Goal: Task Accomplishment & Management: Use online tool/utility

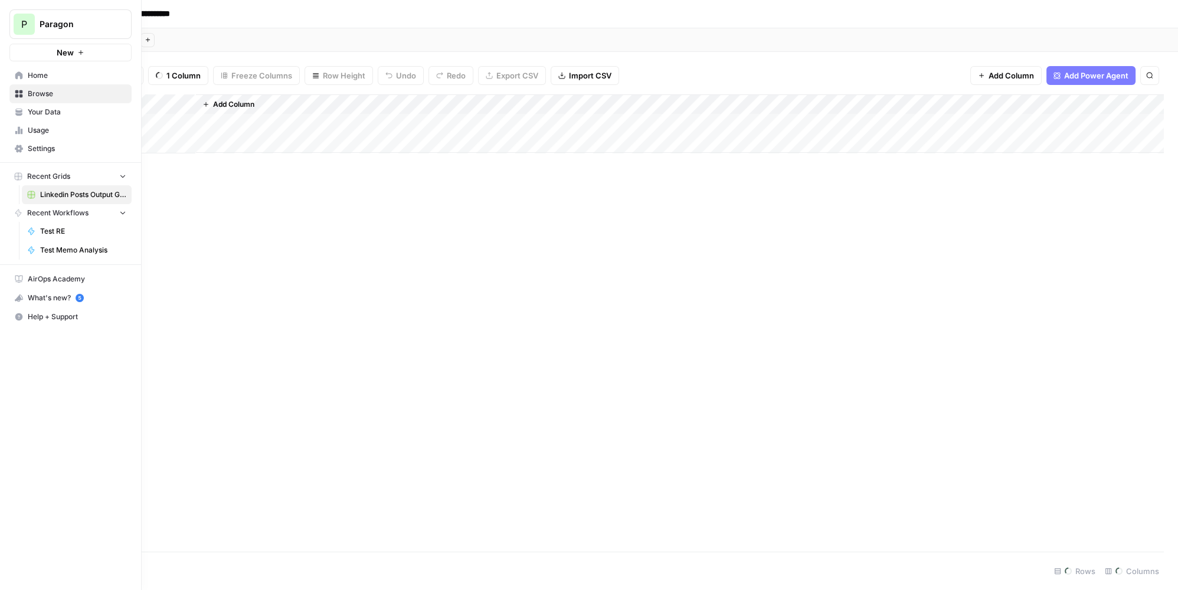
click at [23, 22] on span "P" at bounding box center [24, 24] width 6 height 14
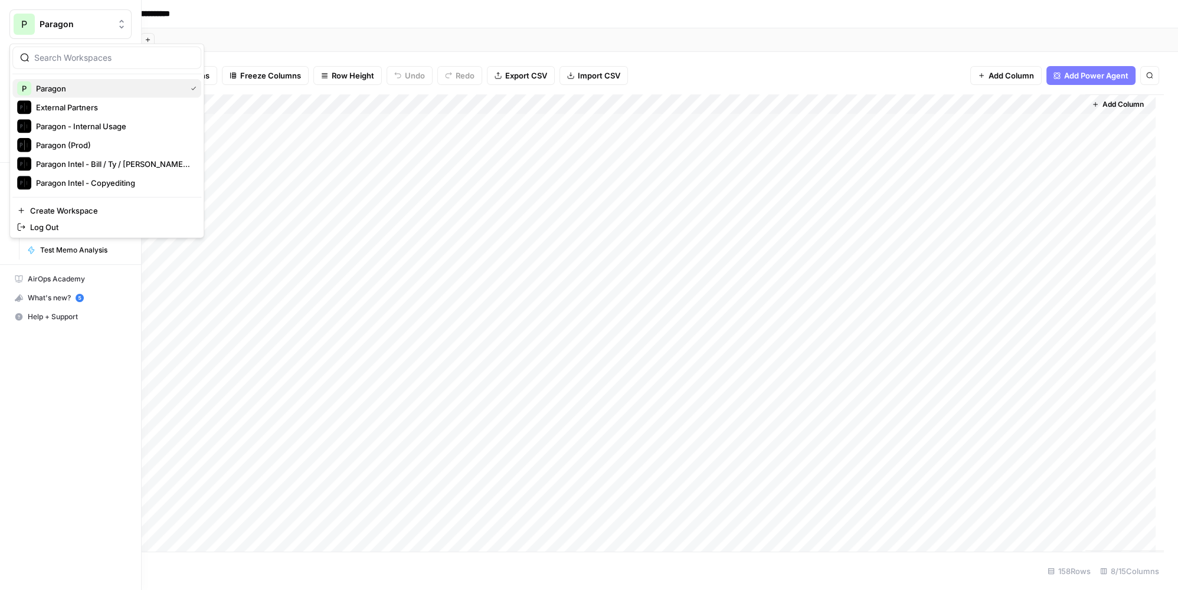
click at [79, 87] on span "Paragon" at bounding box center [108, 89] width 145 height 12
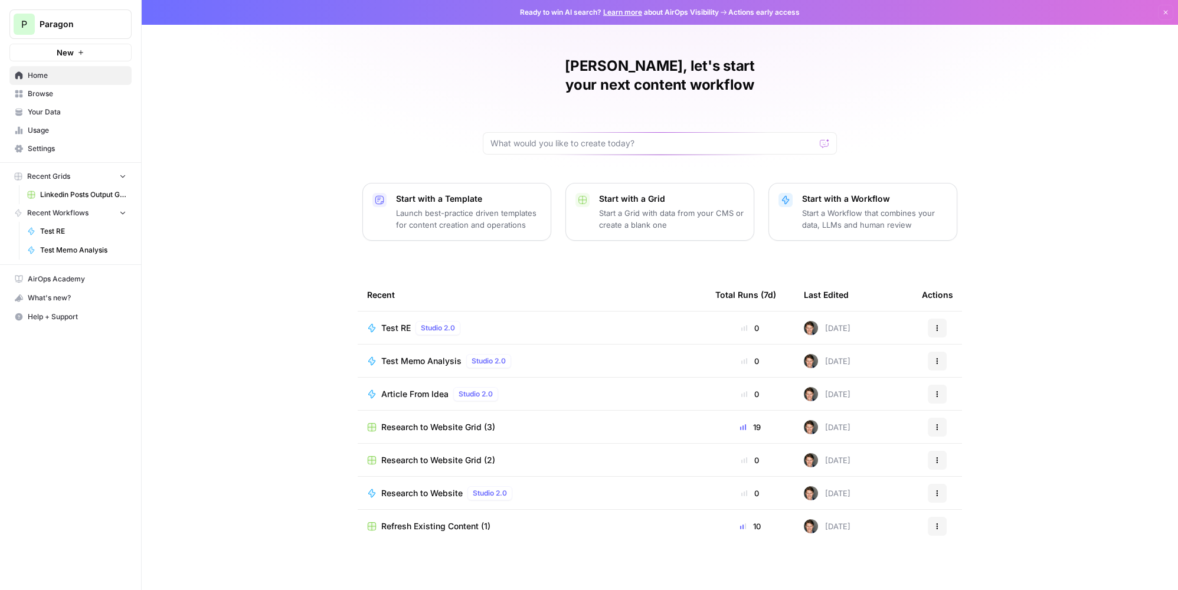
click at [49, 97] on span "Browse" at bounding box center [77, 94] width 99 height 11
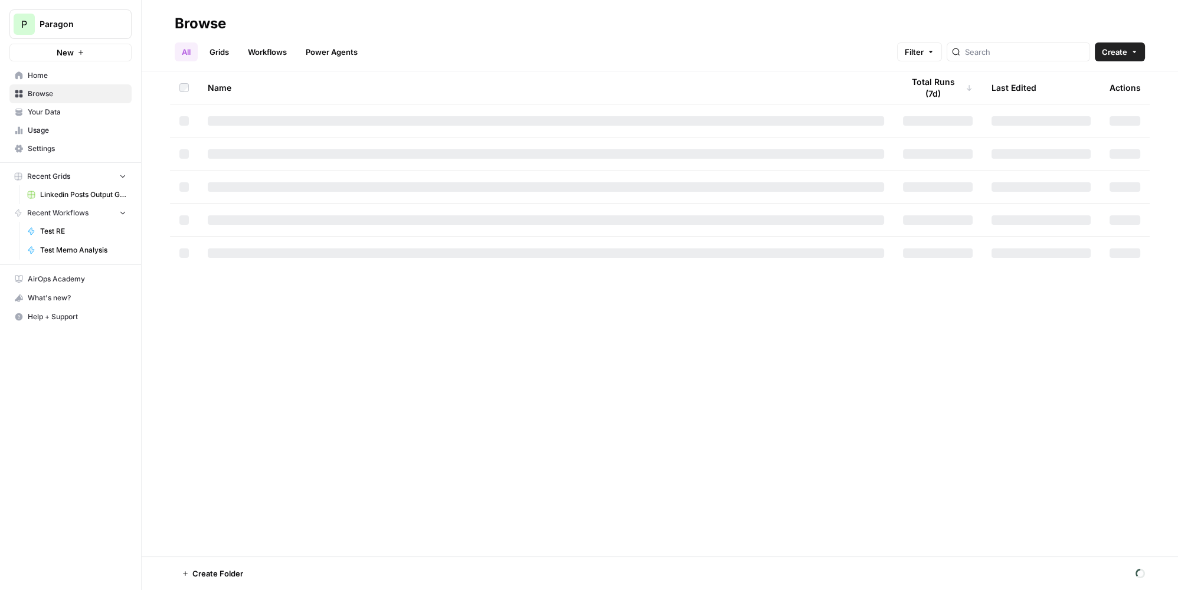
click at [267, 51] on link "Workflows" at bounding box center [267, 52] width 53 height 19
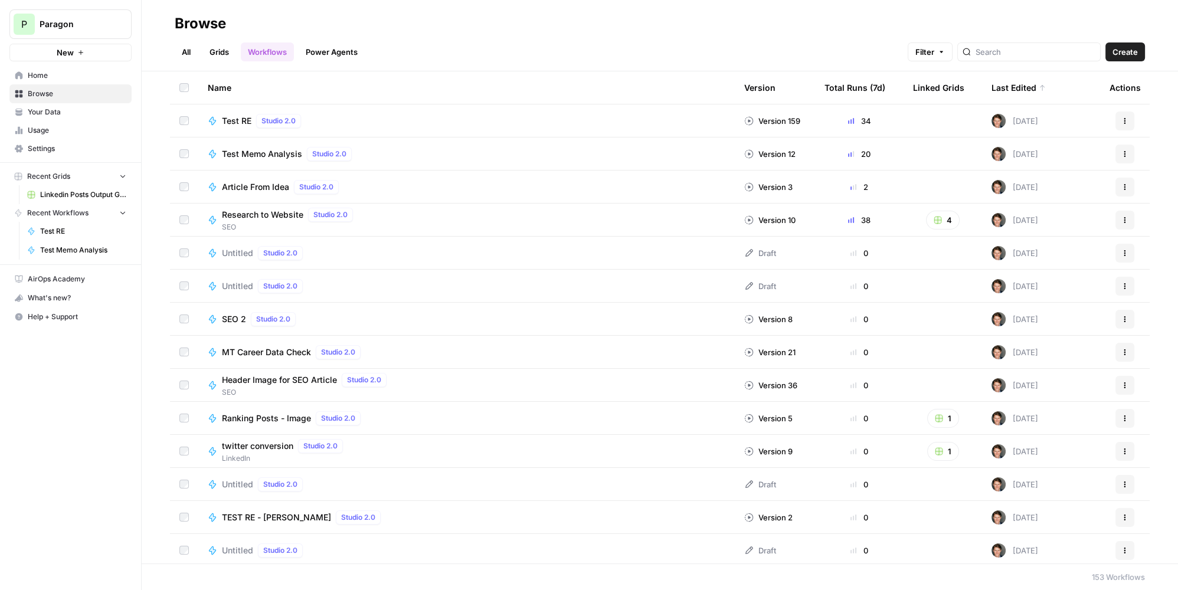
click at [241, 319] on span "SEO 2" at bounding box center [234, 319] width 24 height 12
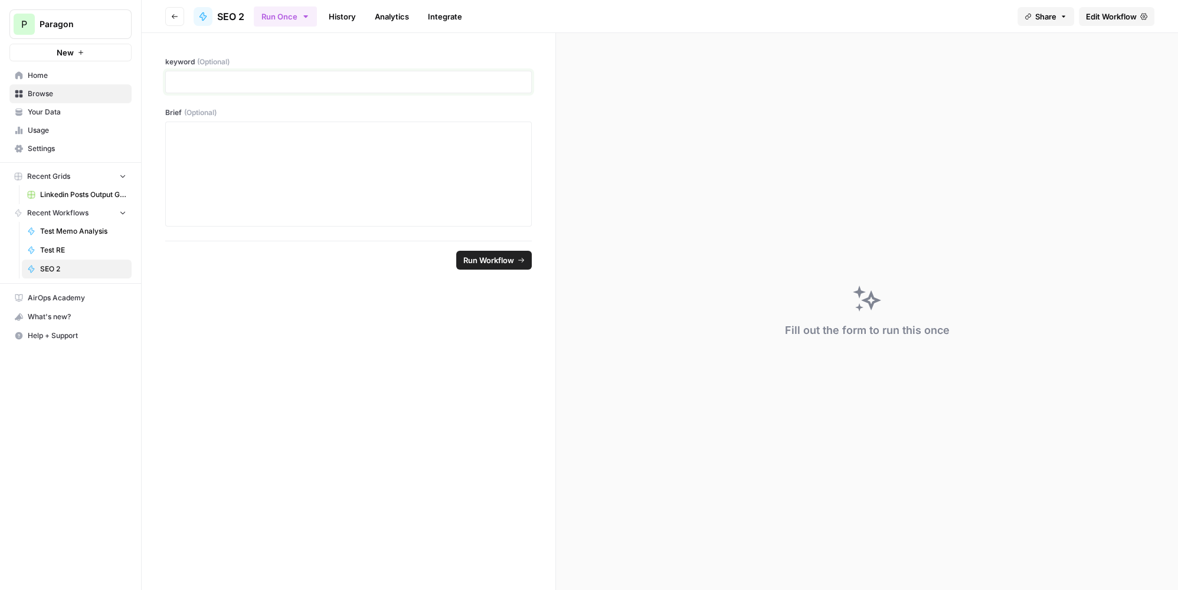
click at [259, 81] on p at bounding box center [348, 82] width 351 height 12
click at [298, 155] on div at bounding box center [348, 174] width 351 height 94
click at [178, 23] on button "Go back" at bounding box center [174, 16] width 19 height 19
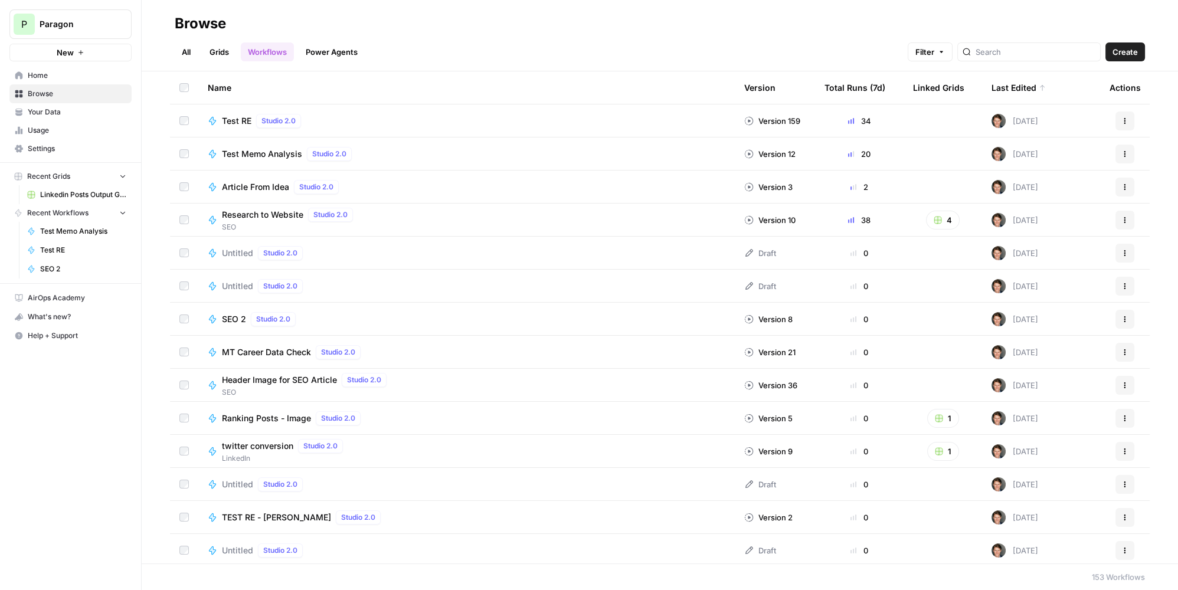
click at [289, 382] on span "Header Image for SEO Article" at bounding box center [279, 380] width 115 height 12
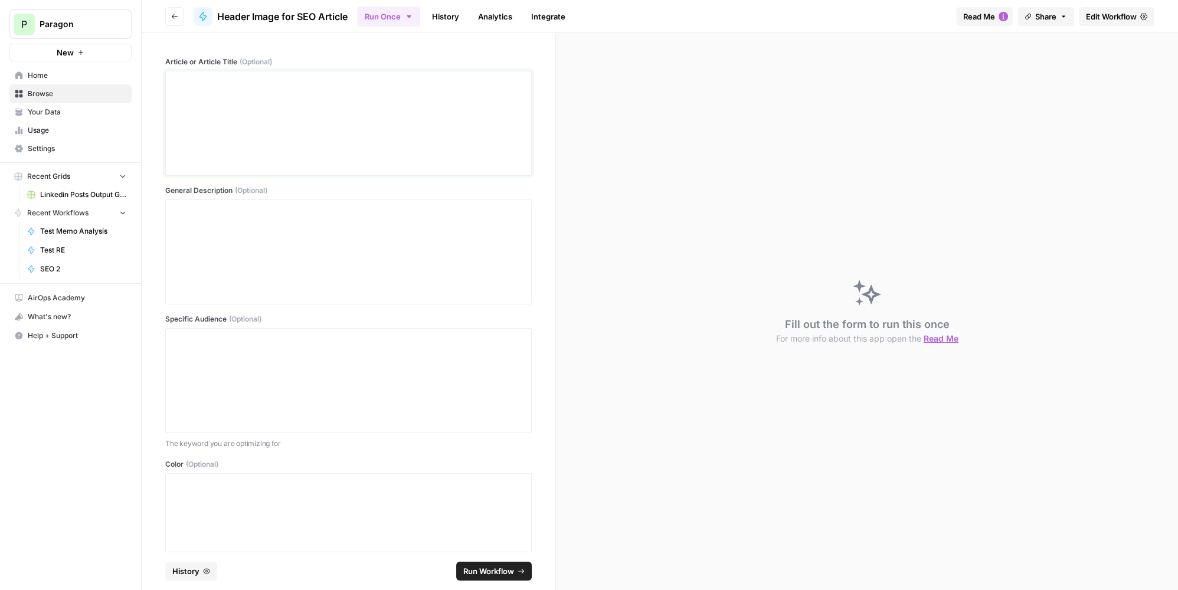
click at [299, 115] on div at bounding box center [348, 123] width 351 height 94
click at [422, 169] on div at bounding box center [348, 123] width 351 height 94
click at [417, 150] on div at bounding box center [348, 123] width 351 height 94
click at [322, 241] on div at bounding box center [348, 252] width 351 height 94
click at [344, 142] on div "**********" at bounding box center [348, 123] width 351 height 94
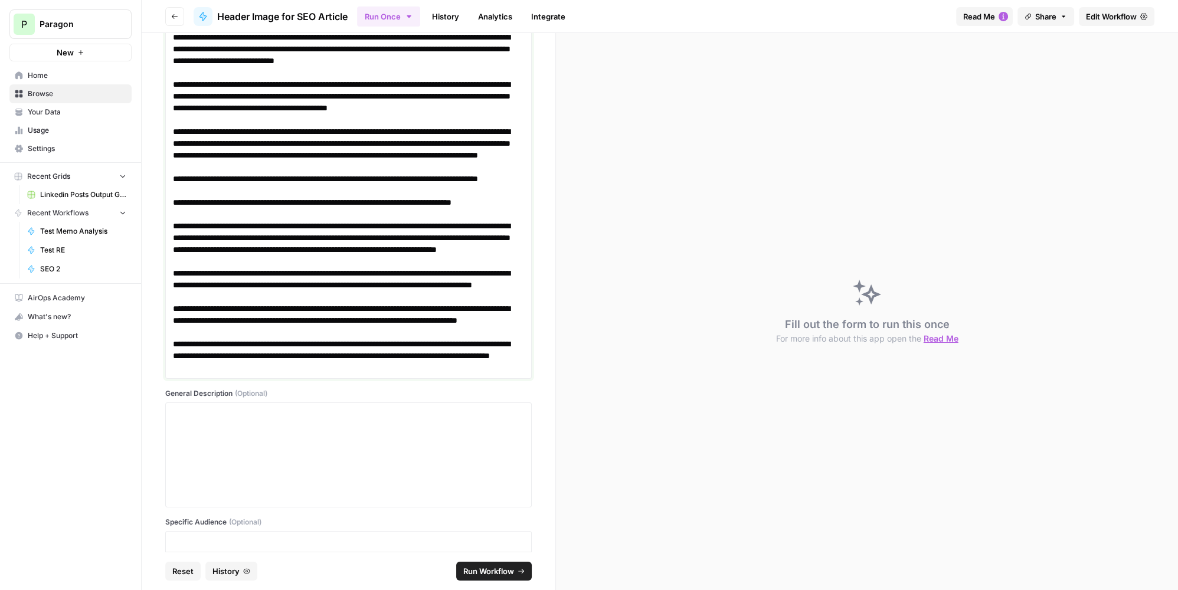
scroll to position [2356, 0]
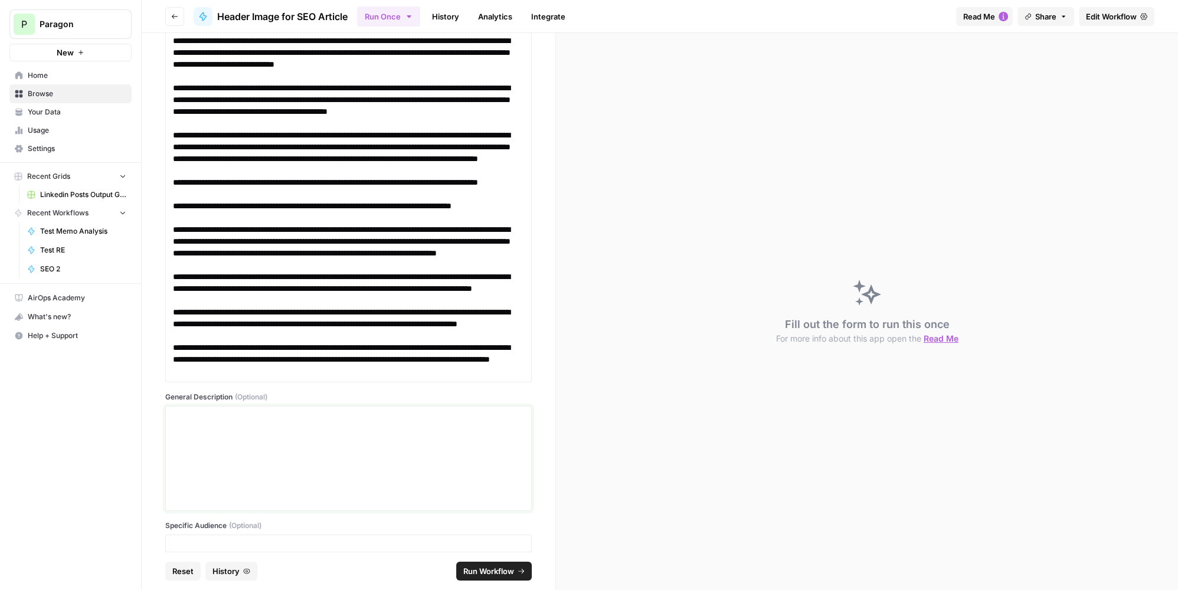
click at [337, 487] on div at bounding box center [348, 458] width 351 height 94
click at [504, 577] on span "Run Workflow" at bounding box center [488, 572] width 51 height 12
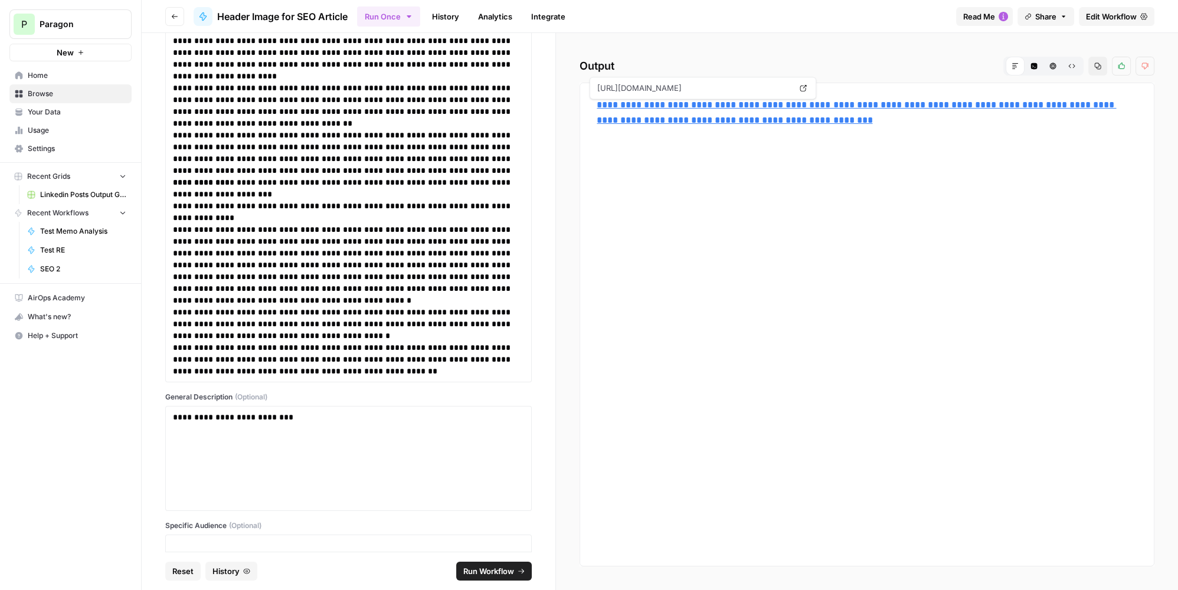
click at [873, 118] on link "**********" at bounding box center [857, 112] width 520 height 24
click at [450, 19] on link "History" at bounding box center [445, 16] width 41 height 19
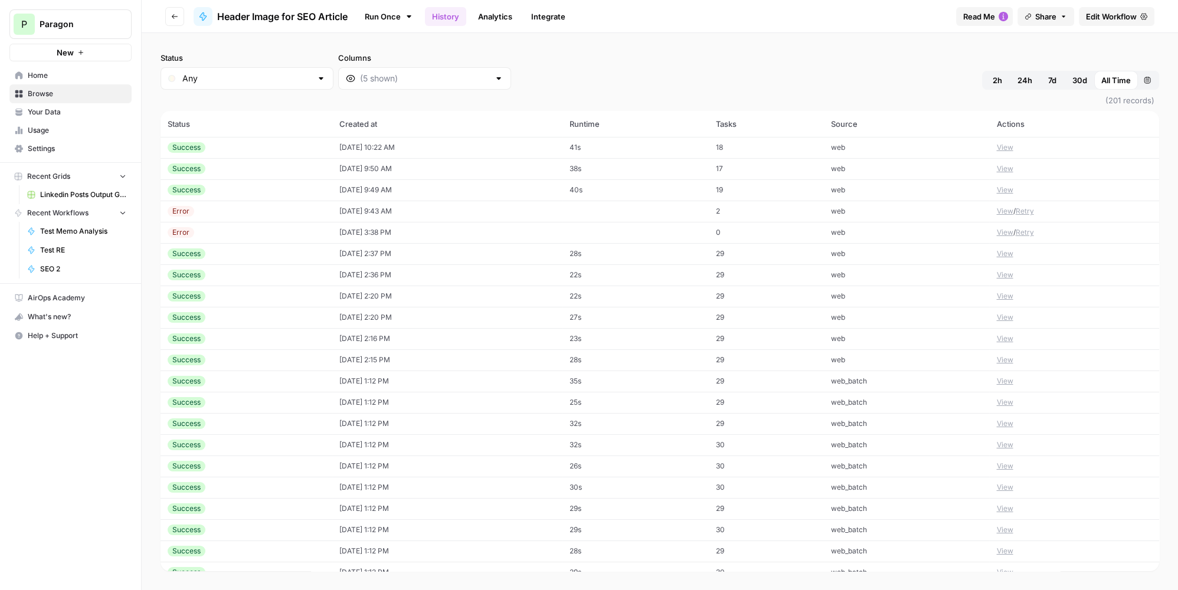
click at [269, 22] on span "Header Image for SEO Article" at bounding box center [282, 16] width 130 height 14
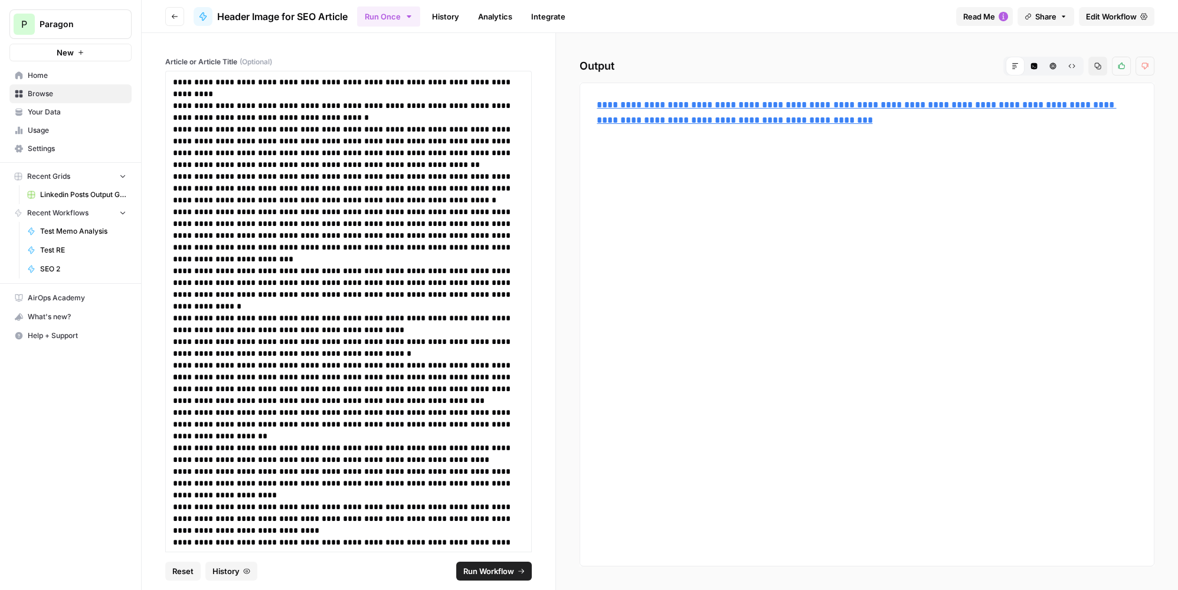
click at [222, 574] on span "History" at bounding box center [226, 572] width 27 height 12
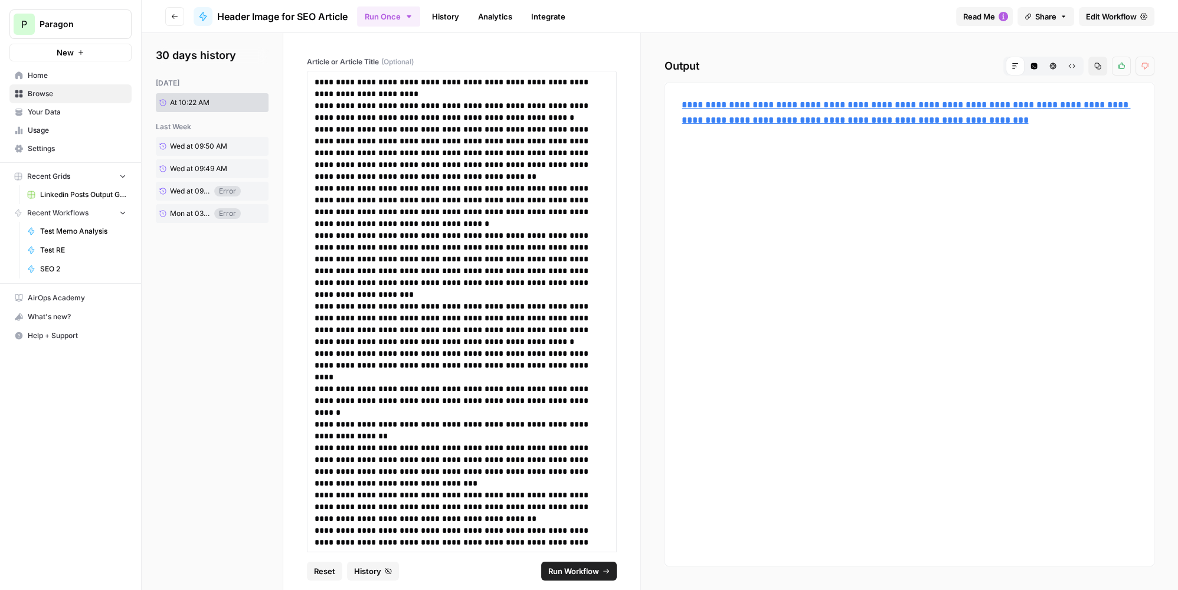
click at [182, 145] on span "Wed at 09:50 AM" at bounding box center [198, 146] width 57 height 11
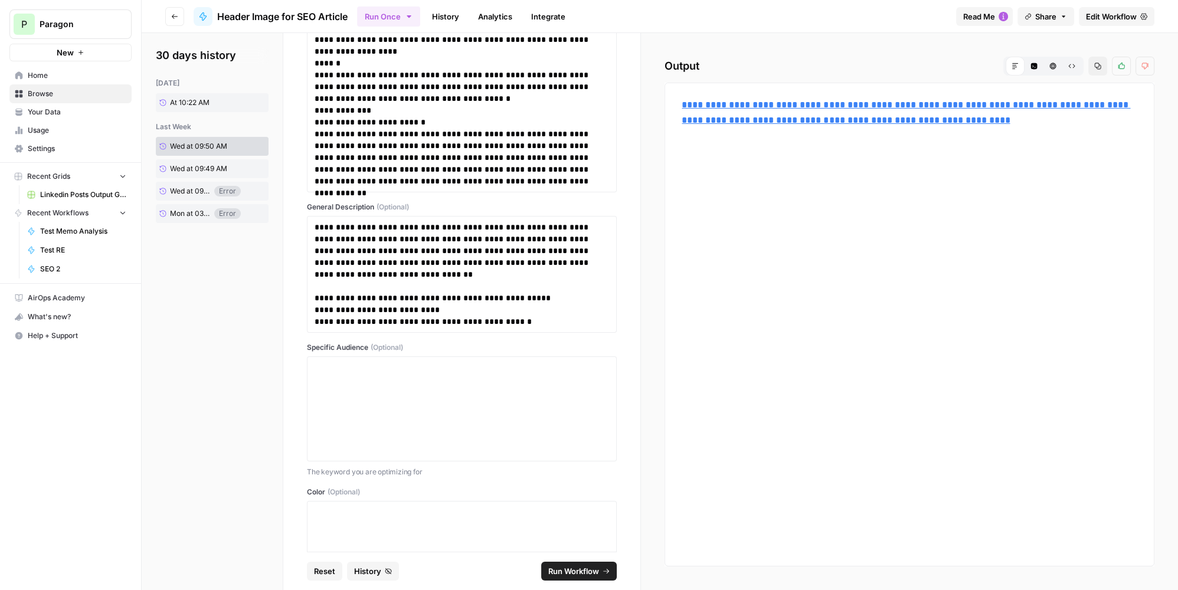
scroll to position [1704, 0]
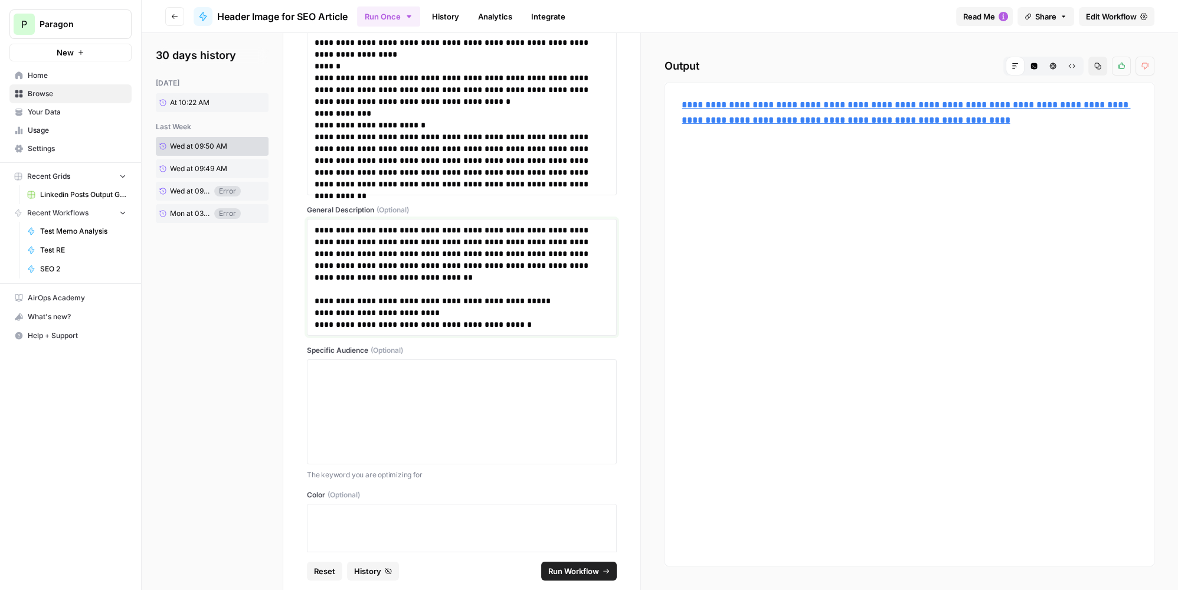
click at [503, 302] on p "**********" at bounding box center [459, 265] width 288 height 83
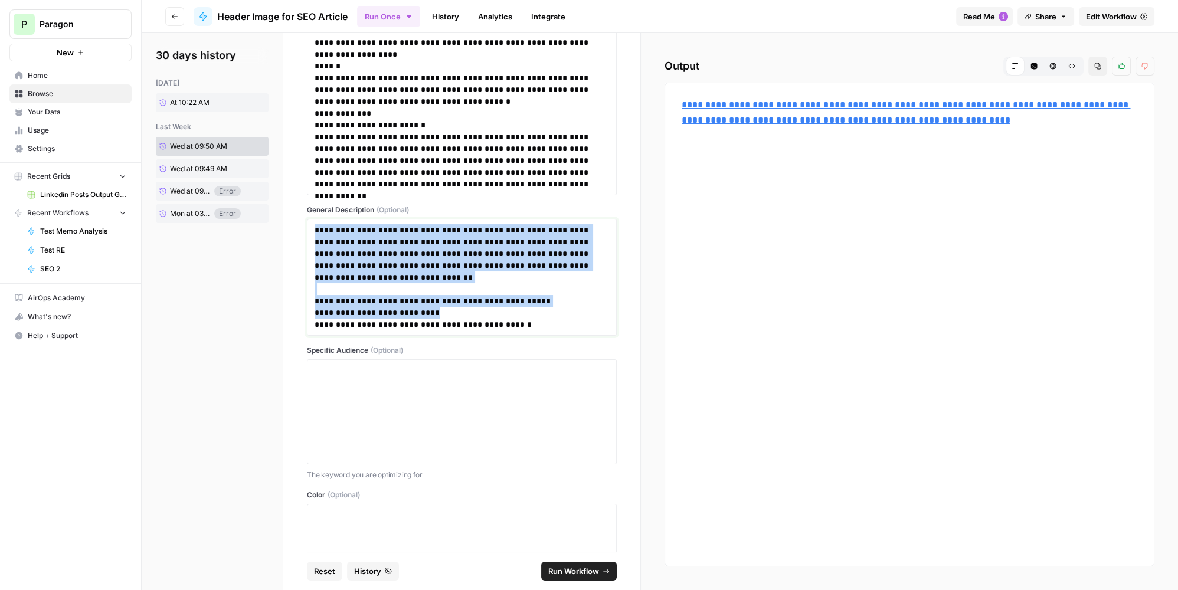
copy div "**********"
click at [191, 100] on span "At 10:22 AM" at bounding box center [190, 102] width 40 height 11
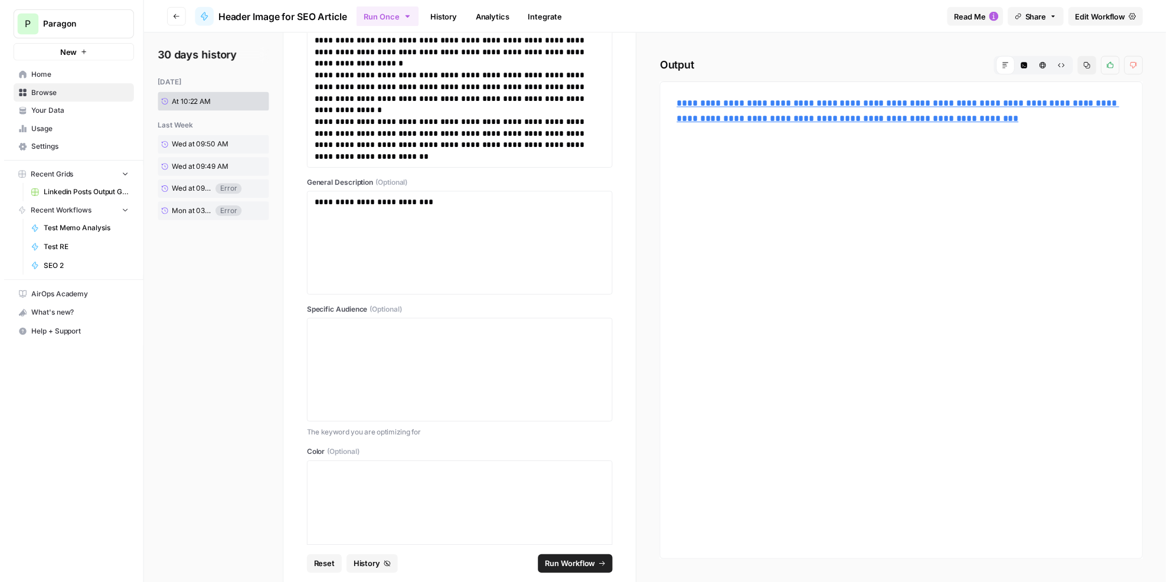
scroll to position [3121, 0]
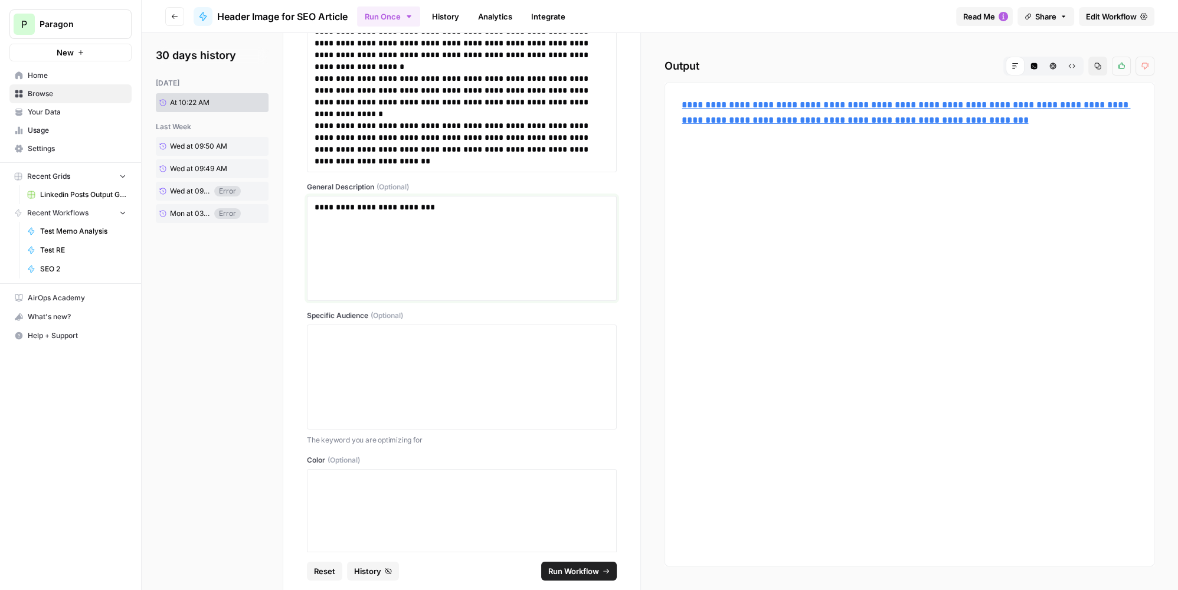
click at [463, 266] on div "**********" at bounding box center [462, 248] width 295 height 94
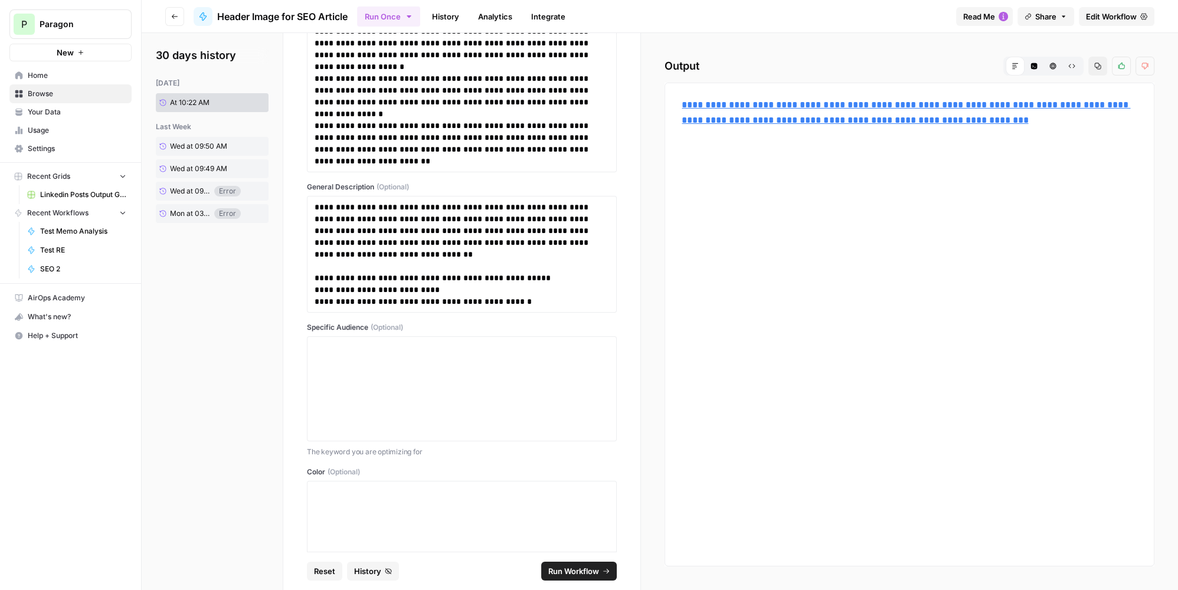
click at [592, 568] on span "Run Workflow" at bounding box center [573, 572] width 51 height 12
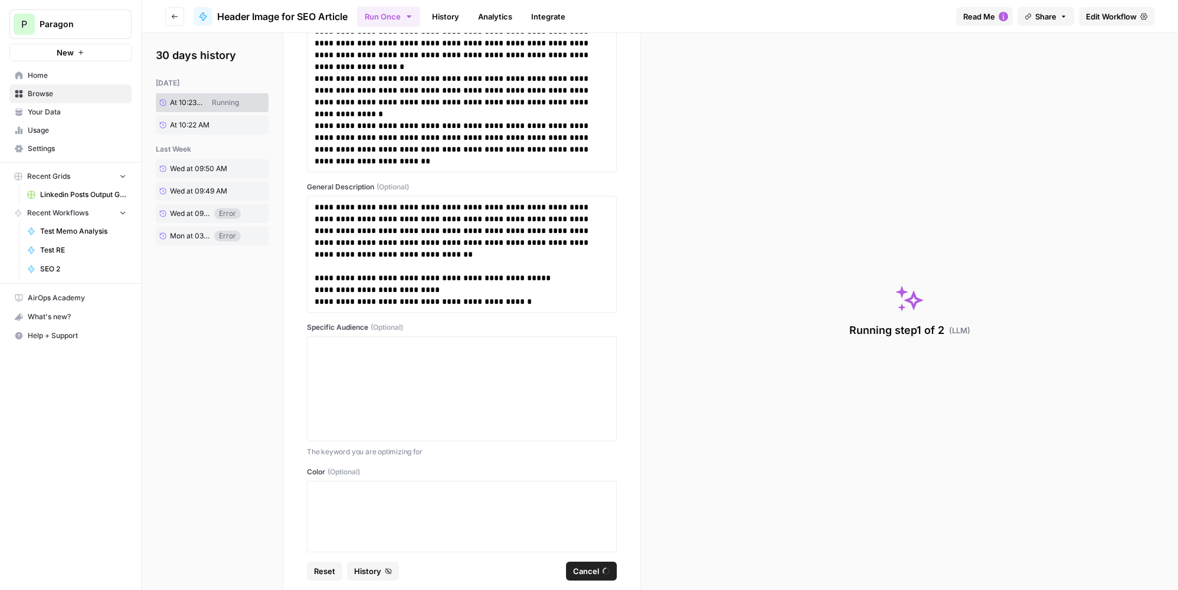
click at [995, 14] on button "Read Me" at bounding box center [984, 16] width 57 height 19
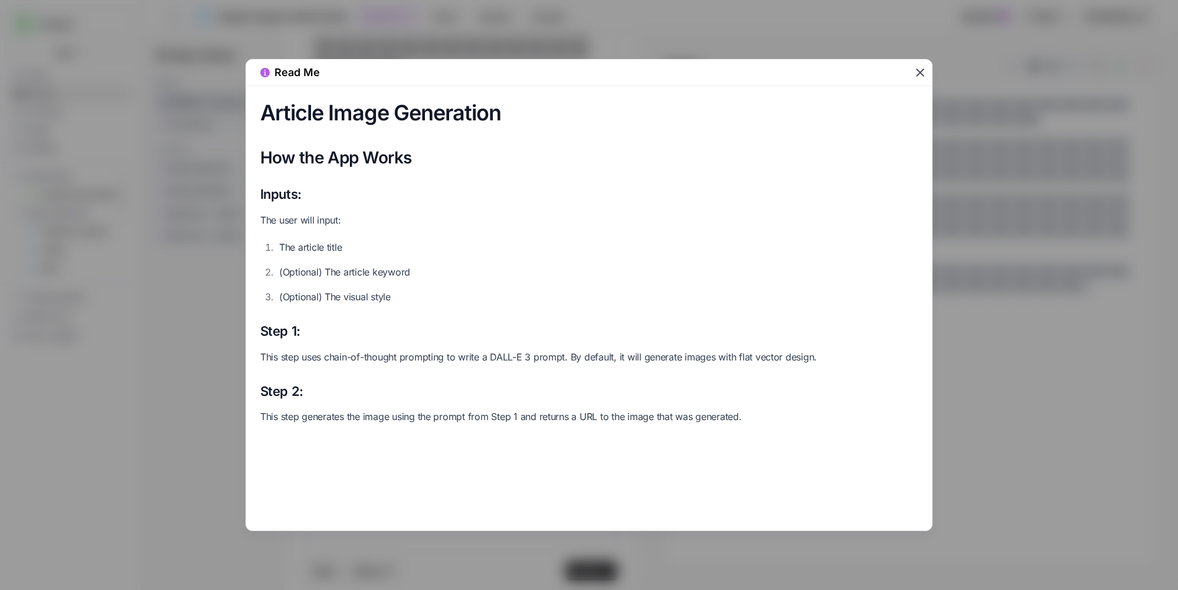
click at [919, 70] on icon "button" at bounding box center [920, 72] width 8 height 8
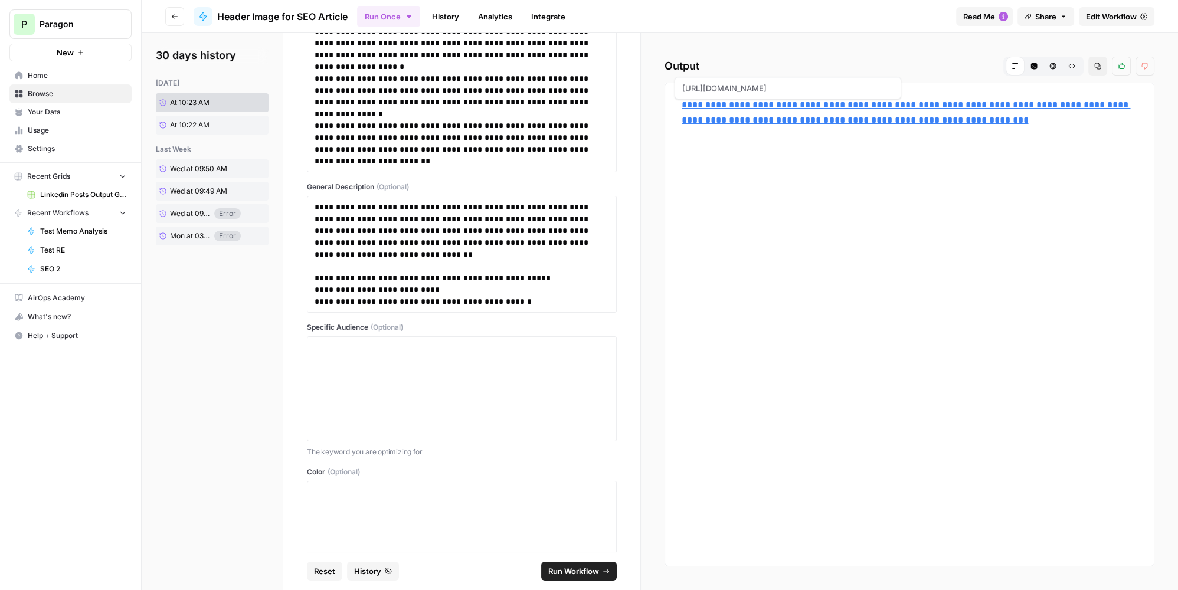
click at [833, 115] on link "**********" at bounding box center [906, 112] width 449 height 24
drag, startPoint x: 530, startPoint y: 277, endPoint x: 417, endPoint y: 279, distance: 112.8
click at [416, 279] on p "**********" at bounding box center [459, 242] width 288 height 83
click at [452, 290] on p "**********" at bounding box center [459, 290] width 288 height 12
drag, startPoint x: 364, startPoint y: 285, endPoint x: 306, endPoint y: 284, distance: 57.9
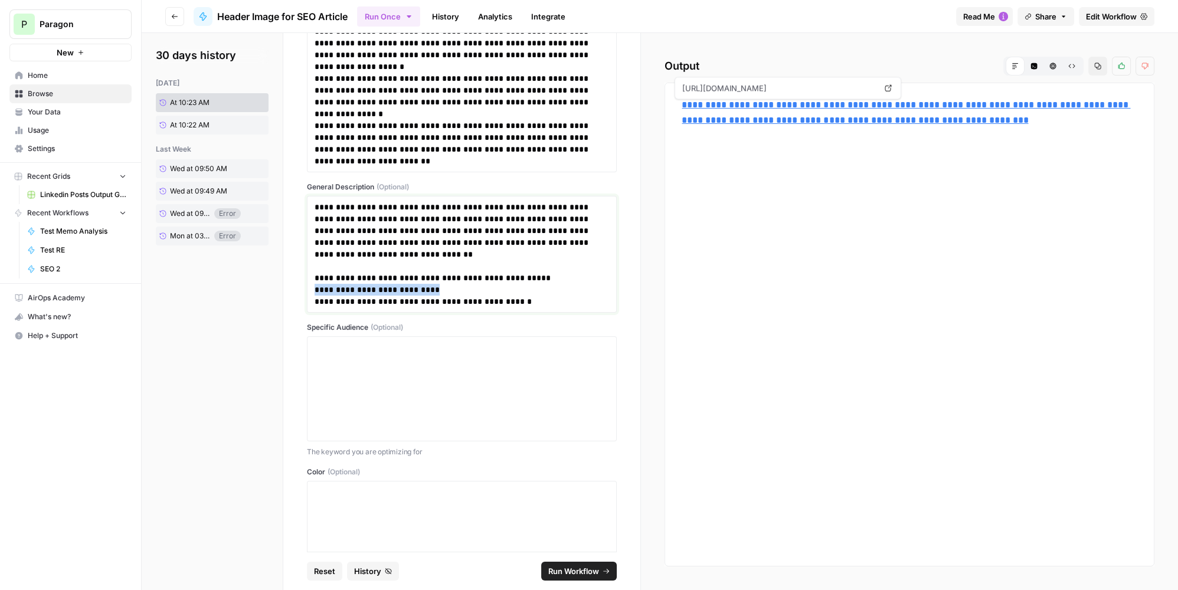
click at [306, 284] on div "**********" at bounding box center [461, 292] width 357 height 519
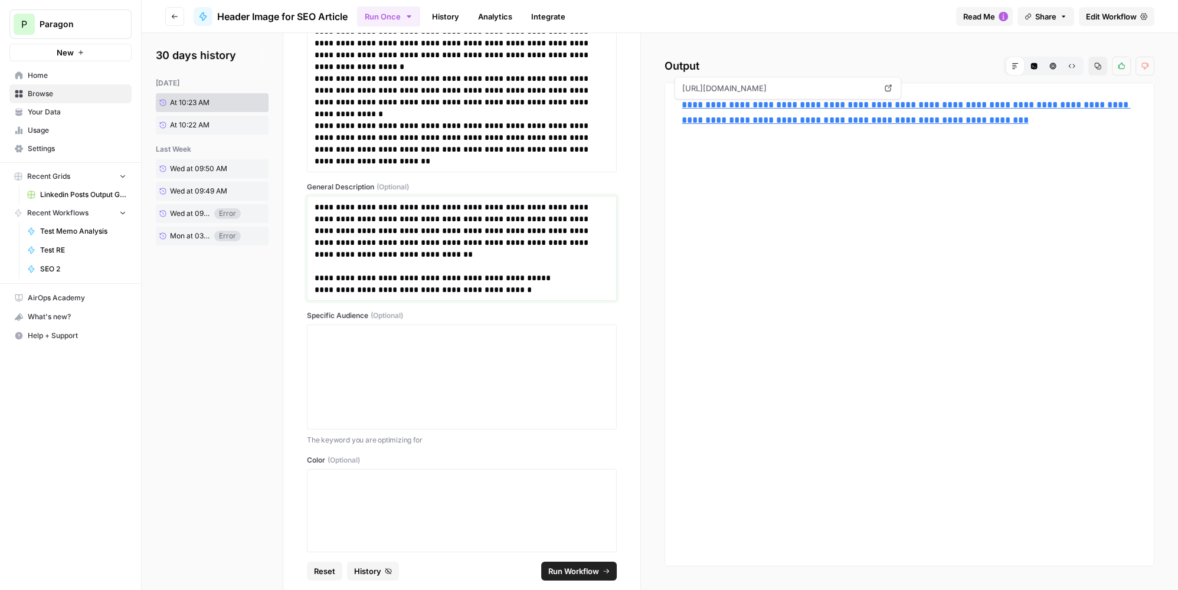
click at [436, 204] on p "**********" at bounding box center [459, 242] width 288 height 83
click at [438, 203] on p "**********" at bounding box center [459, 242] width 288 height 83
click at [565, 571] on span "Run Workflow" at bounding box center [573, 572] width 51 height 12
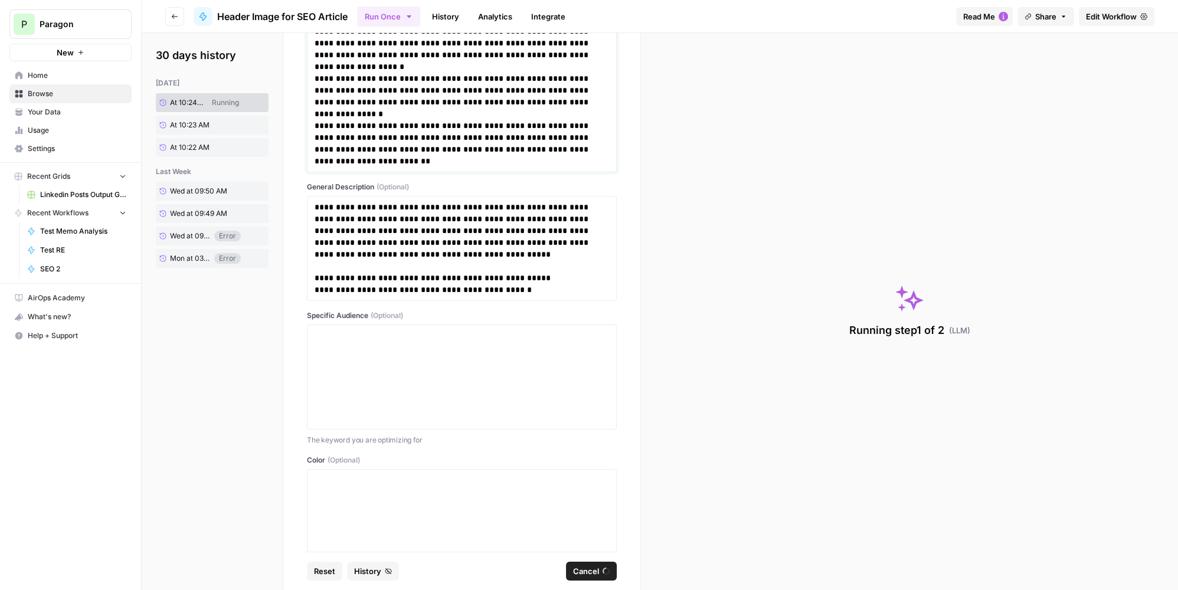
click at [420, 111] on p "**********" at bounding box center [459, 96] width 288 height 47
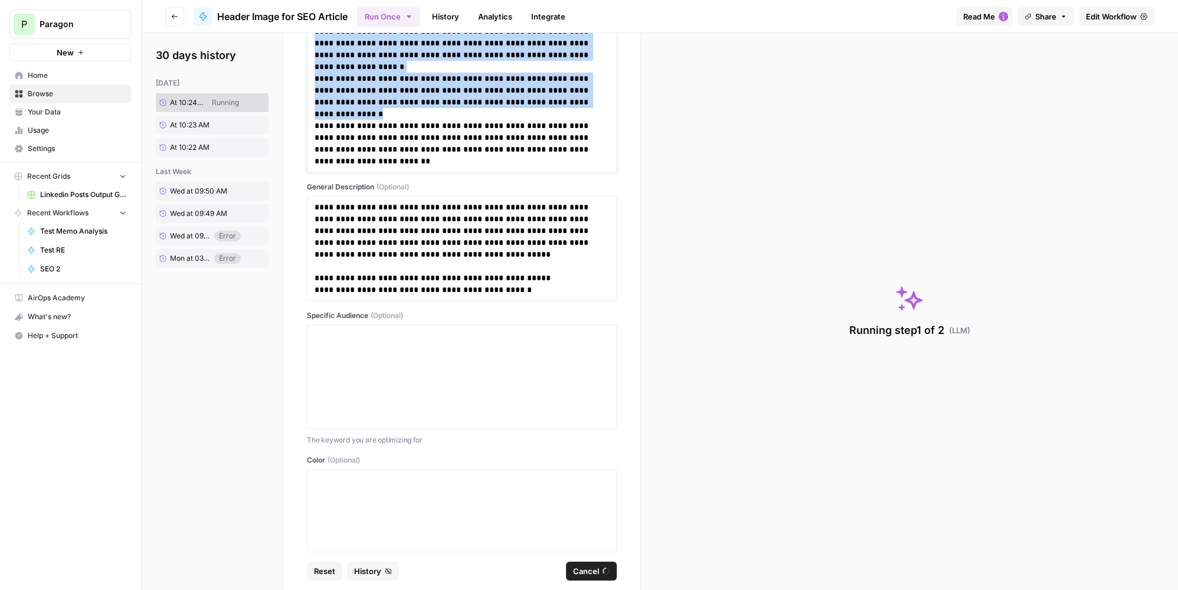
copy div "**********"
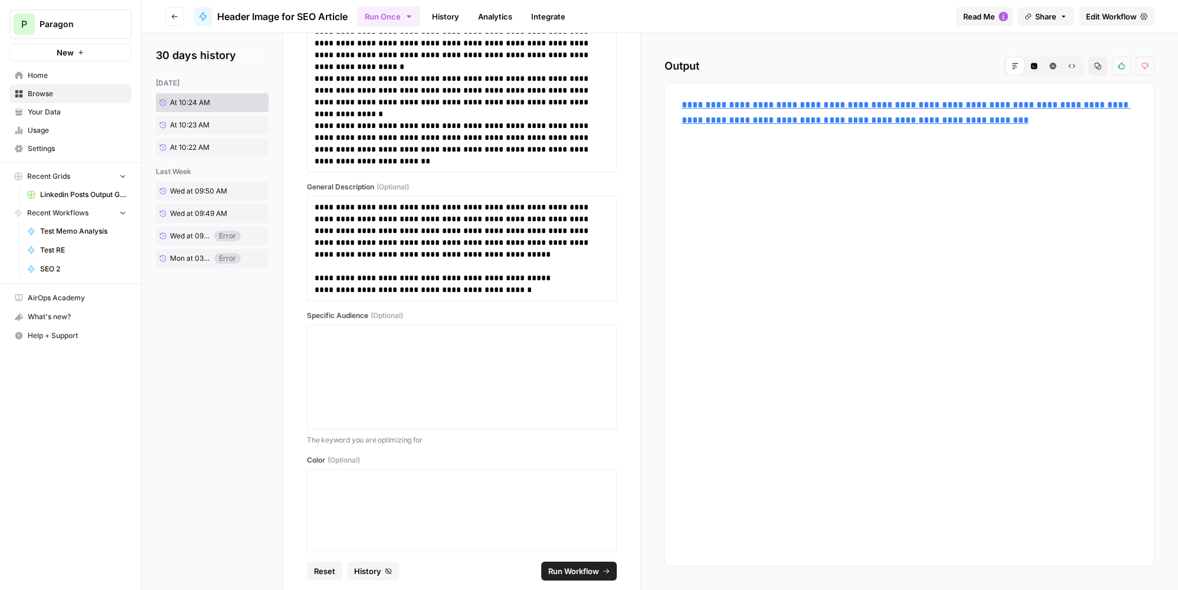
click at [767, 111] on p "**********" at bounding box center [910, 112] width 456 height 31
click at [768, 107] on link "**********" at bounding box center [906, 112] width 449 height 24
click at [174, 14] on icon "button" at bounding box center [175, 16] width 6 height 5
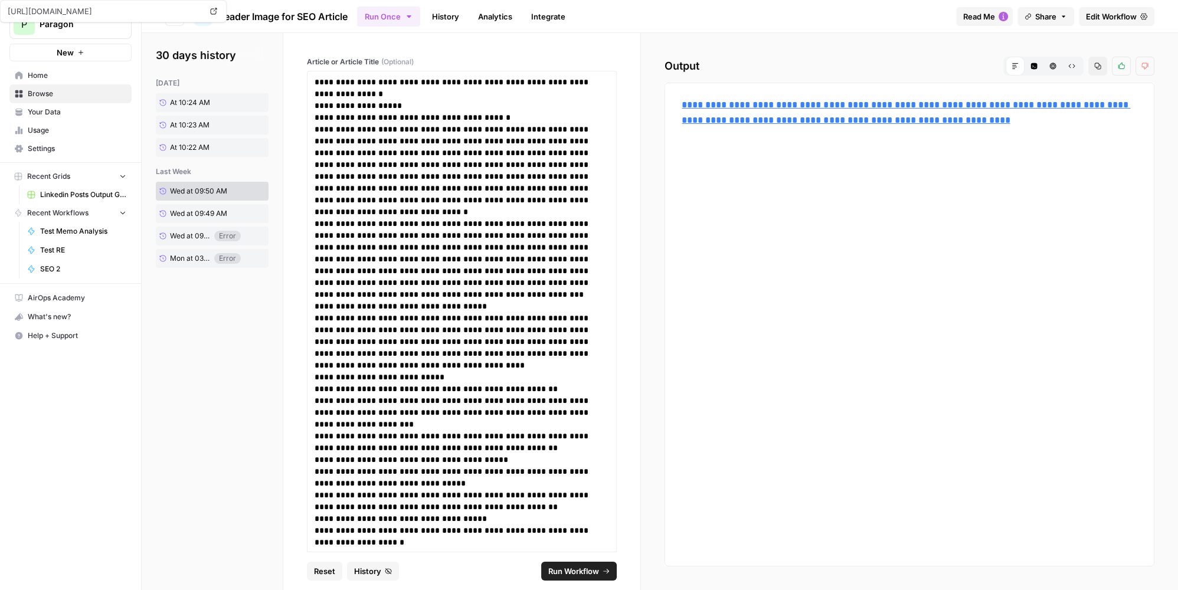
click at [66, 99] on span "Browse" at bounding box center [77, 94] width 99 height 11
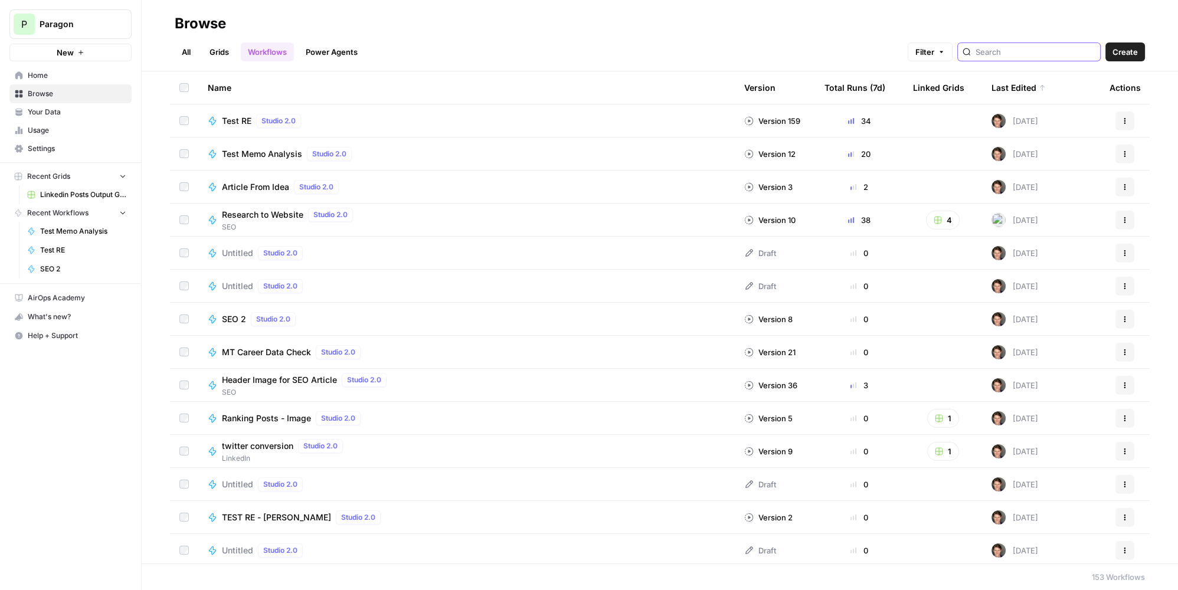
click at [1037, 56] on input "search" at bounding box center [1036, 52] width 120 height 12
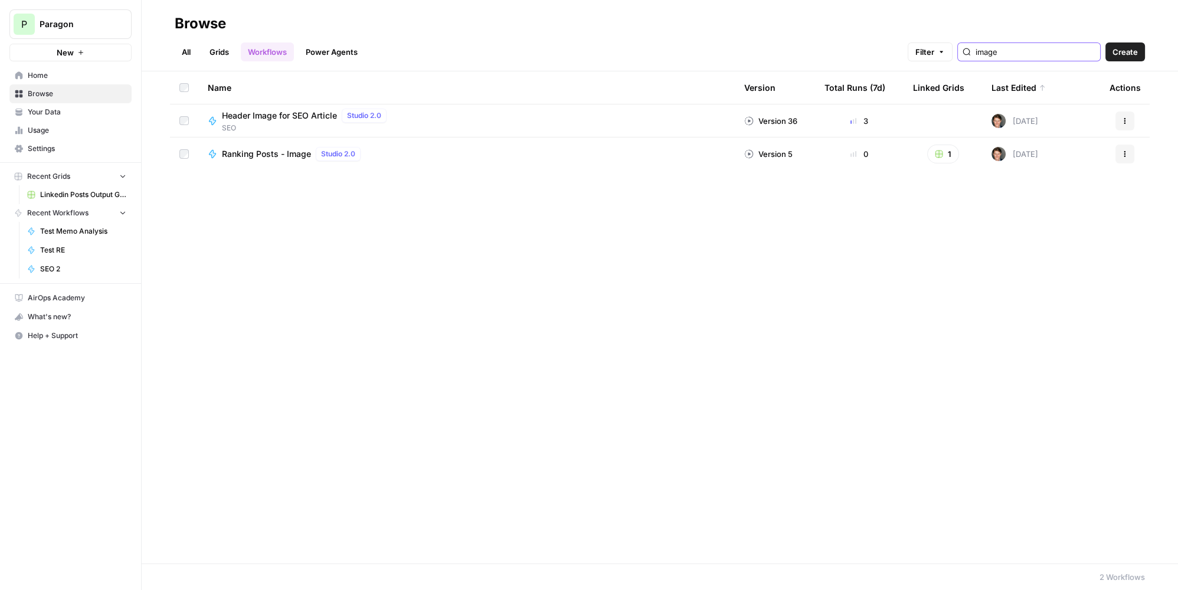
type input "image"
click at [293, 153] on span "Ranking Posts - Image" at bounding box center [266, 154] width 89 height 12
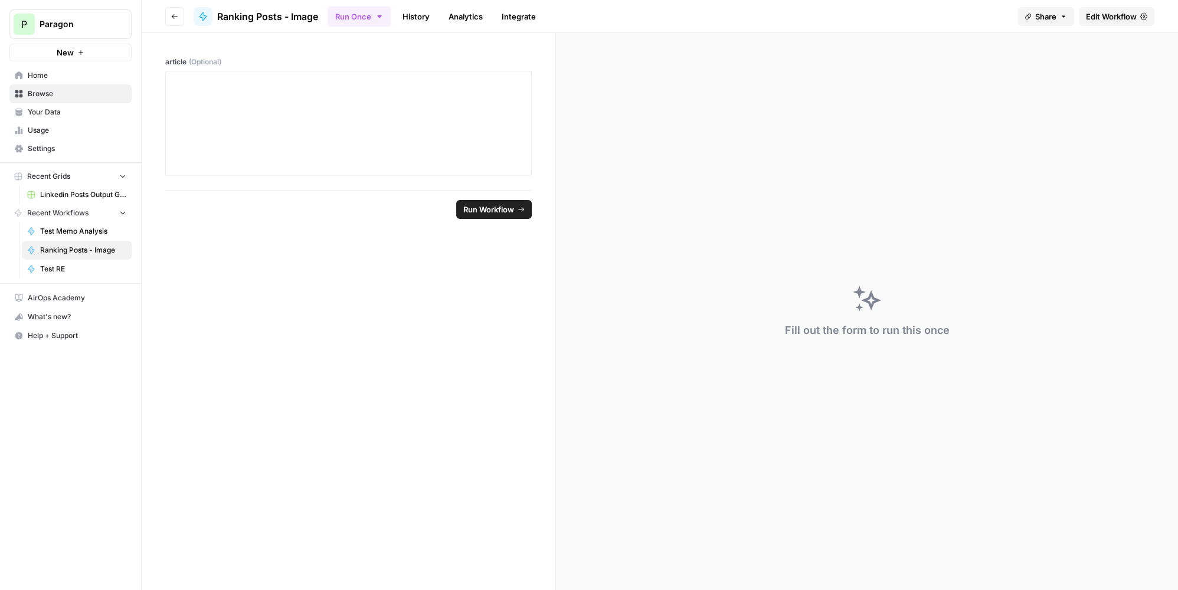
click at [1107, 21] on span "Edit Workflow" at bounding box center [1111, 17] width 51 height 12
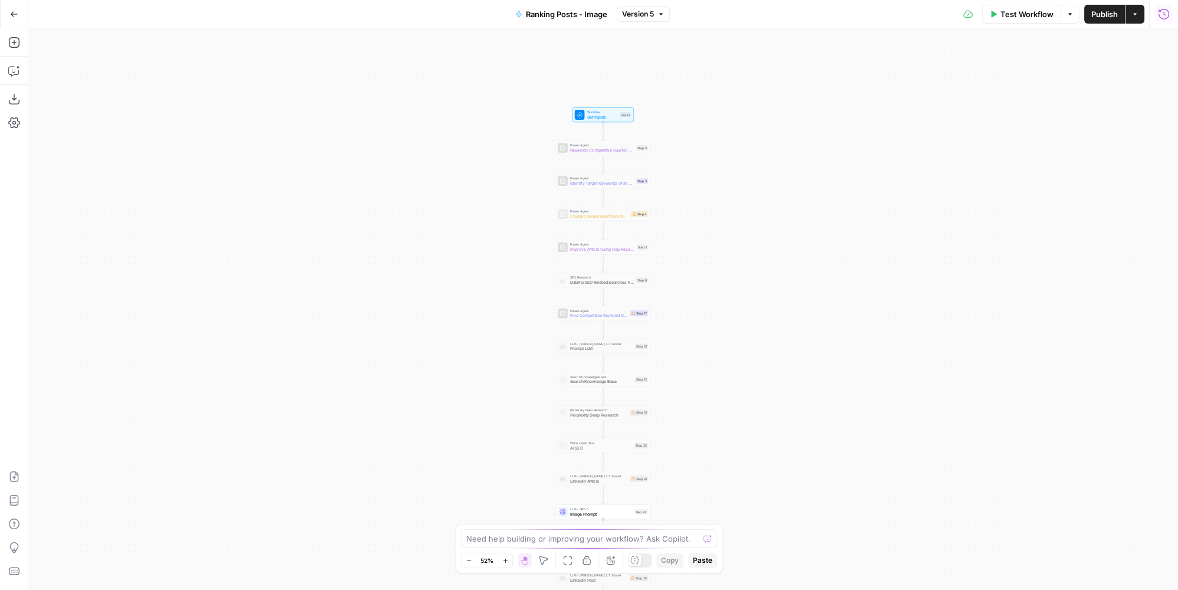
click at [1170, 12] on button "Run History" at bounding box center [1164, 14] width 19 height 19
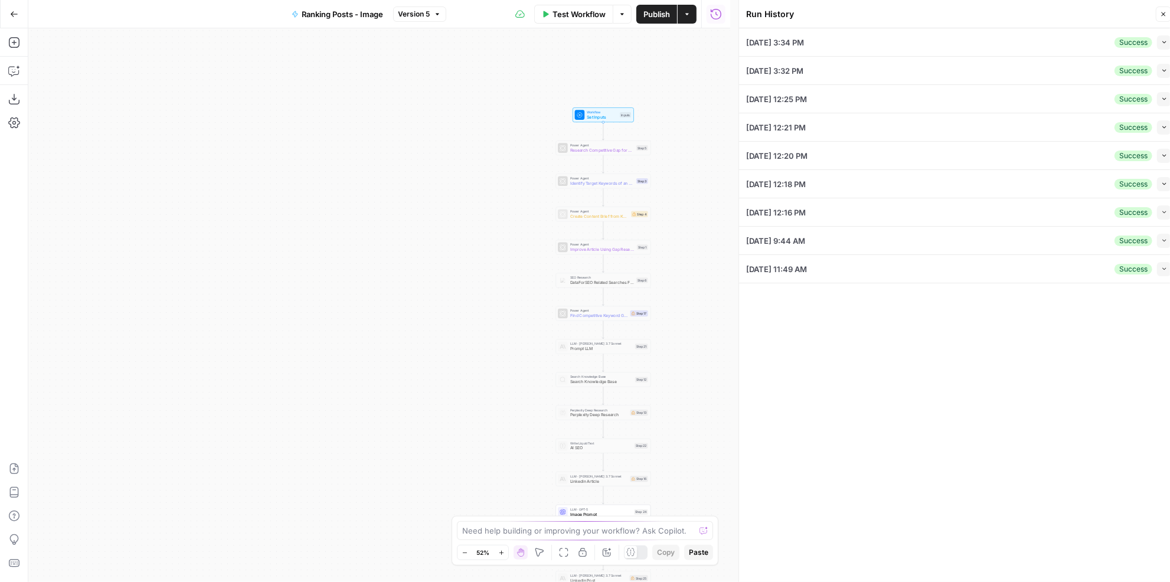
click at [906, 99] on div "05/15/25 at 12:25 PM Success Collapse" at bounding box center [958, 99] width 425 height 28
click at [1164, 98] on icon "button" at bounding box center [1164, 99] width 6 height 6
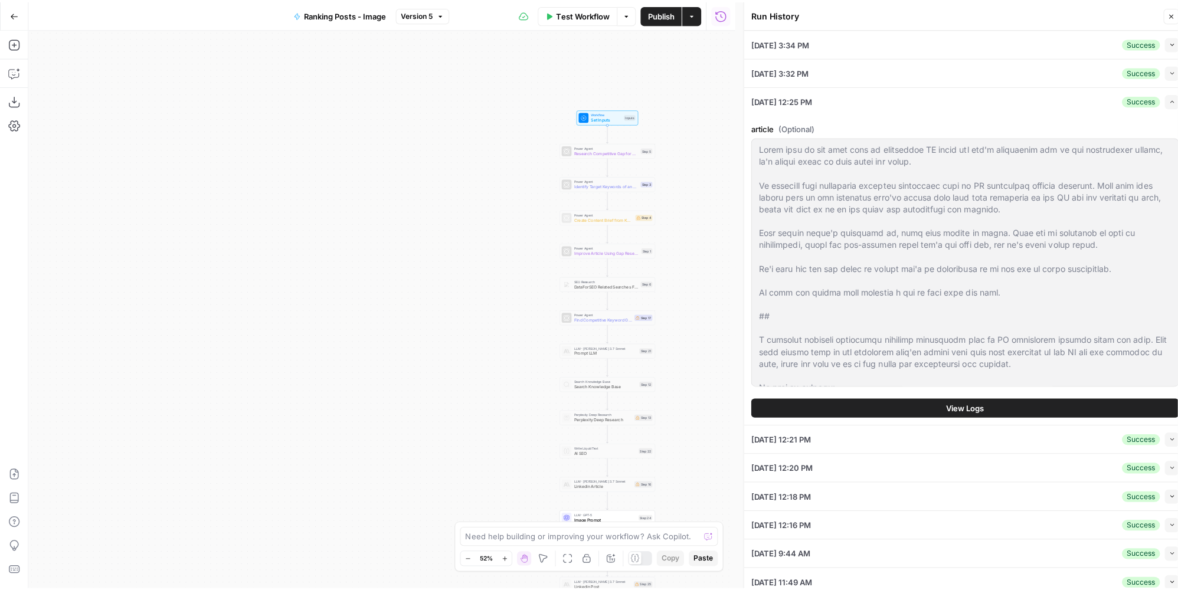
scroll to position [129, 0]
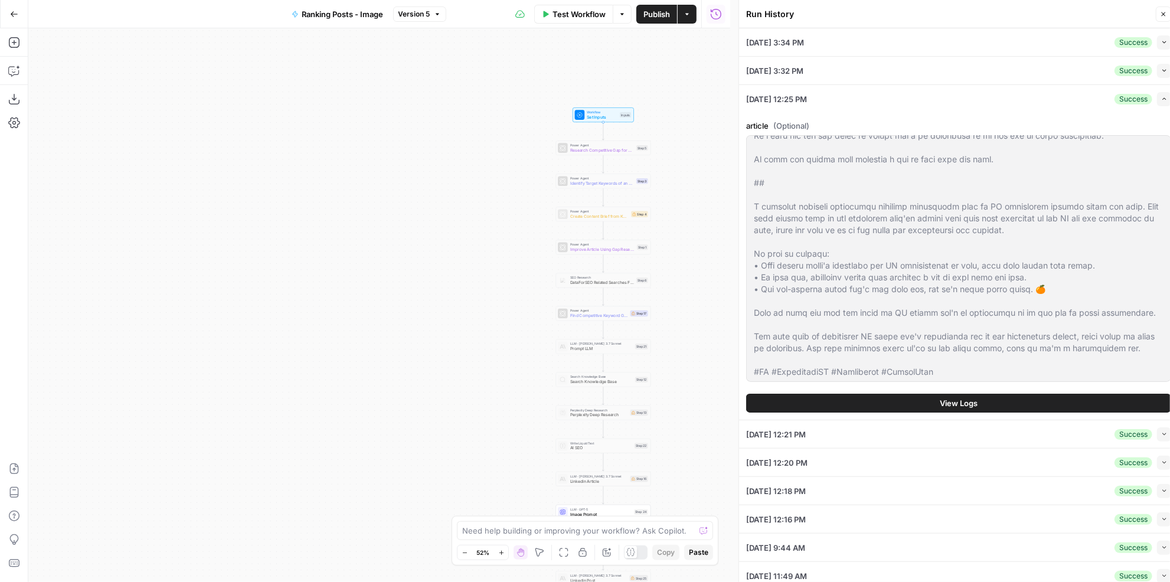
click at [933, 400] on button "View Logs" at bounding box center [958, 403] width 425 height 19
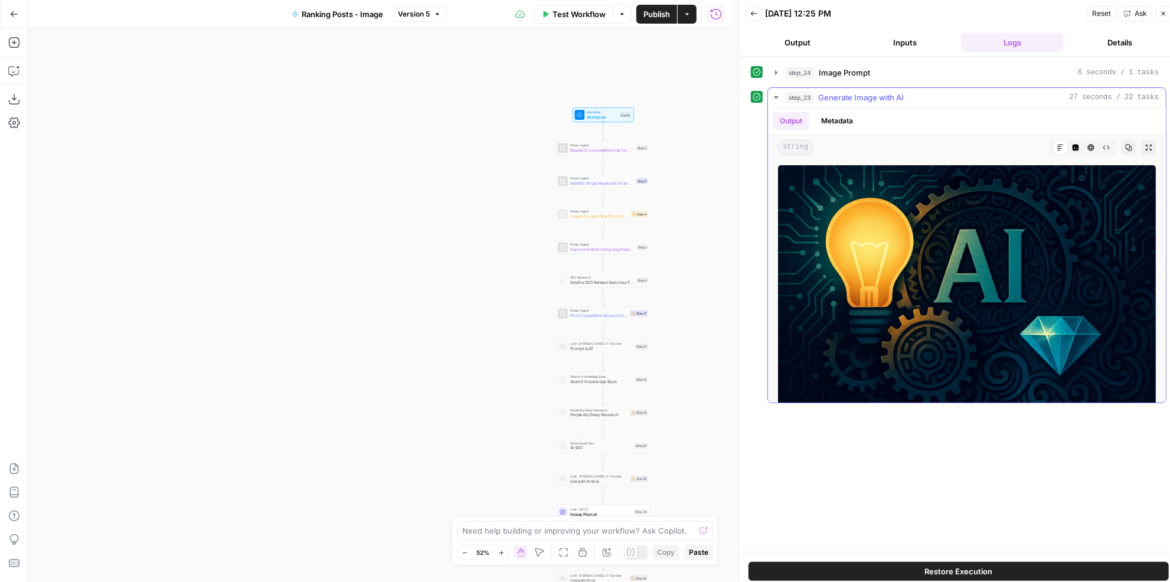
click at [876, 88] on button "step_23 Generate Image with AI 27 seconds / 22 tasks" at bounding box center [967, 97] width 398 height 19
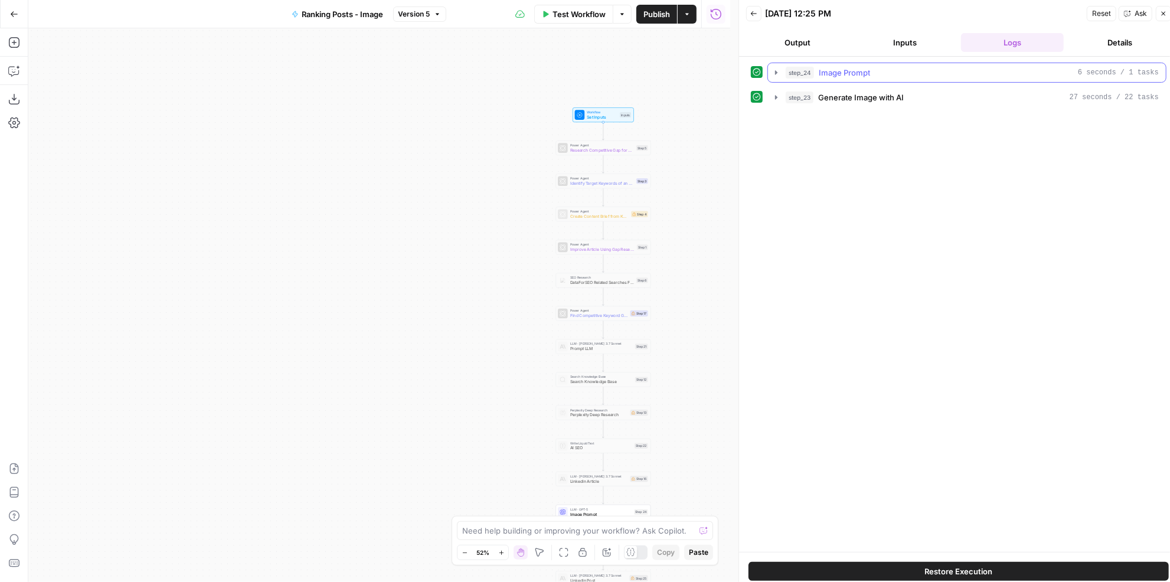
click at [880, 70] on div "step_24 Image Prompt 6 seconds / 1 tasks" at bounding box center [972, 73] width 373 height 12
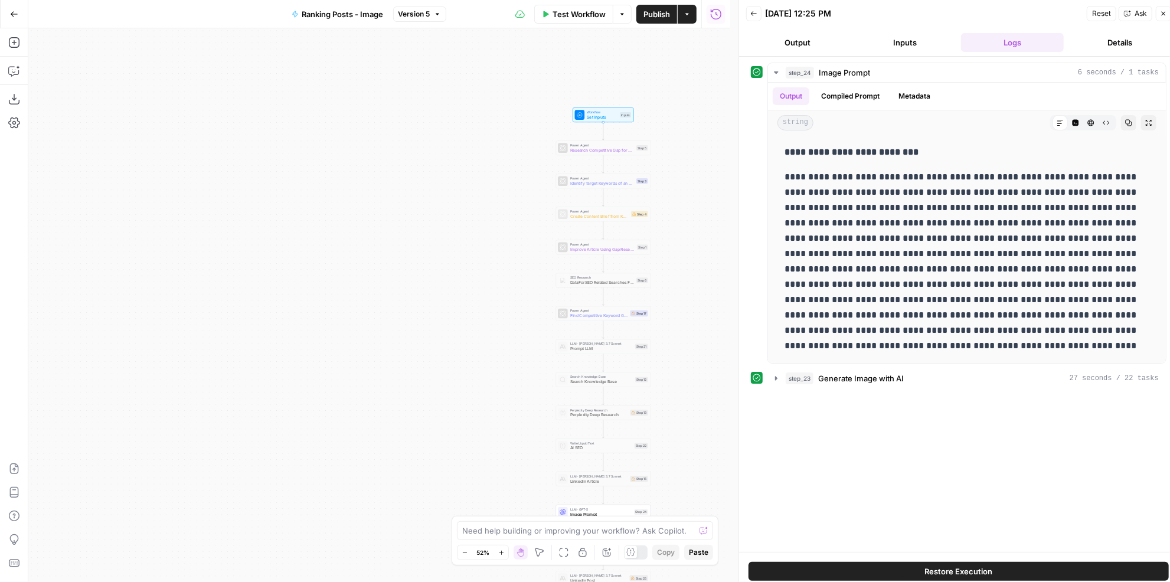
click at [890, 33] on button "Inputs" at bounding box center [905, 42] width 103 height 19
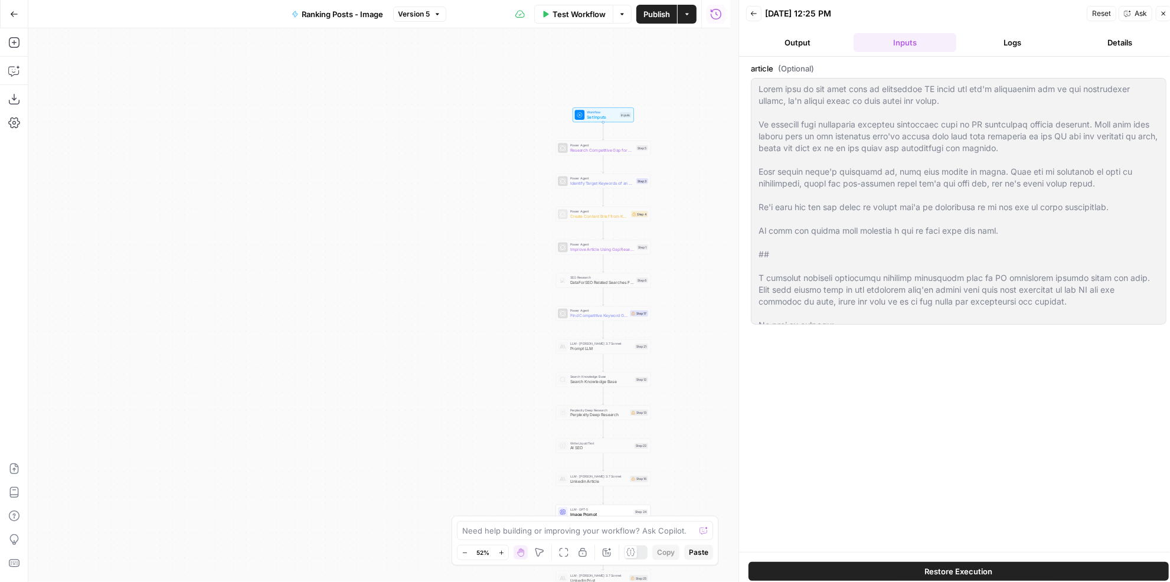
click at [760, 17] on button "Back" at bounding box center [753, 13] width 15 height 15
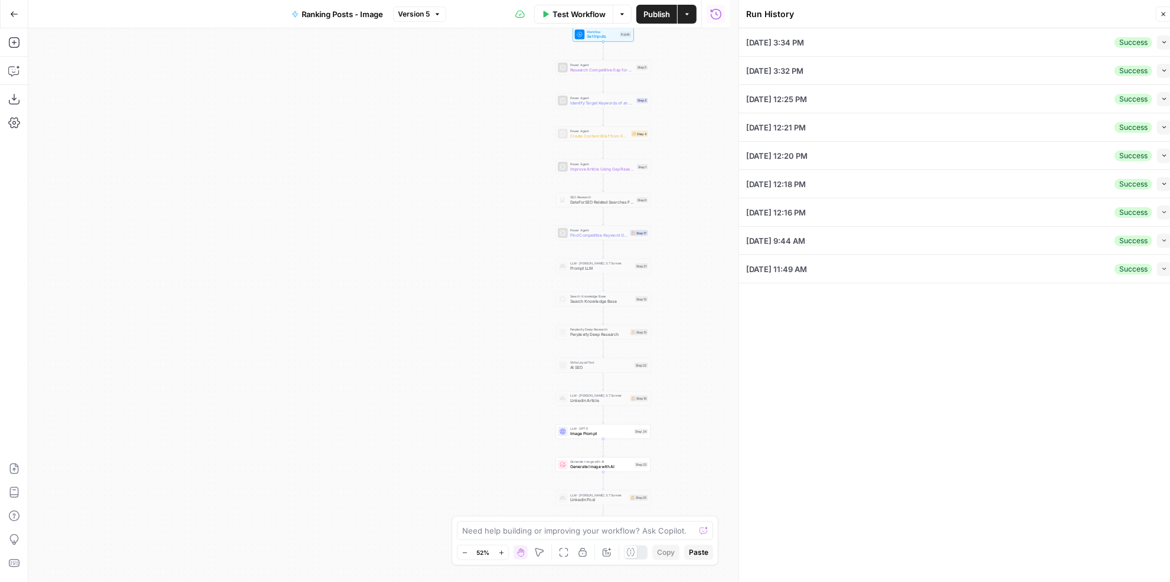
click at [627, 429] on span "LLM · GPT-5" at bounding box center [600, 428] width 61 height 5
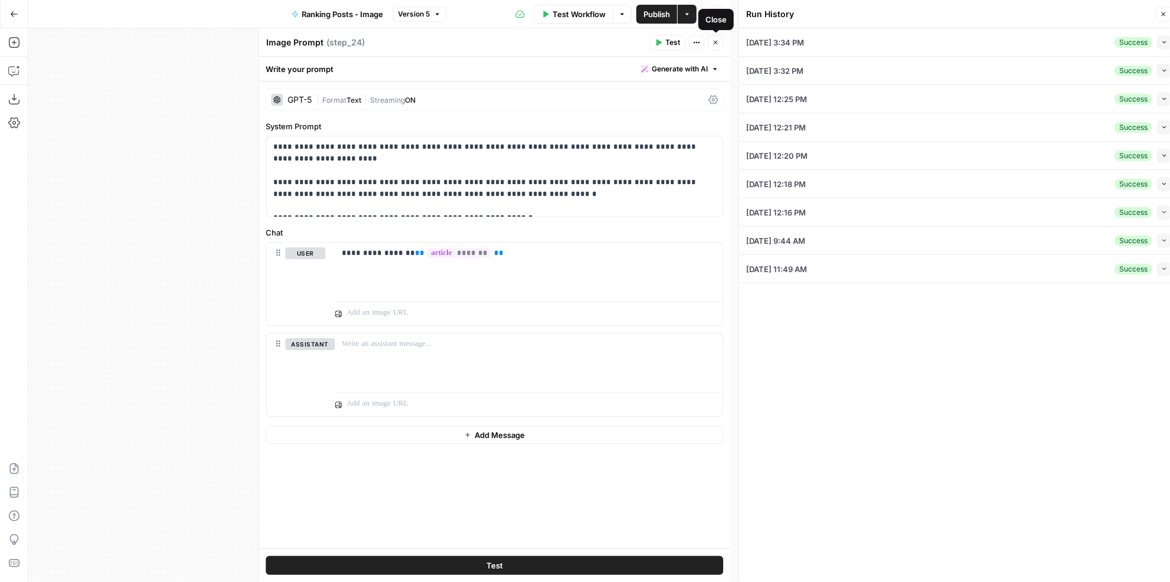
click at [713, 46] on button "Close" at bounding box center [715, 42] width 15 height 15
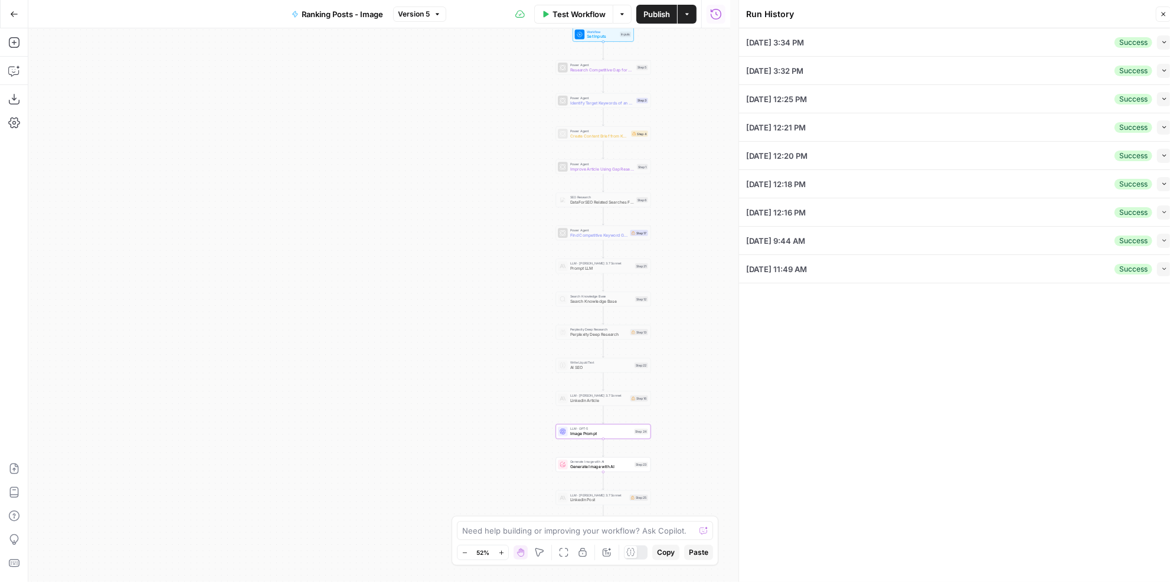
click at [17, 14] on icon "button" at bounding box center [14, 13] width 7 height 5
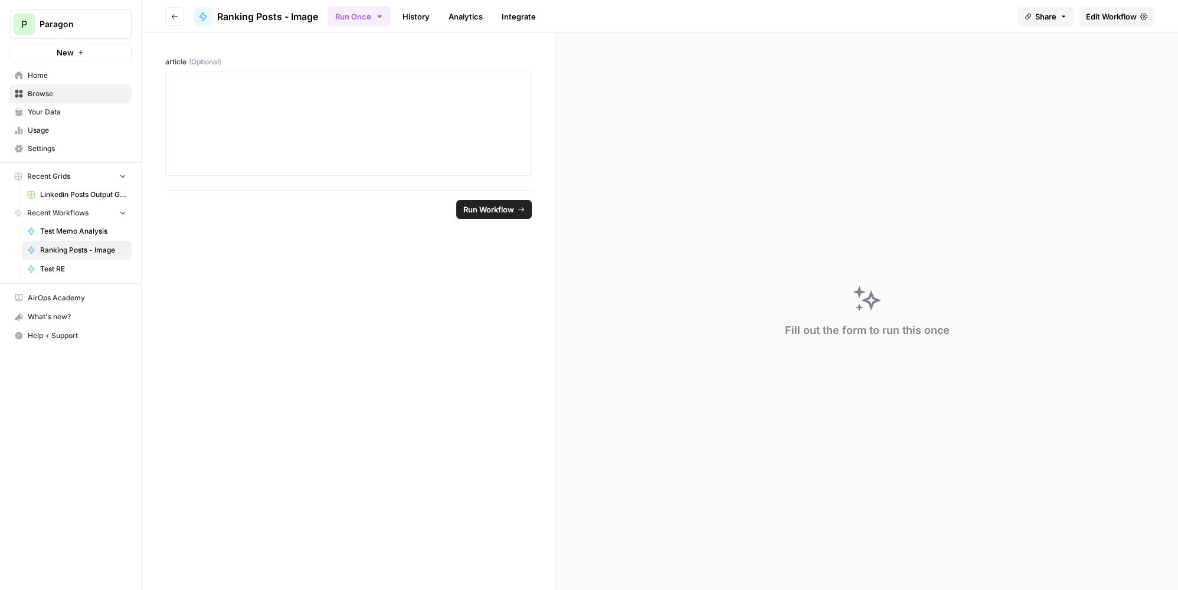
click at [170, 11] on button "Go back" at bounding box center [174, 16] width 19 height 19
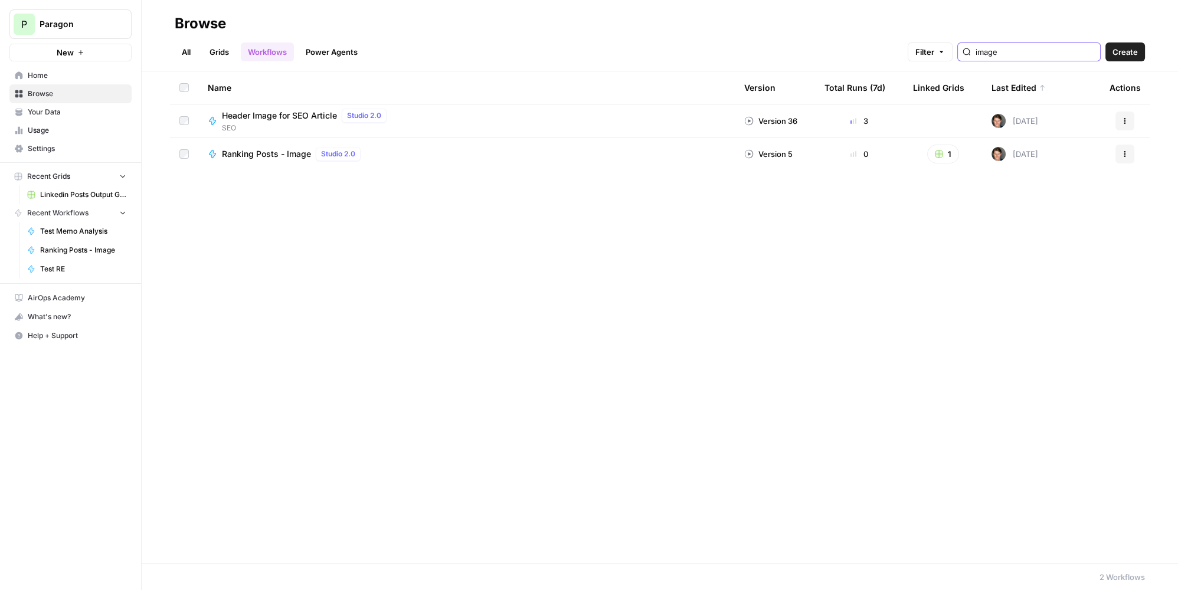
click at [1016, 51] on input "image" at bounding box center [1036, 52] width 120 height 12
type input "e"
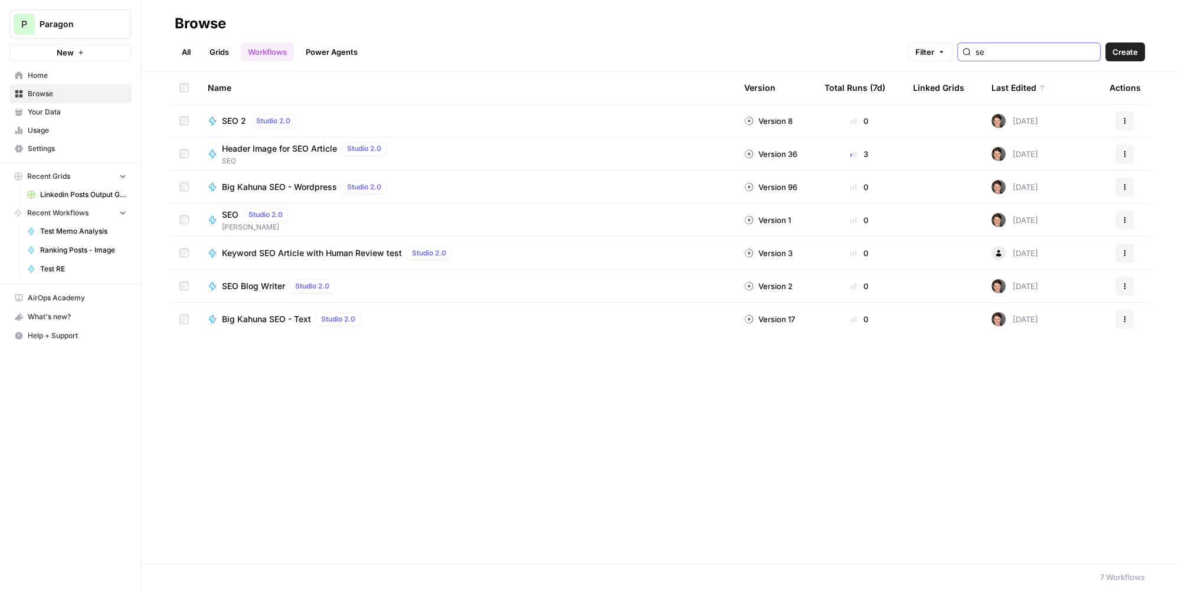
type input "s"
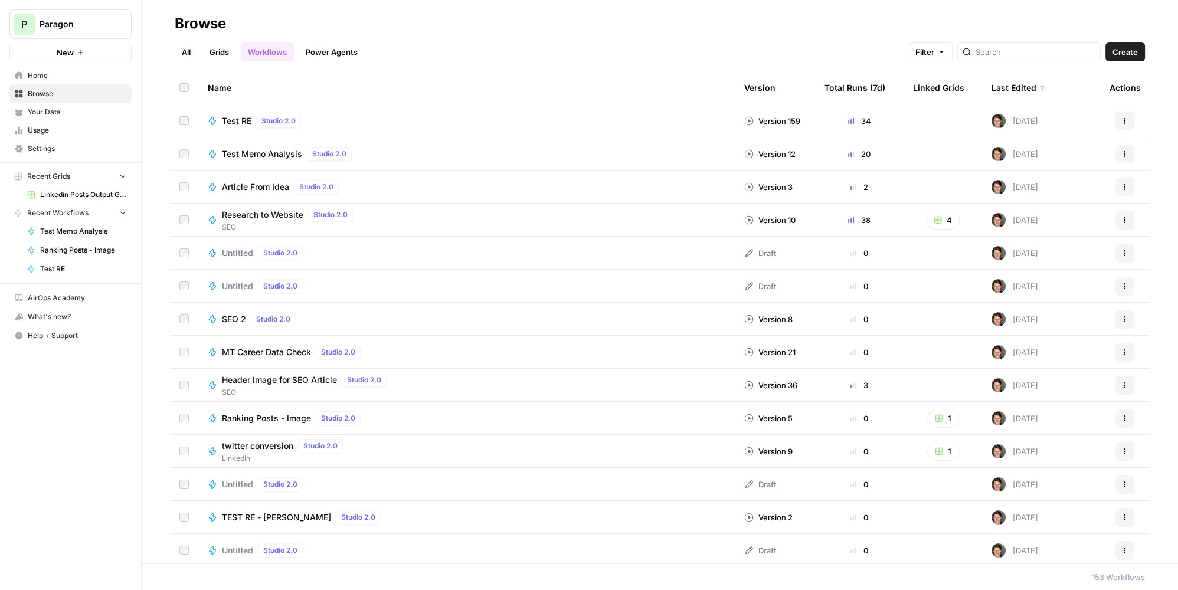
click at [193, 54] on link "All" at bounding box center [186, 52] width 23 height 19
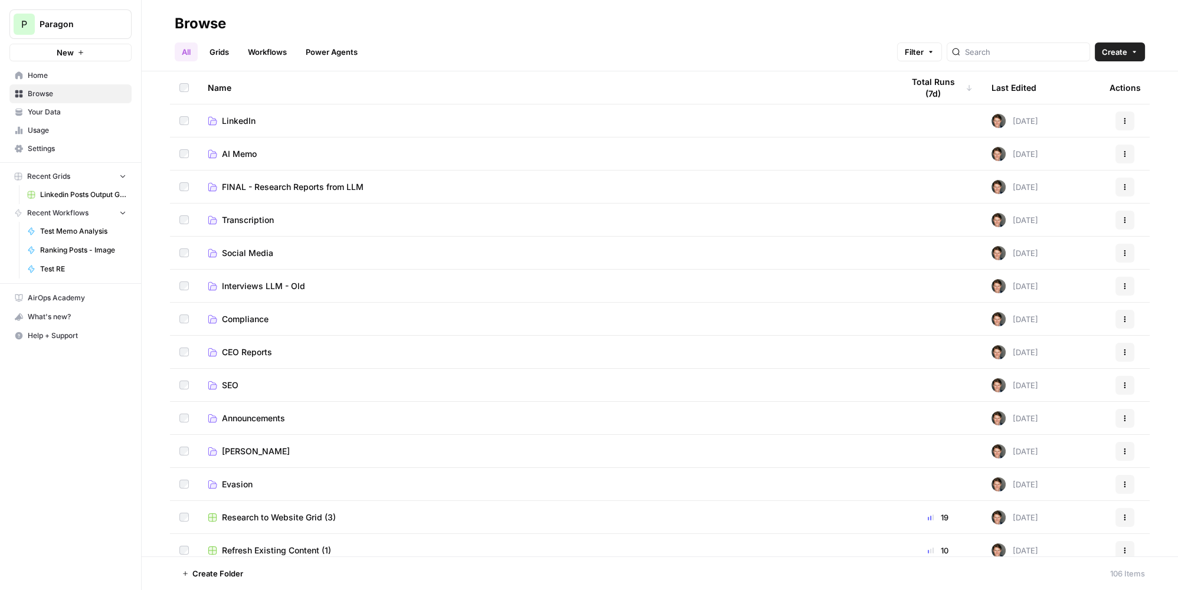
click at [227, 388] on span "SEO" at bounding box center [230, 386] width 17 height 12
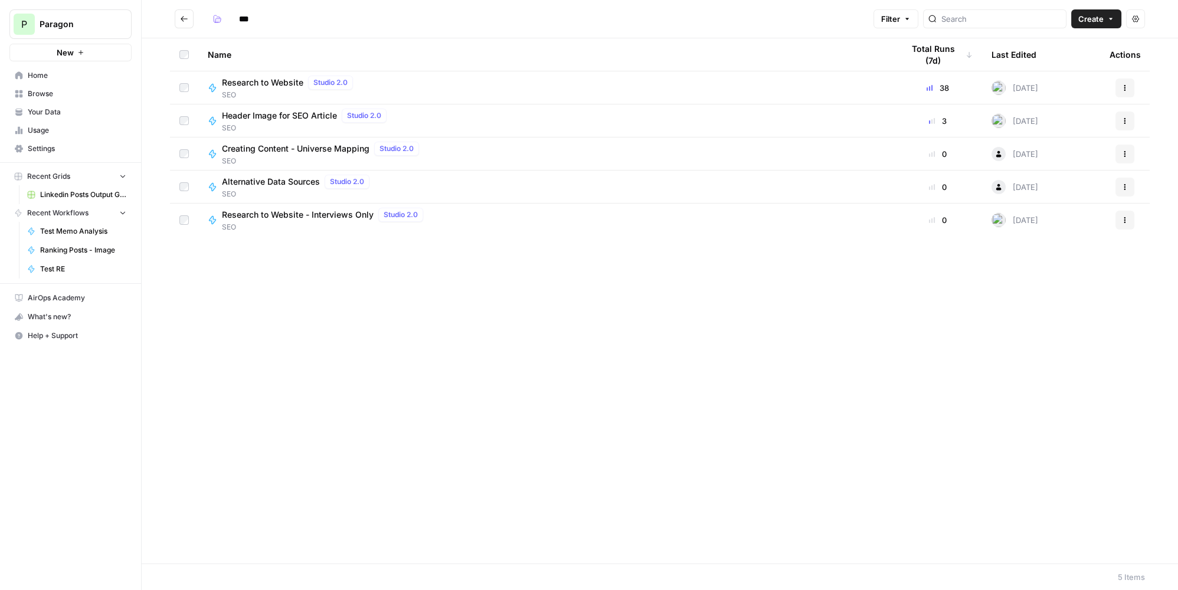
click at [185, 12] on button "Go back" at bounding box center [184, 18] width 19 height 19
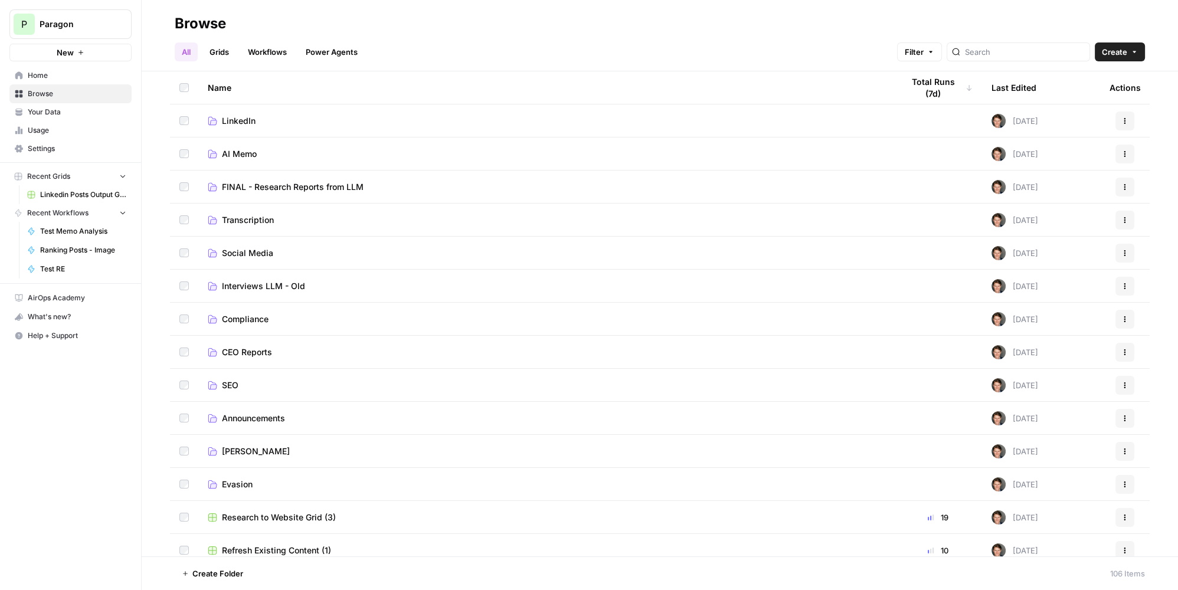
click at [270, 250] on span "Social Media" at bounding box center [247, 253] width 51 height 12
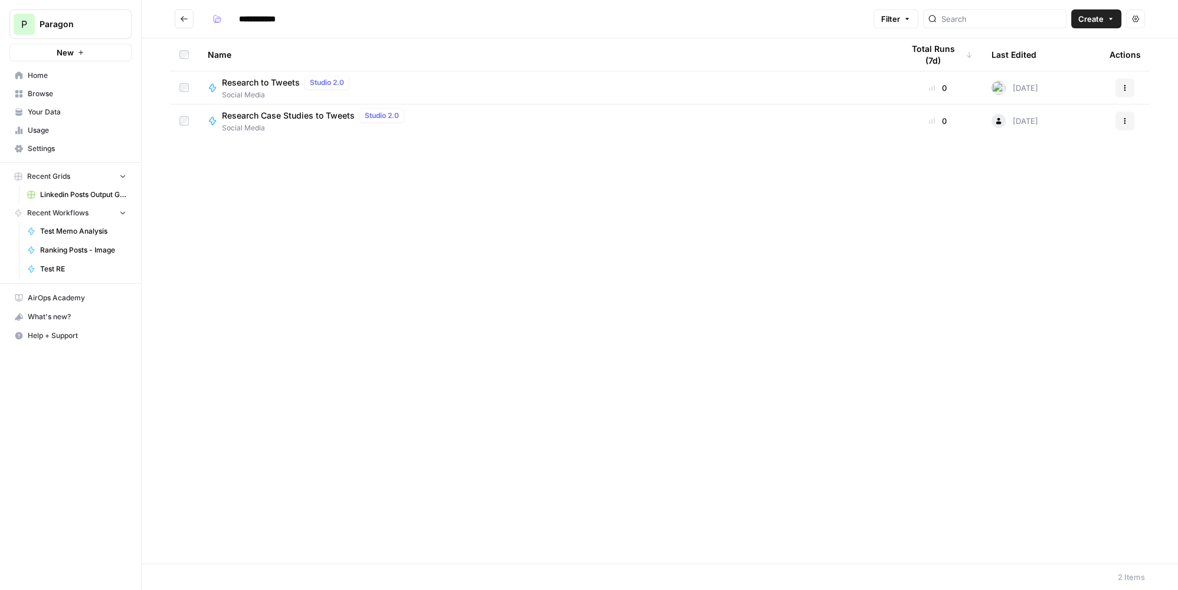
click at [180, 21] on icon "Go back" at bounding box center [184, 19] width 8 height 8
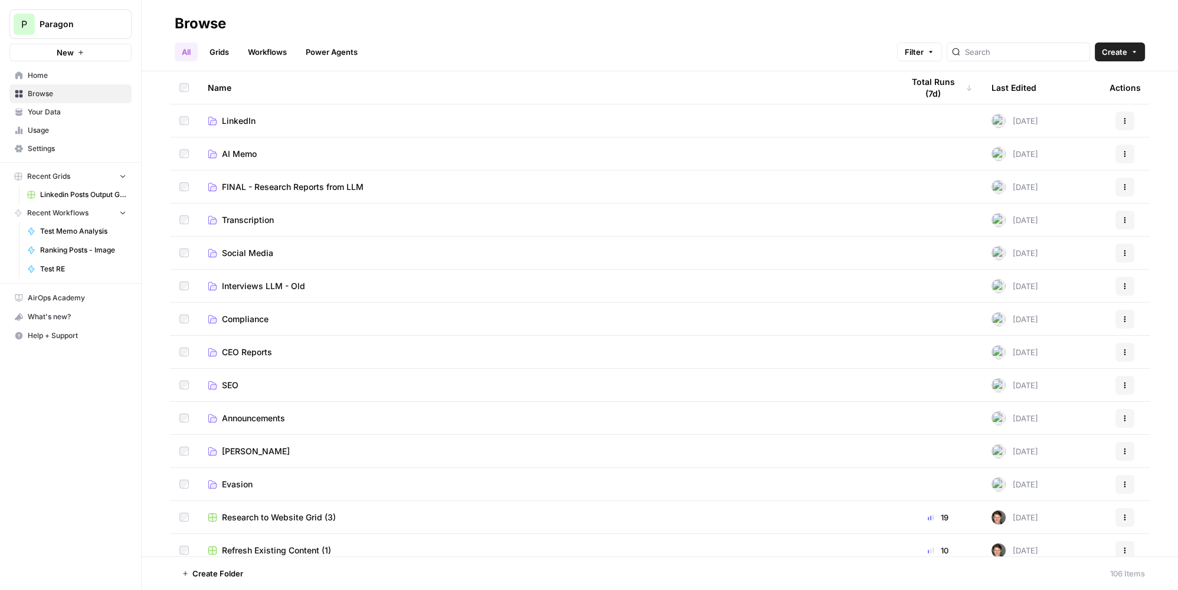
click at [254, 99] on div "Name" at bounding box center [546, 87] width 677 height 32
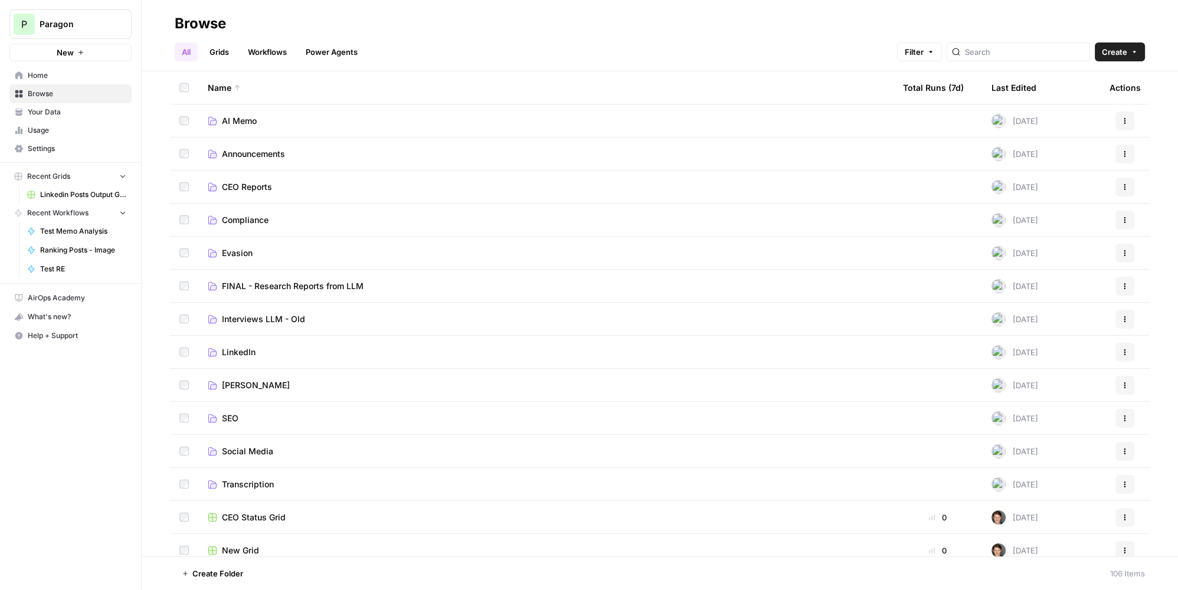
click at [244, 349] on span "LinkedIn" at bounding box center [239, 353] width 34 height 12
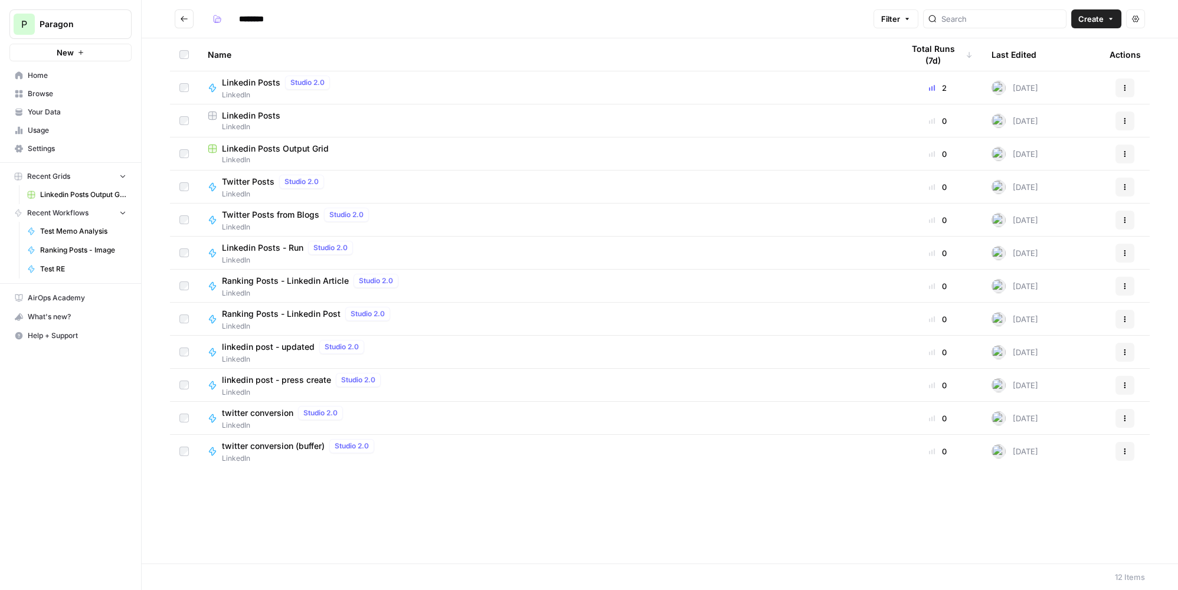
click at [184, 20] on icon "Go back" at bounding box center [184, 19] width 8 height 8
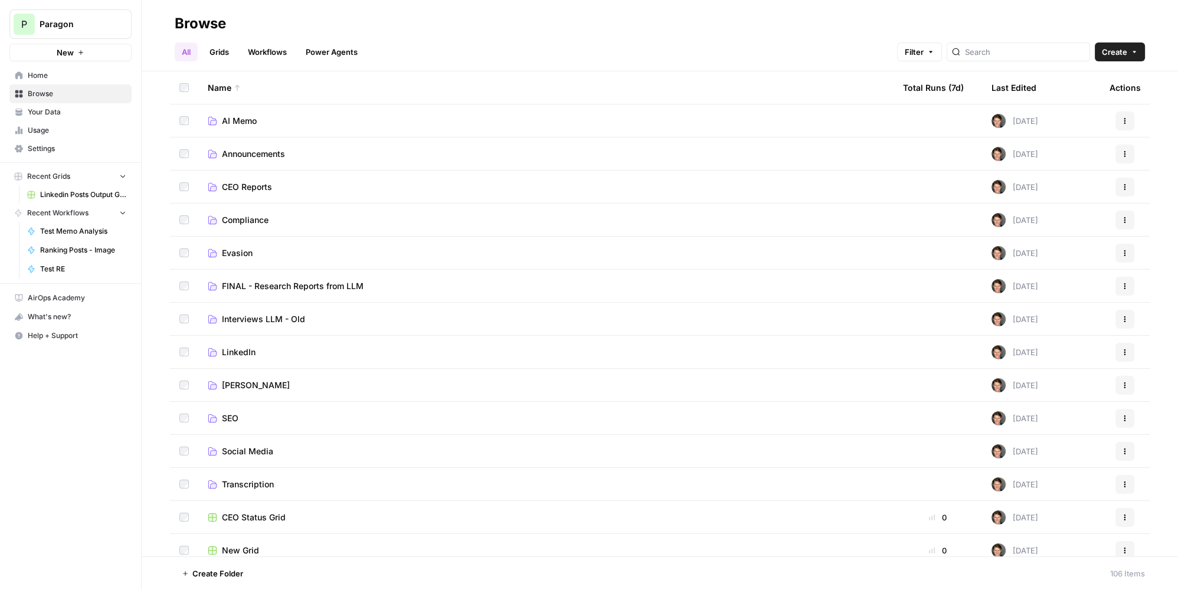
click at [233, 414] on span "SEO" at bounding box center [230, 419] width 17 height 12
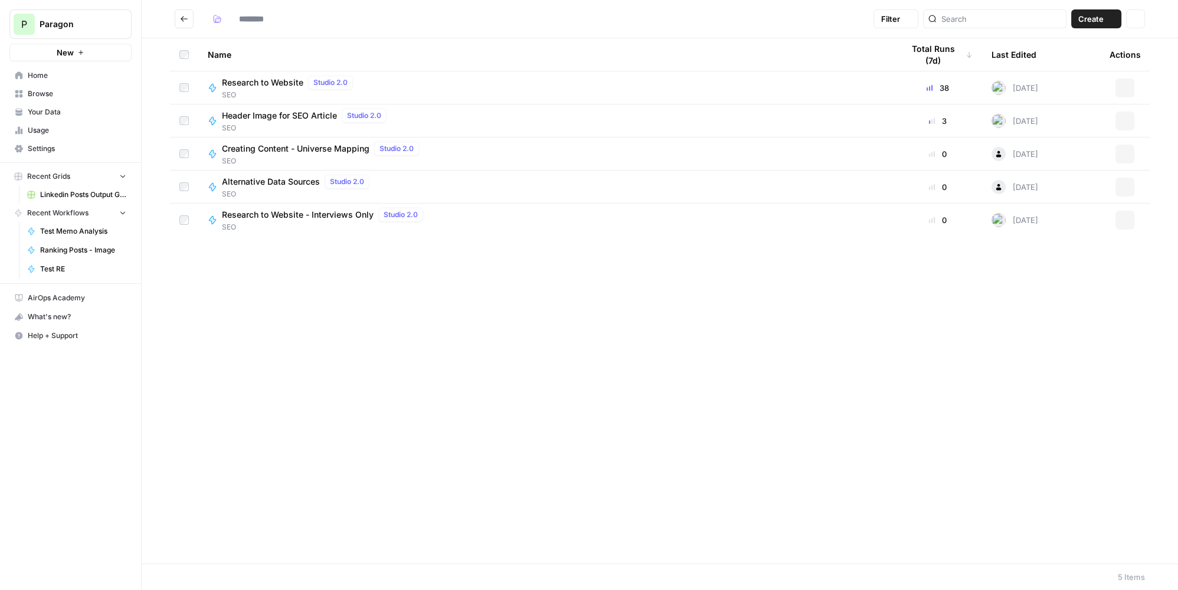
type input "***"
click at [184, 16] on icon "Go back" at bounding box center [184, 19] width 8 height 8
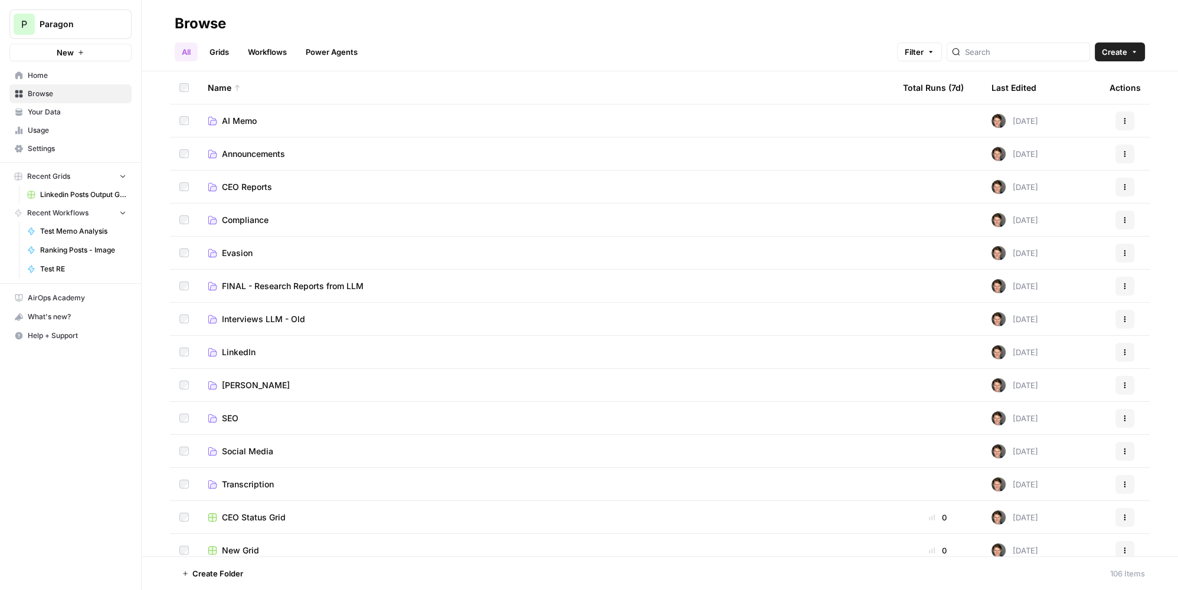
click at [226, 406] on td "SEO" at bounding box center [545, 418] width 695 height 32
click at [230, 413] on span "SEO" at bounding box center [230, 419] width 17 height 12
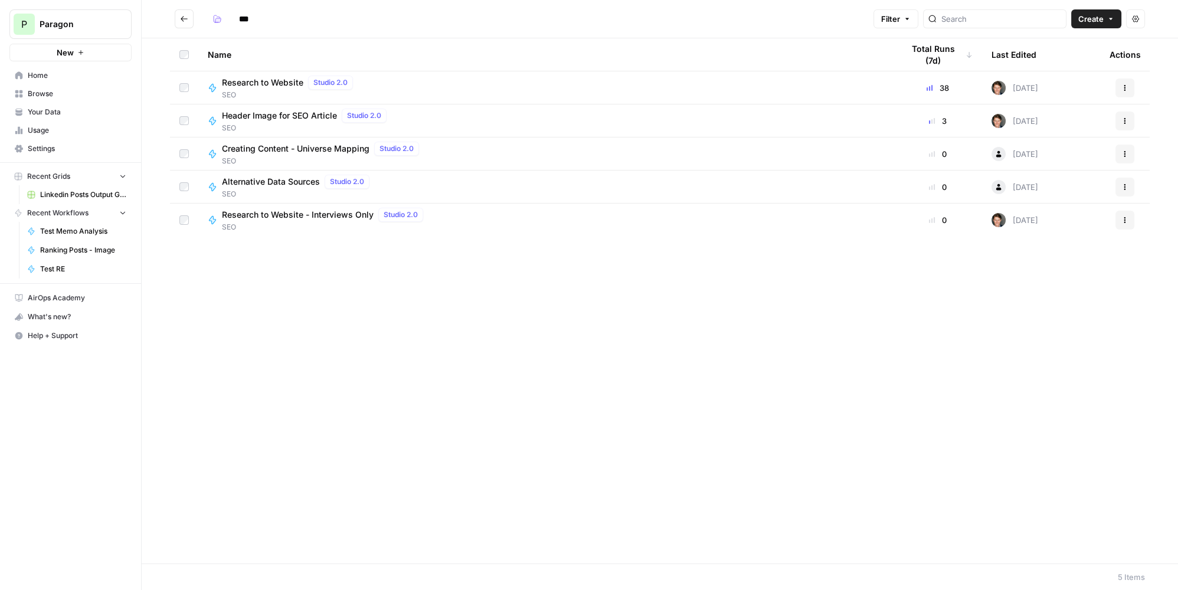
click at [248, 113] on span "Header Image for SEO Article" at bounding box center [279, 116] width 115 height 12
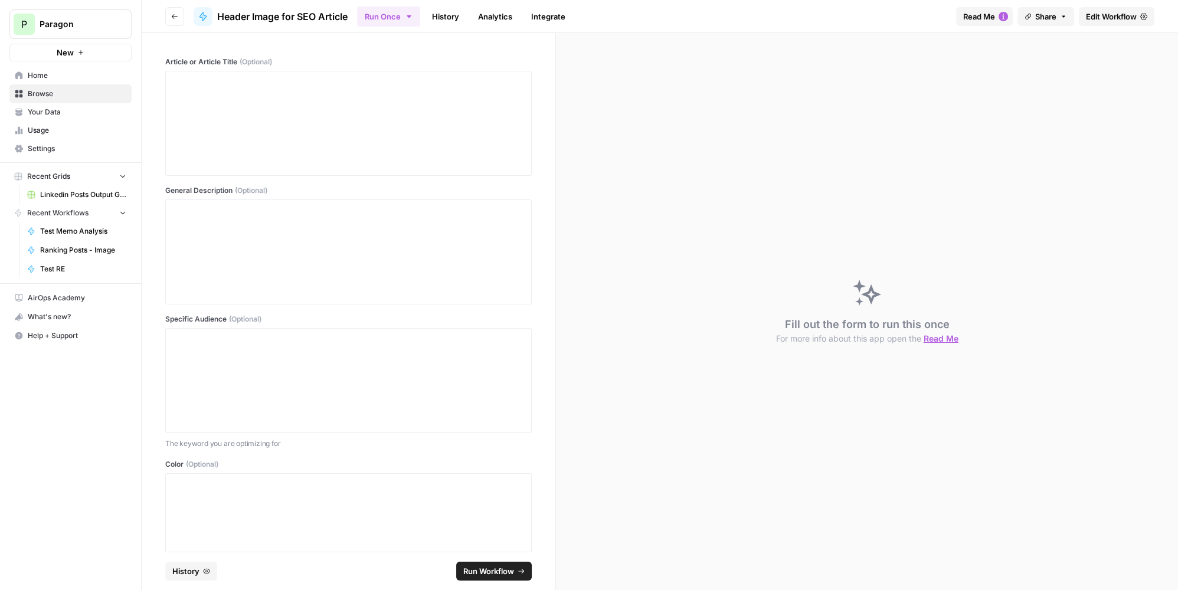
click at [174, 13] on icon "button" at bounding box center [174, 16] width 7 height 7
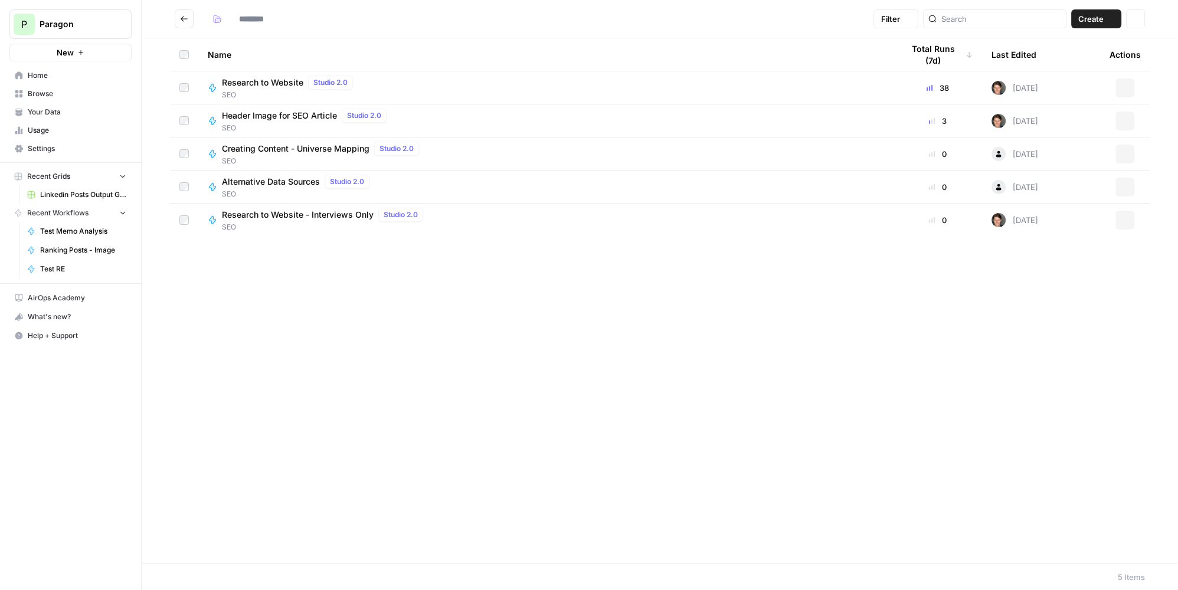
type input "***"
click at [179, 14] on button "Go back" at bounding box center [184, 18] width 19 height 19
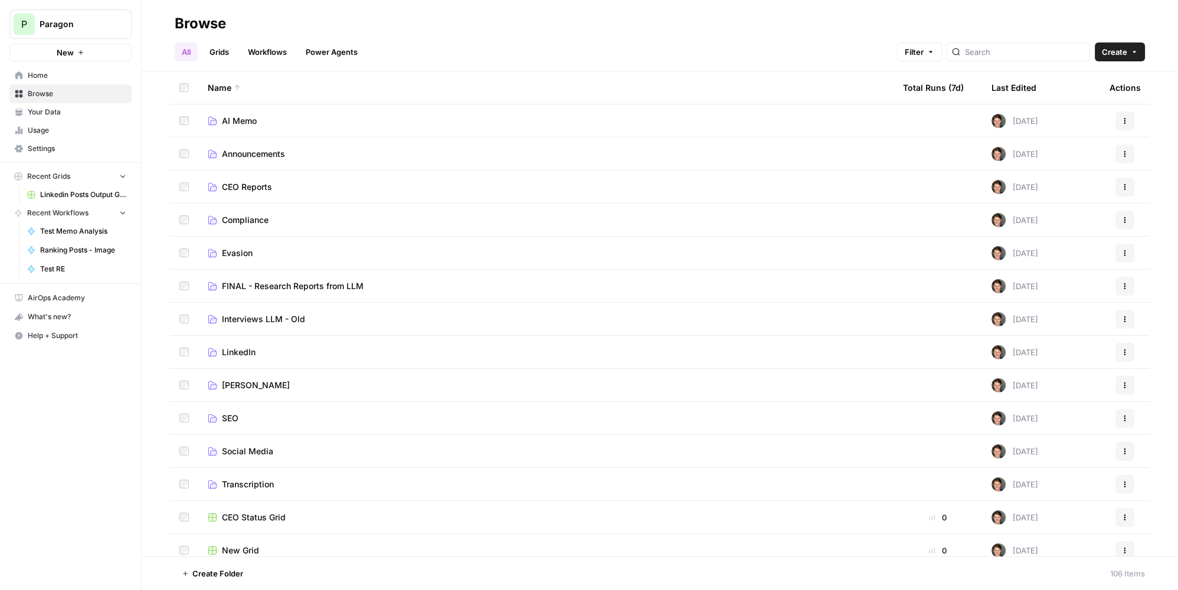
click at [44, 30] on span "Paragon" at bounding box center [75, 24] width 71 height 12
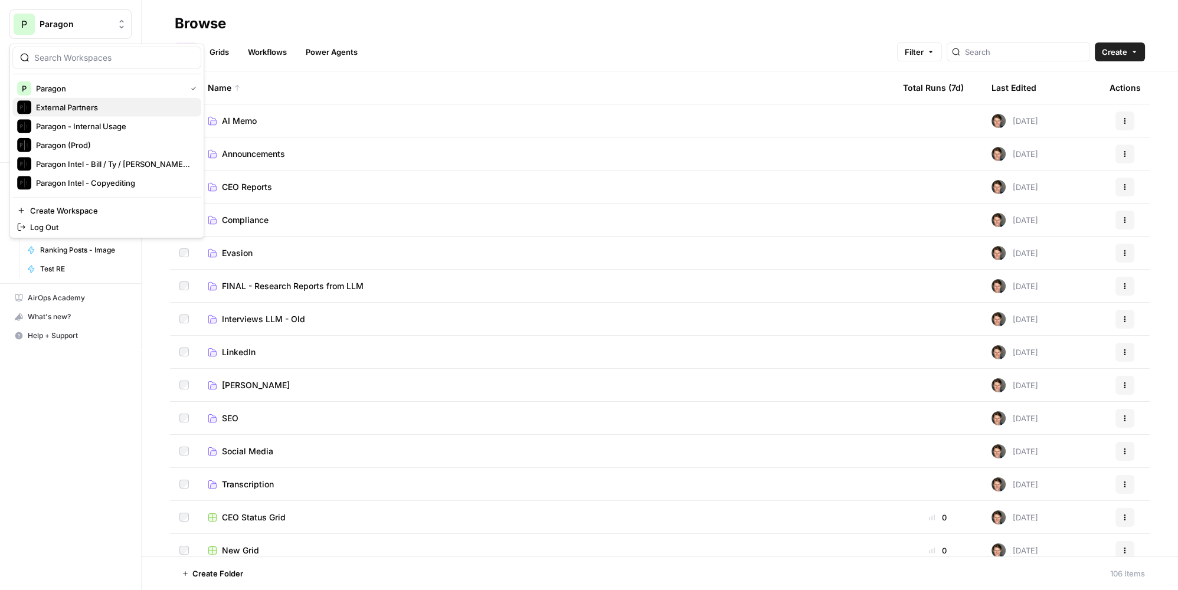
click at [94, 104] on span "External Partners" at bounding box center [114, 108] width 156 height 12
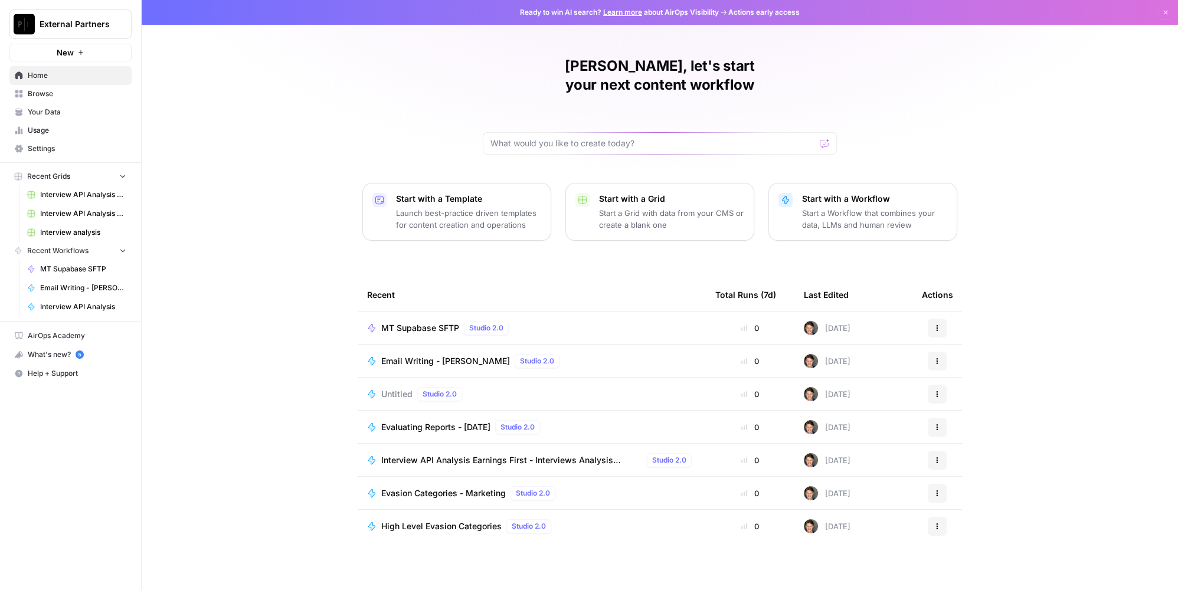
click at [87, 93] on span "Browse" at bounding box center [77, 94] width 99 height 11
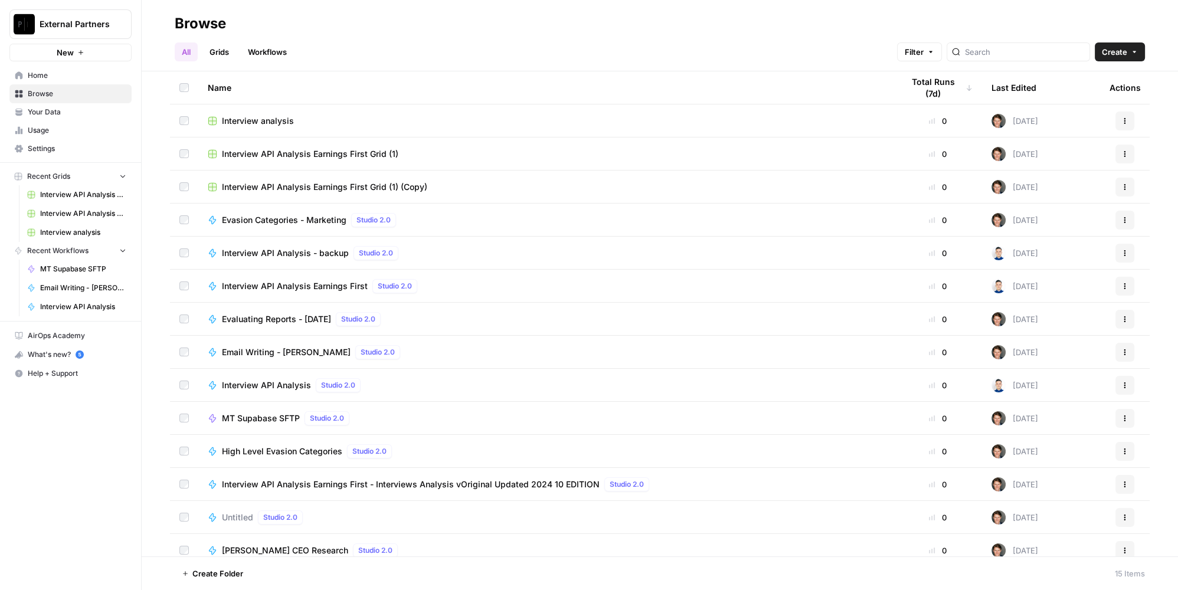
click at [91, 27] on span "External Partners" at bounding box center [75, 24] width 71 height 12
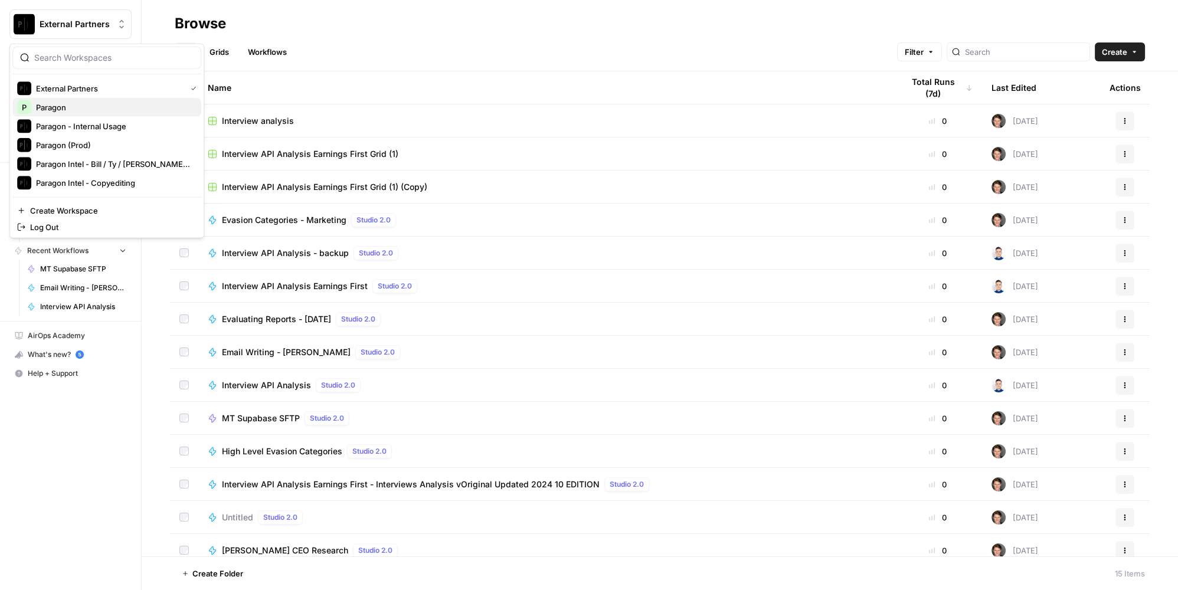
click at [92, 102] on span "Paragon" at bounding box center [114, 108] width 156 height 12
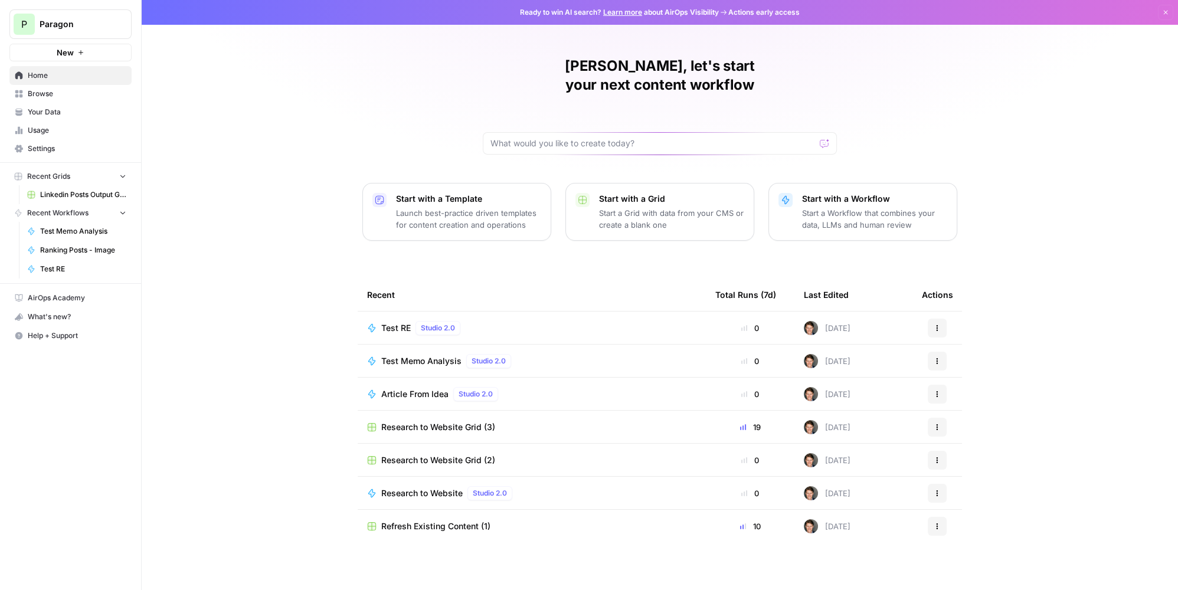
click at [30, 100] on link "Browse" at bounding box center [70, 93] width 122 height 19
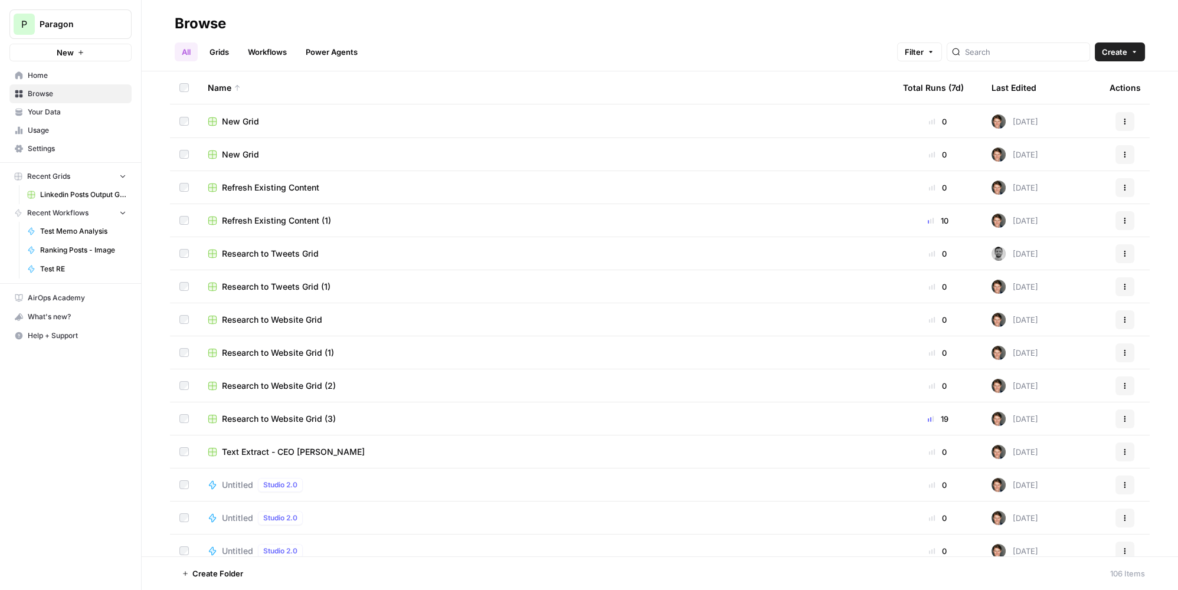
scroll to position [268, 0]
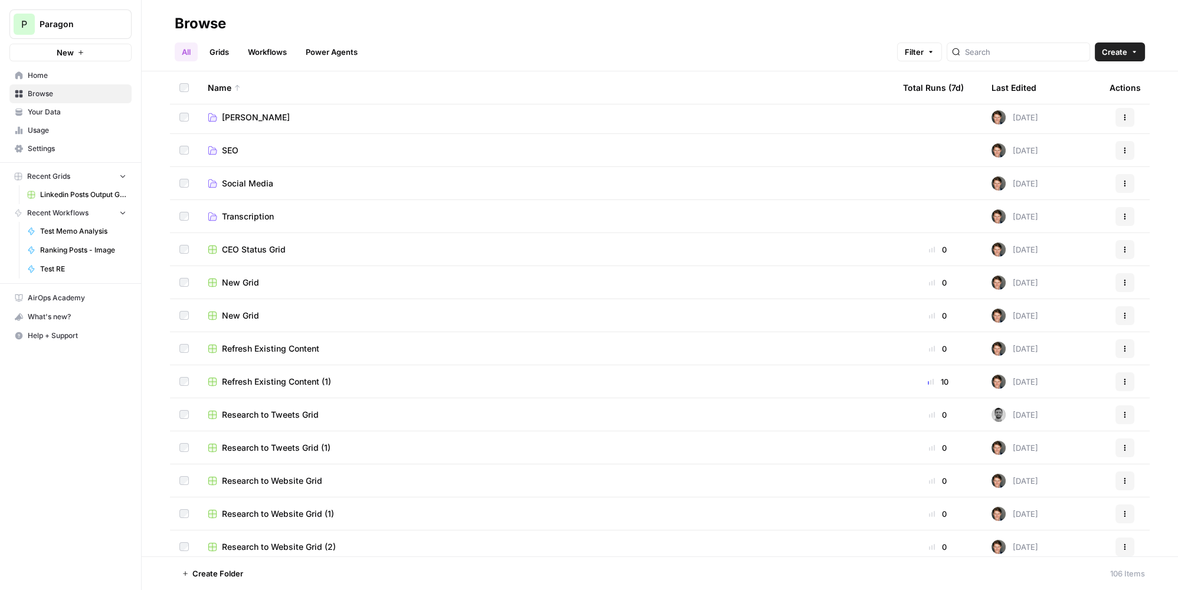
click at [233, 57] on link "Grids" at bounding box center [220, 52] width 34 height 19
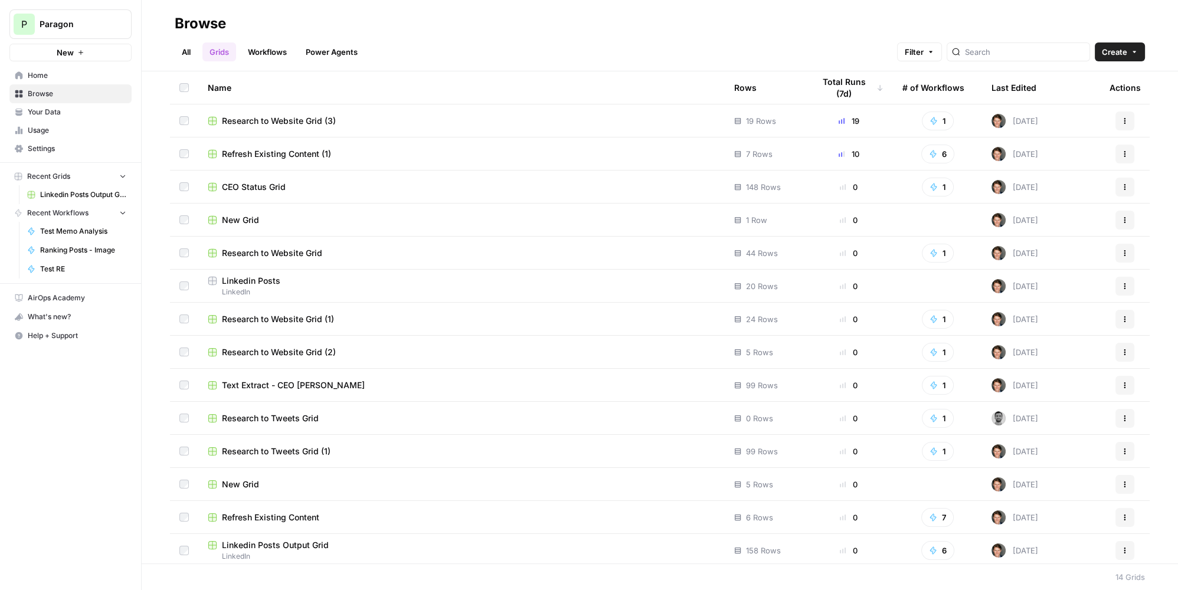
click at [190, 52] on link "All" at bounding box center [186, 52] width 23 height 19
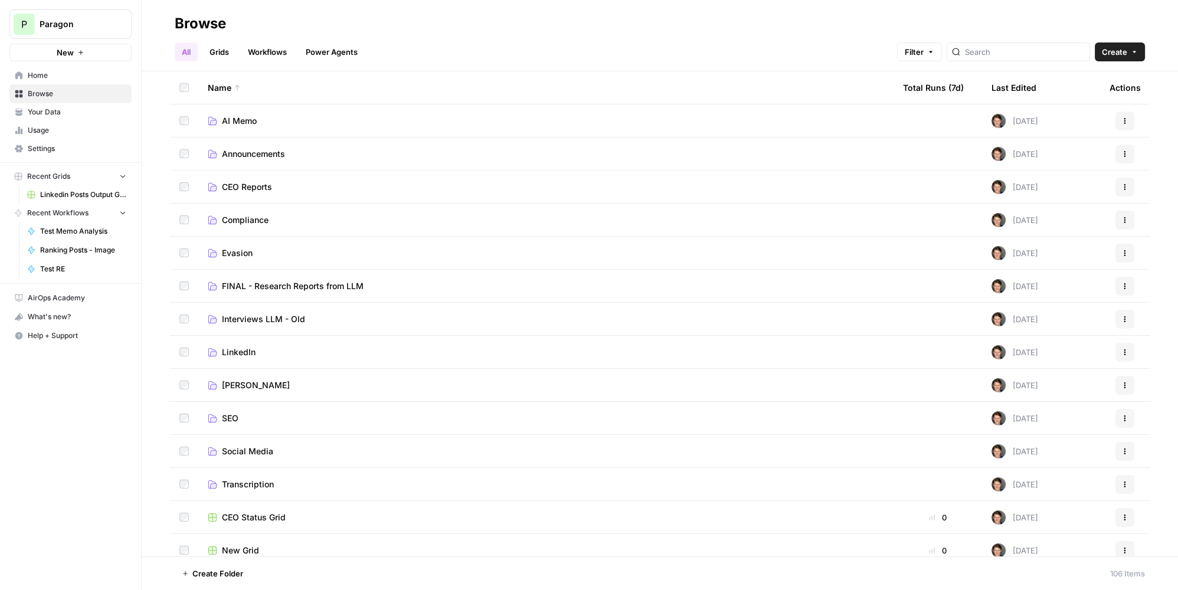
click at [243, 421] on link "SEO" at bounding box center [546, 419] width 677 height 12
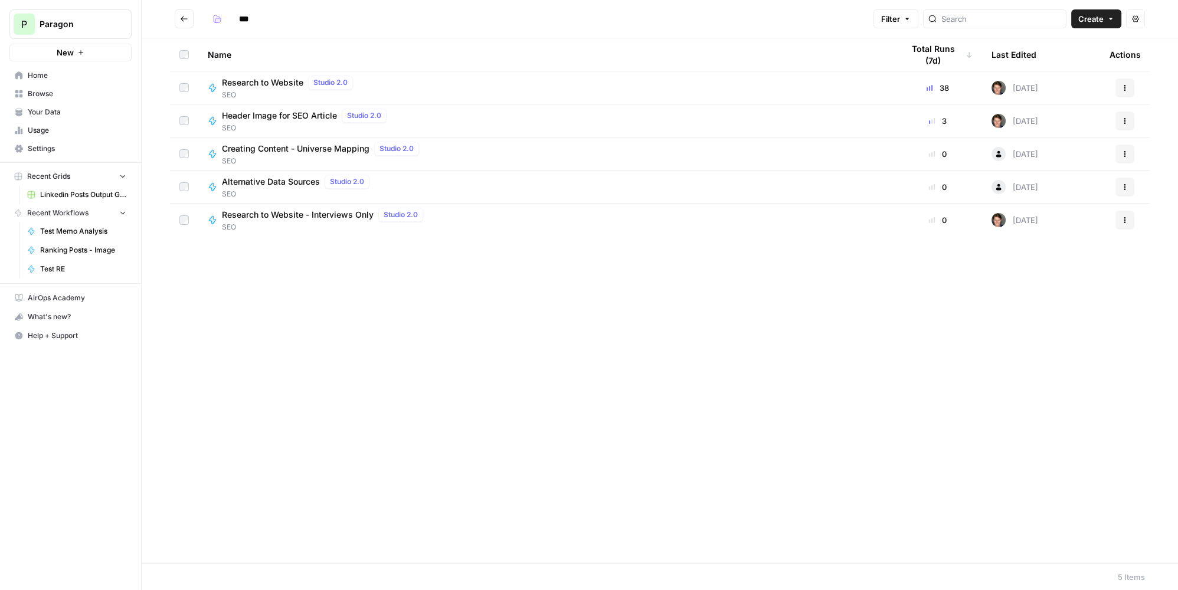
click at [188, 15] on icon "Go back" at bounding box center [184, 19] width 8 height 8
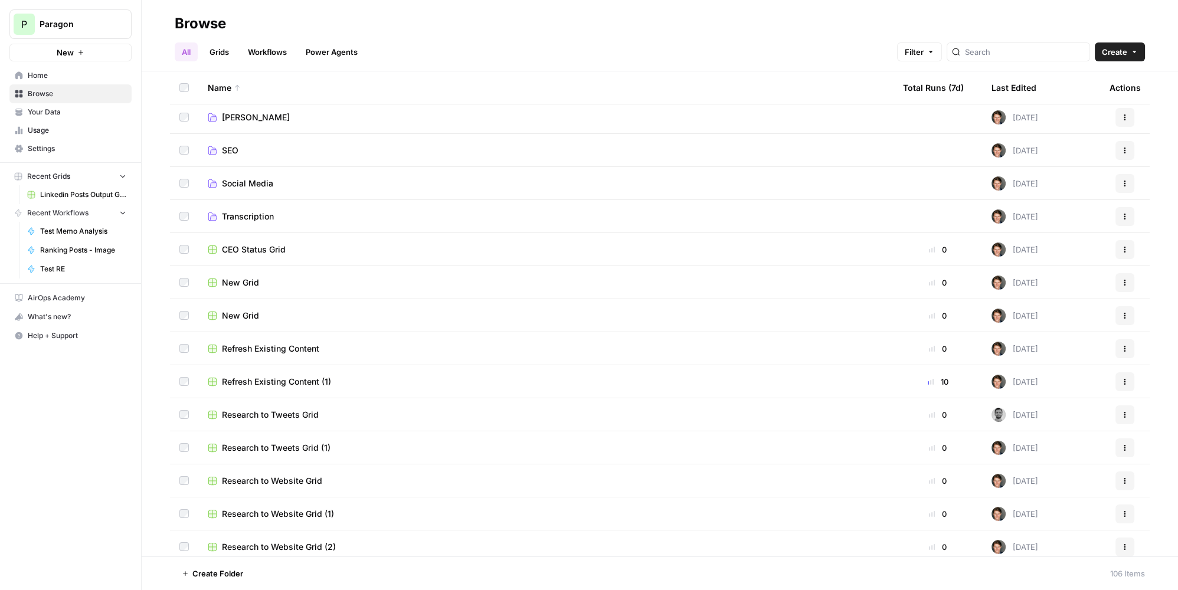
scroll to position [537, 0]
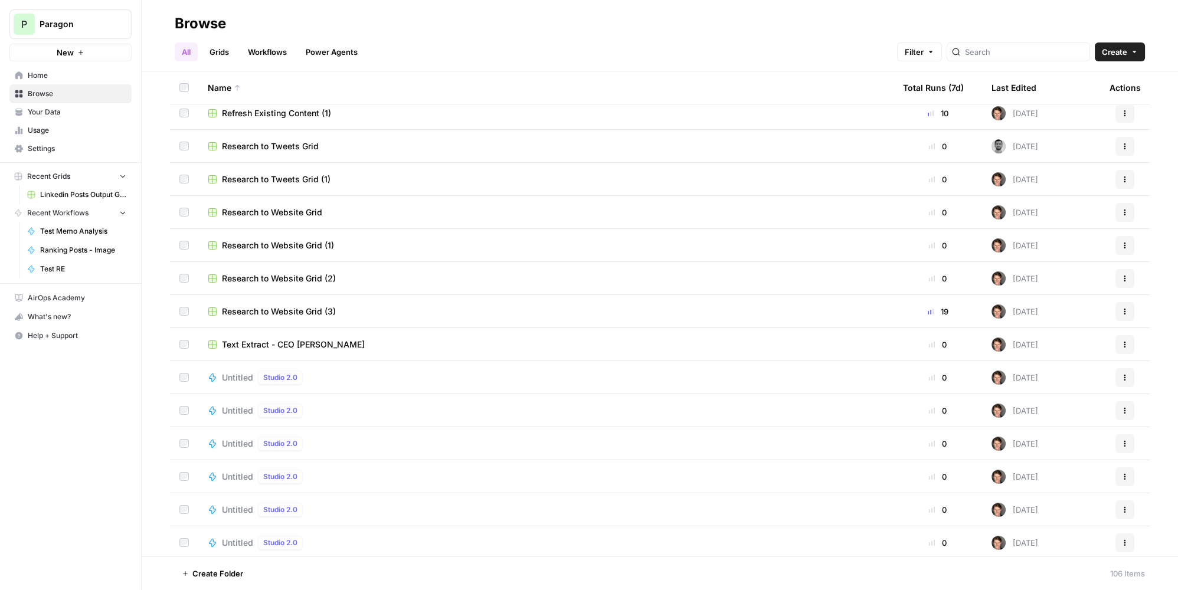
click at [268, 58] on link "Workflows" at bounding box center [267, 52] width 53 height 19
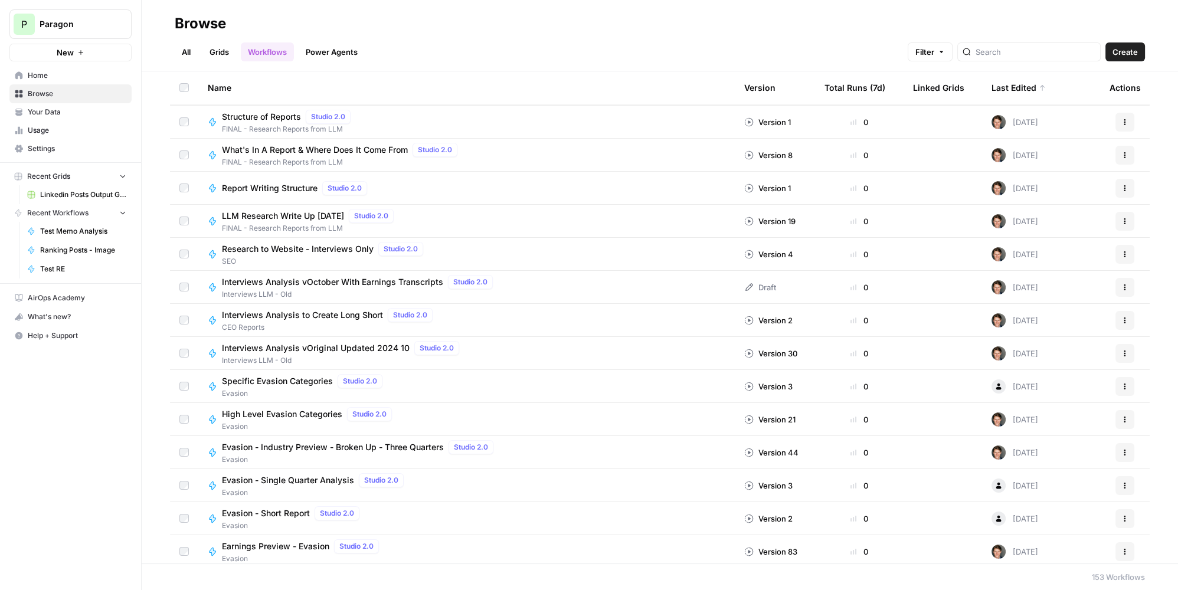
scroll to position [1127, 0]
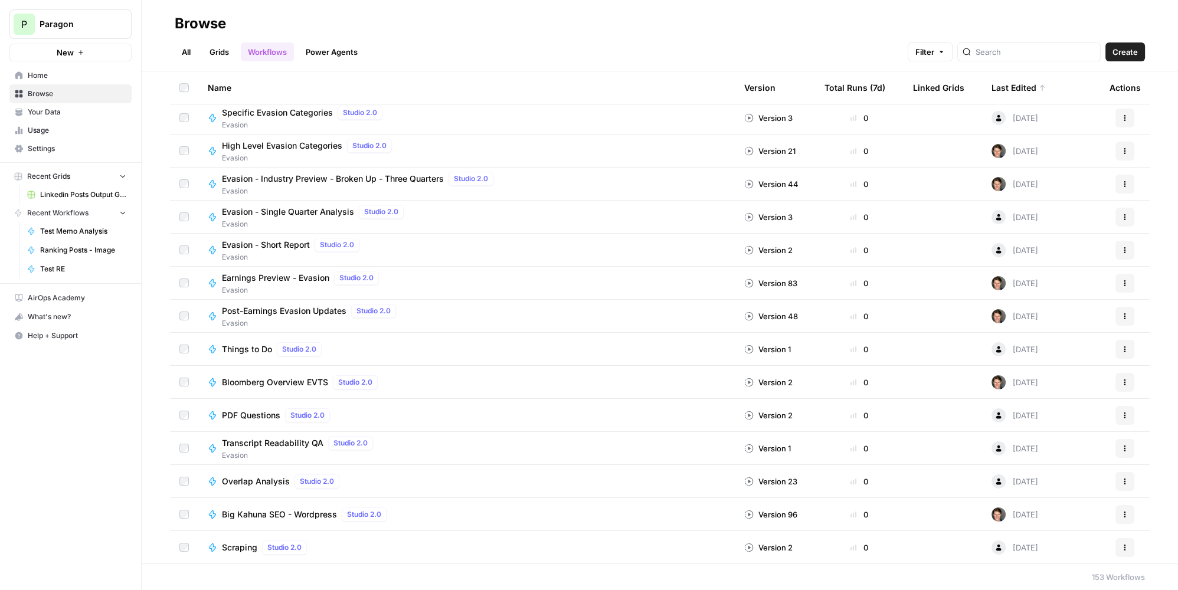
click at [315, 514] on span "Big Kahuna SEO - Wordpress" at bounding box center [279, 515] width 115 height 12
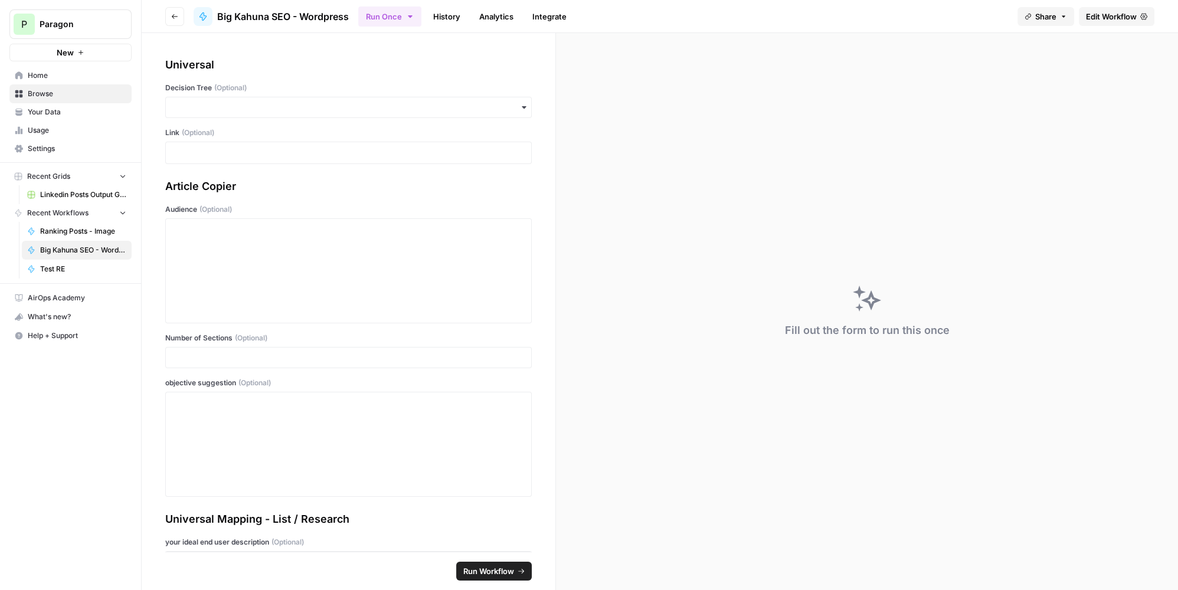
click at [1098, 14] on span "Edit Workflow" at bounding box center [1111, 17] width 51 height 12
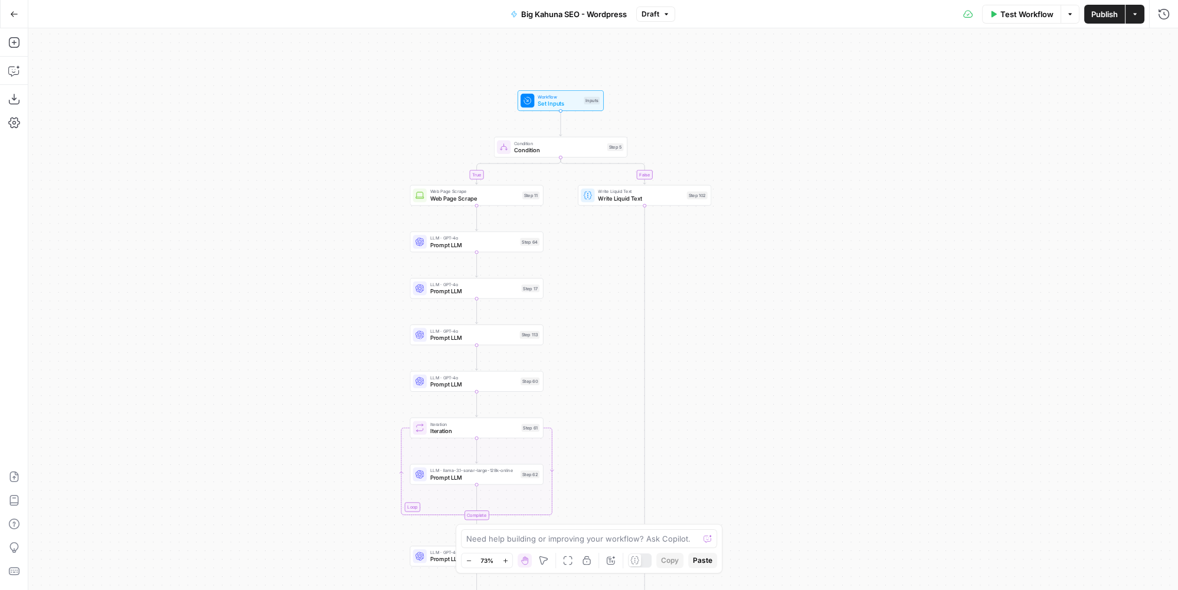
click at [25, 15] on div "Go Back" at bounding box center [14, 14] width 28 height 28
click at [20, 15] on button "Go Back" at bounding box center [14, 14] width 21 height 21
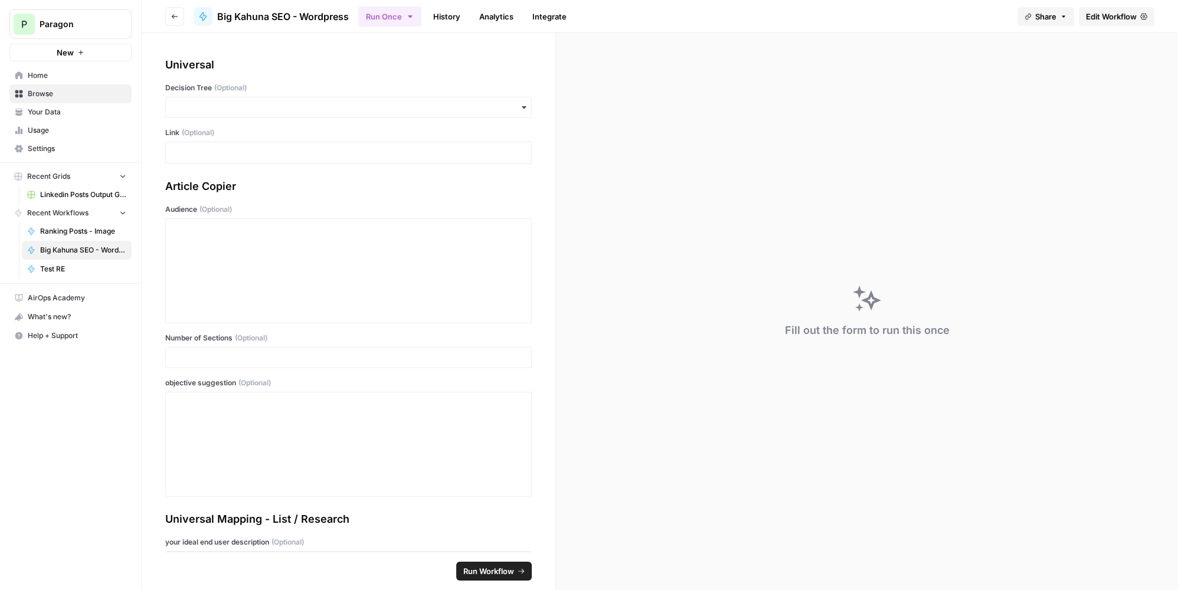
click at [179, 21] on button "Go back" at bounding box center [174, 16] width 19 height 19
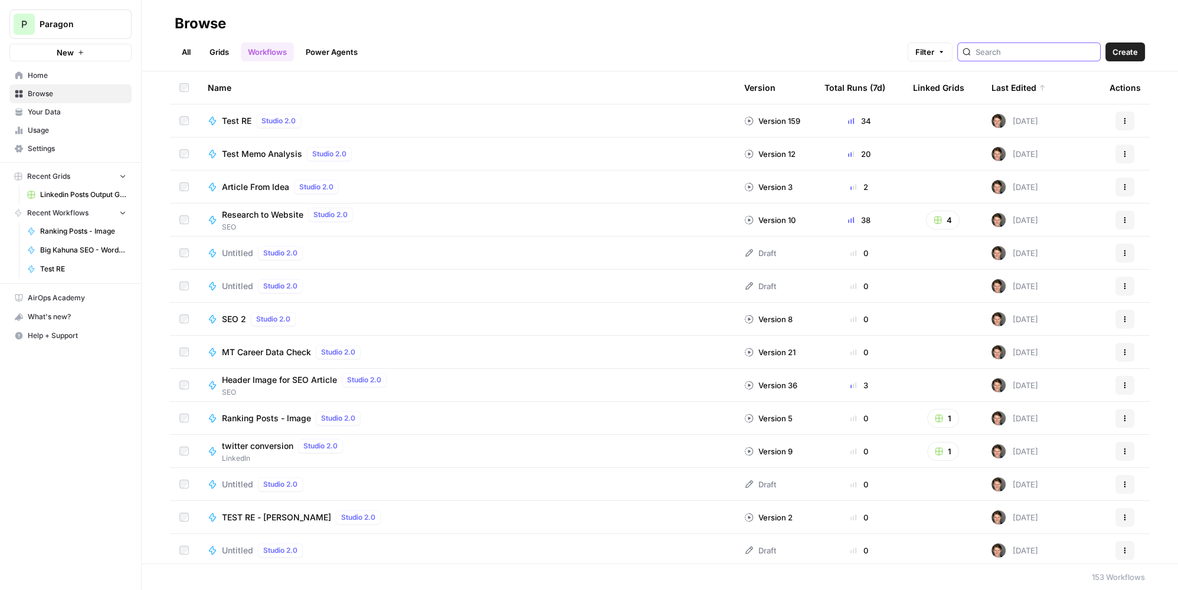
click at [1023, 48] on input "search" at bounding box center [1036, 52] width 120 height 12
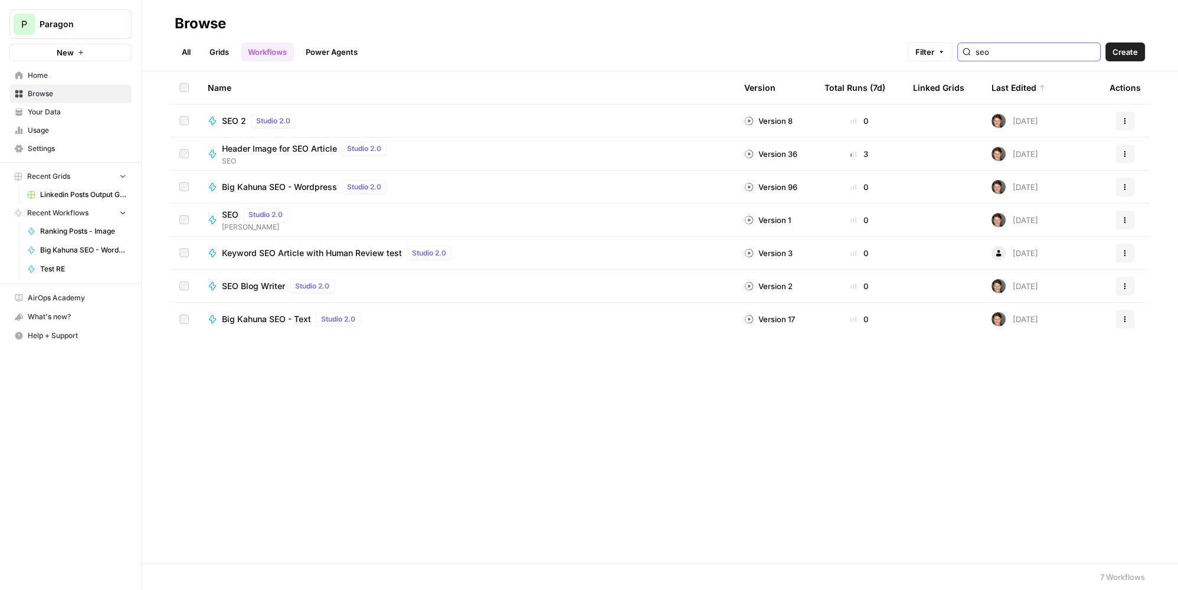
type input "seo"
click at [266, 286] on span "SEO Blog Writer" at bounding box center [253, 286] width 63 height 12
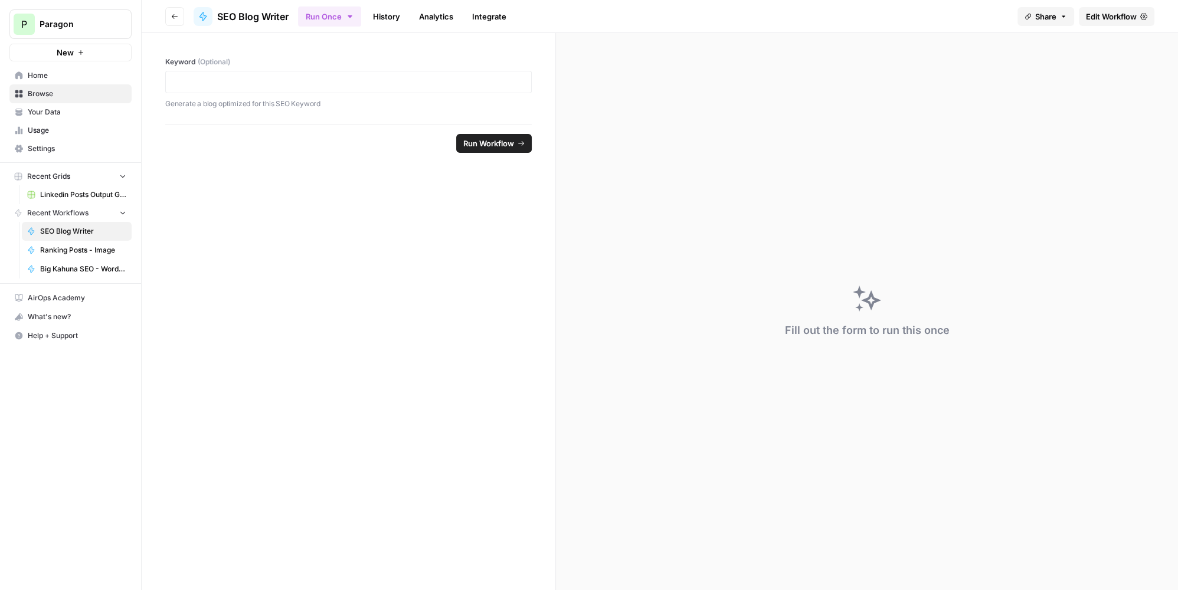
click at [1115, 9] on link "Edit Workflow" at bounding box center [1117, 16] width 76 height 19
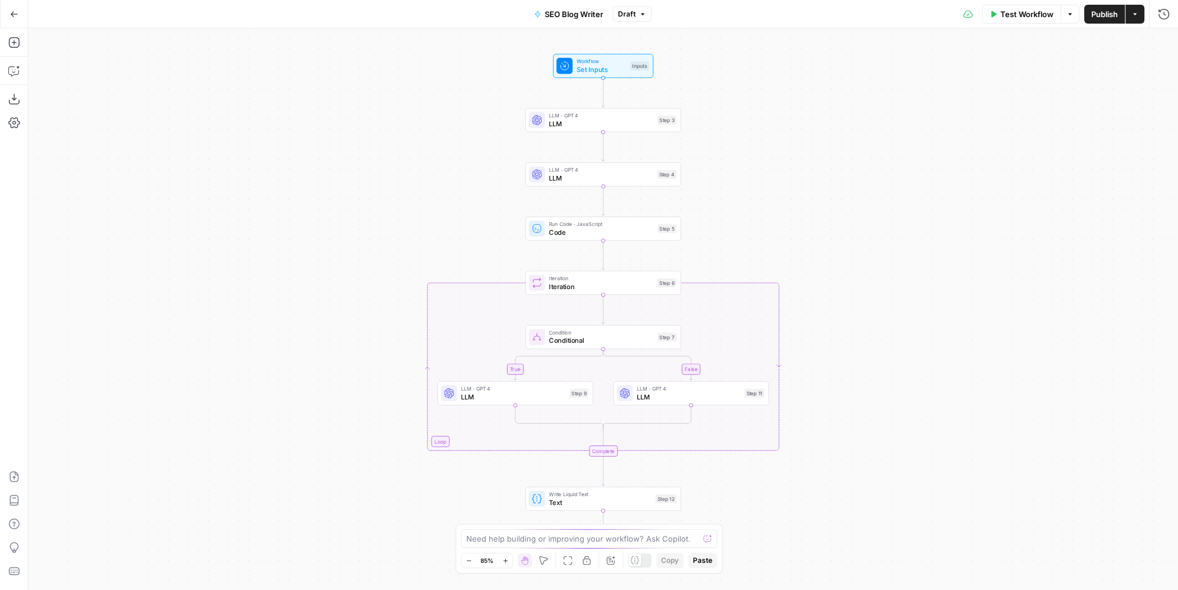
click at [24, 13] on button "Go Back" at bounding box center [14, 14] width 21 height 21
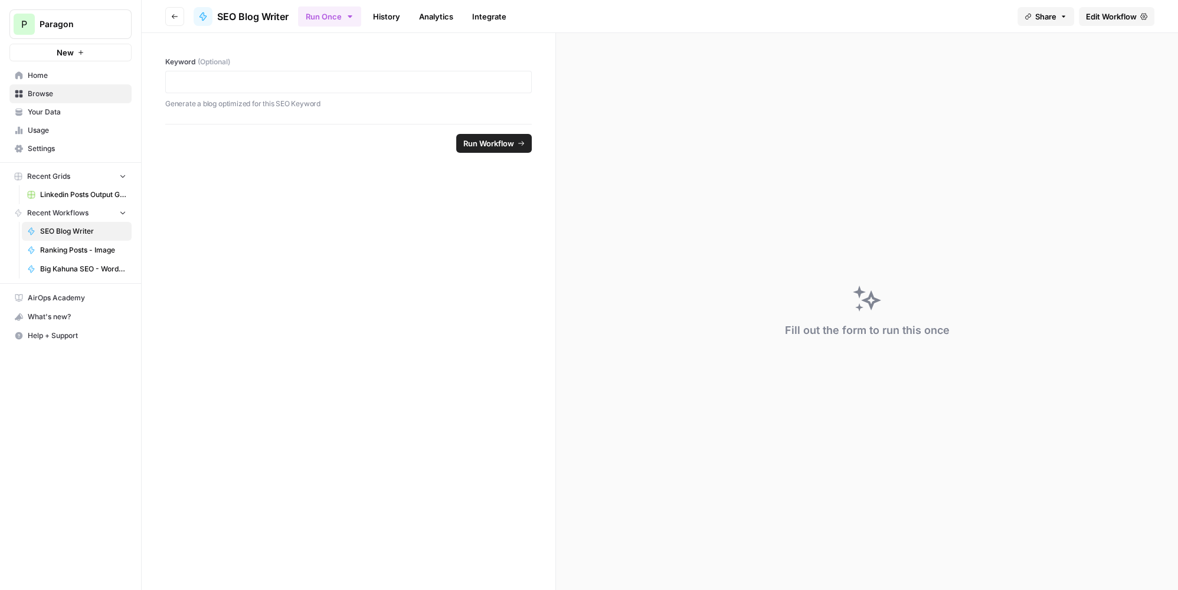
click at [175, 21] on button "Go back" at bounding box center [174, 16] width 19 height 19
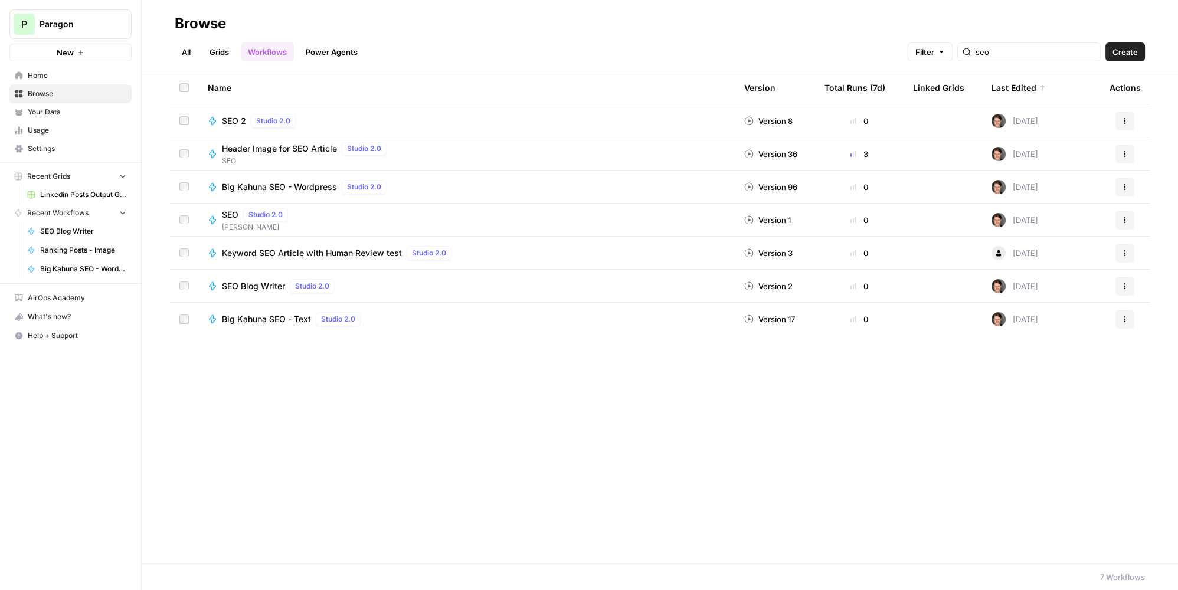
click at [236, 217] on span "SEO" at bounding box center [230, 215] width 17 height 12
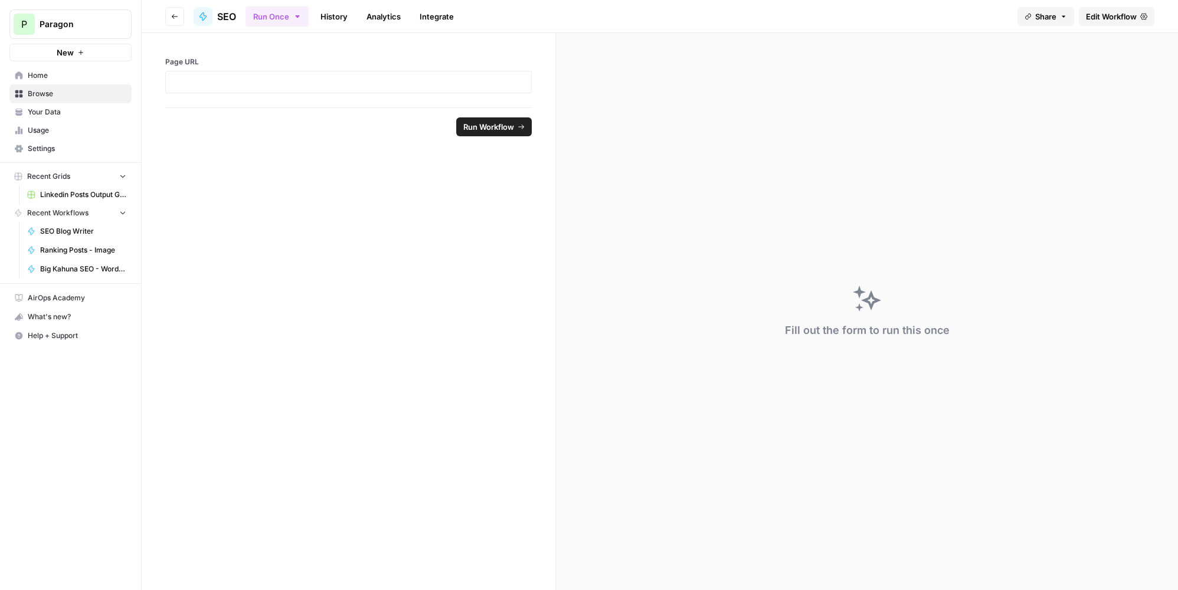
click at [1145, 17] on icon at bounding box center [1144, 16] width 7 height 6
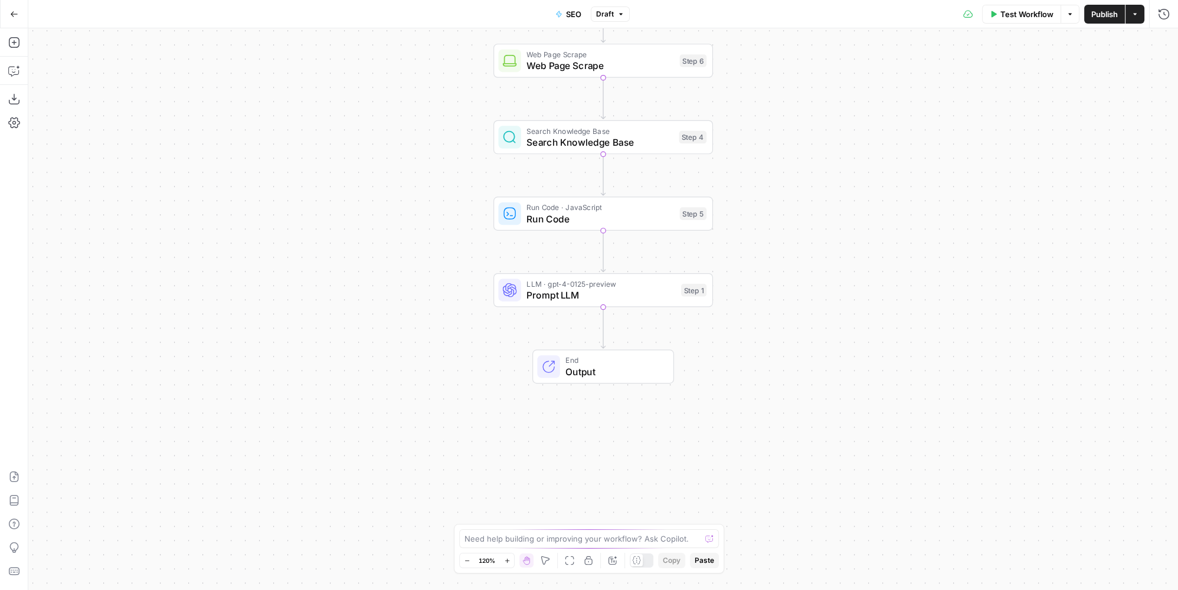
click at [7, 14] on button "Go Back" at bounding box center [14, 14] width 21 height 21
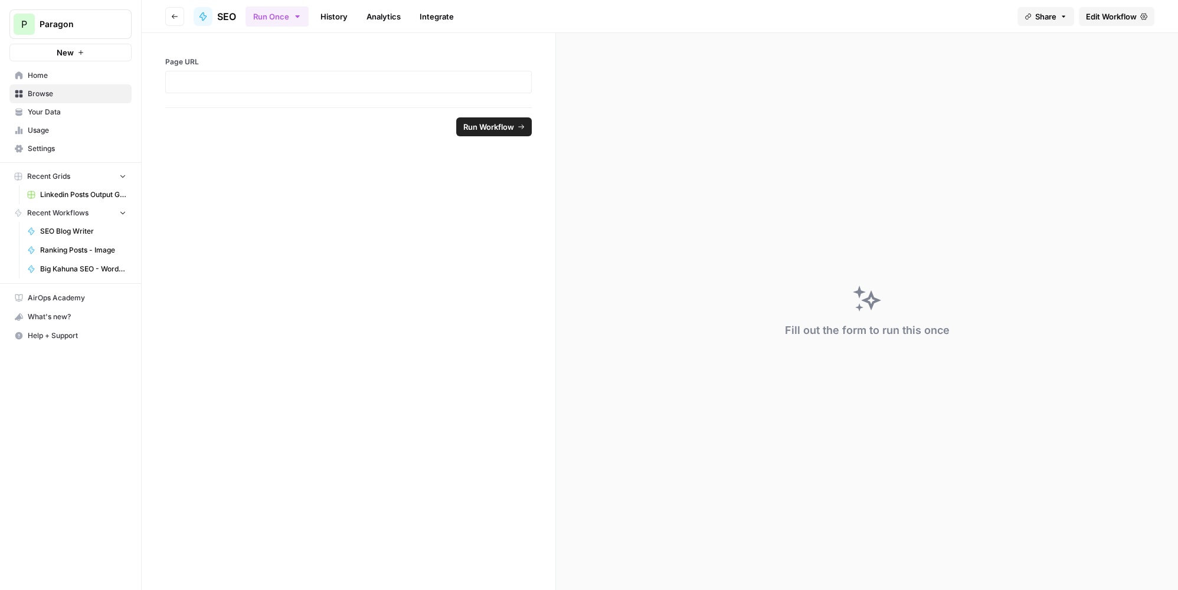
click at [172, 13] on icon "button" at bounding box center [174, 16] width 7 height 7
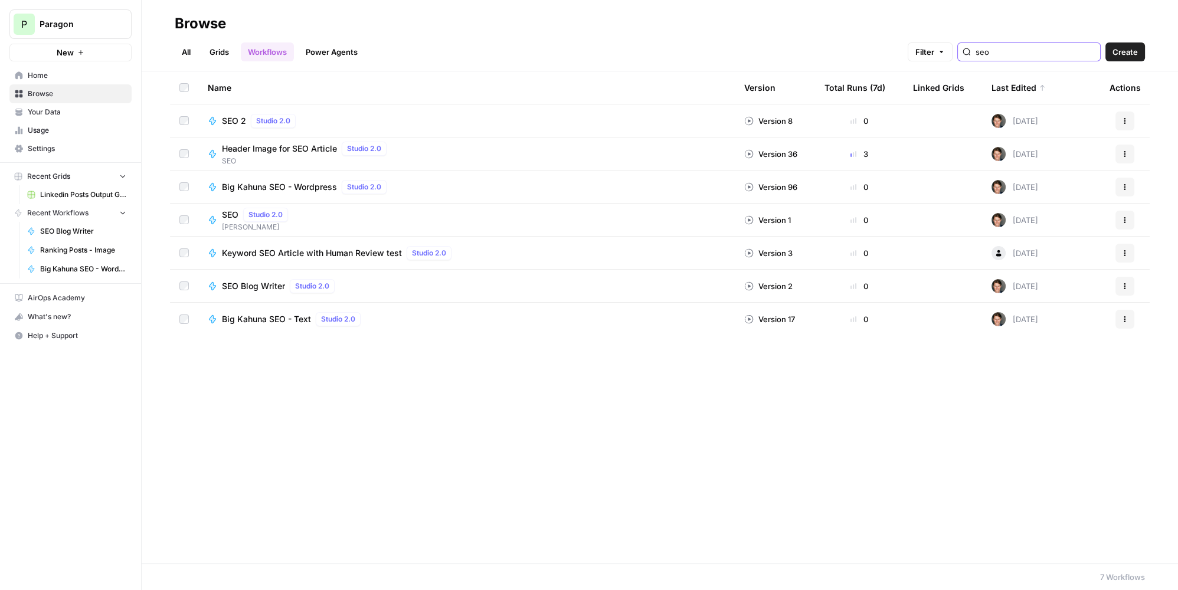
click at [1081, 55] on input "seo" at bounding box center [1036, 52] width 120 height 12
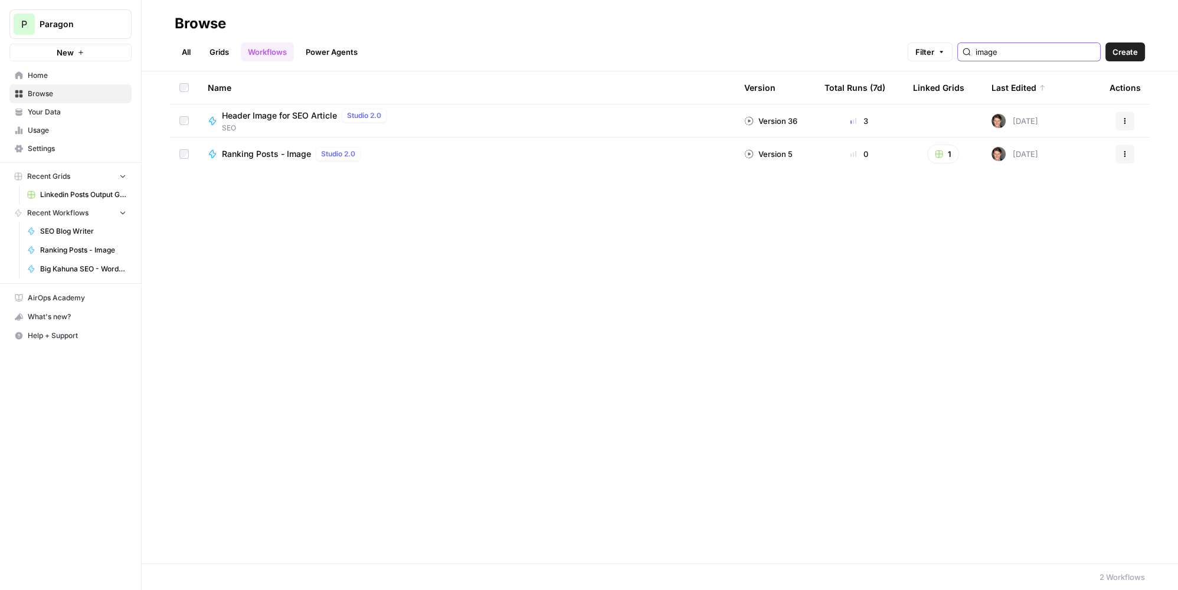
type input "image"
click at [258, 153] on span "Ranking Posts - Image" at bounding box center [266, 154] width 89 height 12
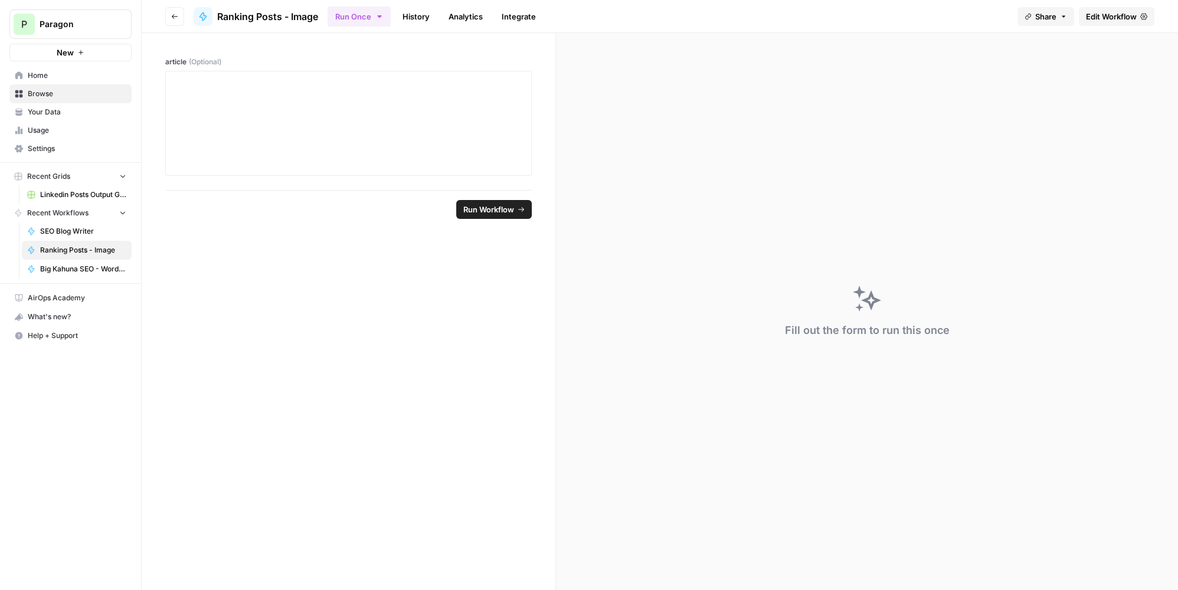
click at [1099, 23] on link "Edit Workflow" at bounding box center [1117, 16] width 76 height 19
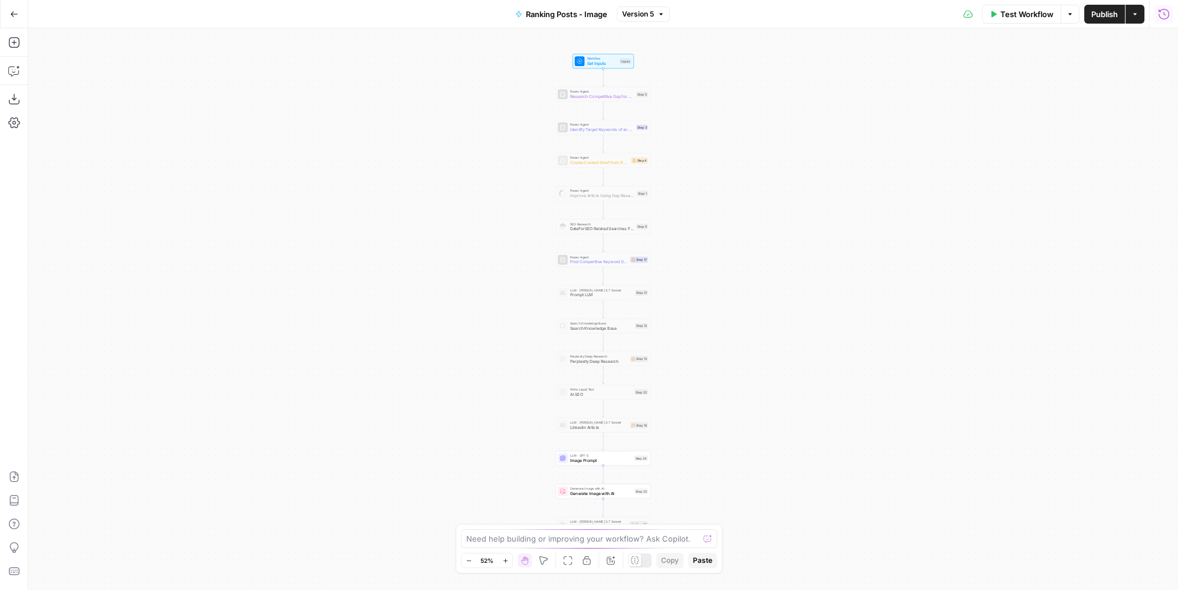
click at [1173, 9] on button "Run History" at bounding box center [1164, 14] width 19 height 19
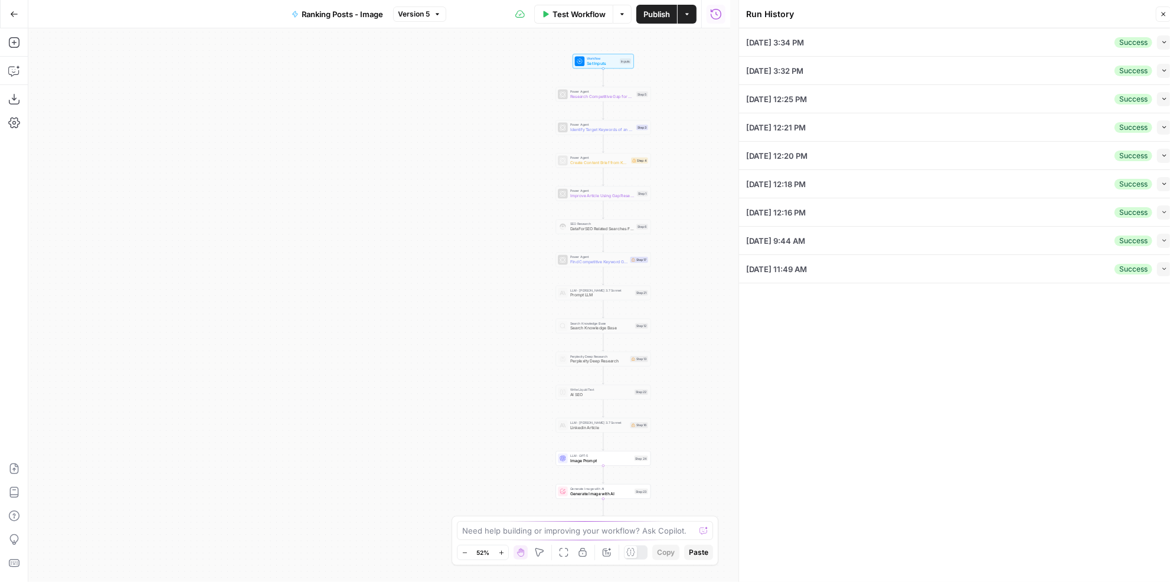
click at [876, 270] on div "04/11/25 at 11:49 AM Success Collapse" at bounding box center [958, 269] width 425 height 28
click at [1162, 267] on icon "button" at bounding box center [1164, 269] width 6 height 6
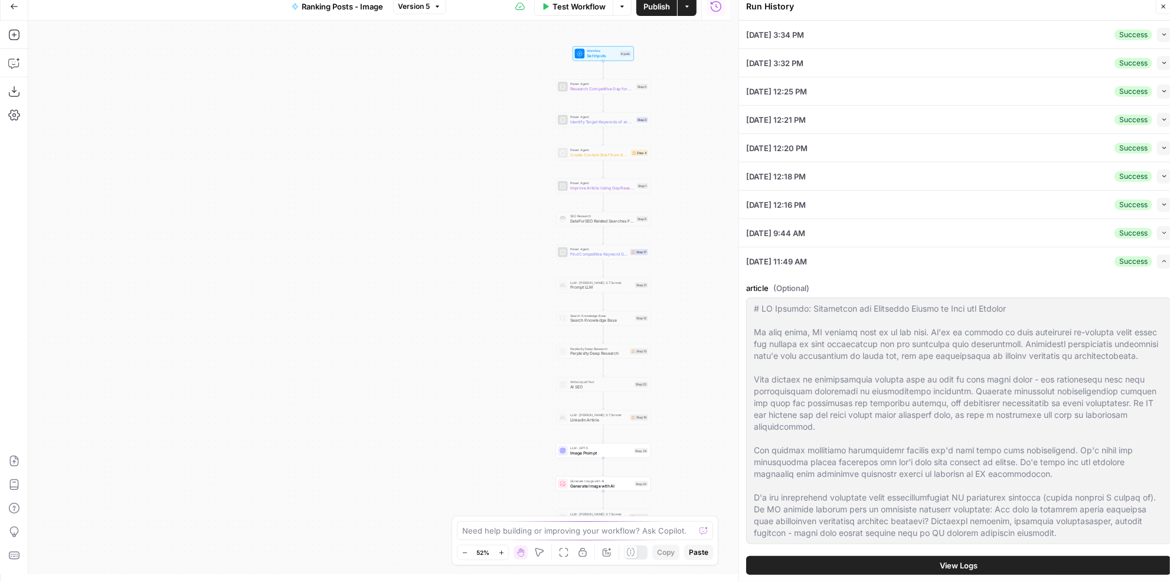
click at [1010, 556] on button "View Logs" at bounding box center [958, 565] width 425 height 19
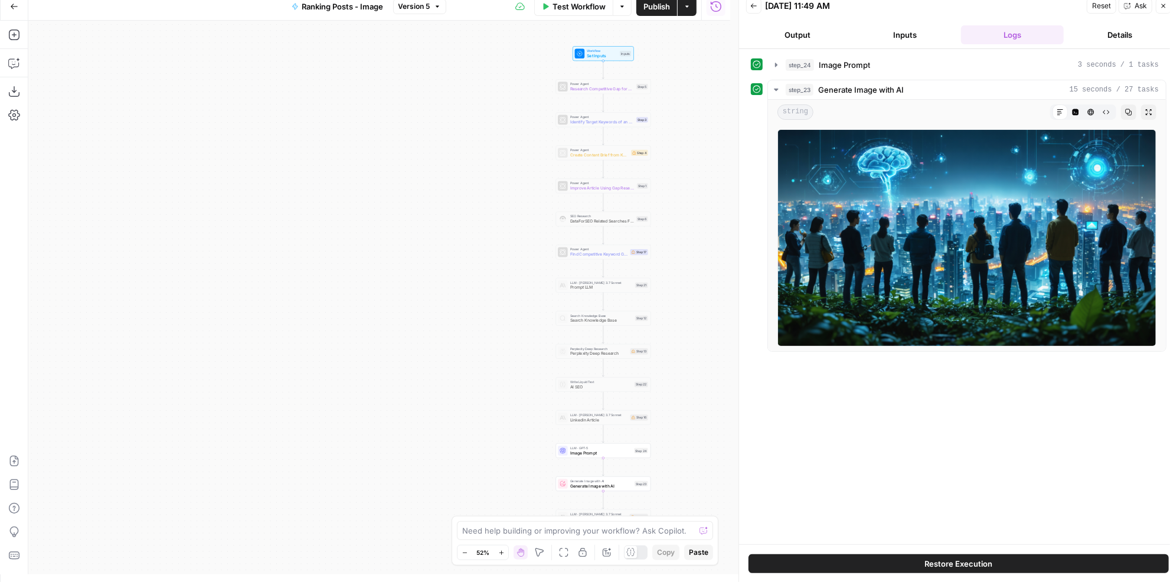
click at [805, 35] on button "Output" at bounding box center [797, 34] width 103 height 19
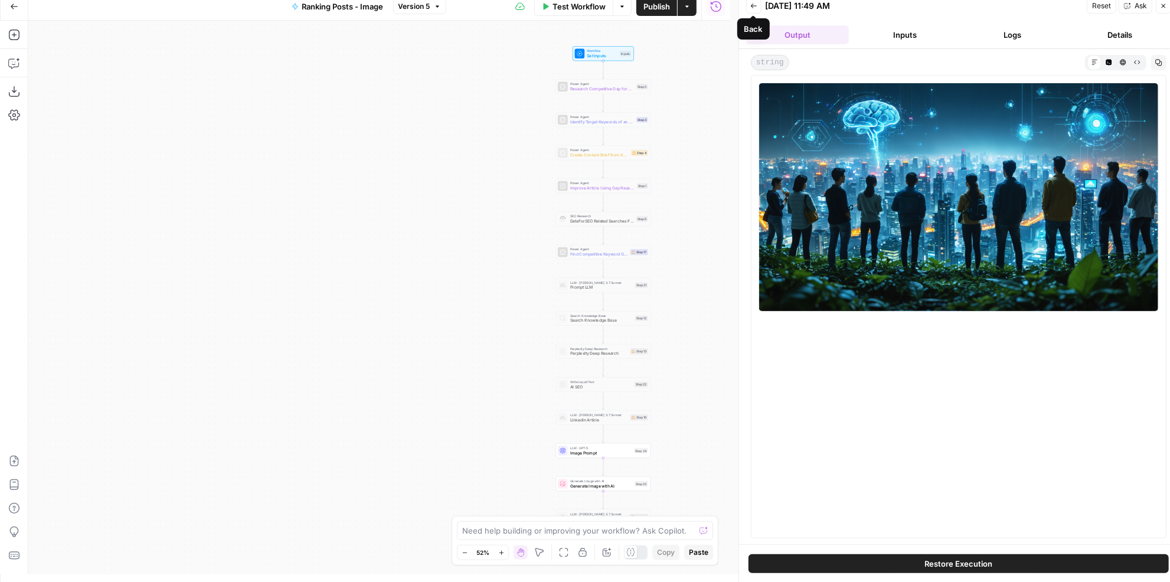
click at [750, 5] on icon "button" at bounding box center [753, 5] width 7 height 7
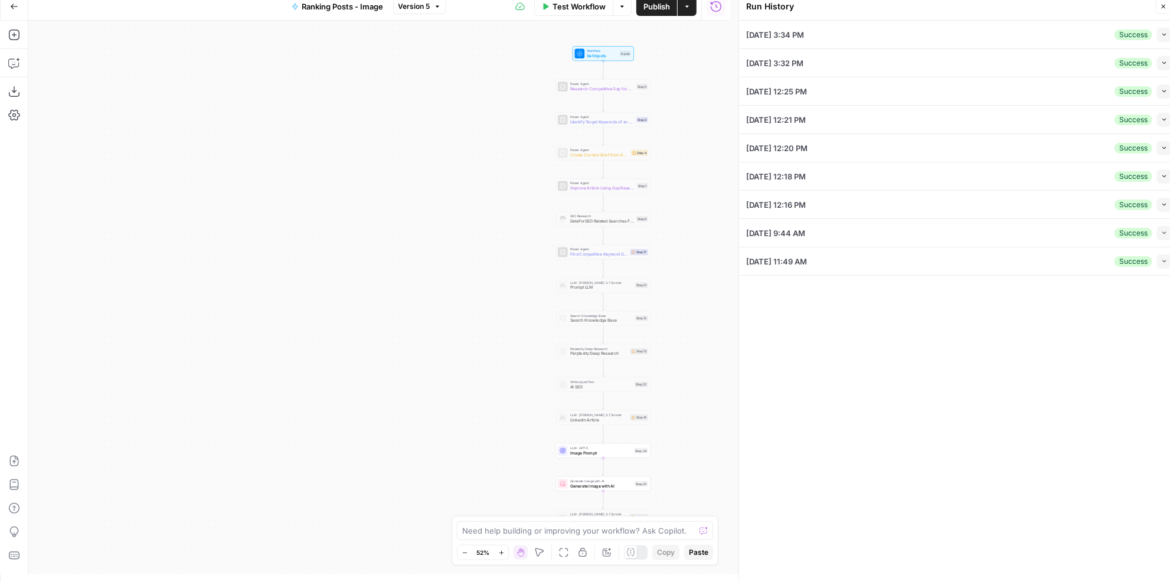
click at [1163, 8] on icon "button" at bounding box center [1163, 6] width 7 height 7
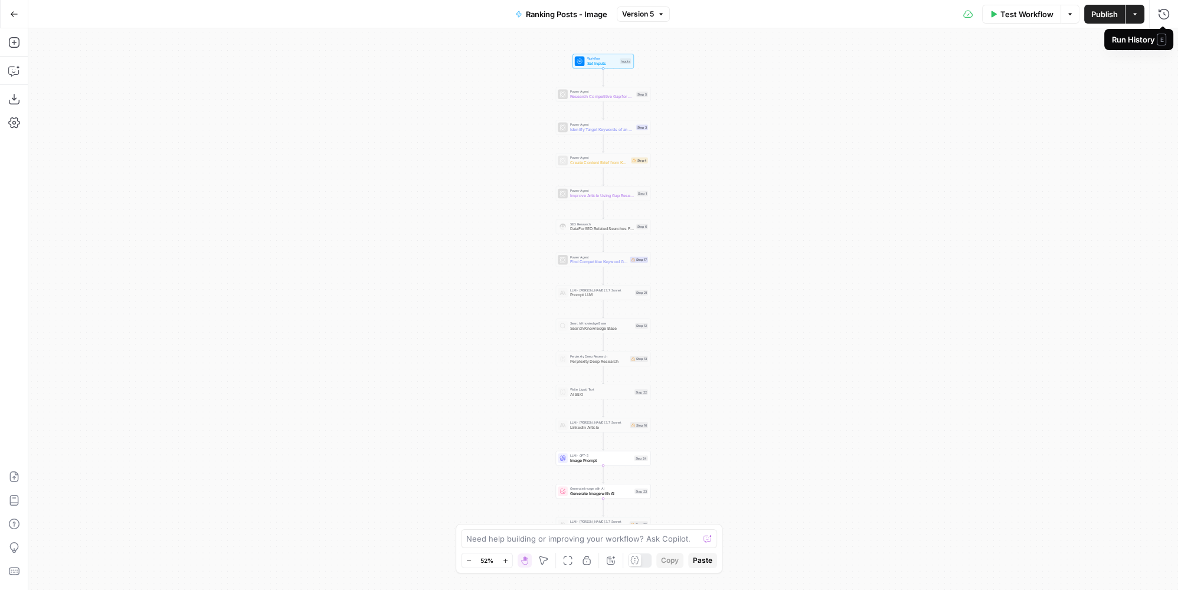
click at [1028, 11] on span "Test Workflow" at bounding box center [1027, 14] width 53 height 12
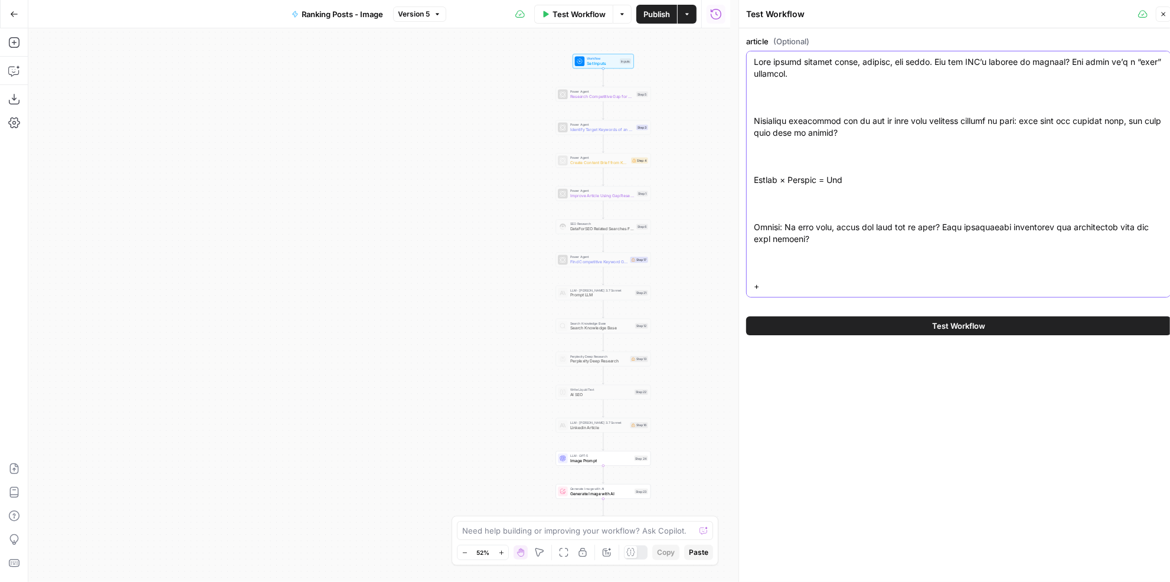
click at [906, 117] on textarea "article (Optional)" at bounding box center [959, 422] width 410 height 732
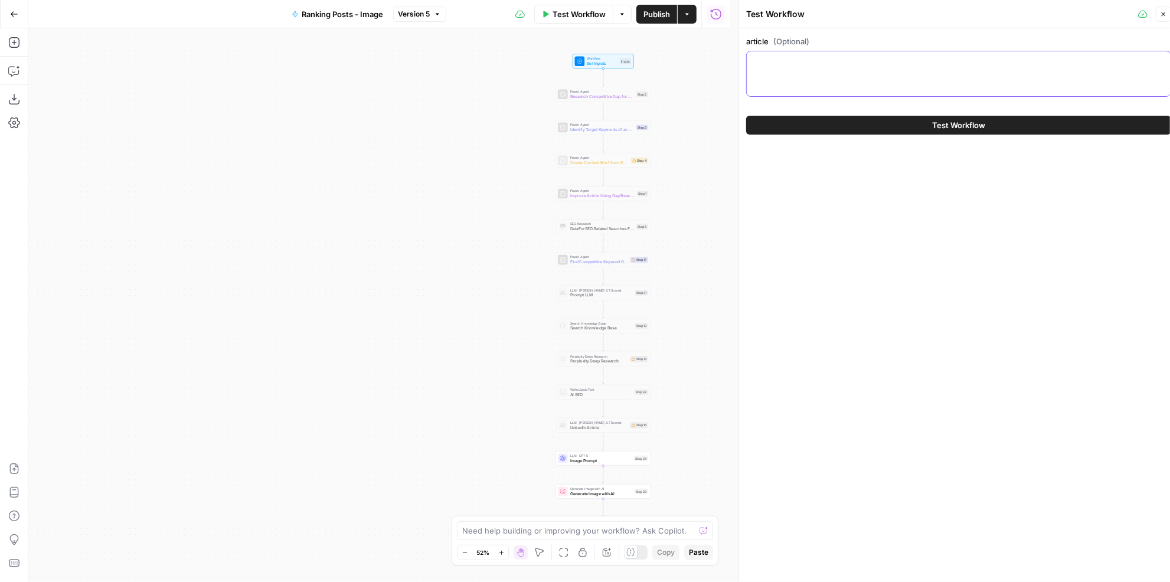
paste textarea "CEO Performance Analysis: How Education and Consulting Backgrounds Impact Execu…"
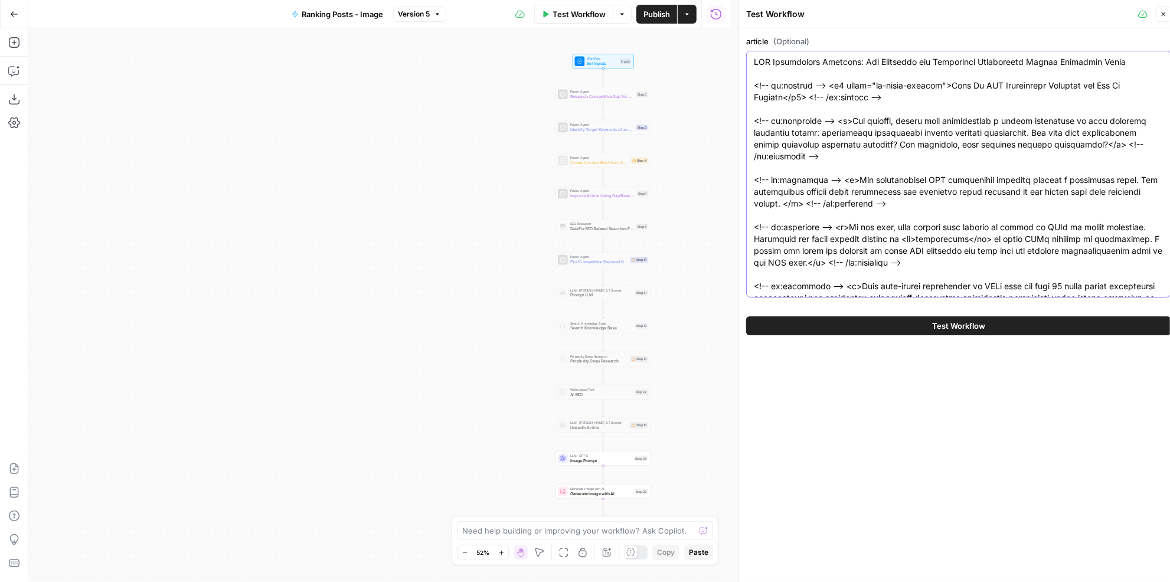
type textarea "CEO Performance Analysis: How Education and Consulting Backgrounds Impact Execu…"
click at [890, 323] on button "Test Workflow" at bounding box center [958, 325] width 425 height 19
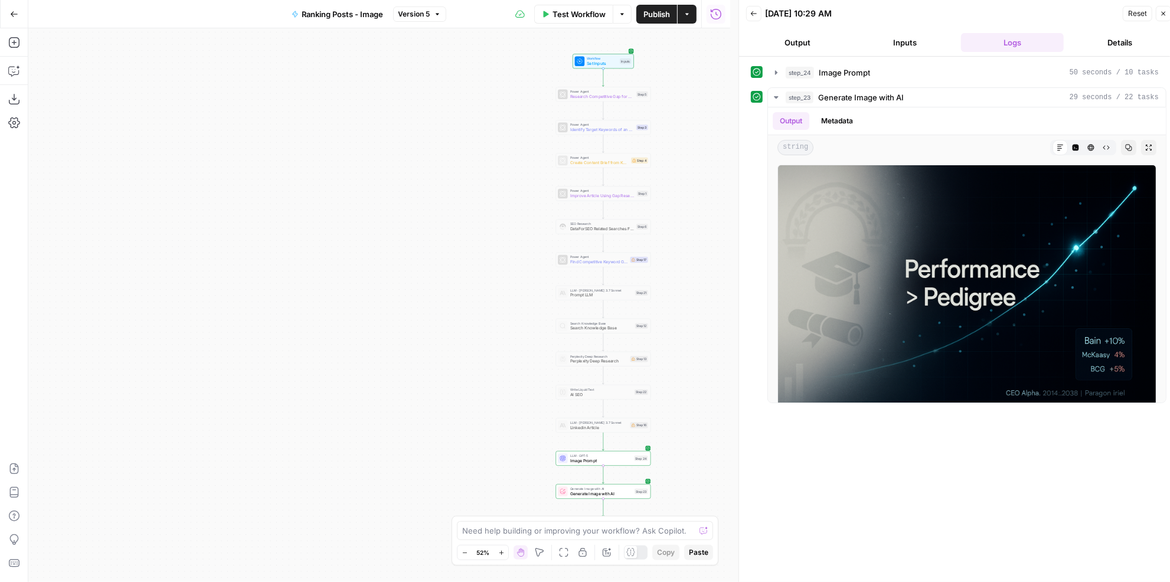
click at [17, 4] on button "Go Back" at bounding box center [14, 14] width 21 height 21
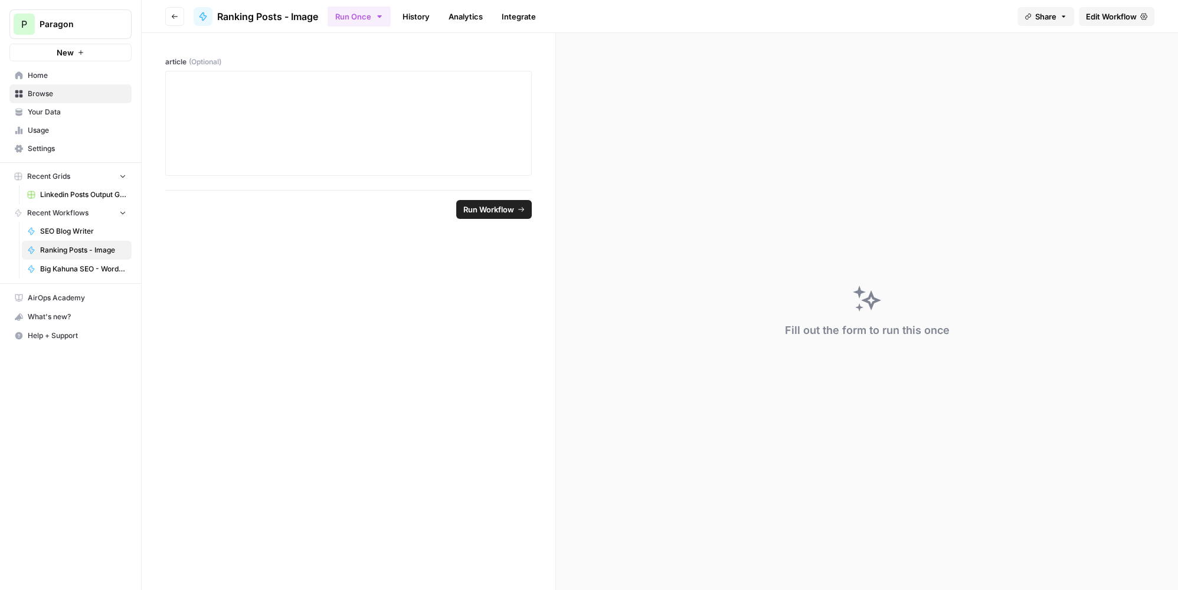
click at [183, 20] on button "Go back" at bounding box center [174, 16] width 19 height 19
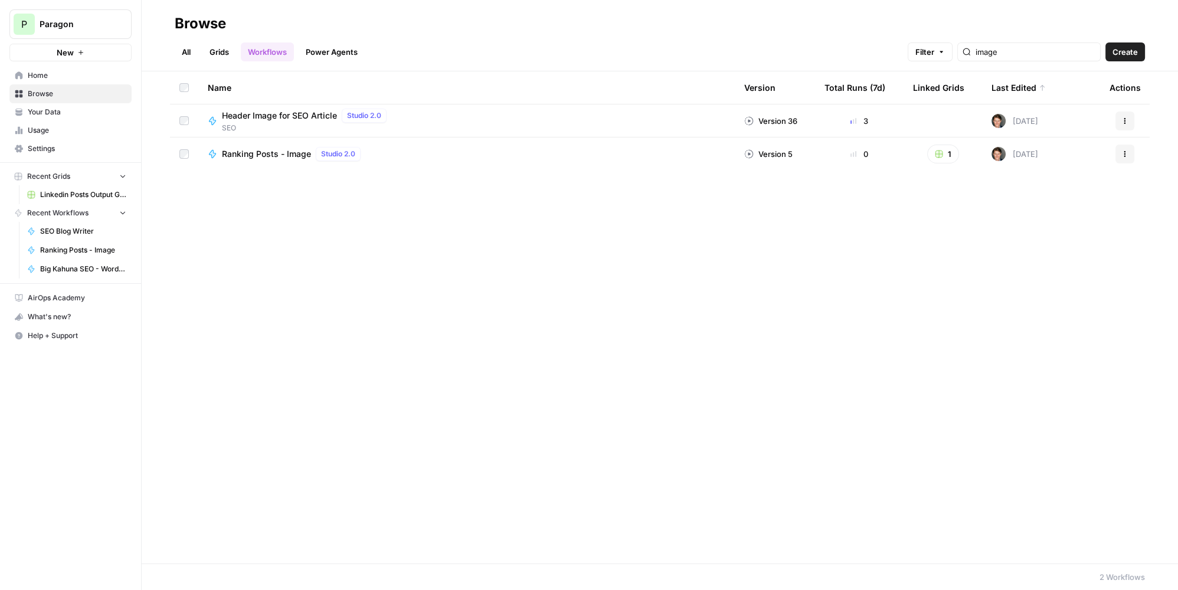
click at [280, 103] on div "Name" at bounding box center [467, 87] width 518 height 32
click at [283, 119] on span "Header Image for SEO Article" at bounding box center [279, 116] width 115 height 12
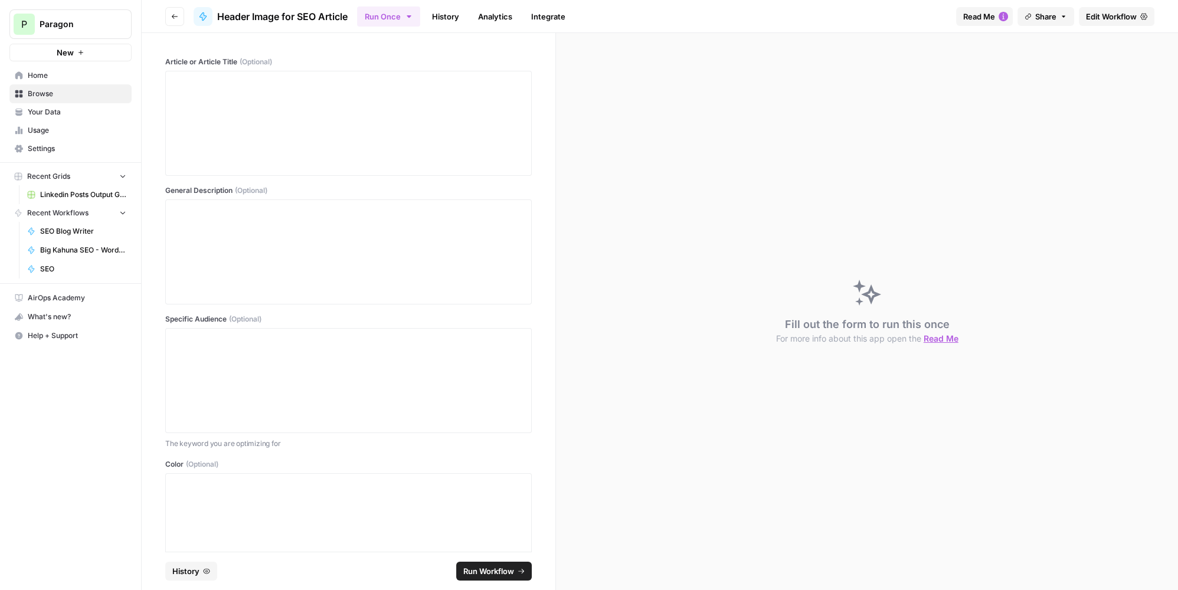
click at [1098, 16] on span "Edit Workflow" at bounding box center [1111, 17] width 51 height 12
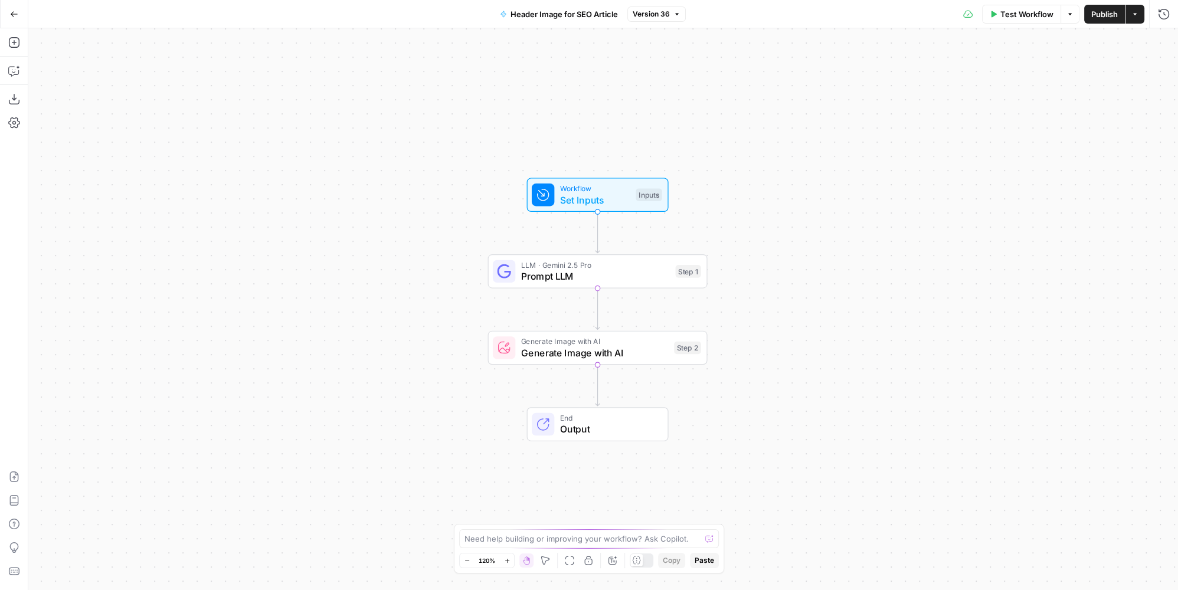
click at [623, 259] on span "LLM · Gemini 2.5 Pro" at bounding box center [595, 264] width 149 height 11
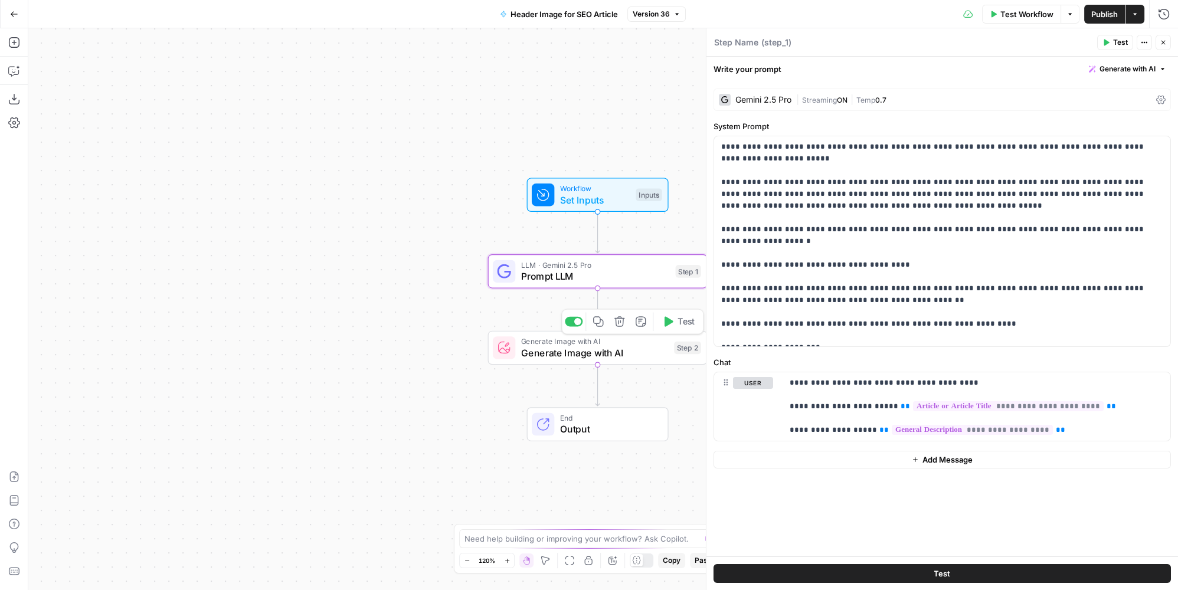
click at [637, 337] on span "Generate Image with AI" at bounding box center [595, 341] width 148 height 11
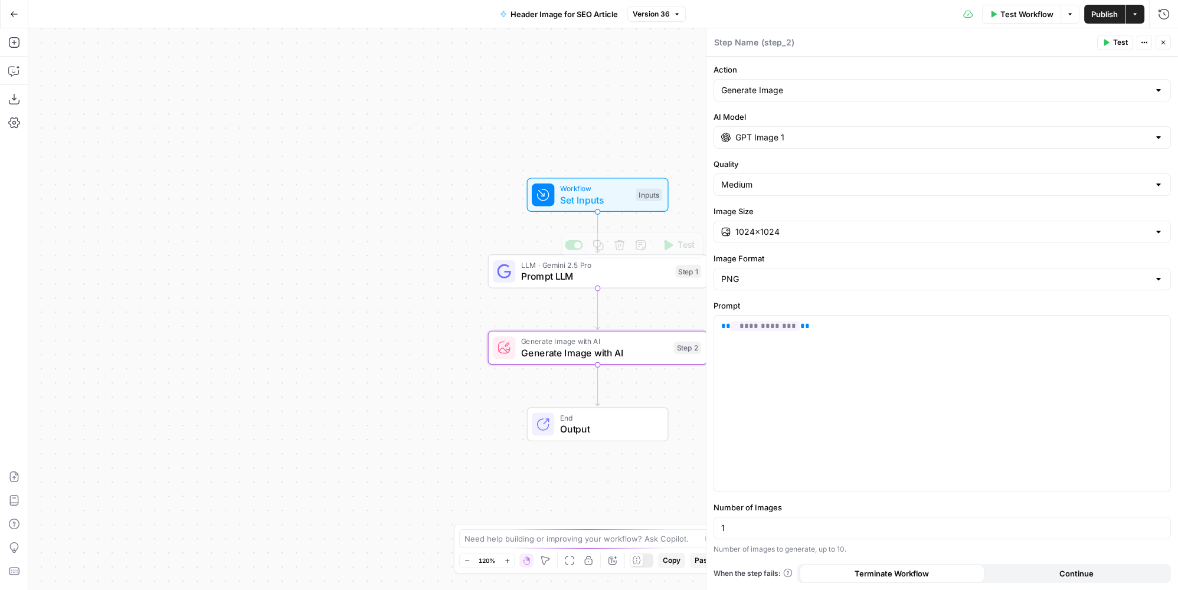
click at [619, 203] on span "Set Inputs" at bounding box center [595, 200] width 70 height 14
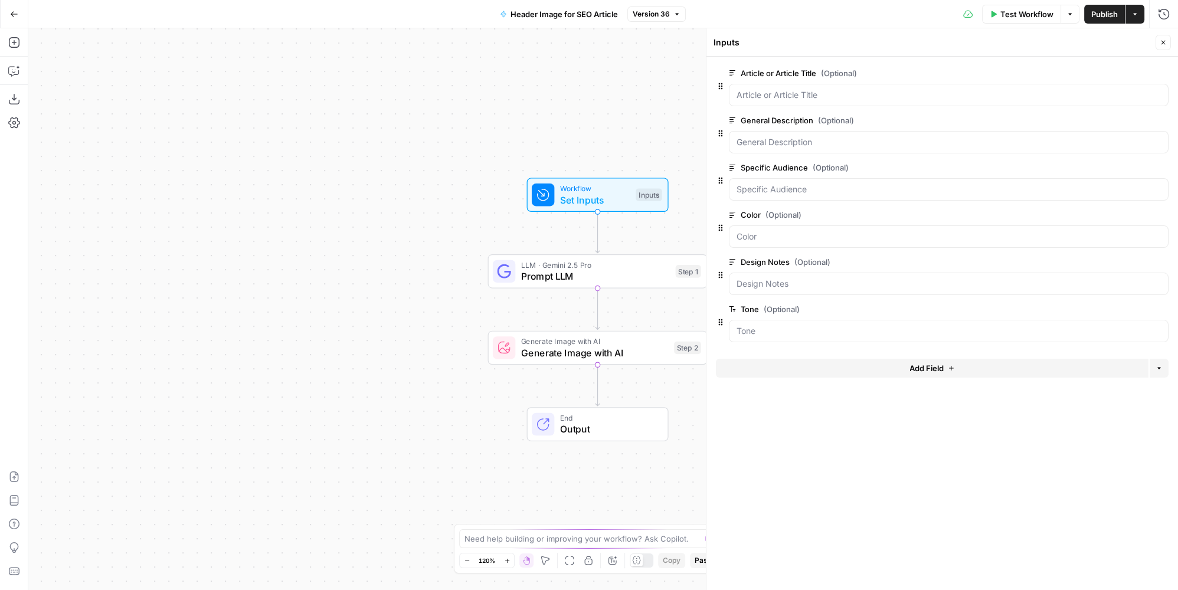
click at [13, 17] on icon "button" at bounding box center [14, 14] width 8 height 8
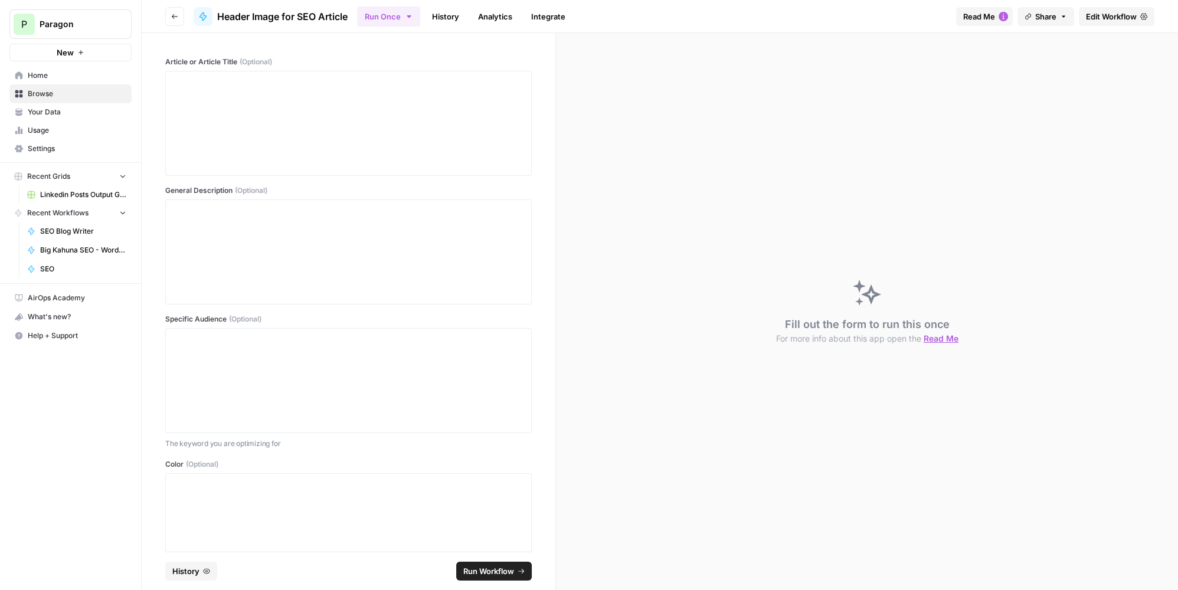
click at [190, 563] on footer "History Run Workflow" at bounding box center [348, 571] width 367 height 38
click at [181, 588] on footer "History Run Workflow" at bounding box center [348, 571] width 367 height 38
click at [190, 570] on span "History" at bounding box center [185, 572] width 27 height 12
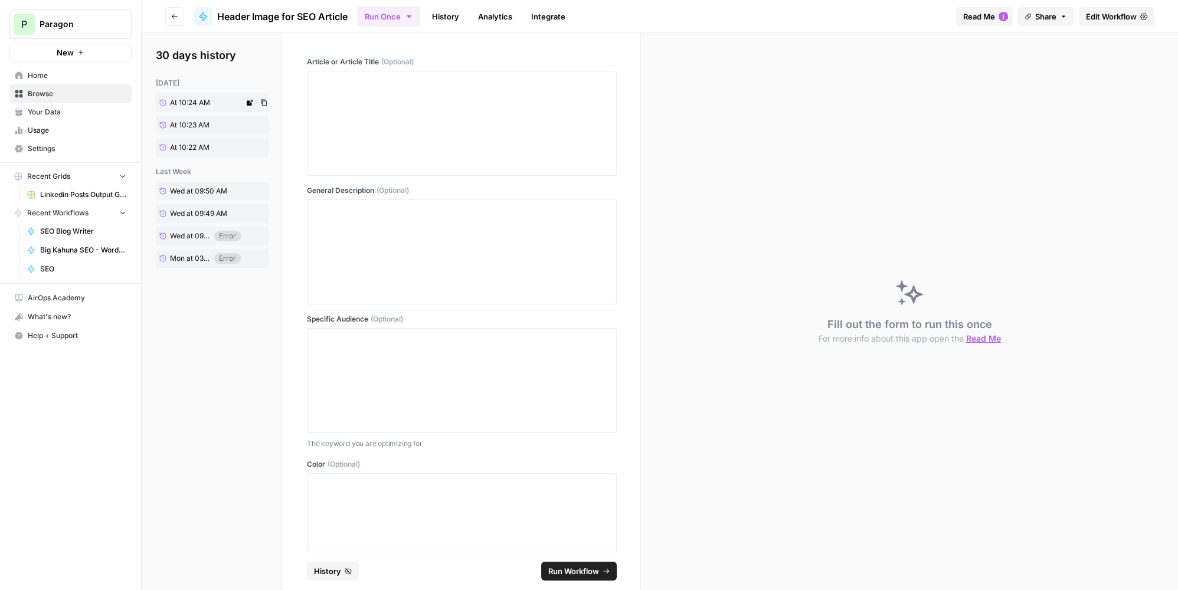
click at [198, 101] on span "At 10:24 AM" at bounding box center [190, 102] width 40 height 11
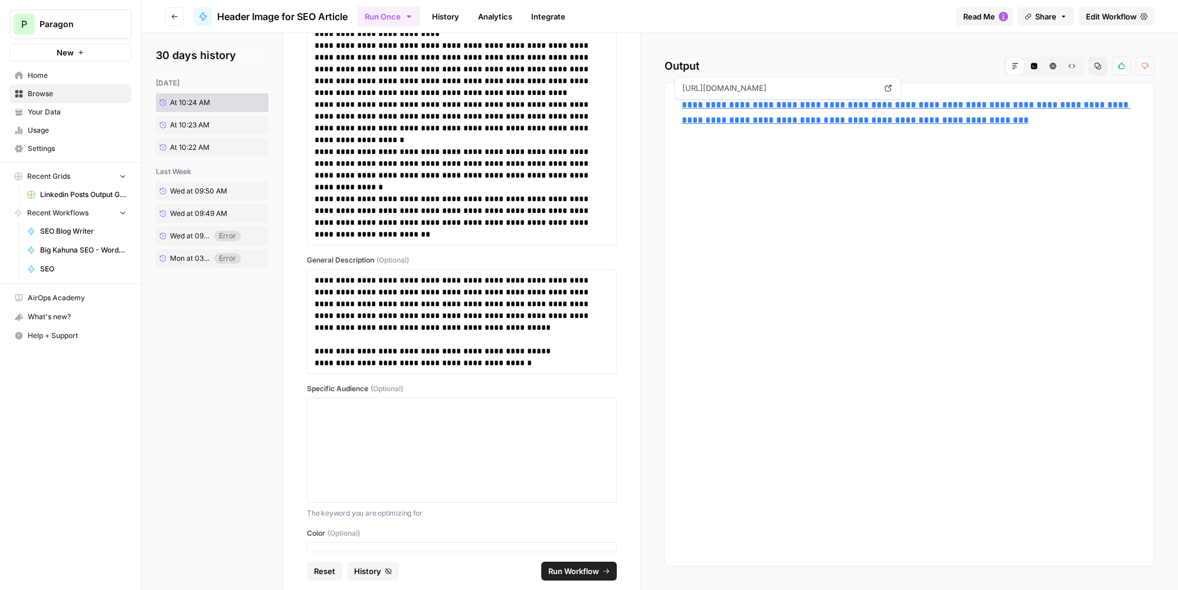
scroll to position [3066, 0]
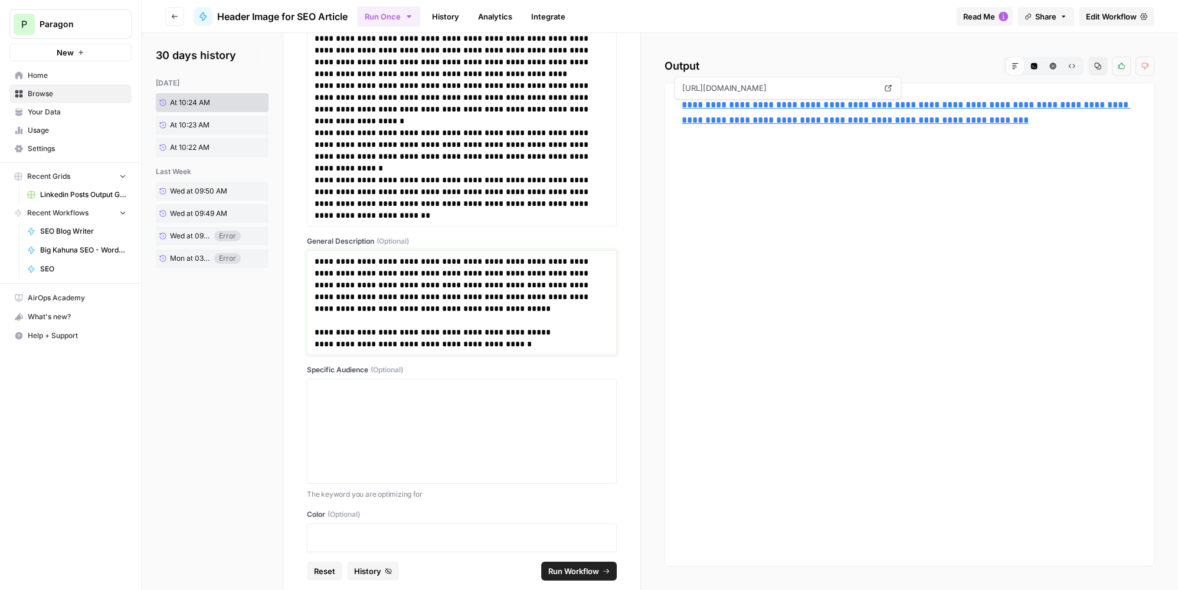
click at [453, 273] on p "**********" at bounding box center [459, 297] width 288 height 83
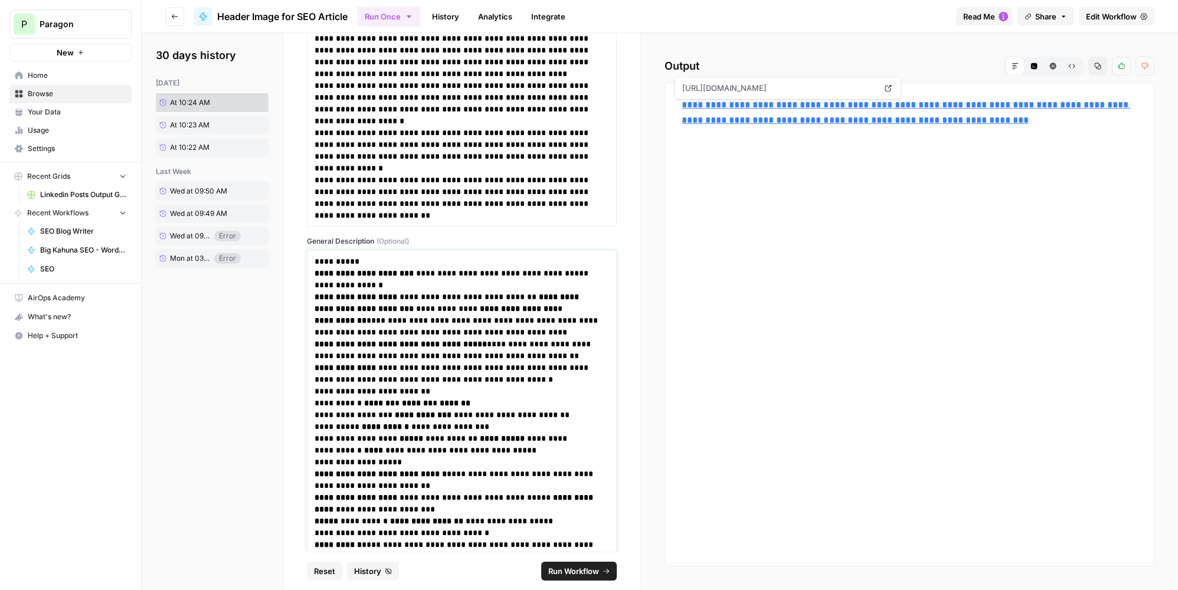
scroll to position [3420, 0]
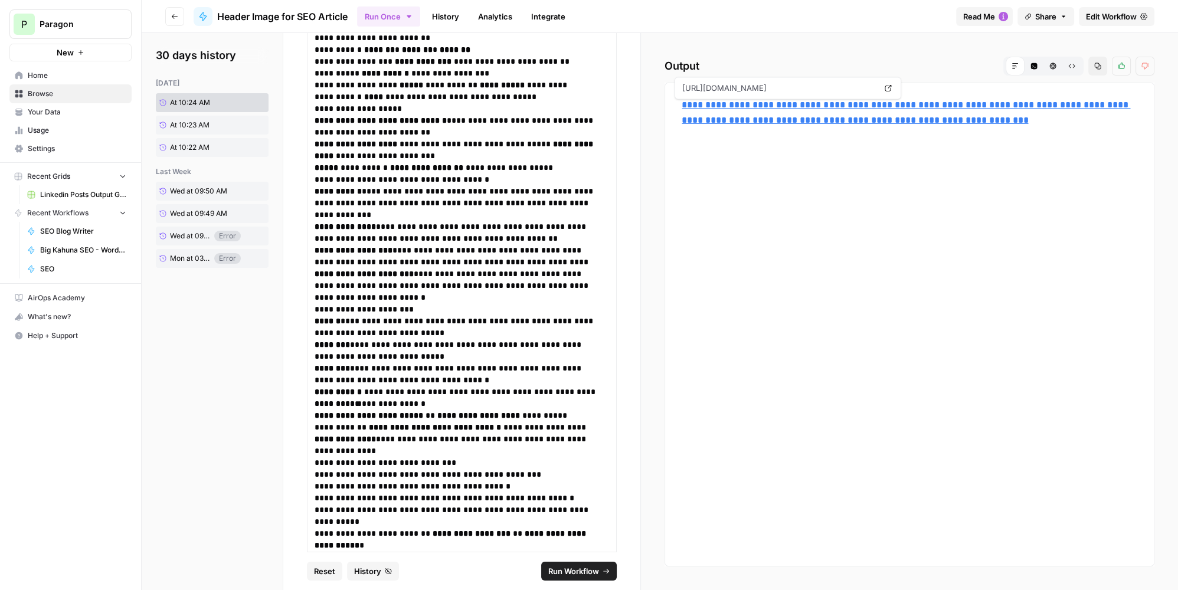
click at [608, 568] on icon "submit" at bounding box center [606, 571] width 7 height 7
click at [814, 114] on link "**********" at bounding box center [906, 112] width 449 height 24
click at [420, 328] on p "**********" at bounding box center [459, 327] width 288 height 24
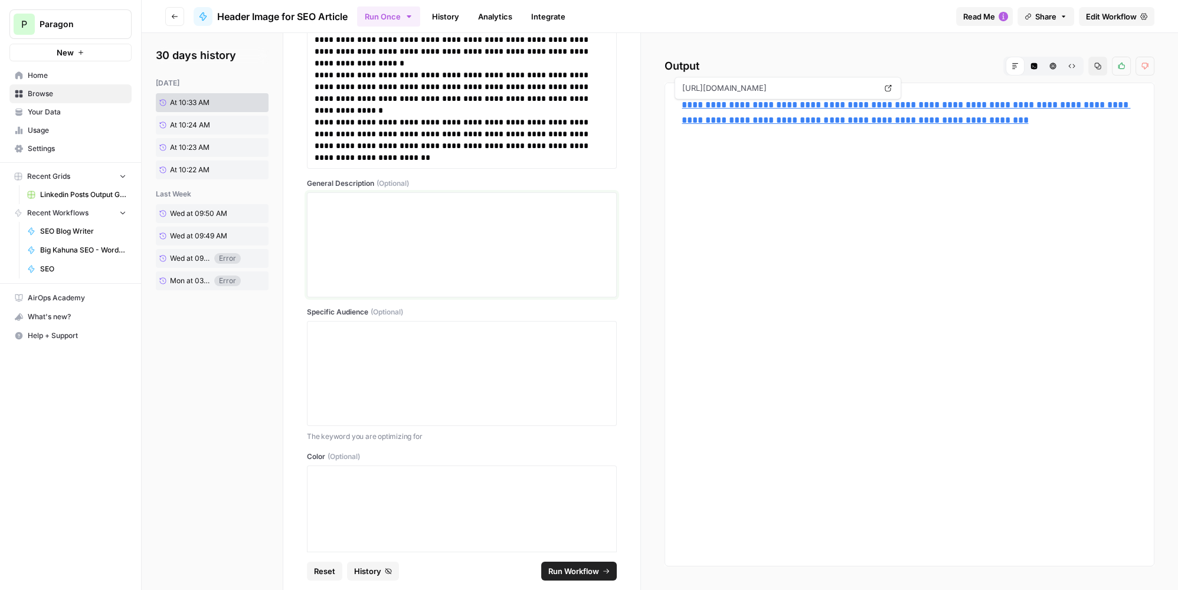
scroll to position [3017, 0]
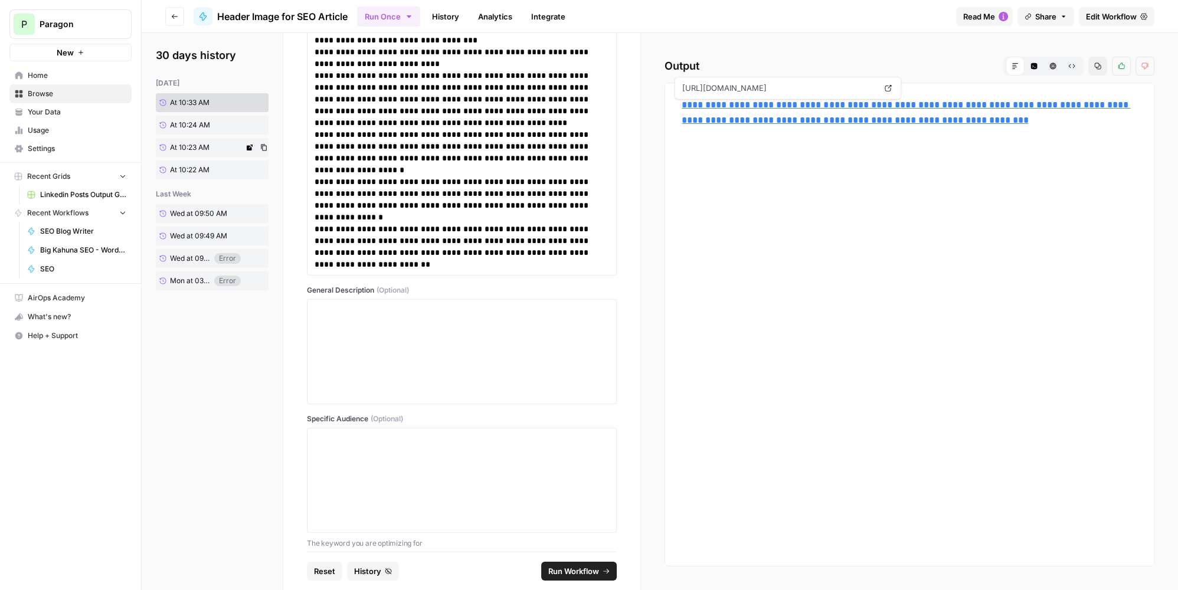
click at [195, 142] on link "At 10:23 AM" at bounding box center [200, 147] width 88 height 19
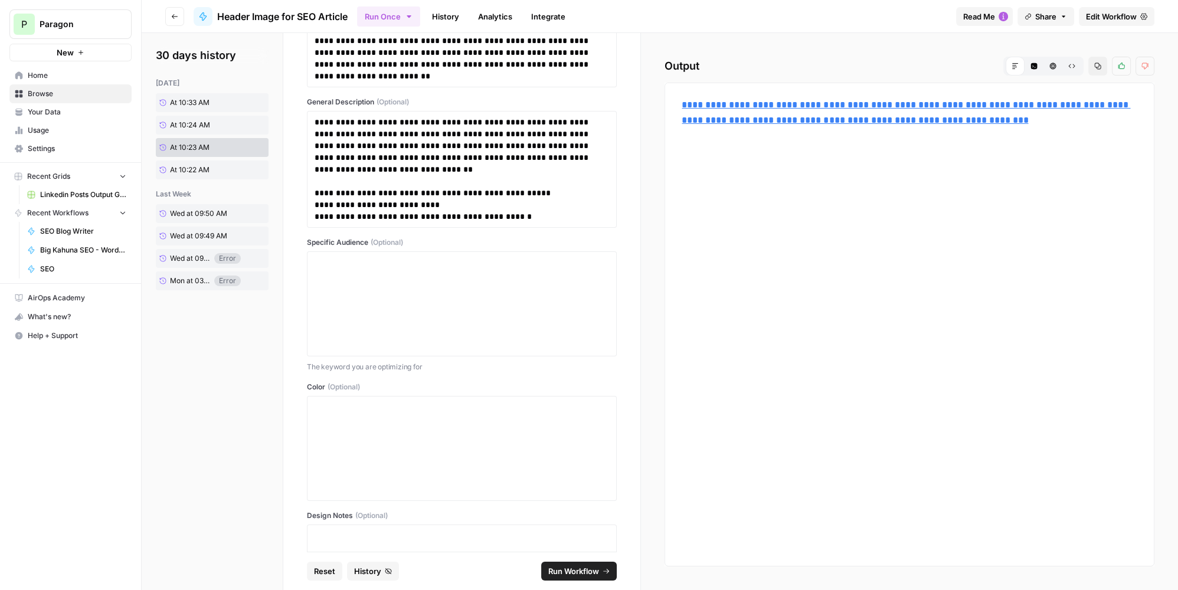
scroll to position [3208, 0]
click at [551, 209] on p "**********" at bounding box center [459, 214] width 288 height 12
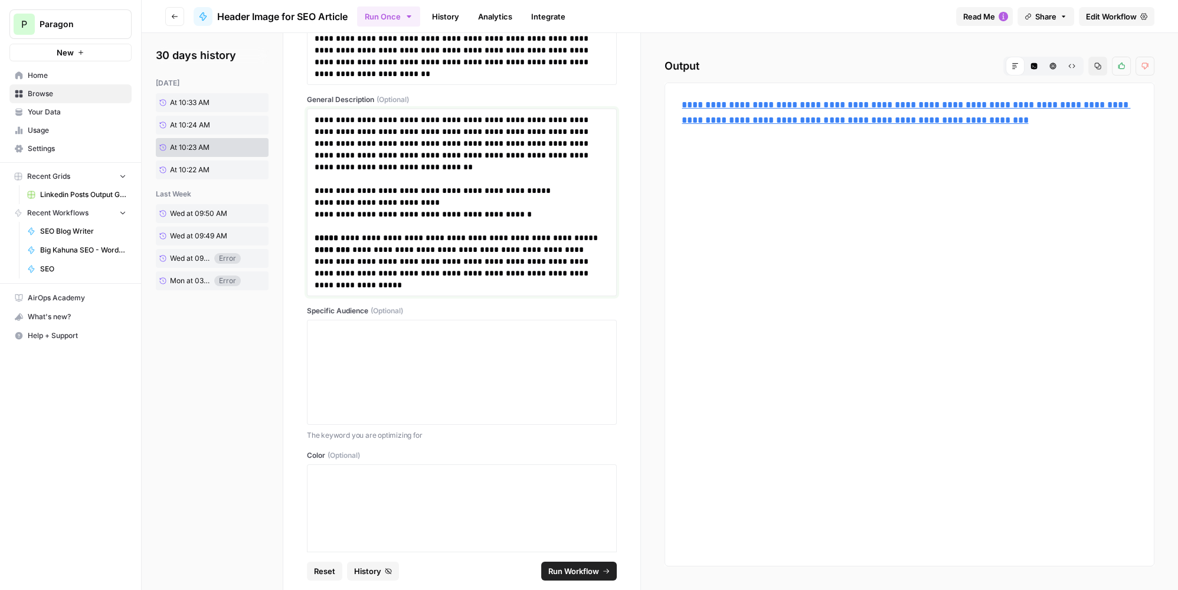
click at [455, 188] on p "**********" at bounding box center [459, 155] width 288 height 83
copy div "**********"
click at [1122, 19] on span "Edit Workflow" at bounding box center [1111, 17] width 51 height 12
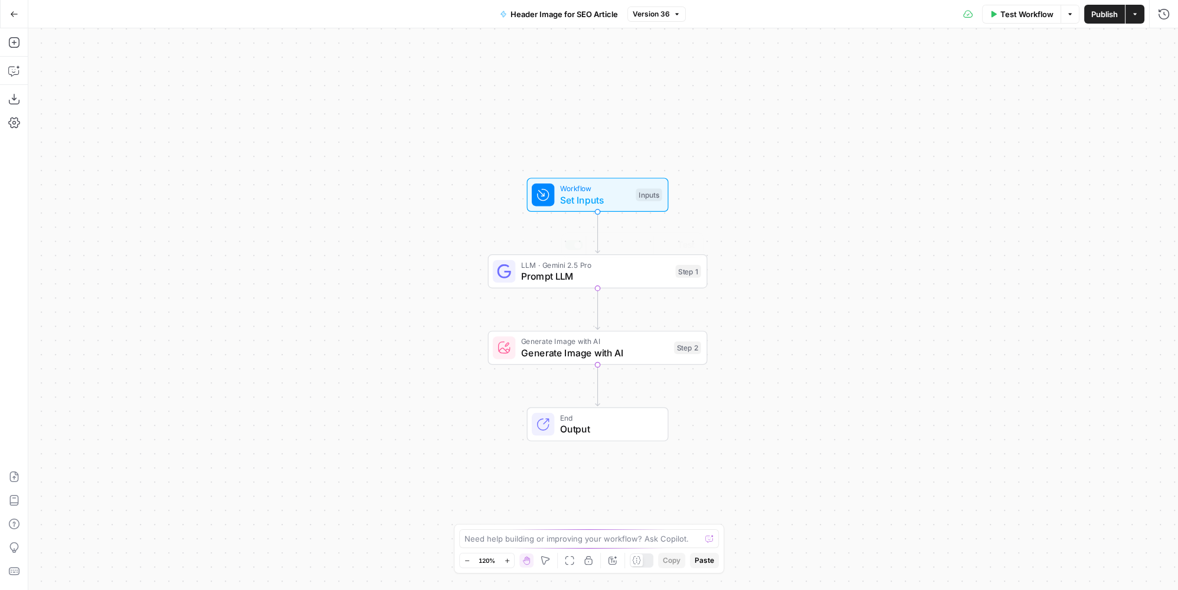
click at [616, 352] on span "Generate Image with AI" at bounding box center [595, 353] width 148 height 14
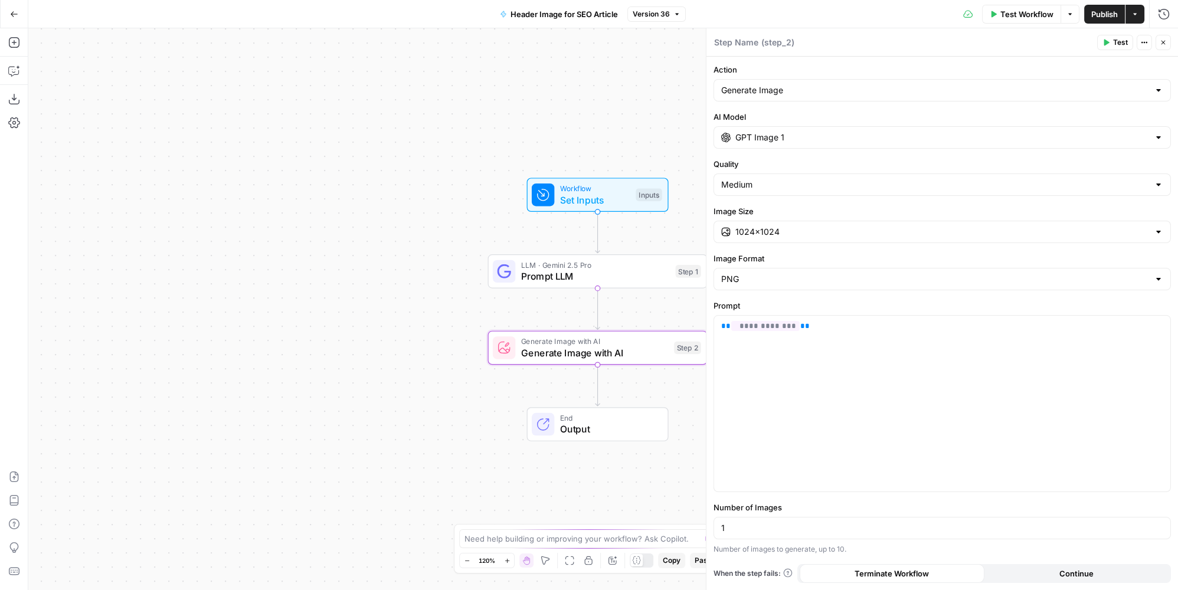
click at [811, 139] on input "GPT Image 1" at bounding box center [943, 138] width 414 height 12
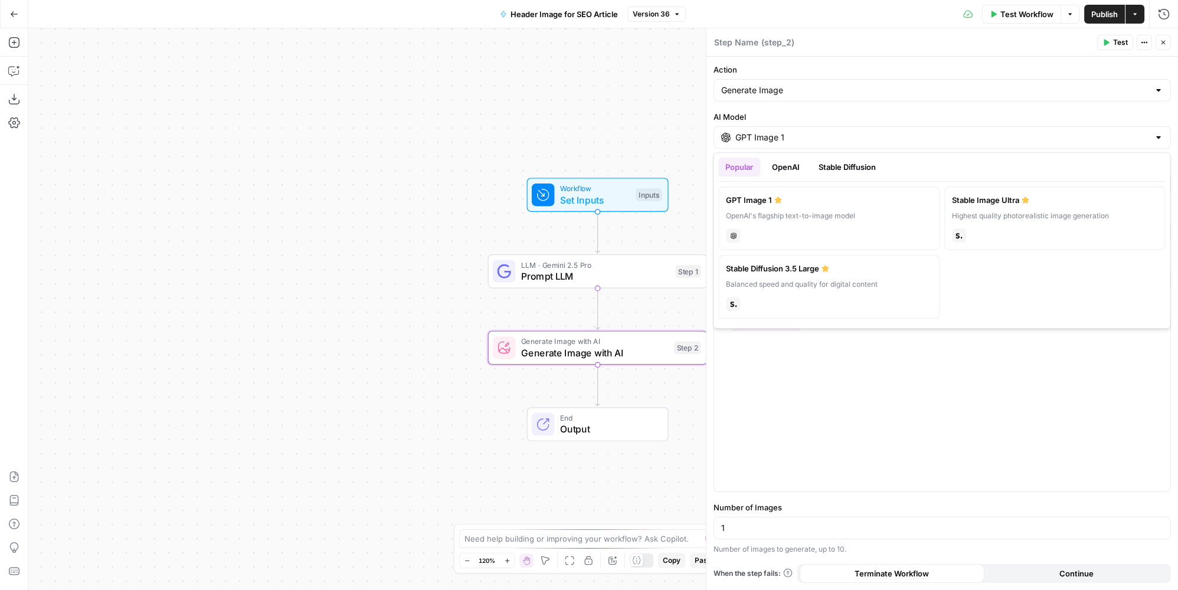
click at [834, 165] on button "Stable Diffusion" at bounding box center [847, 167] width 71 height 19
click at [790, 168] on button "OpenAI" at bounding box center [786, 167] width 42 height 19
click at [1086, 213] on div "OpenAI's older text-to-image model" at bounding box center [1055, 216] width 206 height 11
type input "DALL·E 3"
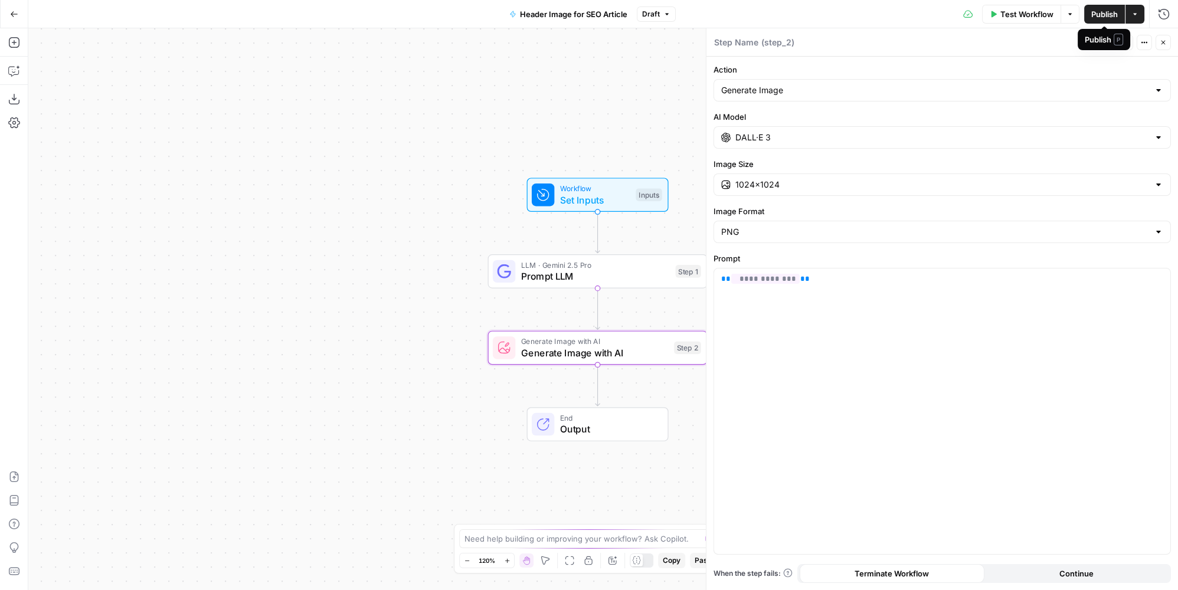
click at [1098, 14] on span "Publish" at bounding box center [1105, 14] width 27 height 12
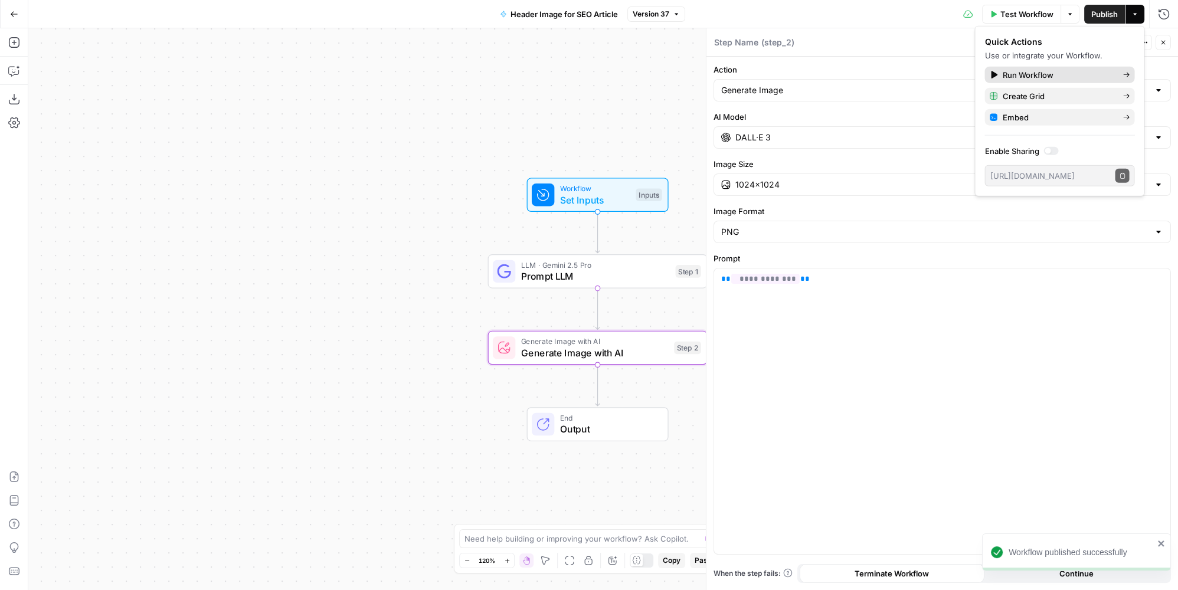
click at [1047, 70] on span "Run Workflow" at bounding box center [1057, 75] width 111 height 12
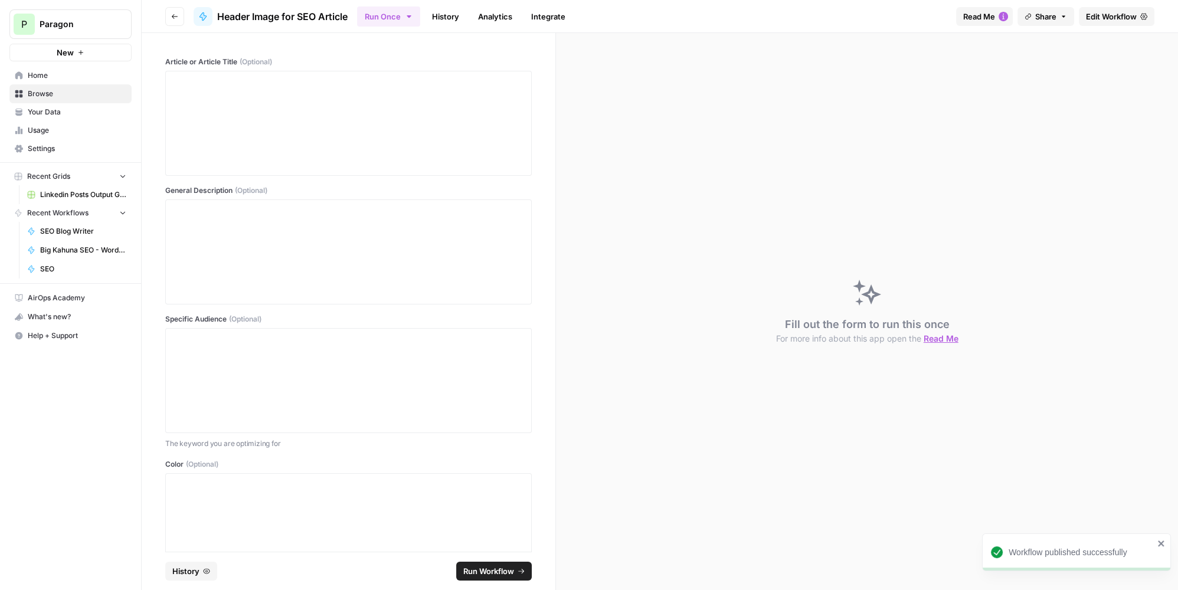
click at [207, 568] on button "History" at bounding box center [191, 571] width 52 height 19
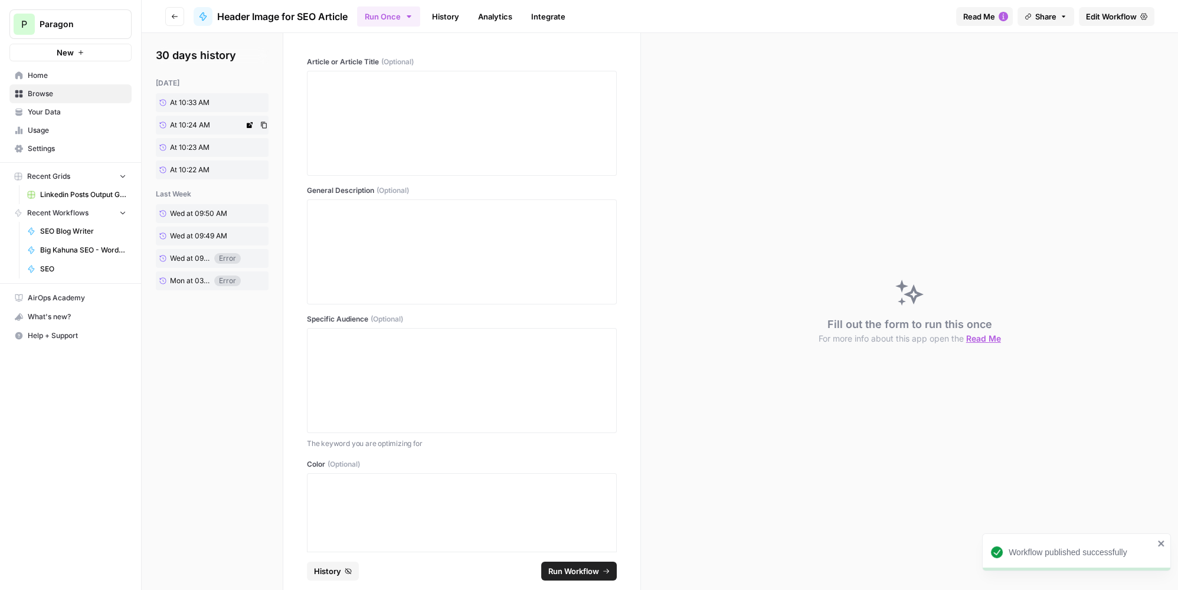
click at [174, 120] on span "At 10:24 AM" at bounding box center [190, 125] width 40 height 11
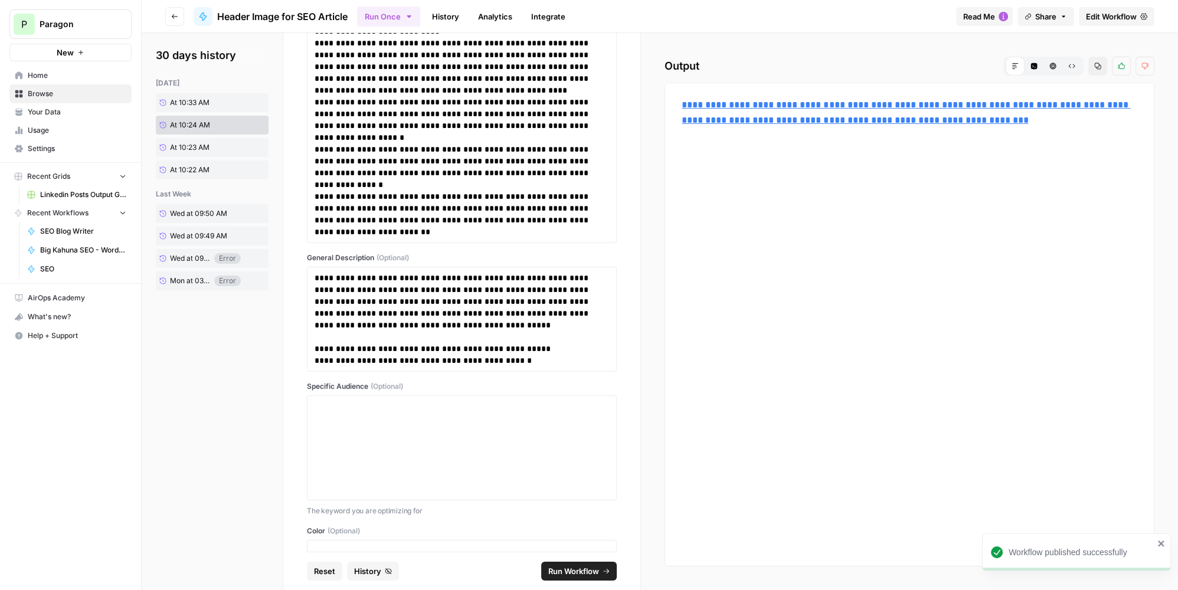
scroll to position [3045, 0]
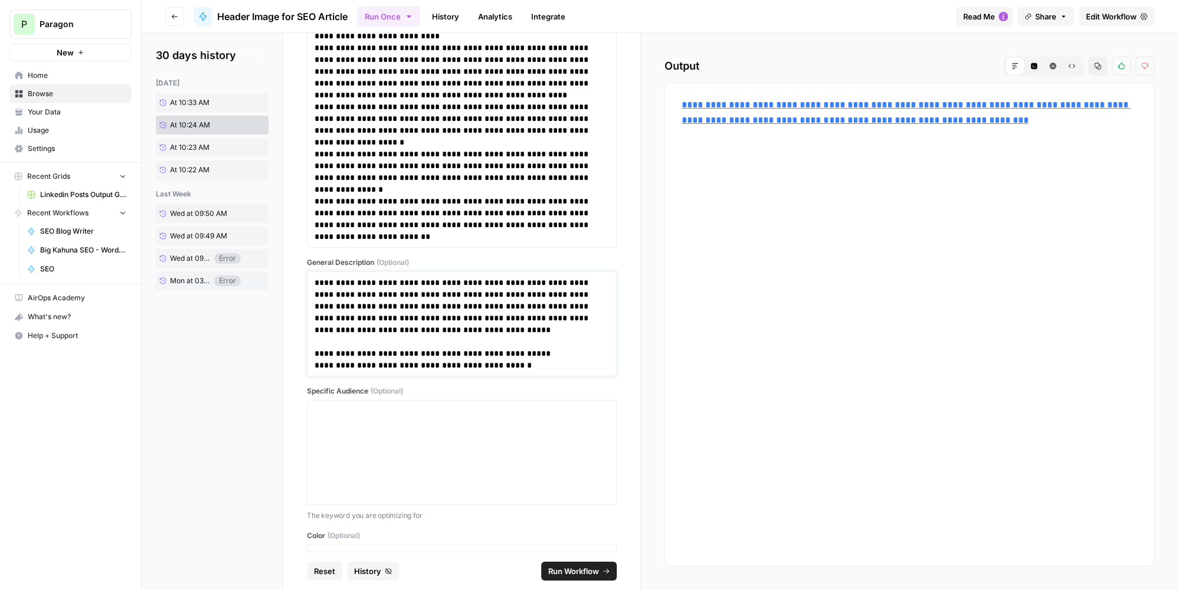
click at [551, 342] on p "**********" at bounding box center [459, 318] width 288 height 83
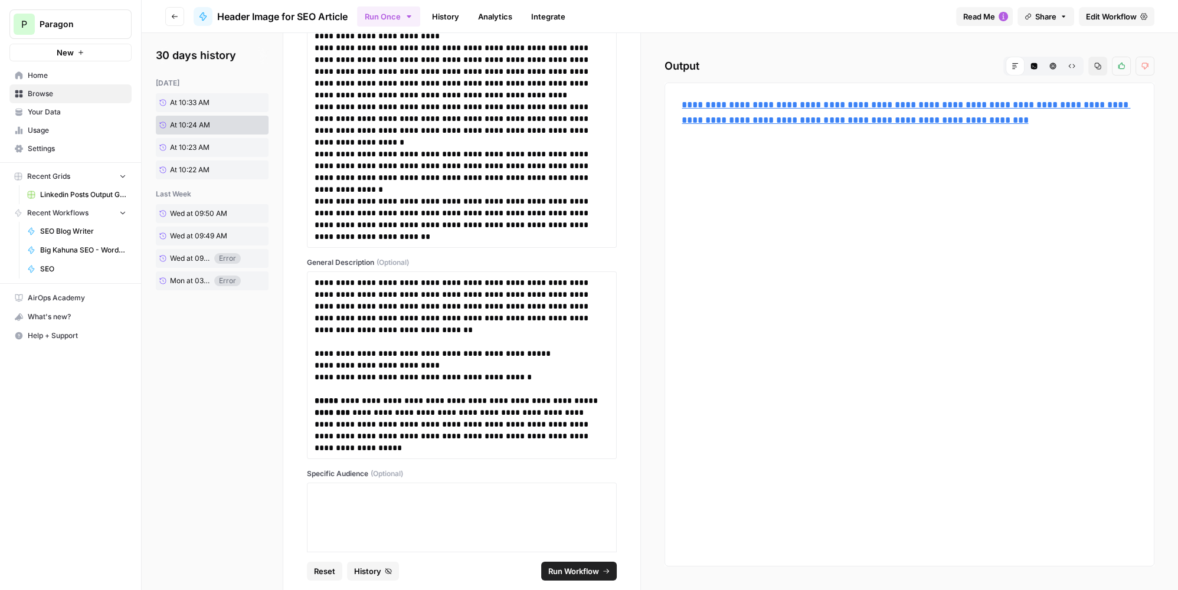
click at [610, 558] on footer "Reset History Run Workflow" at bounding box center [462, 571] width 310 height 38
click at [518, 407] on p "**********" at bounding box center [459, 424] width 288 height 59
drag, startPoint x: 462, startPoint y: 439, endPoint x: 334, endPoint y: 399, distance: 134.3
click at [334, 399] on p "**********" at bounding box center [459, 424] width 288 height 59
click at [333, 398] on strong "*****" at bounding box center [327, 401] width 24 height 8
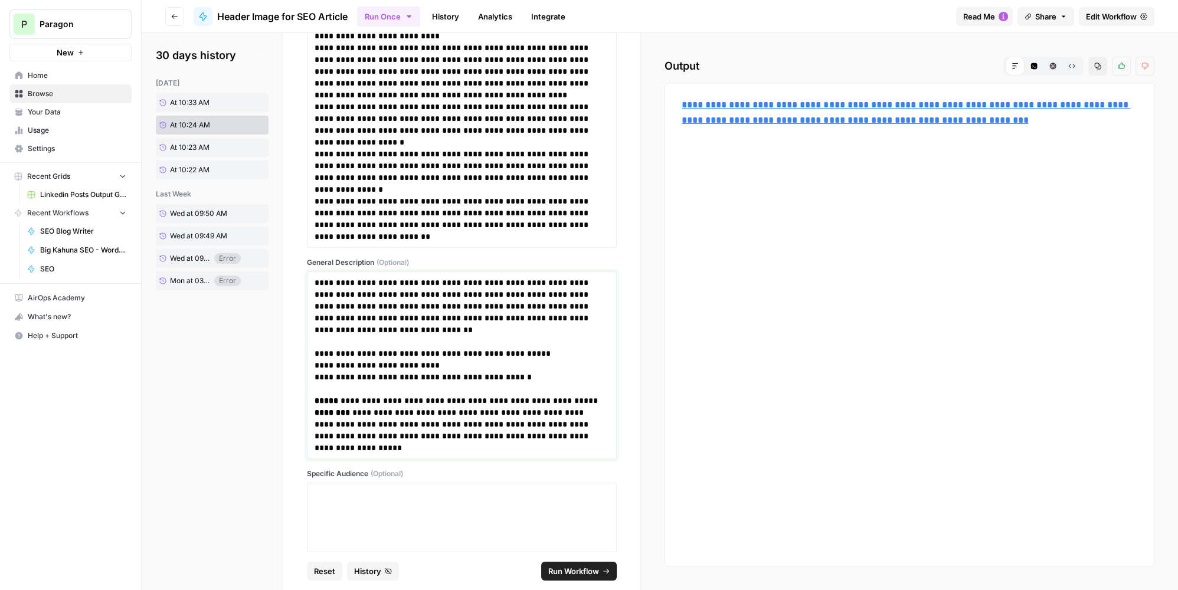
click at [540, 383] on p at bounding box center [462, 389] width 295 height 12
drag, startPoint x: 544, startPoint y: 374, endPoint x: 580, endPoint y: 492, distance: 123.4
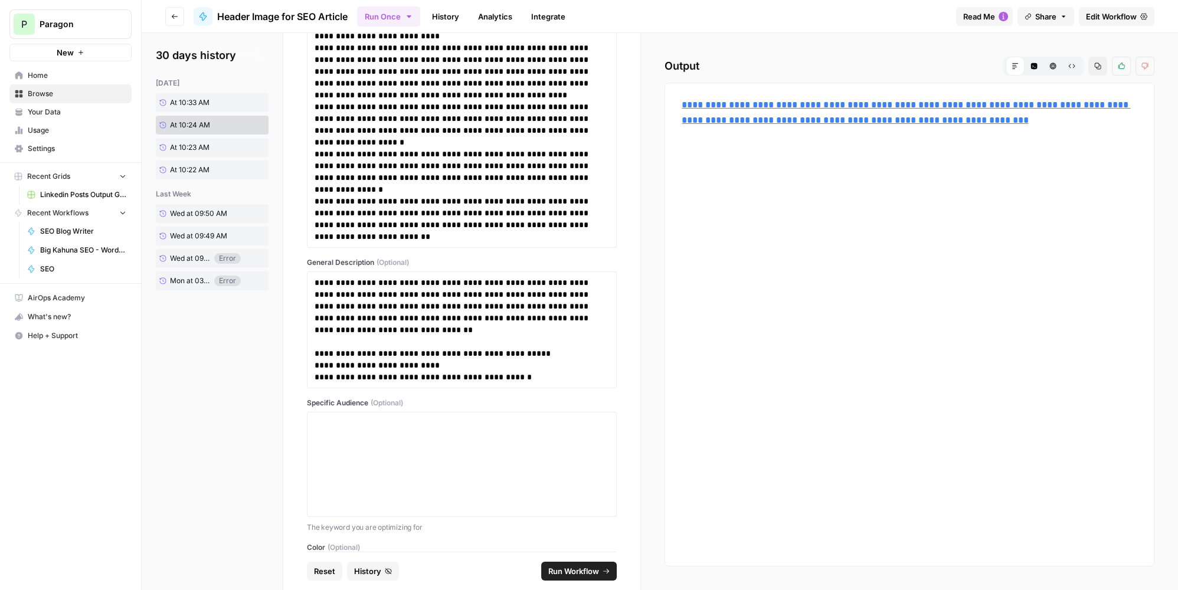
click at [603, 568] on icon "submit" at bounding box center [606, 571] width 7 height 7
drag, startPoint x: 869, startPoint y: 99, endPoint x: 863, endPoint y: 97, distance: 6.0
click at [863, 97] on span "https://cdn.airops.com/rails/active_storage/blobs/proxy/eyJfcmFpbHMiOnsiZGF0YSI…" at bounding box center [779, 87] width 198 height 21
click at [864, 110] on p "**********" at bounding box center [910, 112] width 456 height 31
click at [841, 104] on link "**********" at bounding box center [906, 112] width 449 height 24
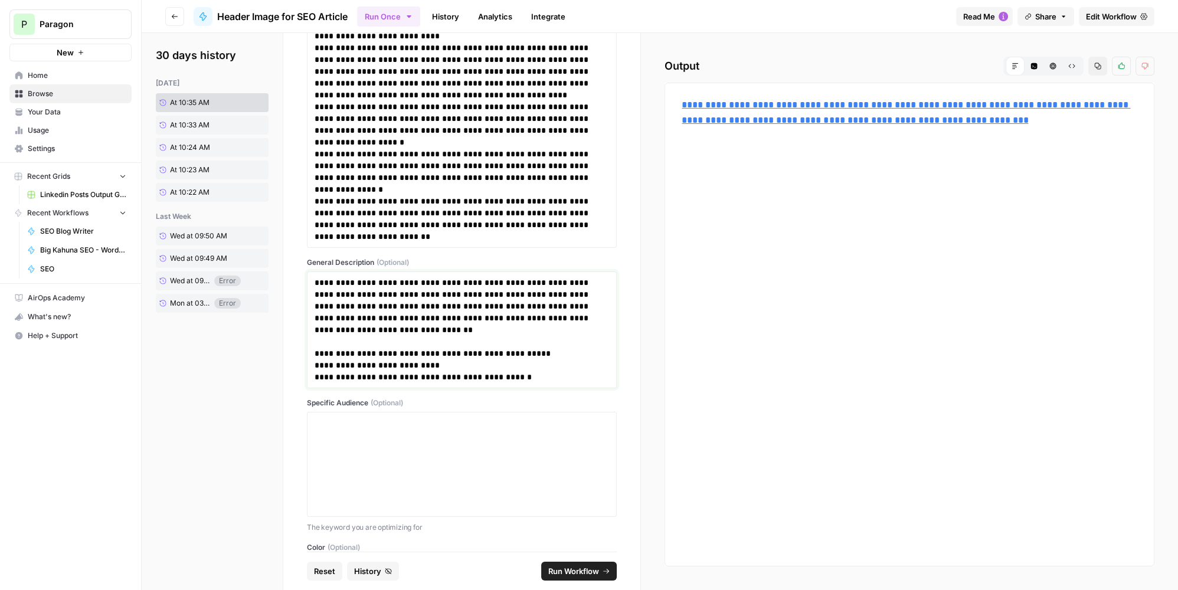
drag, startPoint x: 477, startPoint y: 292, endPoint x: 540, endPoint y: 290, distance: 63.2
click at [540, 290] on p "**********" at bounding box center [459, 318] width 288 height 83
click at [595, 316] on p "**********" at bounding box center [459, 312] width 288 height 71
drag, startPoint x: 452, startPoint y: 351, endPoint x: 278, endPoint y: 354, distance: 174.2
click at [278, 354] on section "**********" at bounding box center [660, 311] width 1037 height 557
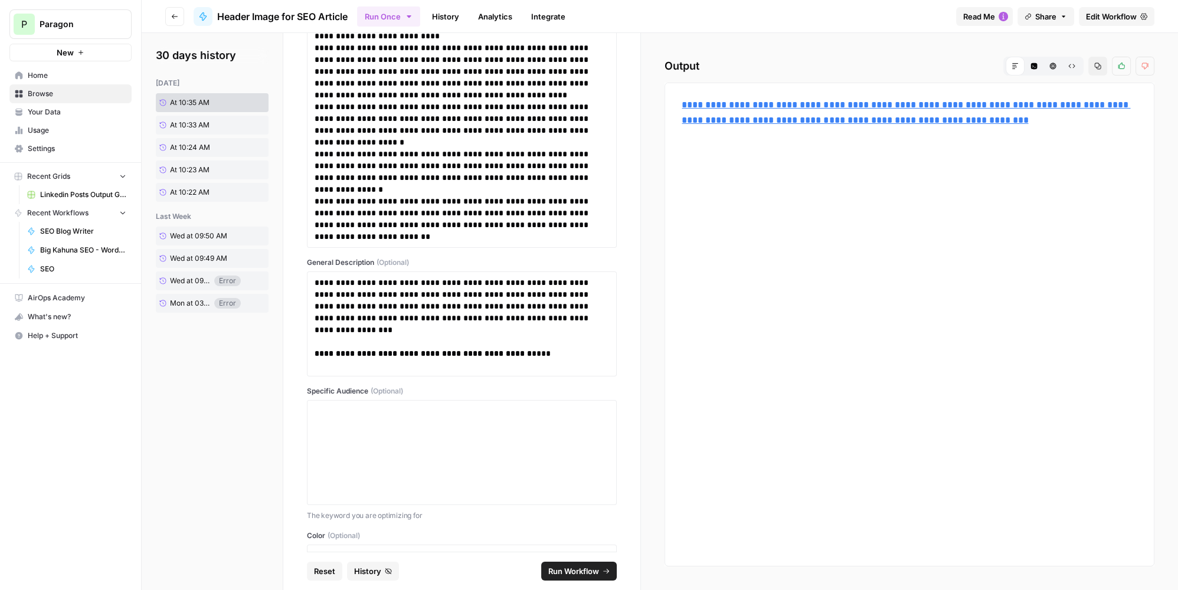
click at [597, 576] on span "Run Workflow" at bounding box center [573, 572] width 51 height 12
click at [805, 122] on link "**********" at bounding box center [906, 112] width 449 height 24
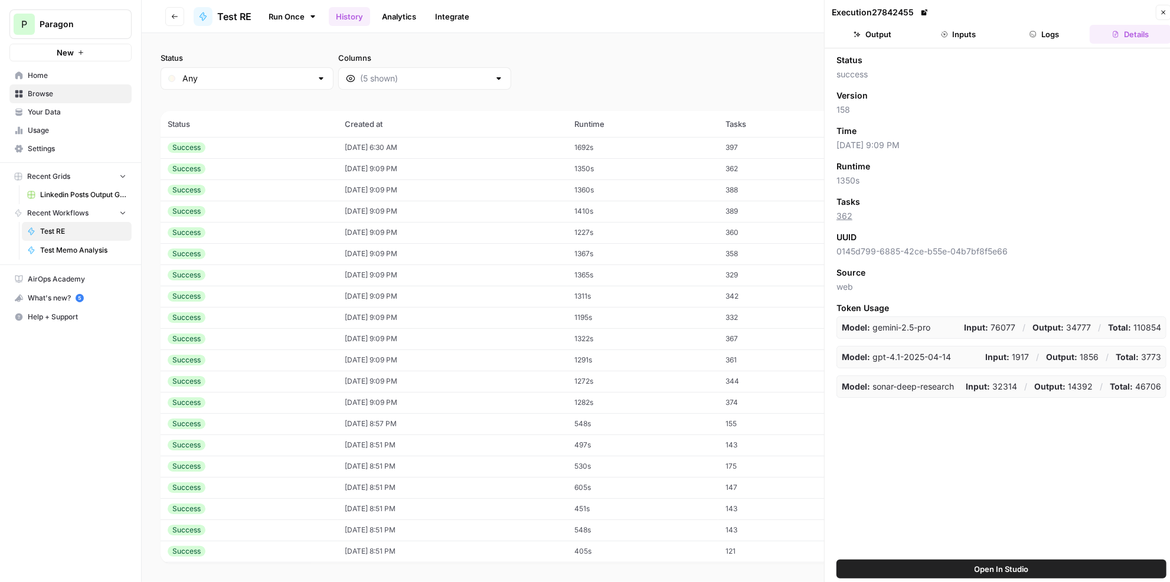
click at [1038, 28] on button "Logs" at bounding box center [1044, 34] width 81 height 19
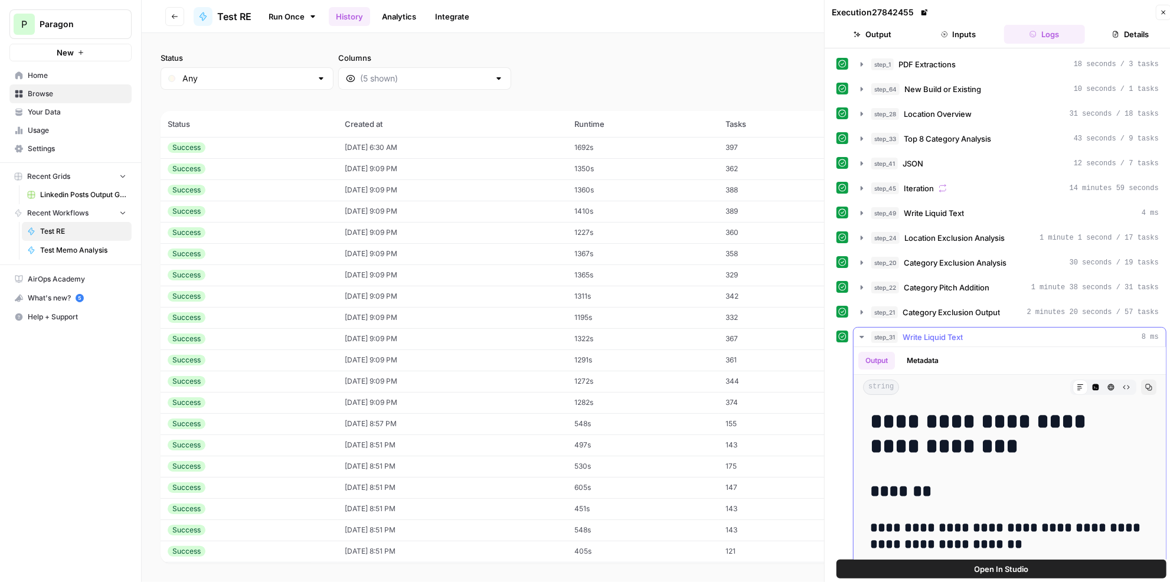
click at [949, 331] on span "Write Liquid Text" at bounding box center [933, 337] width 60 height 12
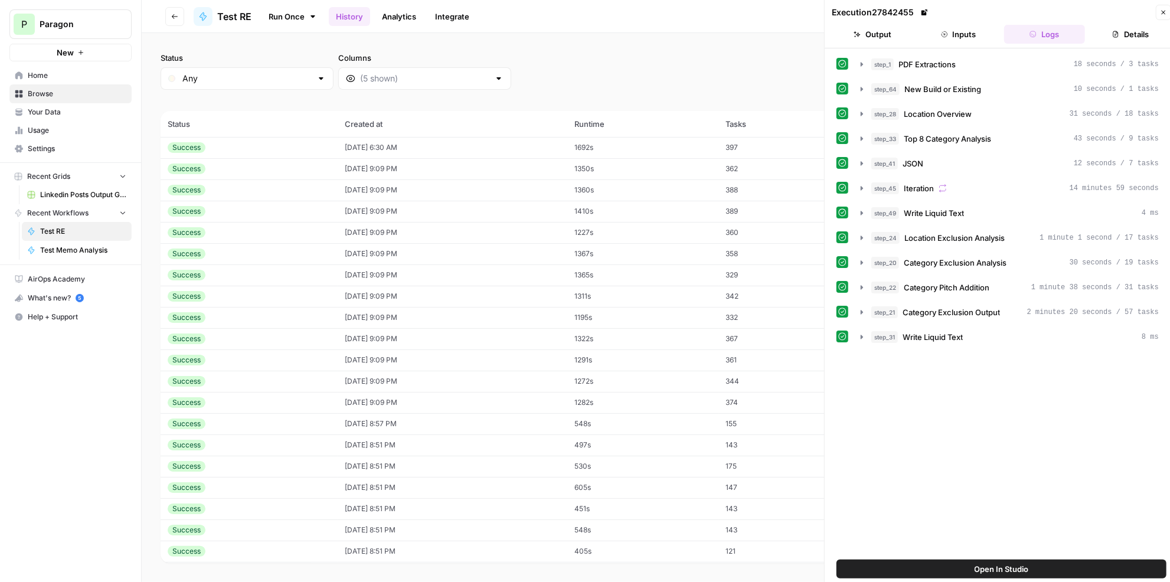
click at [968, 37] on button "Inputs" at bounding box center [958, 34] width 81 height 19
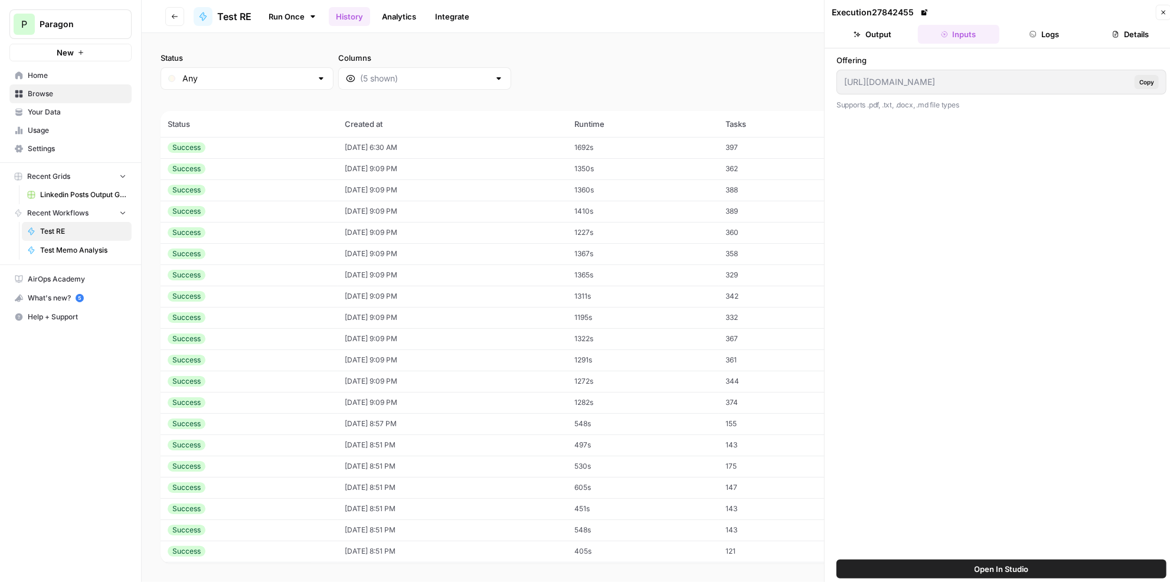
click at [868, 35] on button "Output" at bounding box center [872, 34] width 81 height 19
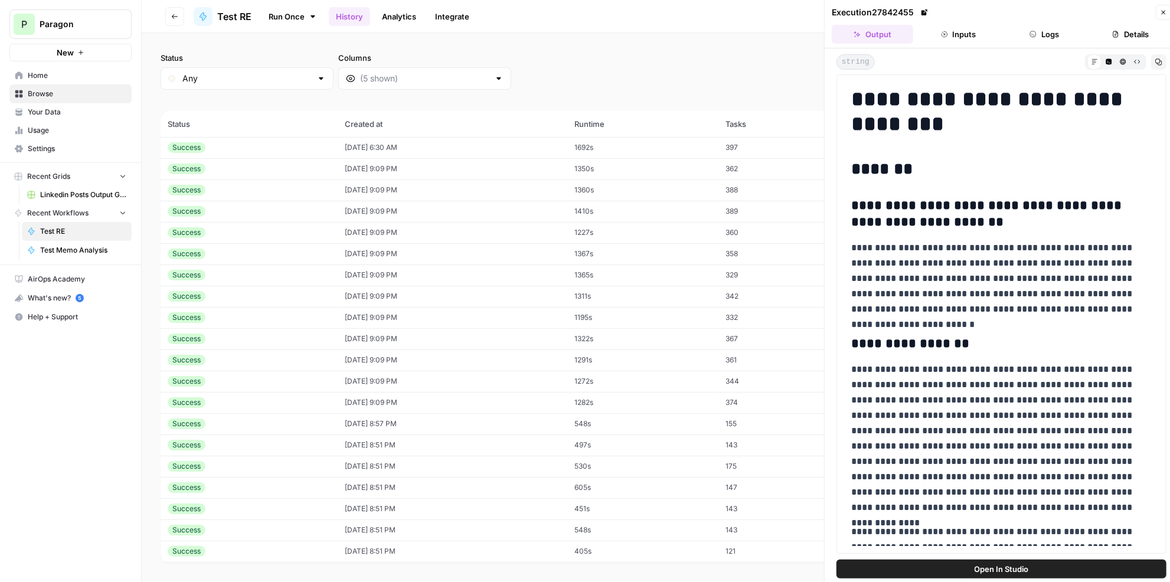
click at [1167, 15] on icon "button" at bounding box center [1163, 12] width 7 height 7
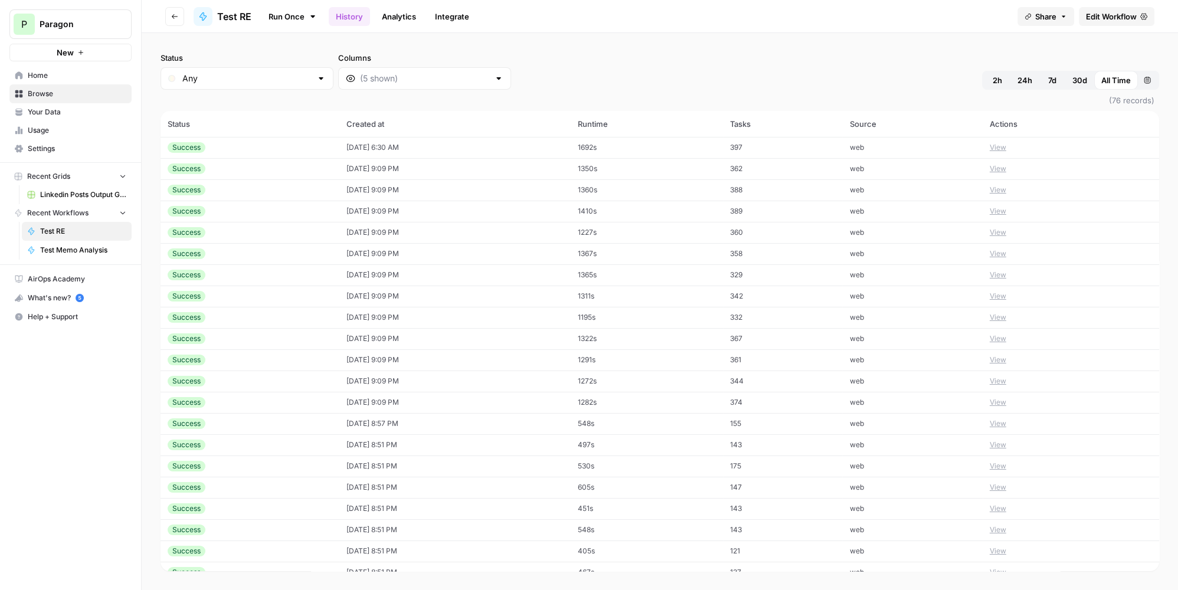
click at [1121, 18] on span "Edit Workflow" at bounding box center [1111, 17] width 51 height 12
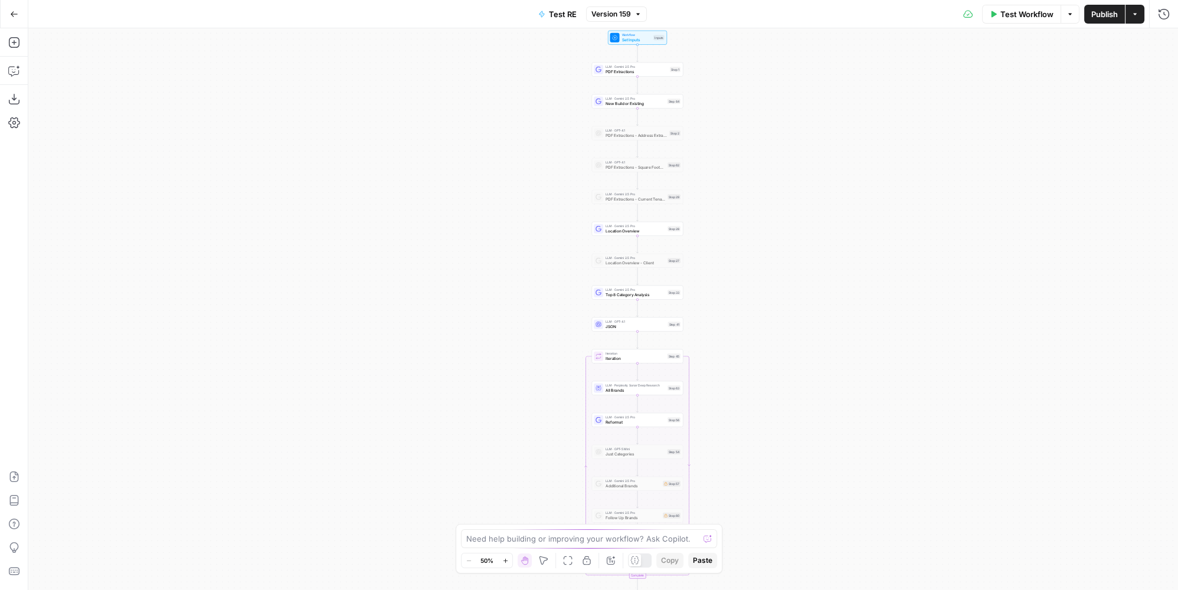
drag, startPoint x: 841, startPoint y: 218, endPoint x: 875, endPoint y: 357, distance: 142.9
click at [875, 357] on div "Workflow Set Inputs Inputs LLM · Gemini 2.5 Pro PDF Extractions Step 1 LLM · Ge…" at bounding box center [603, 309] width 1150 height 562
drag, startPoint x: 773, startPoint y: 177, endPoint x: 755, endPoint y: 243, distance: 69.3
click at [755, 246] on div "Workflow Set Inputs Inputs LLM · Gemini 2.5 Pro PDF Extractions Step 1 LLM · Ge…" at bounding box center [603, 309] width 1150 height 562
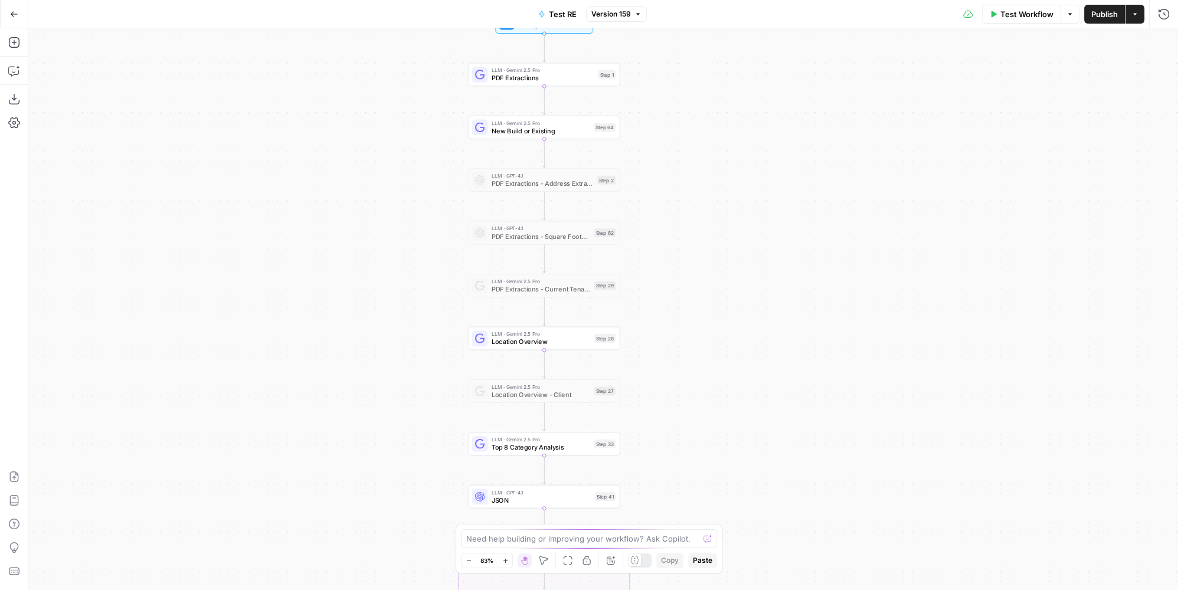
drag, startPoint x: 696, startPoint y: 191, endPoint x: 682, endPoint y: 266, distance: 76.9
click at [682, 266] on div "Workflow Set Inputs Inputs LLM · Gemini 2.5 Pro PDF Extractions Step 1 LLM · Ge…" at bounding box center [603, 309] width 1150 height 562
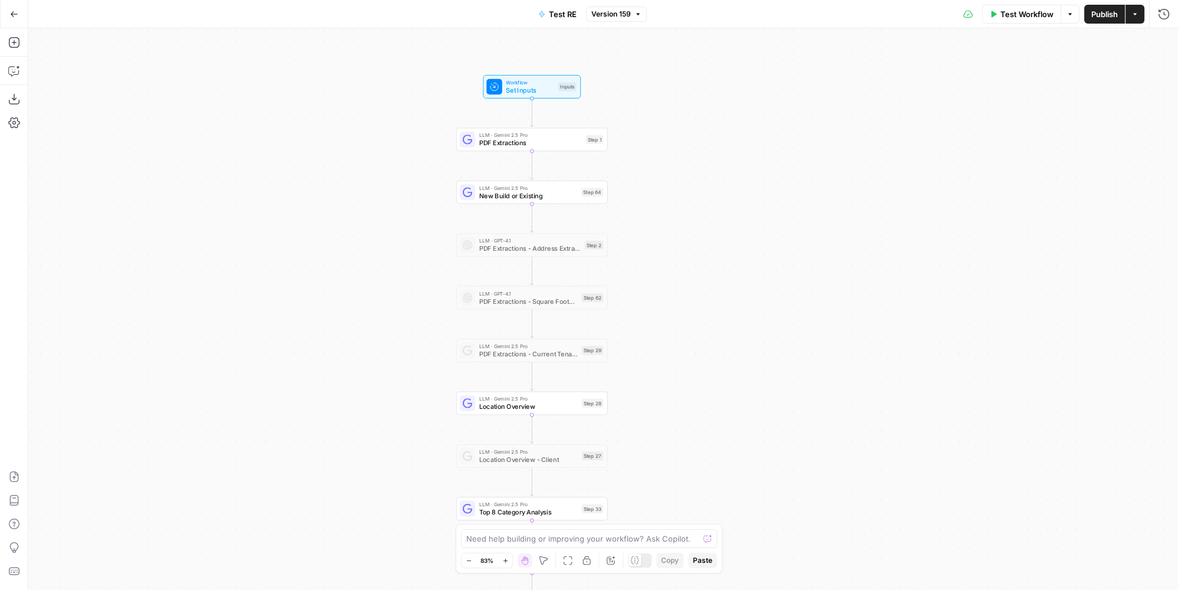
click at [1105, 21] on button "Publish" at bounding box center [1105, 14] width 41 height 19
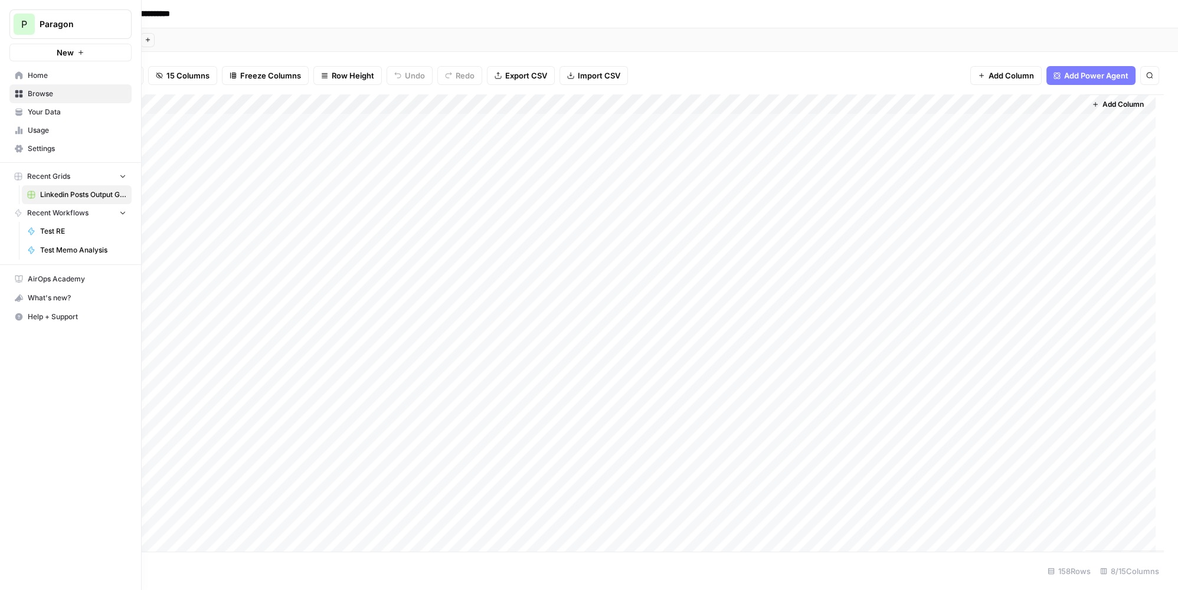
click at [26, 22] on span "P" at bounding box center [24, 24] width 6 height 14
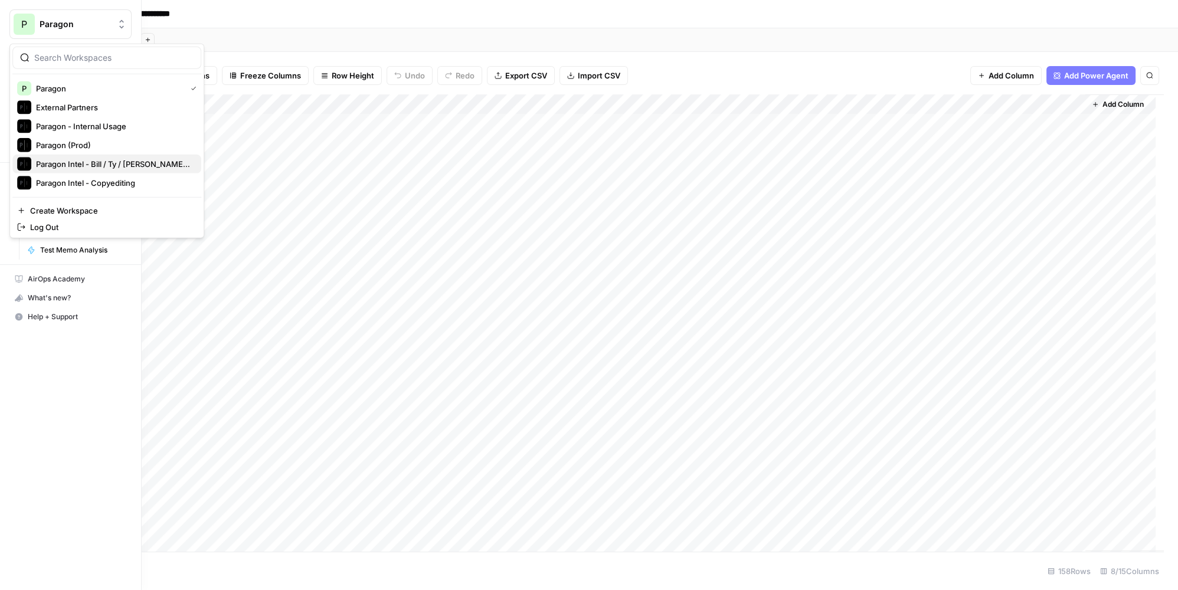
click at [128, 162] on span "Paragon Intel - Bill / Ty / [PERSON_NAME] R&D" at bounding box center [114, 164] width 156 height 12
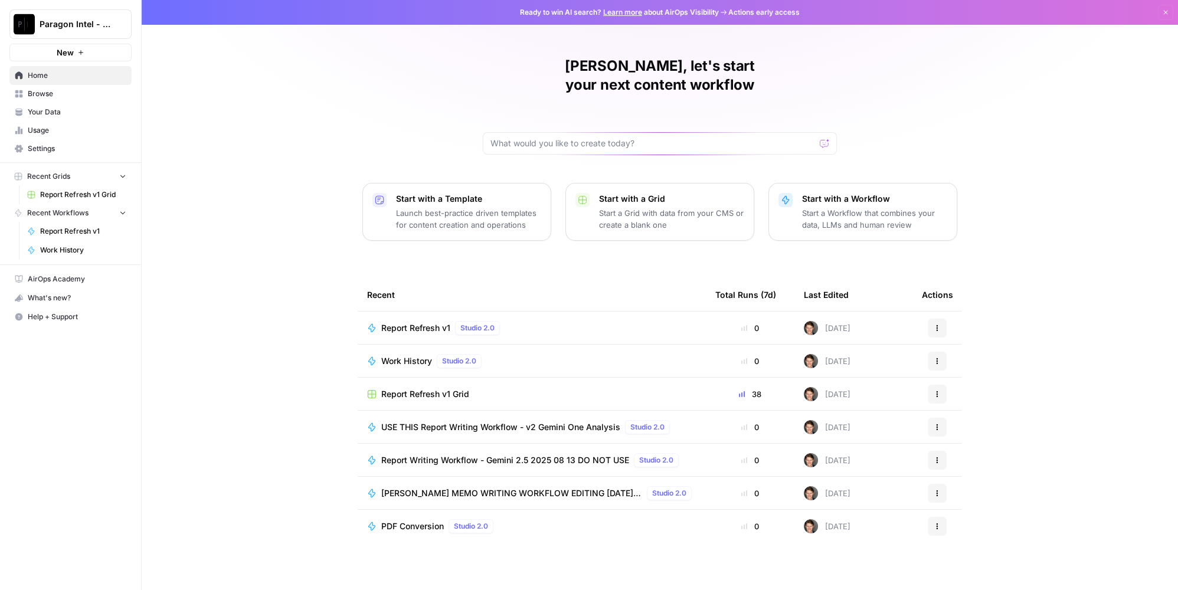
click at [420, 322] on span "Report Refresh v1" at bounding box center [415, 328] width 69 height 12
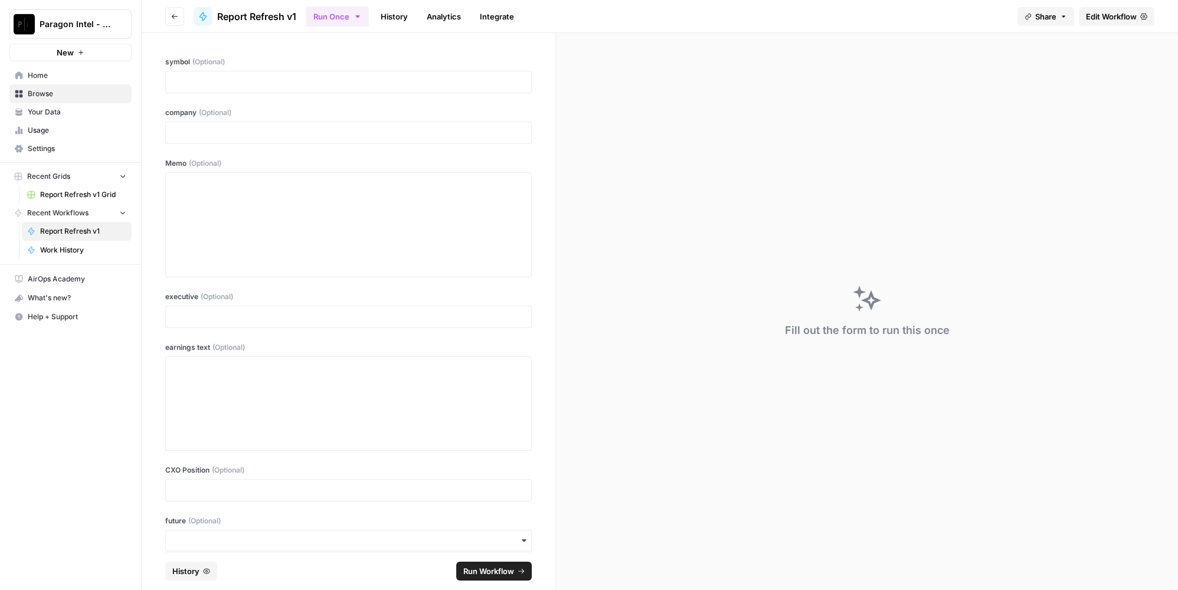
click at [1103, 14] on span "Edit Workflow" at bounding box center [1111, 17] width 51 height 12
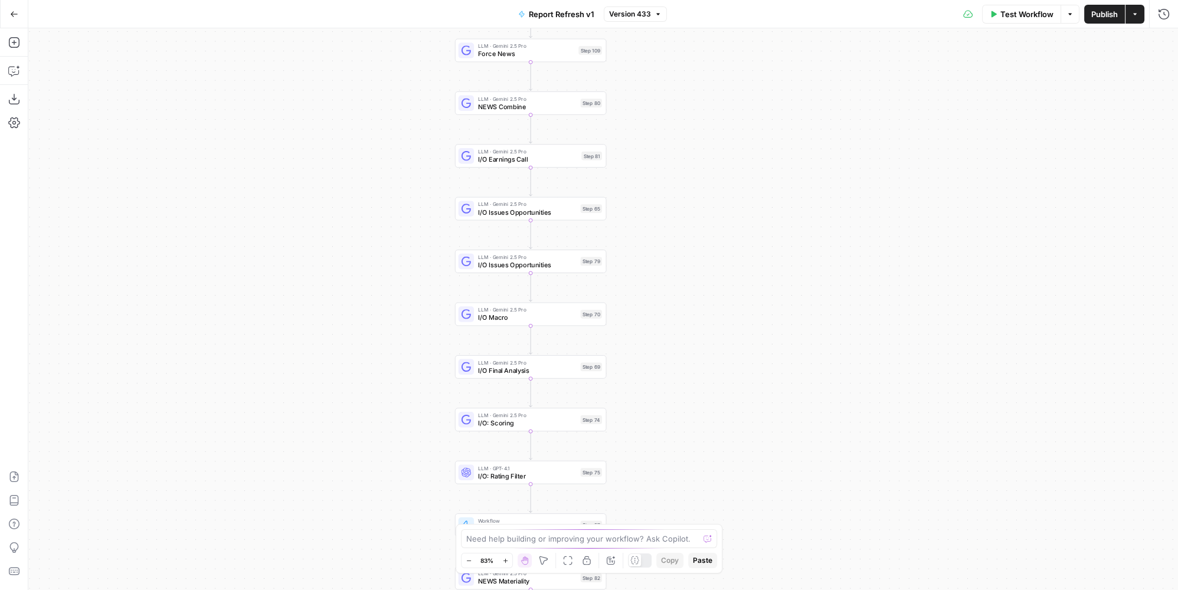
drag, startPoint x: 667, startPoint y: 355, endPoint x: 660, endPoint y: 404, distance: 49.4
click at [660, 404] on div "true false true false Workflow Set Inputs Inputs Condition Condition Step 117 L…" at bounding box center [603, 309] width 1150 height 562
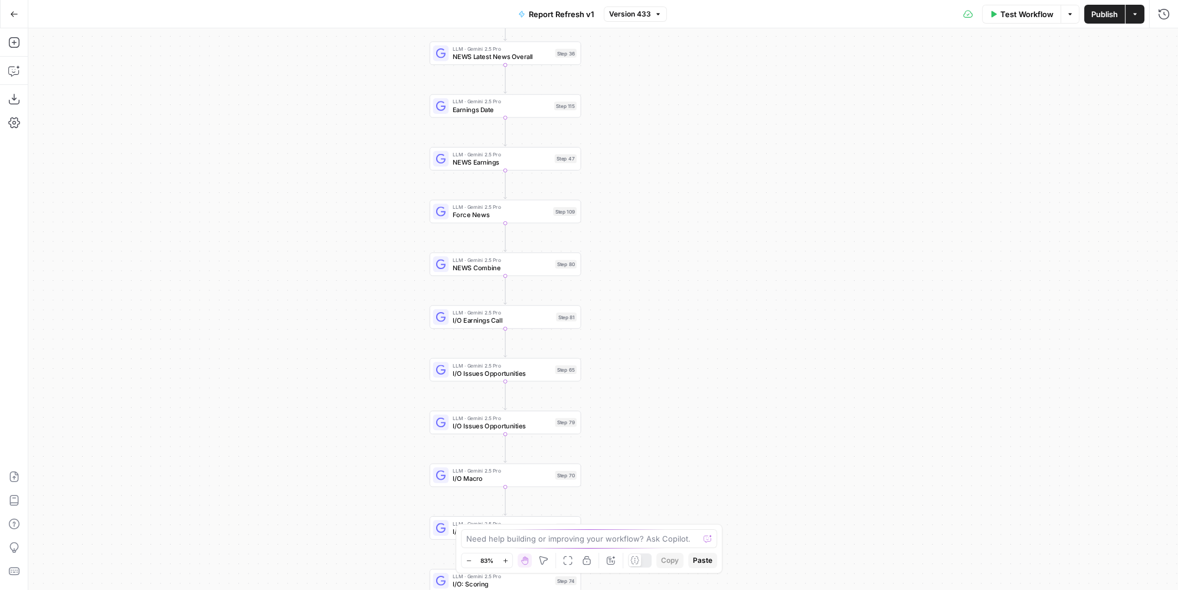
drag, startPoint x: 672, startPoint y: 254, endPoint x: 647, endPoint y: 415, distance: 163.2
click at [647, 415] on div "true false true false Workflow Set Inputs Inputs Condition Condition Step 117 L…" at bounding box center [603, 309] width 1150 height 562
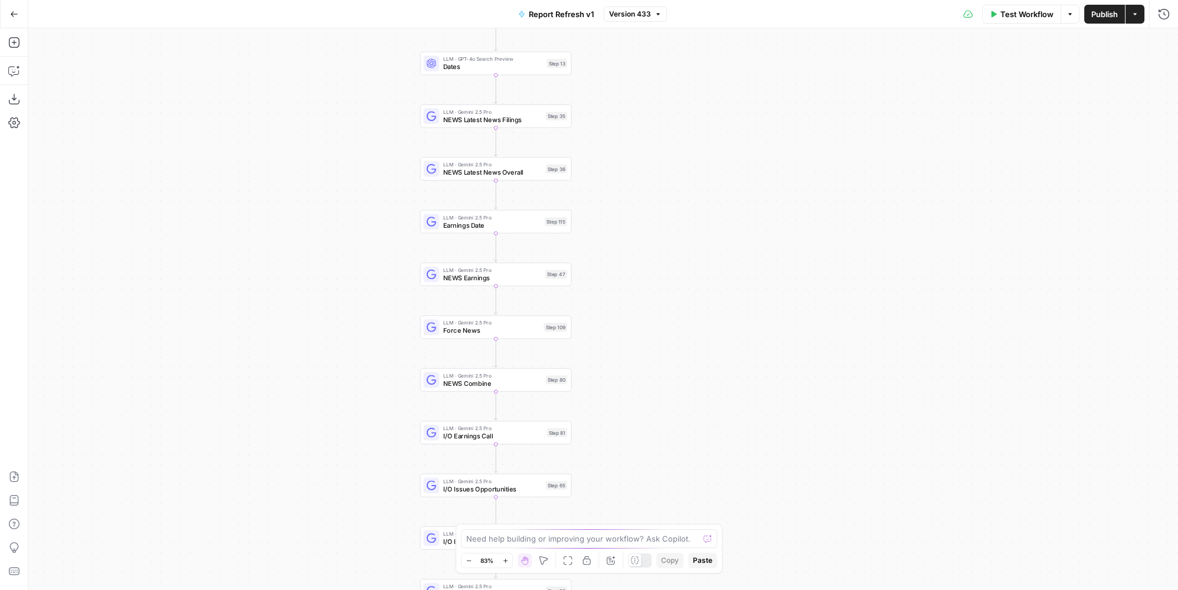
drag, startPoint x: 661, startPoint y: 287, endPoint x: 651, endPoint y: 384, distance: 97.9
click at [651, 384] on div "true false true false Workflow Set Inputs Inputs Condition Condition Step 117 L…" at bounding box center [603, 309] width 1150 height 562
drag, startPoint x: 675, startPoint y: 235, endPoint x: 675, endPoint y: 310, distance: 75.0
click at [675, 310] on div "true false true false Workflow Set Inputs Inputs Condition Condition Step 117 L…" at bounding box center [603, 309] width 1150 height 562
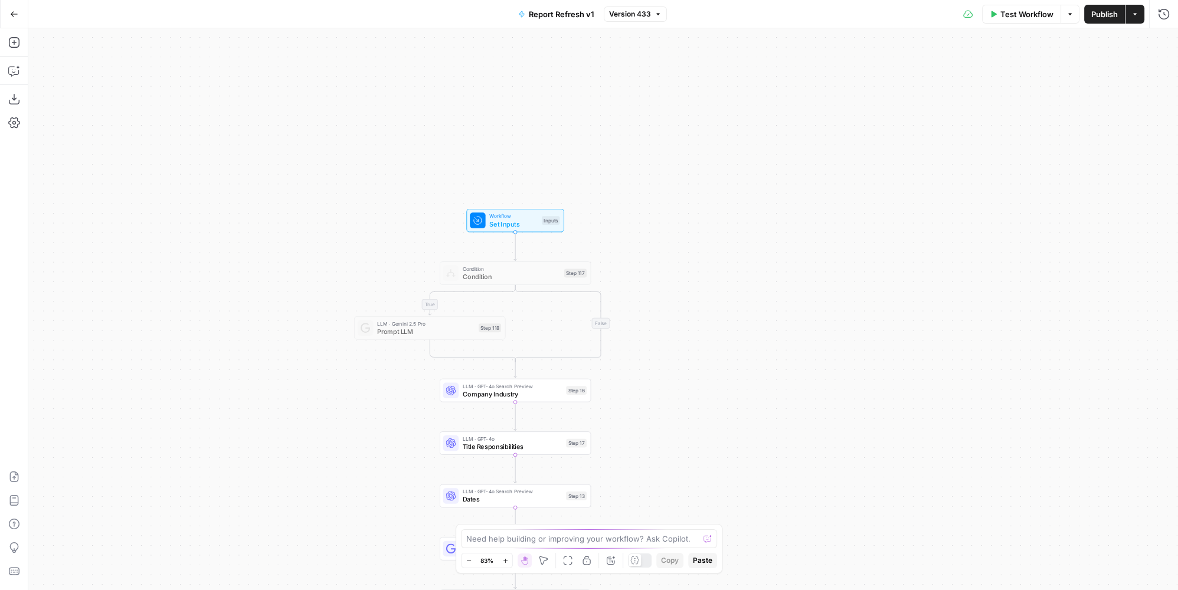
drag, startPoint x: 656, startPoint y: 168, endPoint x: 673, endPoint y: 471, distance: 303.9
click at [673, 471] on div "true false true false Workflow Set Inputs Inputs Condition Condition Step 117 L…" at bounding box center [603, 309] width 1150 height 562
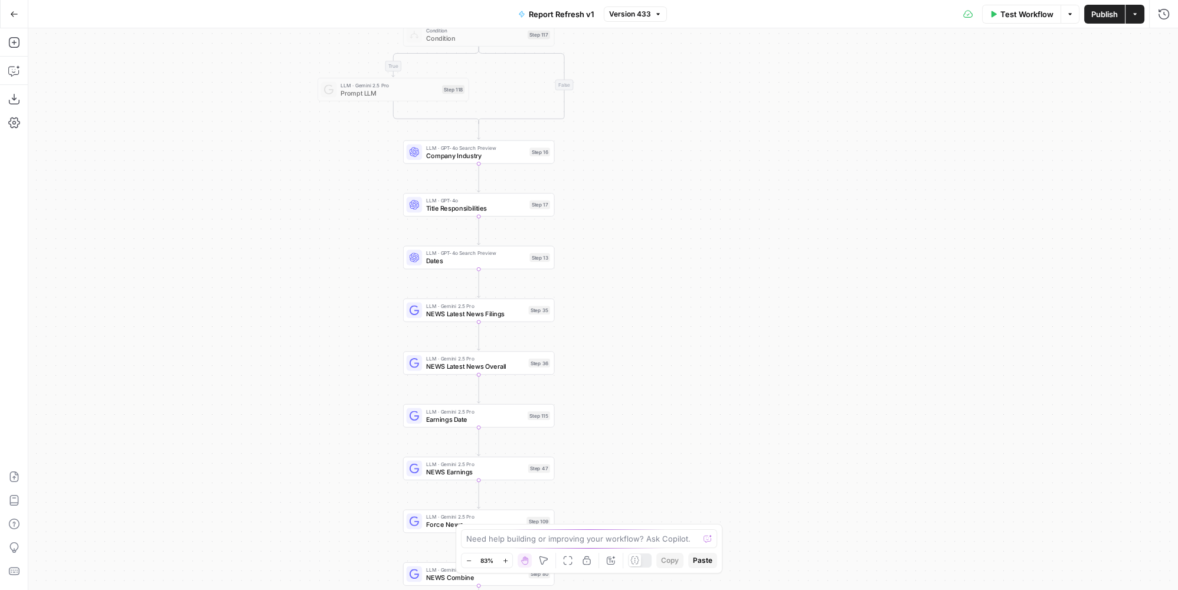
drag, startPoint x: 676, startPoint y: 488, endPoint x: 645, endPoint y: 265, distance: 224.7
click at [638, 237] on div "true false true false Workflow Set Inputs Inputs Condition Condition Step 117 L…" at bounding box center [603, 309] width 1150 height 562
drag, startPoint x: 646, startPoint y: 399, endPoint x: 650, endPoint y: 252, distance: 146.5
click at [650, 249] on div "true false true false Workflow Set Inputs Inputs Condition Condition Step 117 L…" at bounding box center [603, 309] width 1150 height 562
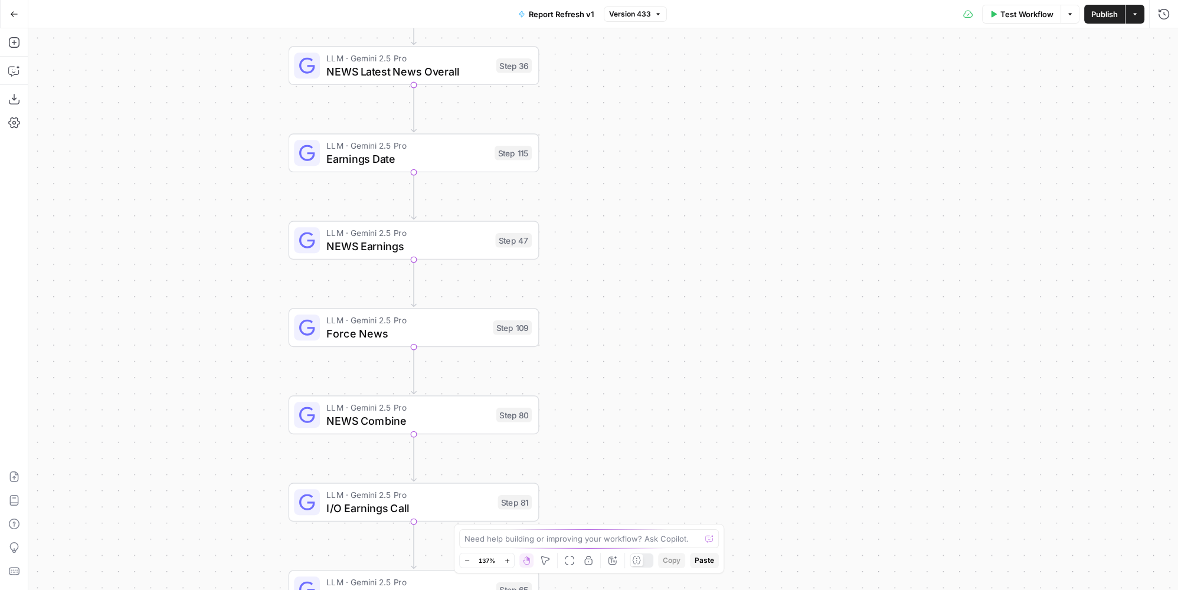
click at [624, 337] on div "true false true false Workflow Set Inputs Inputs Condition Condition Step 117 L…" at bounding box center [603, 309] width 1150 height 562
click at [446, 422] on span "NEWS Combine" at bounding box center [410, 420] width 164 height 16
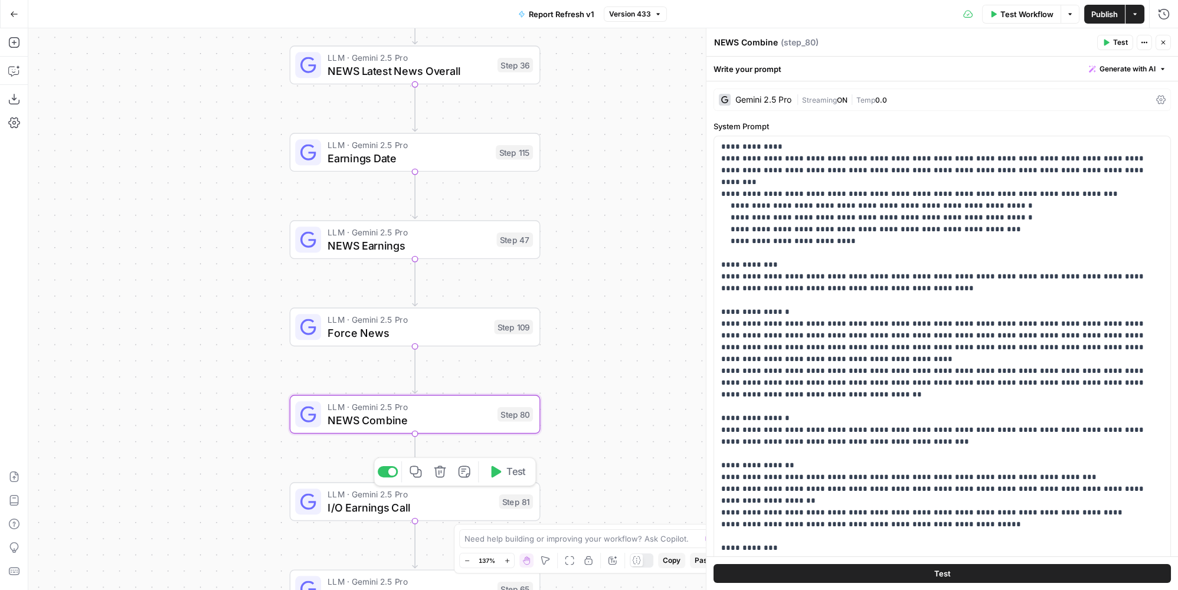
click at [426, 492] on span "LLM · Gemini 2.5 Pro" at bounding box center [410, 494] width 165 height 13
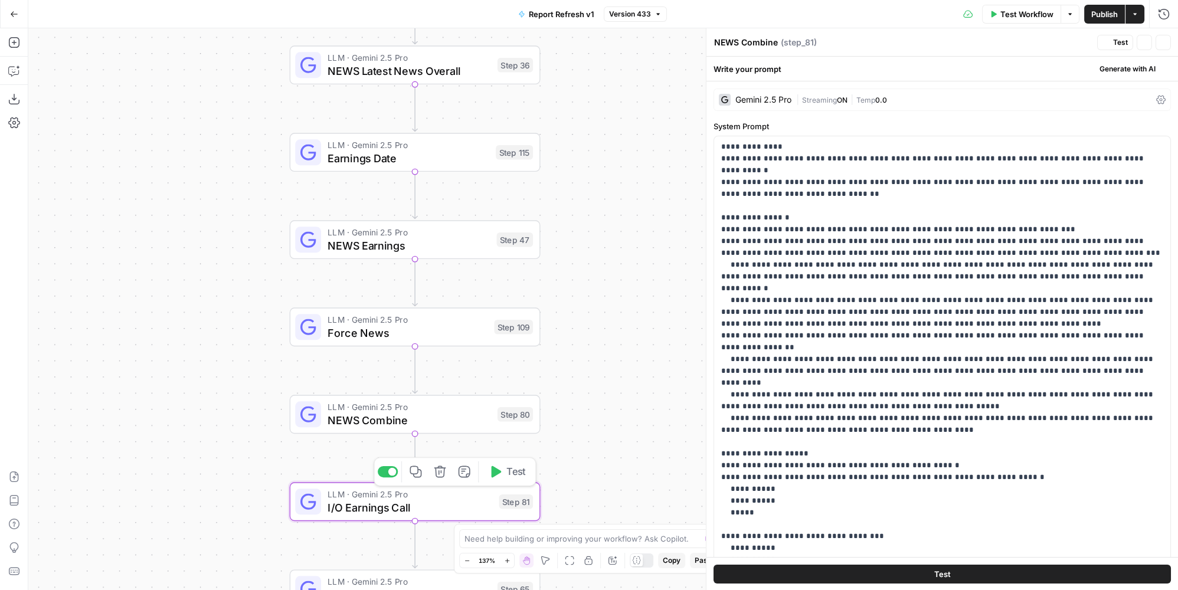
type textarea "I/O Earnings Call"
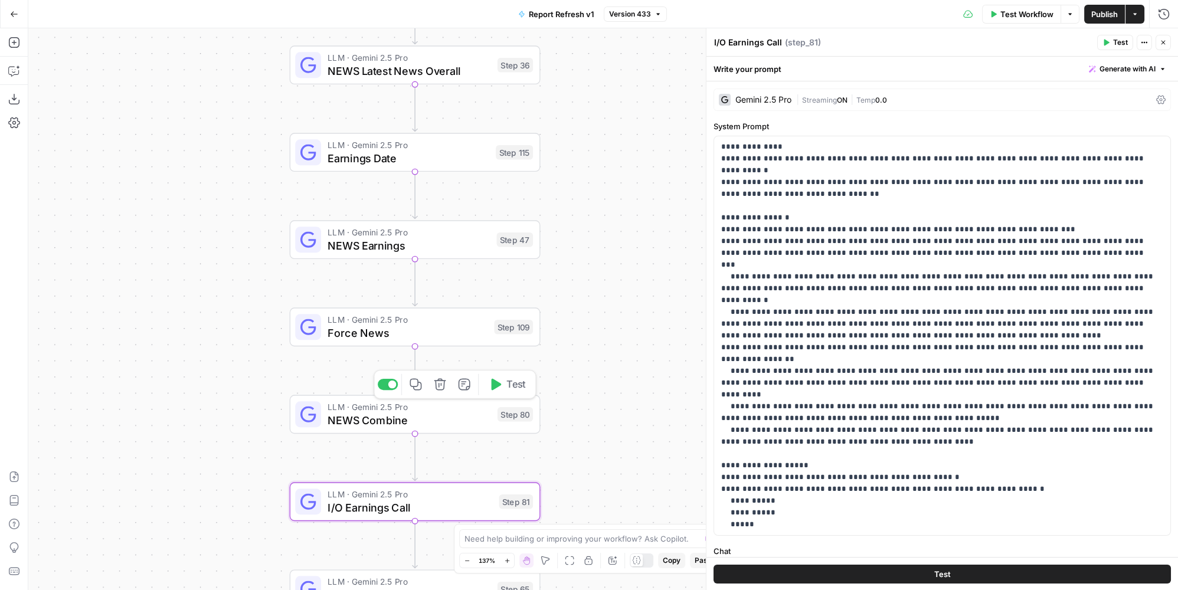
click at [469, 419] on span "NEWS Combine" at bounding box center [410, 420] width 164 height 16
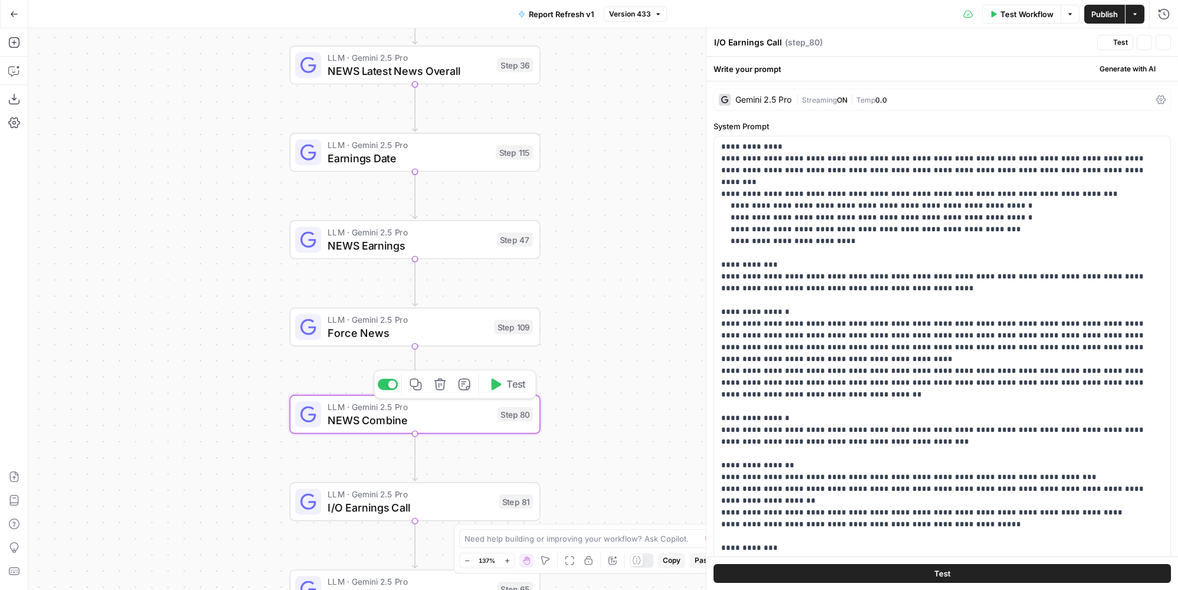
type textarea "NEWS Combine"
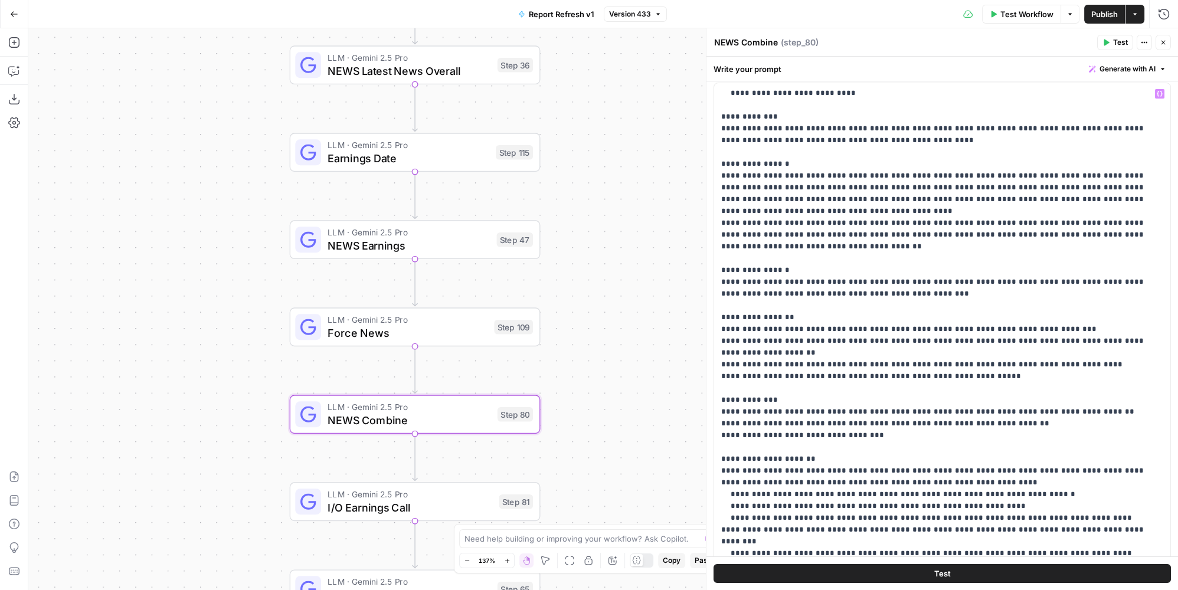
scroll to position [262, 0]
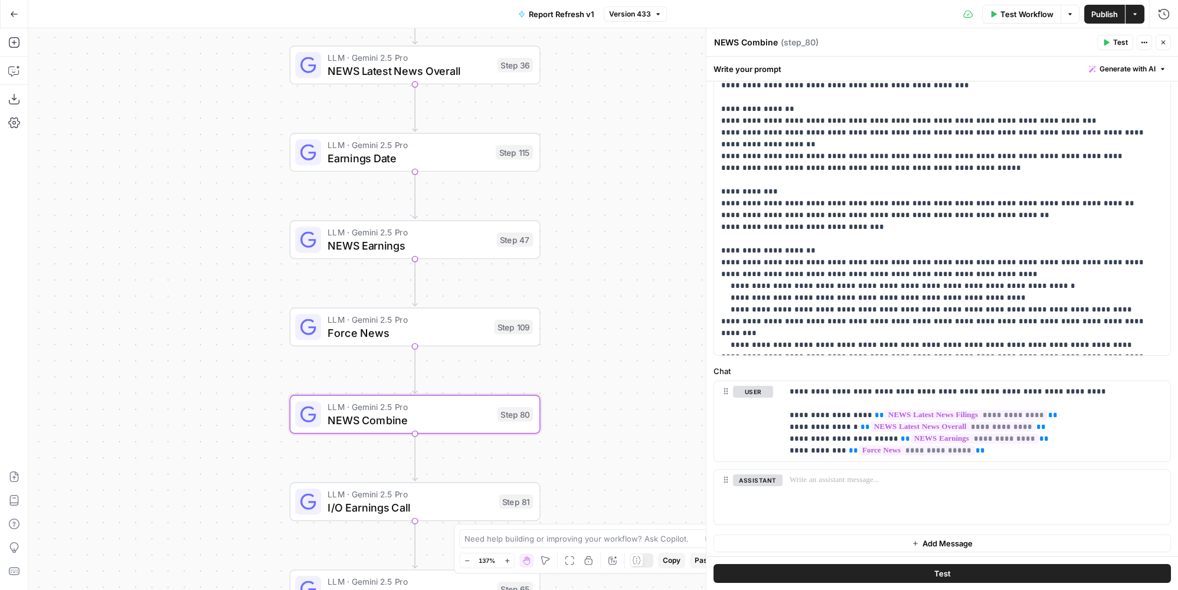
click at [483, 312] on div "LLM · Gemini 2.5 Pro Force News Step 109 Copy step Delete step Add Note Test" at bounding box center [415, 327] width 251 height 39
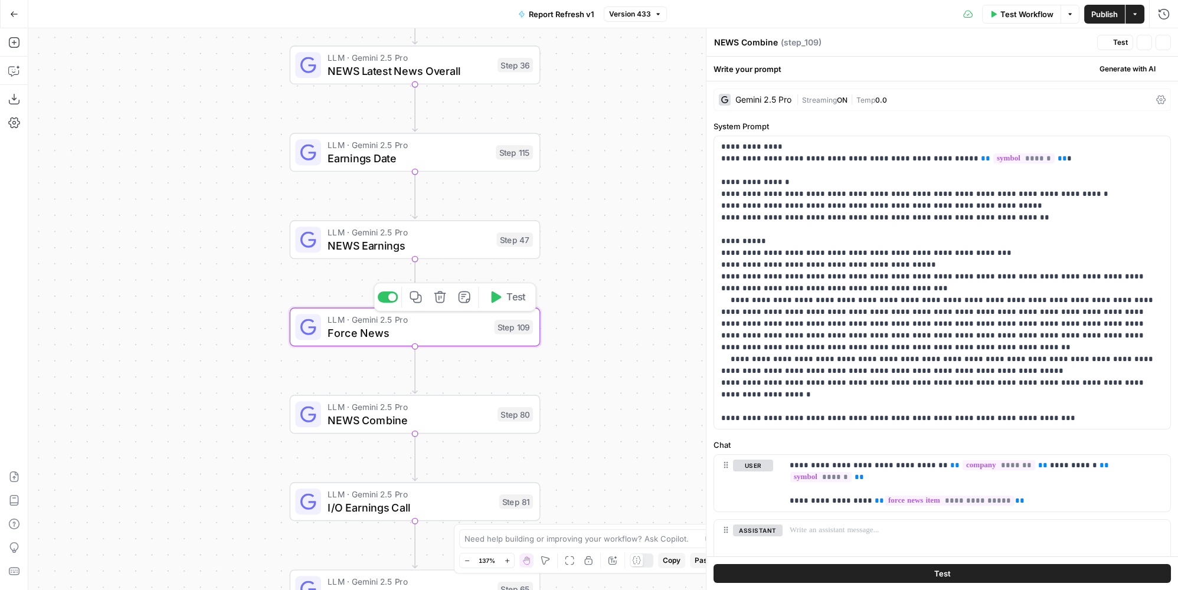
type textarea "Force News"
click at [882, 93] on div "Gemini 2.5 Pro | Streaming ON | Temp 0.0" at bounding box center [943, 100] width 458 height 22
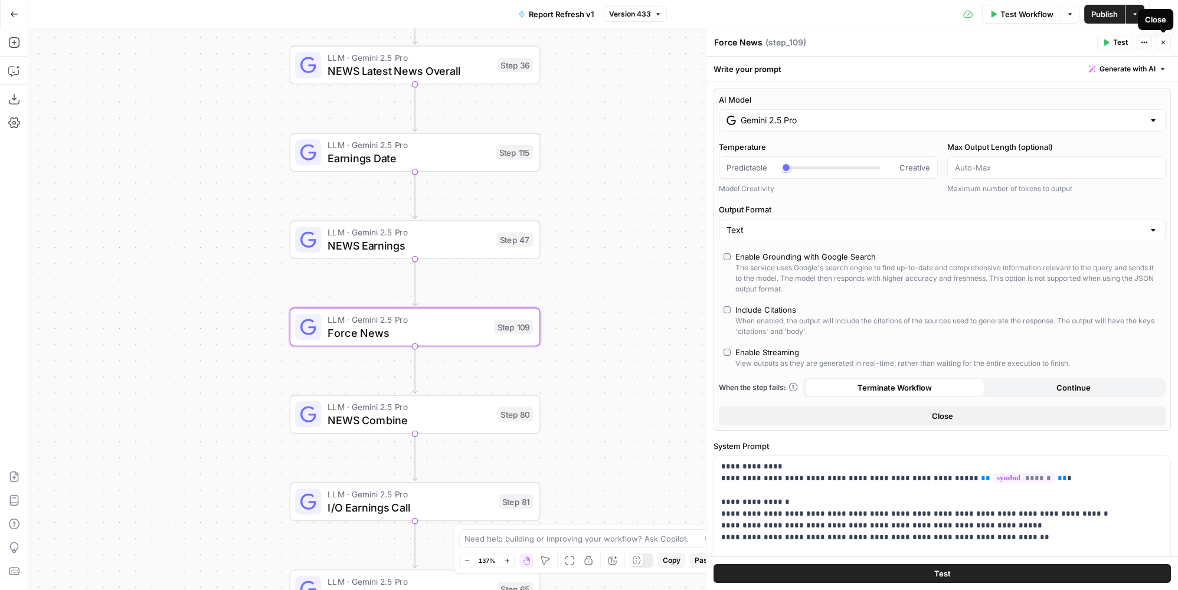
click at [1168, 37] on button "Close" at bounding box center [1163, 42] width 15 height 15
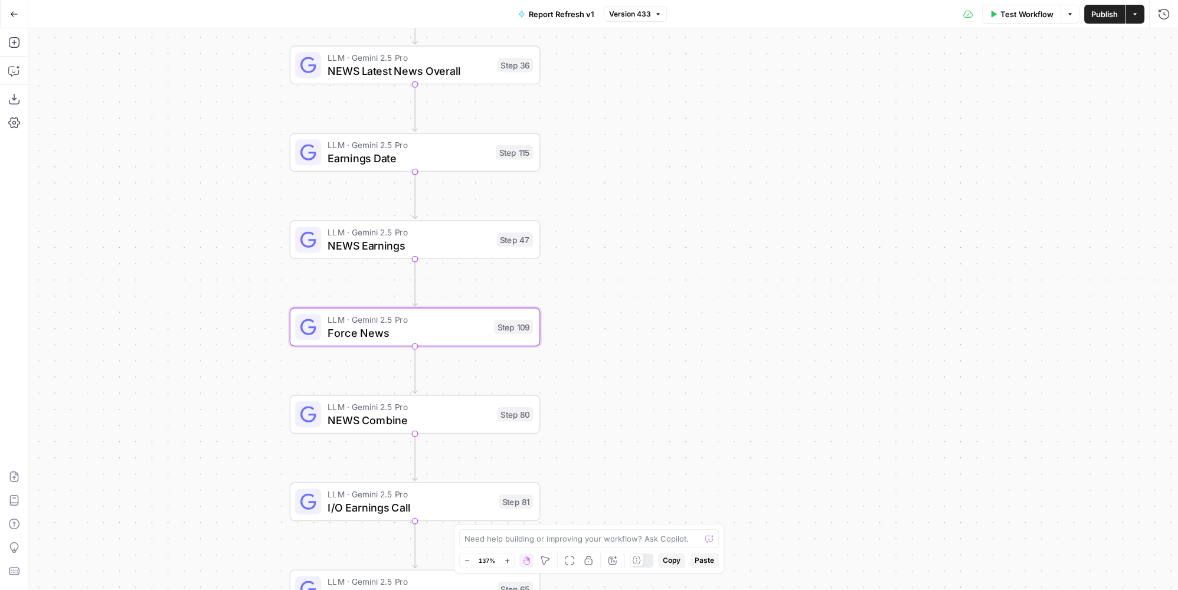
click at [471, 405] on span "LLM · Gemini 2.5 Pro" at bounding box center [410, 407] width 164 height 13
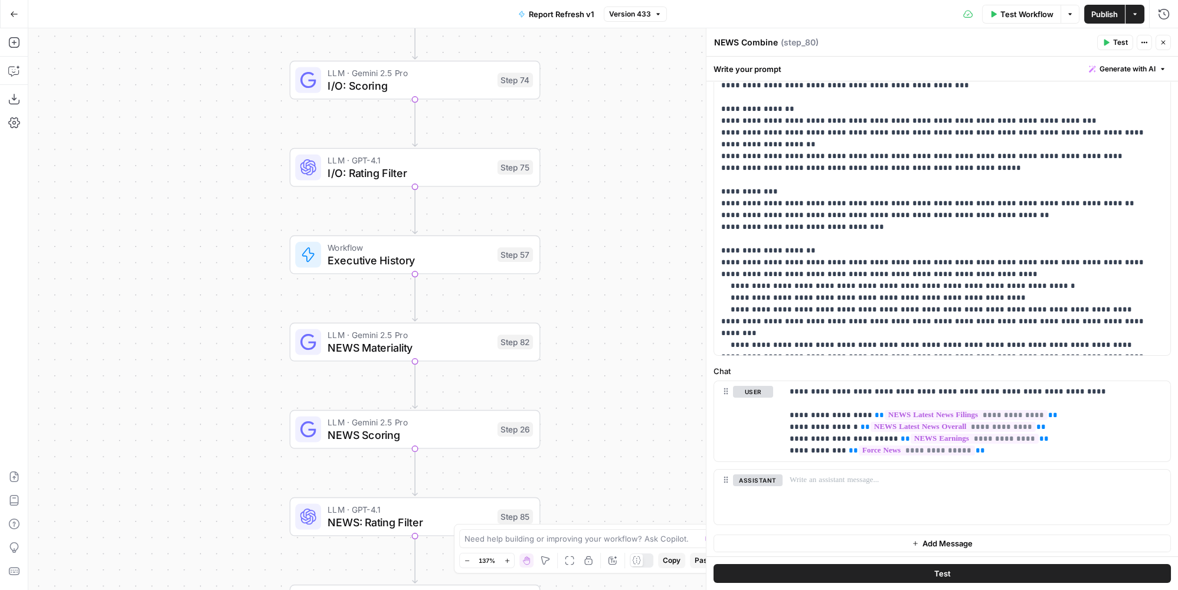
click at [491, 354] on div "LLM · Gemini 2.5 Pro NEWS Materiality Step 82 Copy step Delete step Add Note Te…" at bounding box center [414, 342] width 238 height 28
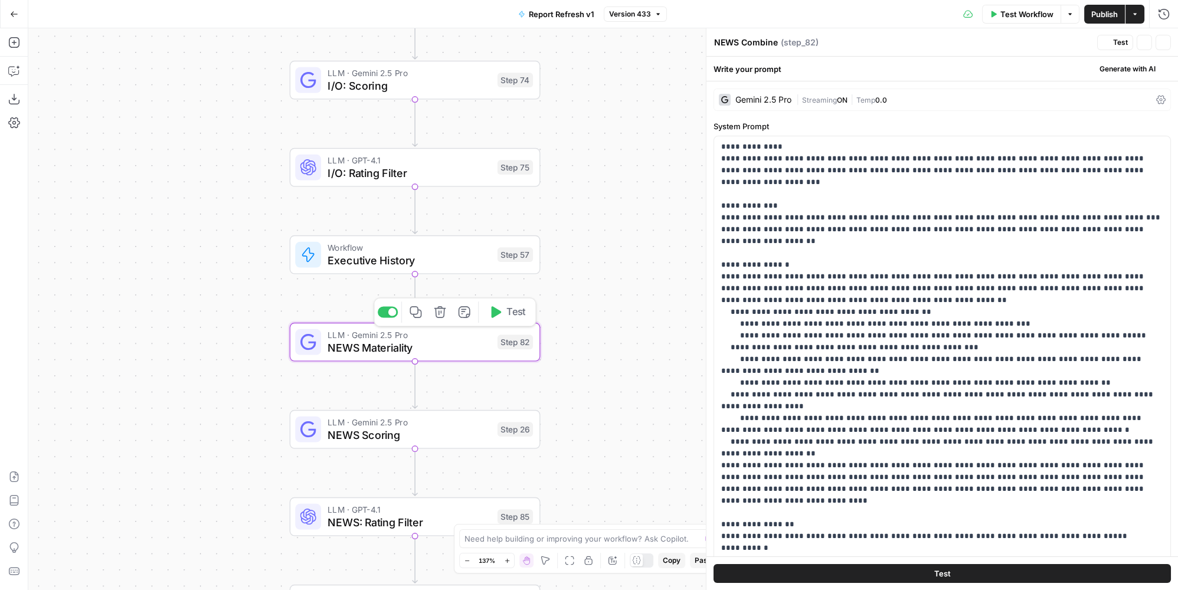
type textarea "NEWS Materiality"
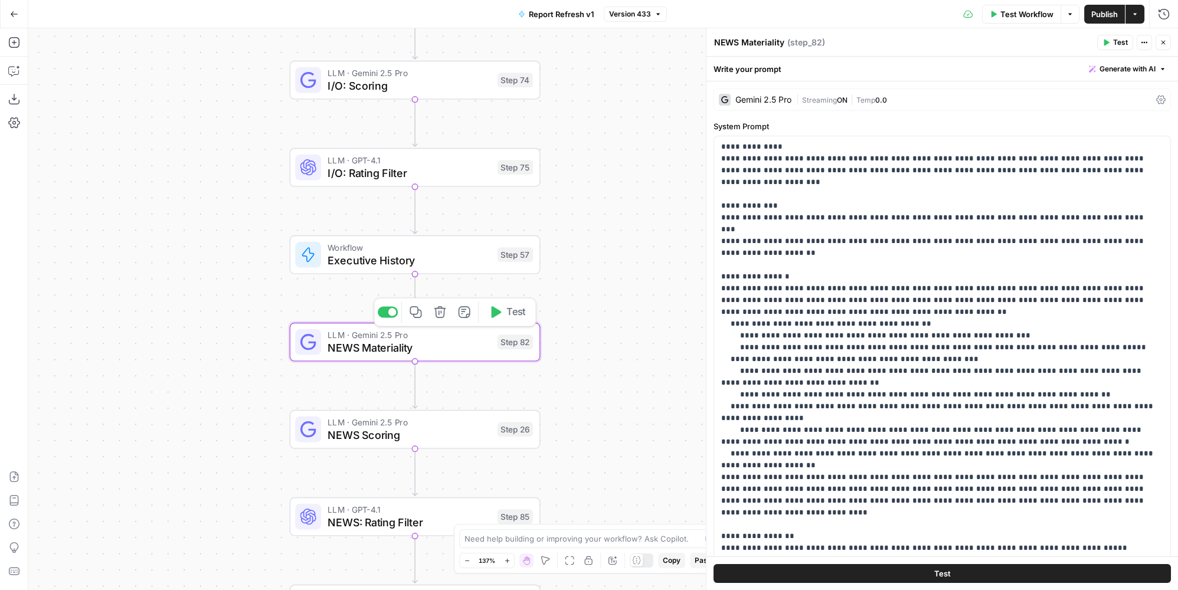
scroll to position [262, 0]
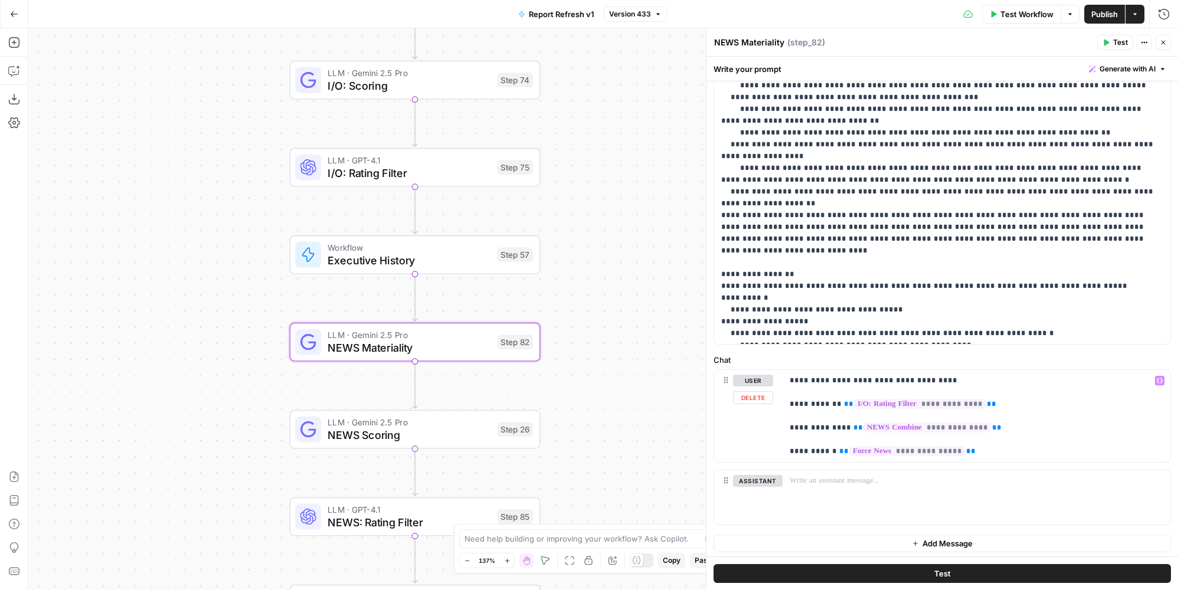
click at [444, 439] on span "NEWS Scoring" at bounding box center [410, 435] width 164 height 16
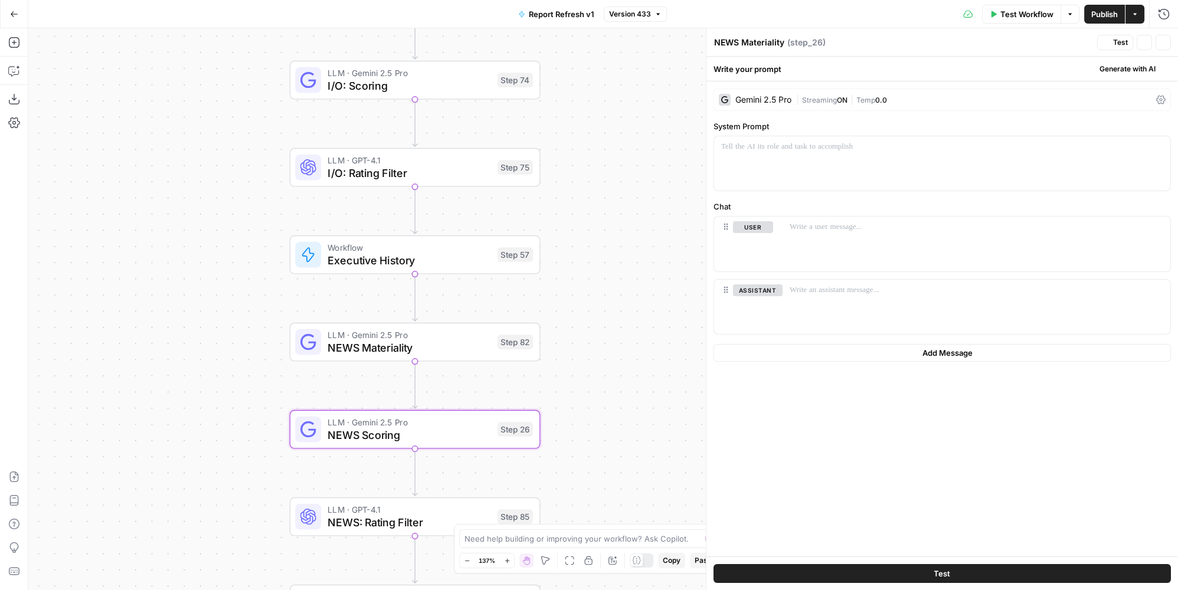
type textarea "NEWS Scoring"
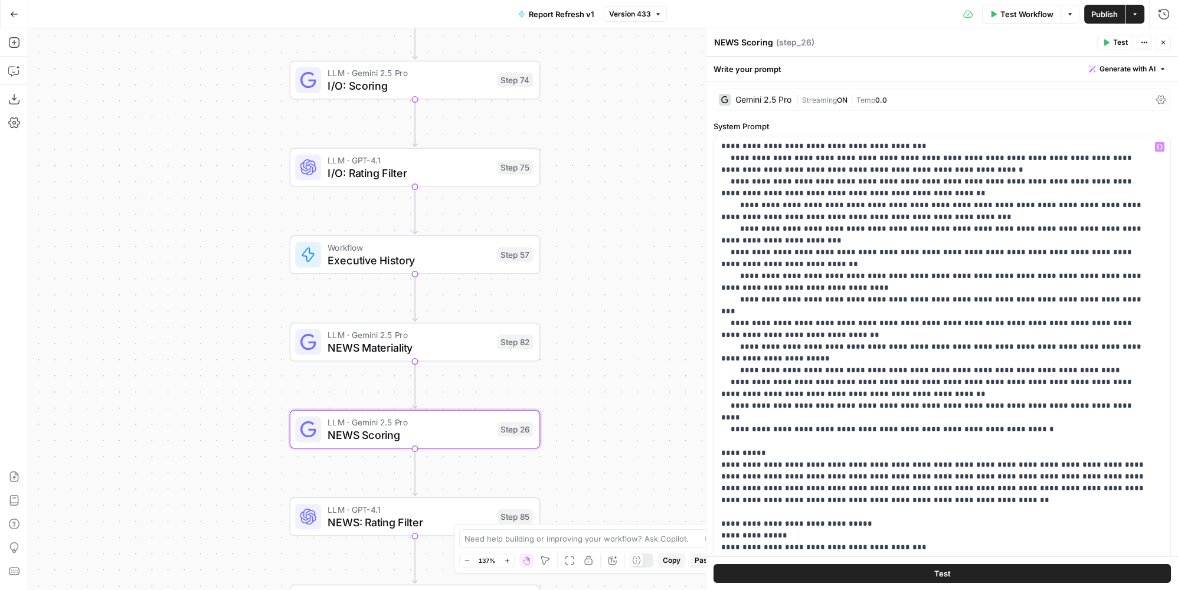
scroll to position [250, 0]
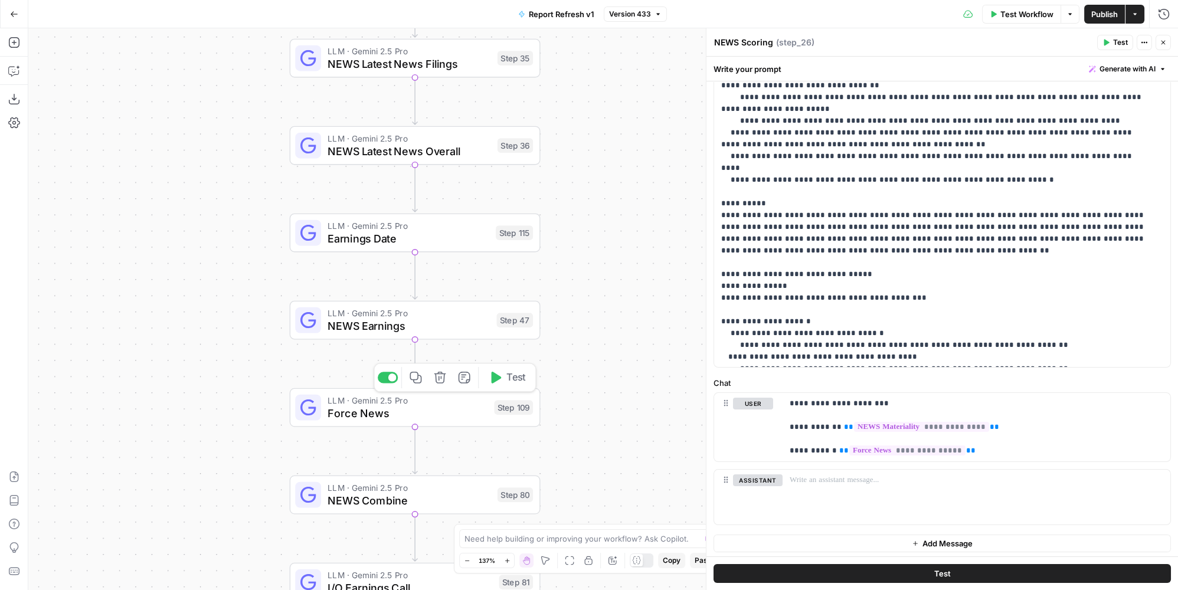
click at [459, 404] on span "LLM · Gemini 2.5 Pro" at bounding box center [408, 400] width 160 height 13
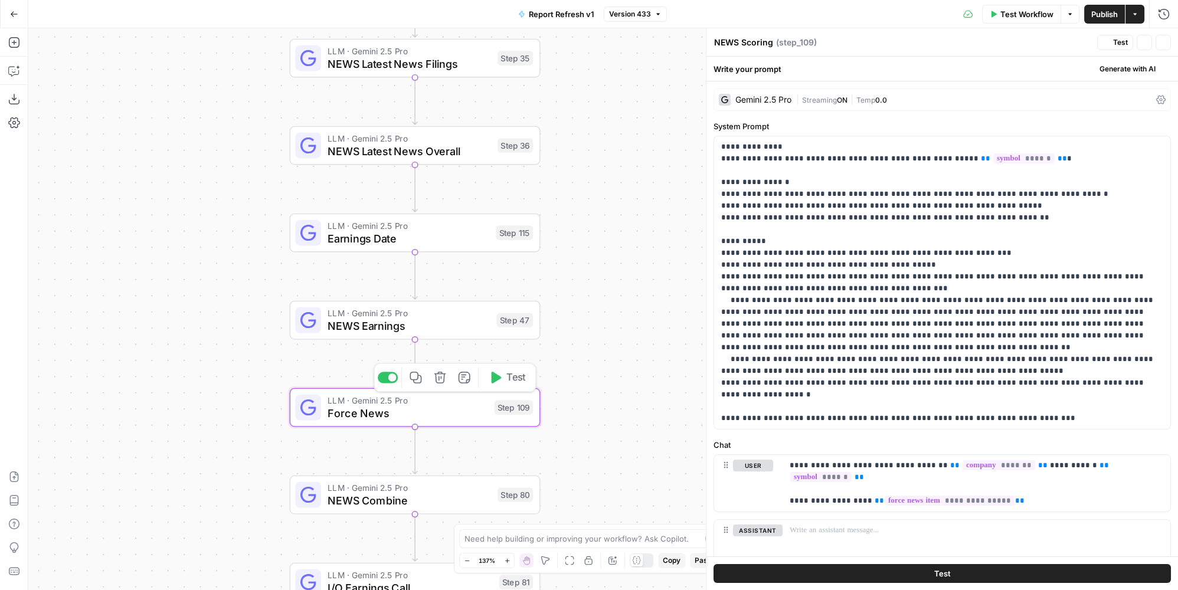
type textarea "Force News"
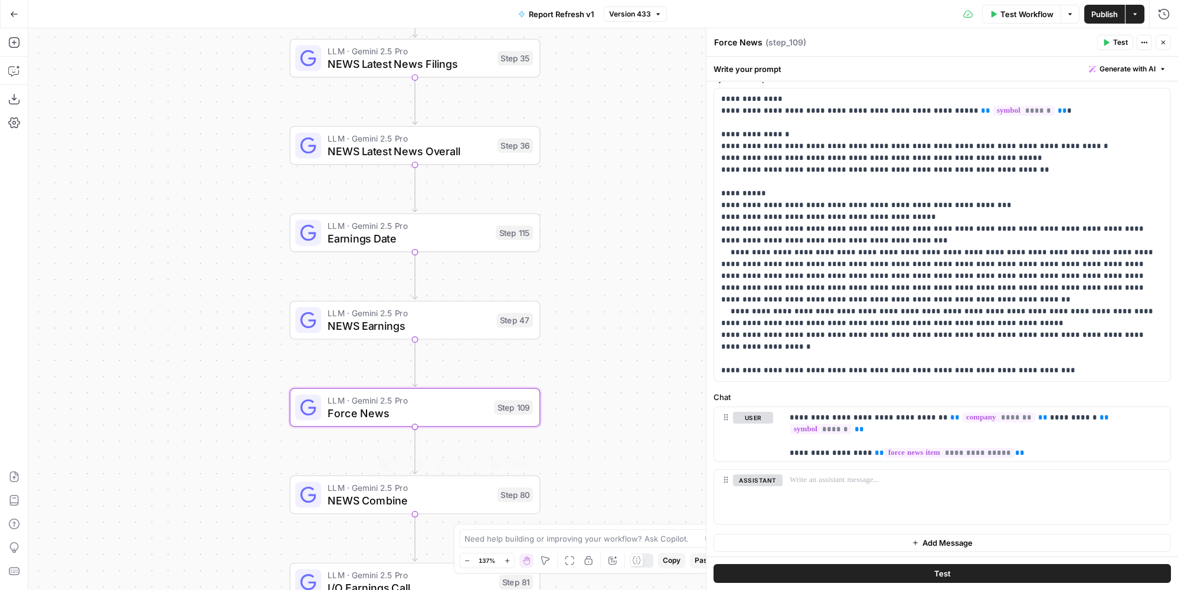
click at [460, 497] on span "NEWS Combine" at bounding box center [410, 500] width 164 height 16
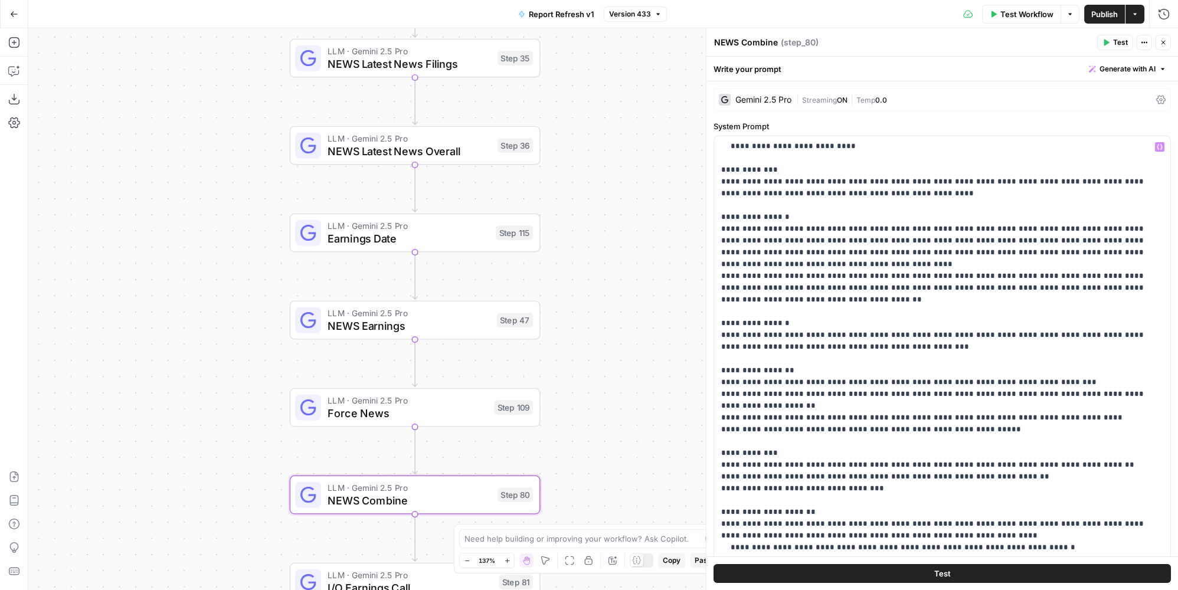
scroll to position [214, 0]
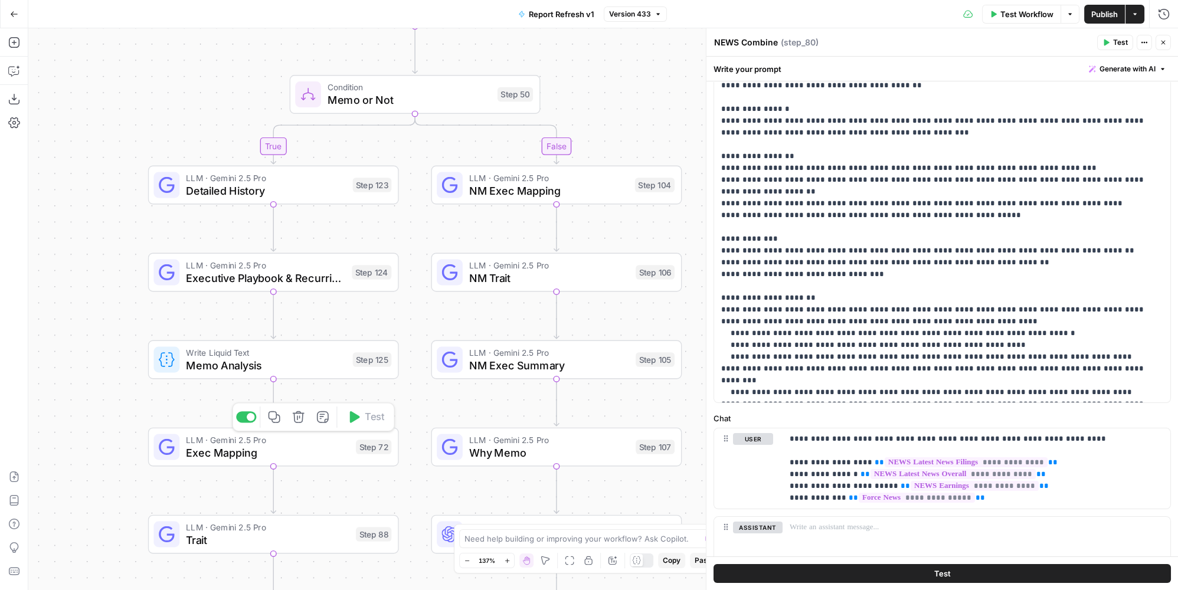
click at [331, 441] on span "LLM · Gemini 2.5 Pro" at bounding box center [268, 439] width 164 height 13
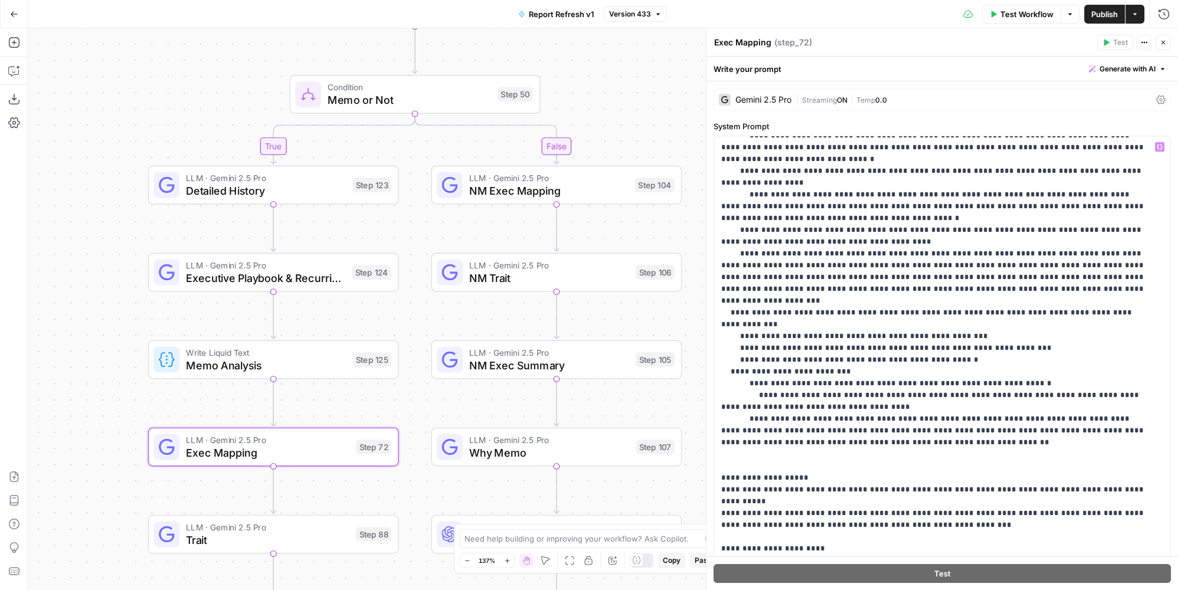
scroll to position [685, 0]
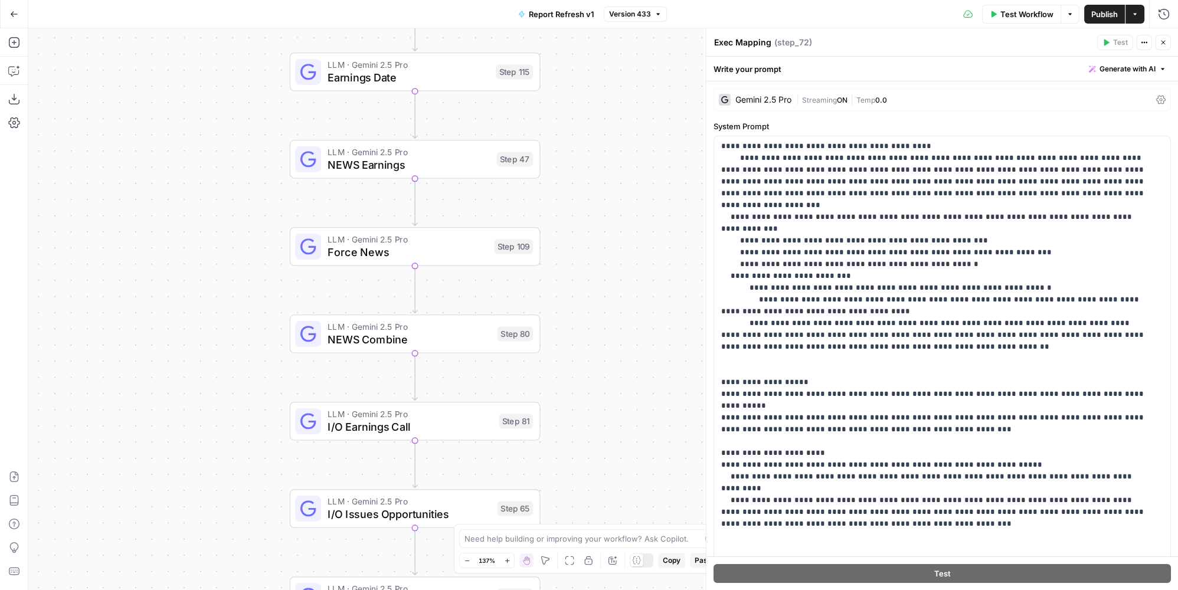
click at [494, 342] on div "LLM · Gemini 2.5 Pro NEWS Combine Step 80 Copy step Delete step Add Note Test" at bounding box center [414, 335] width 238 height 28
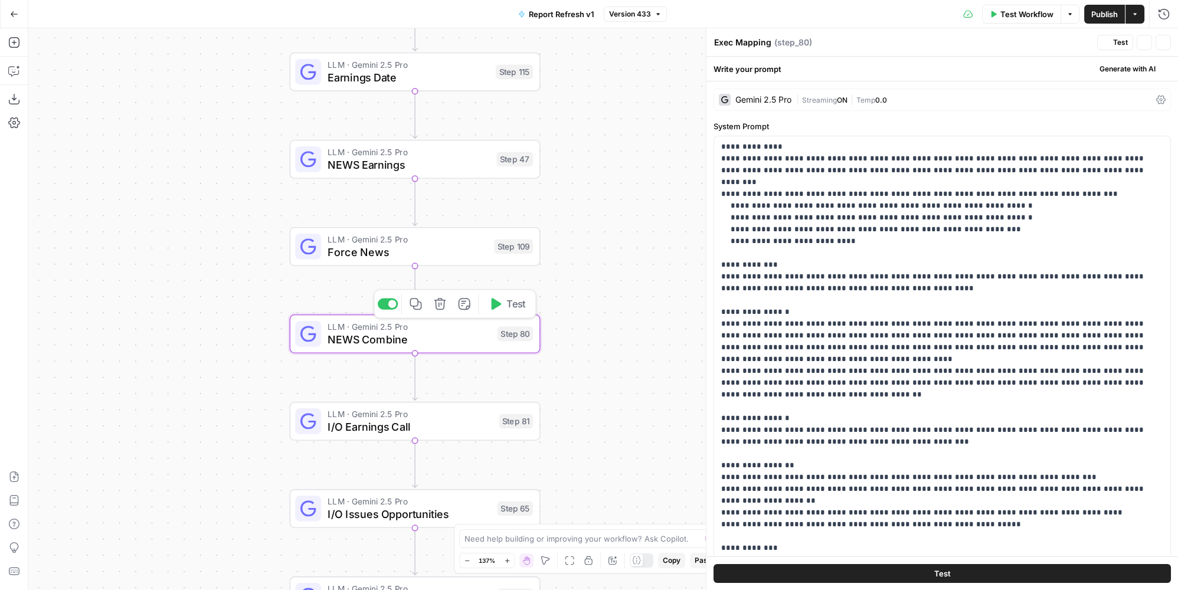
type textarea "NEWS Combine"
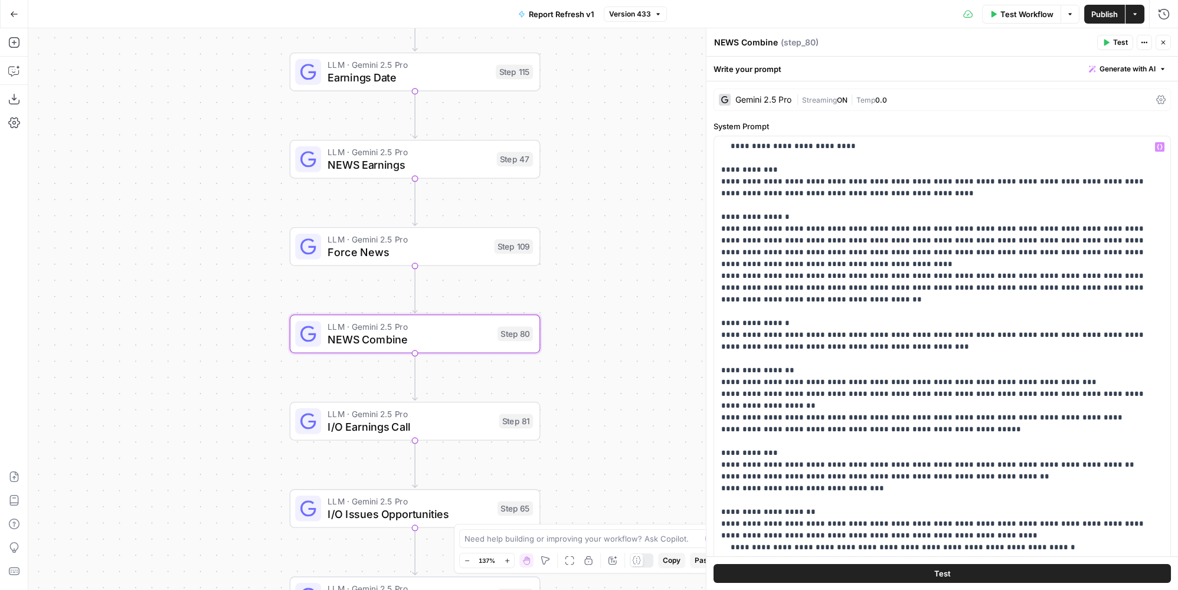
scroll to position [53, 0]
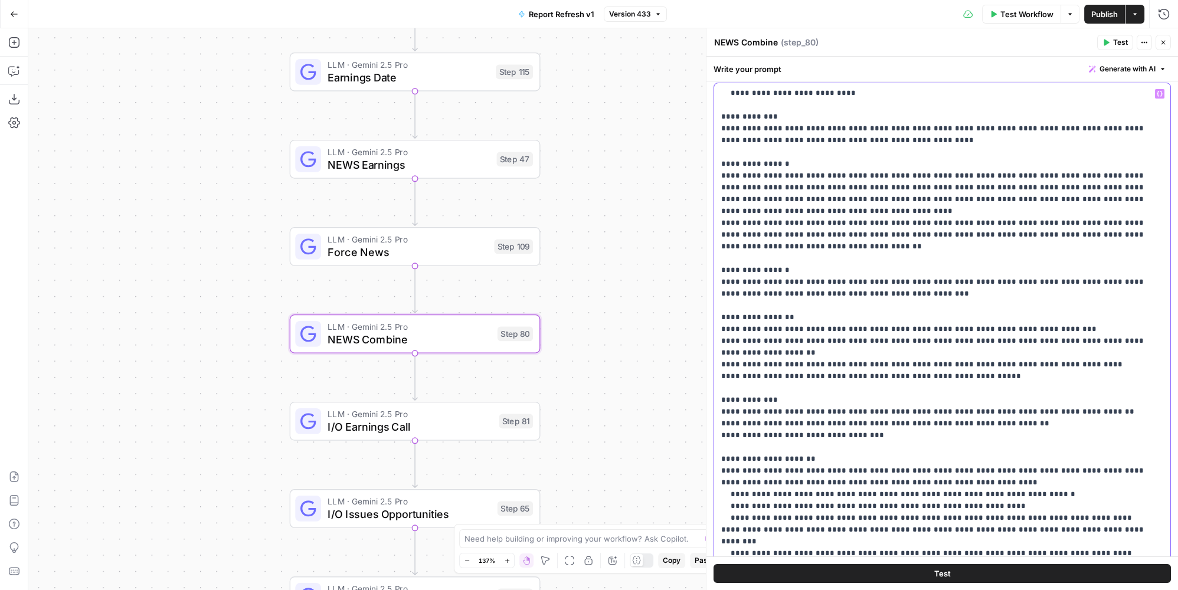
click at [884, 247] on p "**********" at bounding box center [934, 276] width 427 height 567
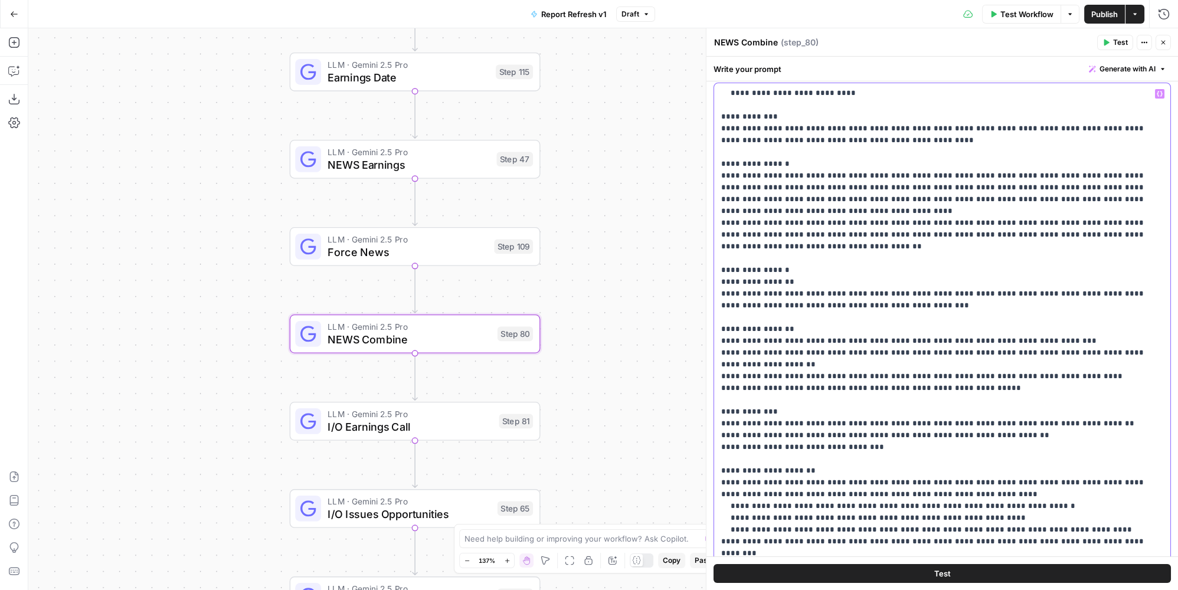
drag, startPoint x: 803, startPoint y: 257, endPoint x: 728, endPoint y: 258, distance: 75.0
click at [728, 258] on p "**********" at bounding box center [934, 282] width 427 height 579
drag, startPoint x: 769, startPoint y: 353, endPoint x: 824, endPoint y: 354, distance: 54.9
click at [824, 354] on p "**********" at bounding box center [934, 282] width 427 height 579
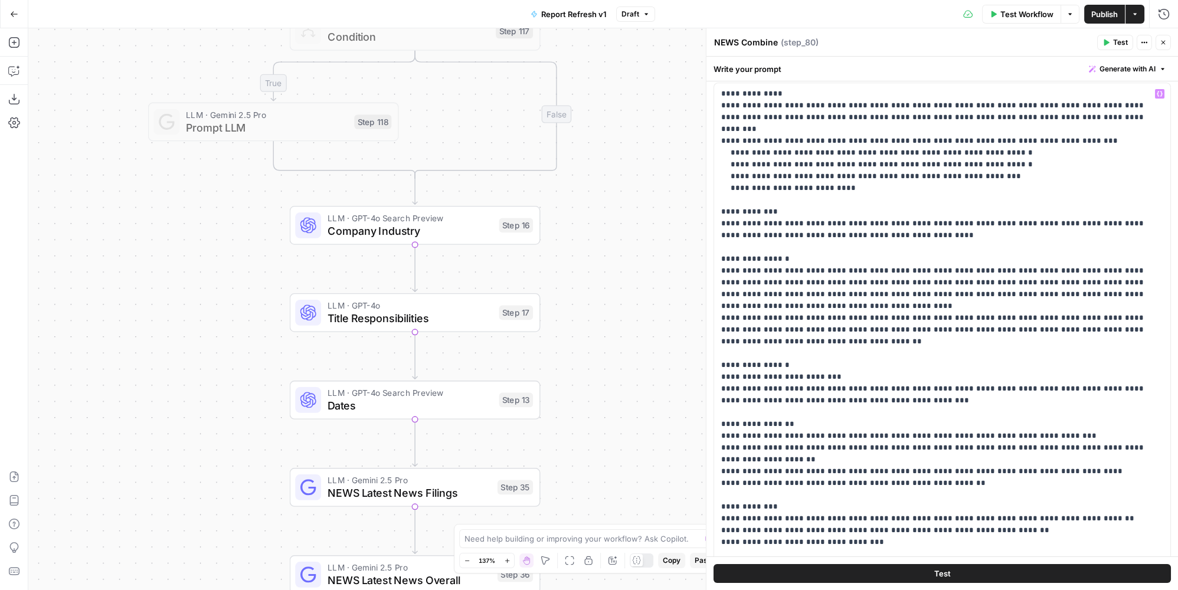
click at [443, 234] on span "Company Industry" at bounding box center [410, 231] width 165 height 16
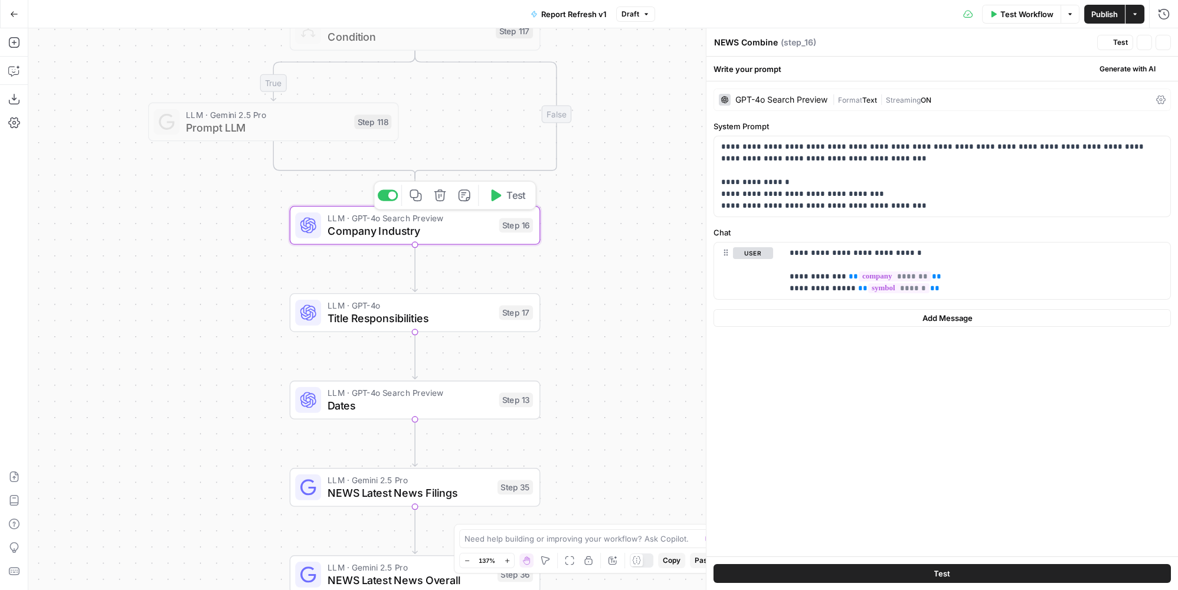
type textarea "Company Industry"
click at [465, 312] on span "Title Responsibilities" at bounding box center [410, 319] width 165 height 16
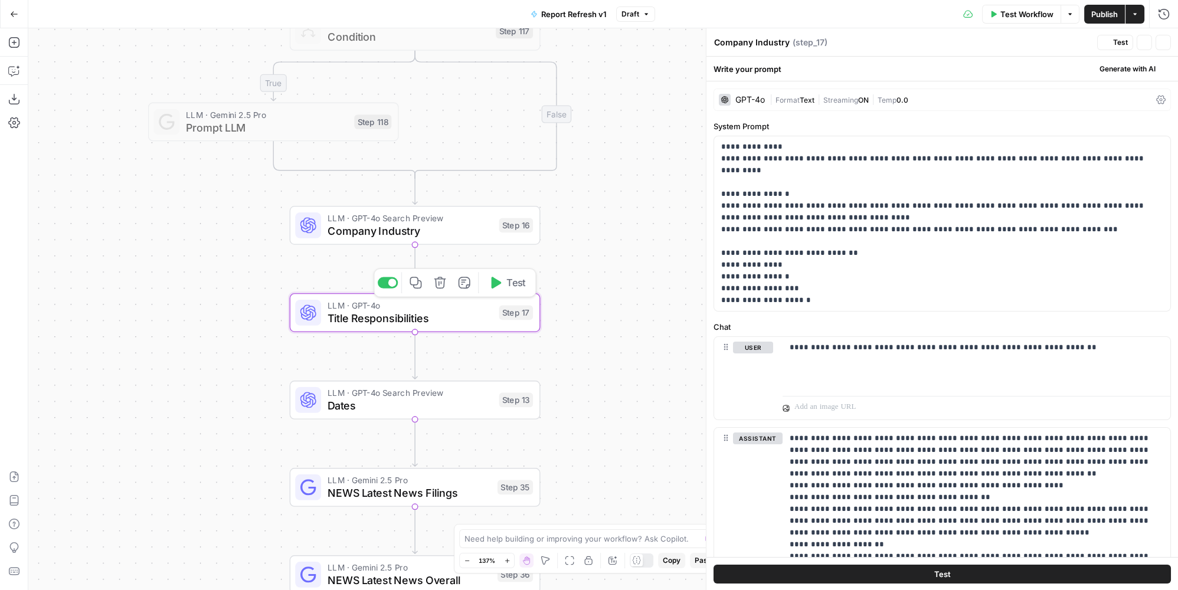
type textarea "Title Responsibilities"
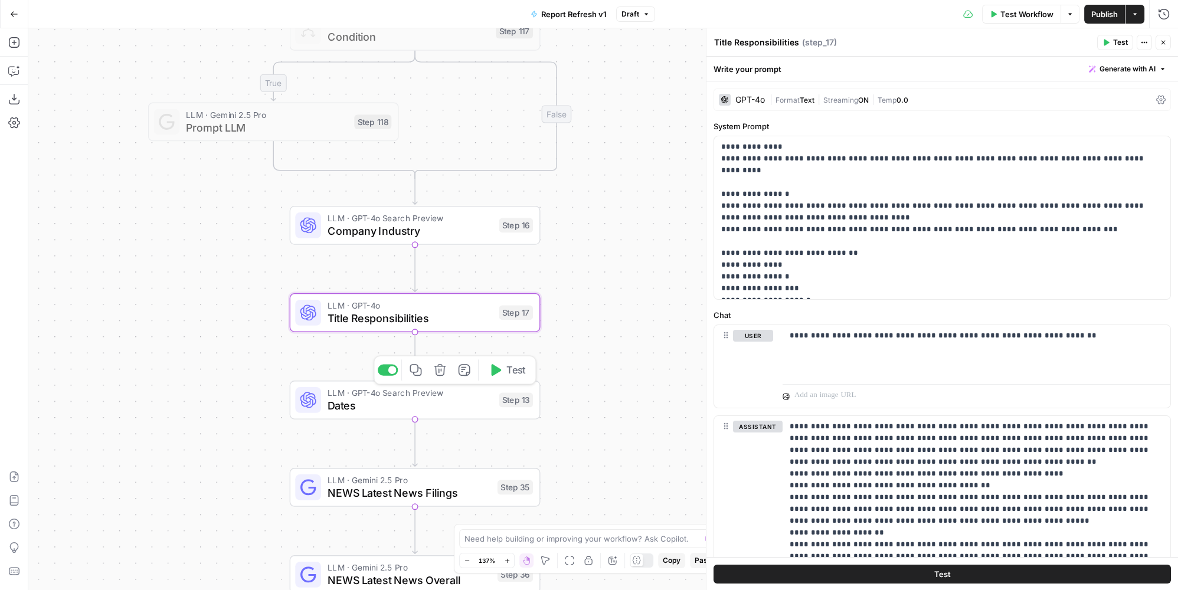
click at [471, 394] on span "LLM · GPT-4o Search Preview" at bounding box center [410, 393] width 165 height 13
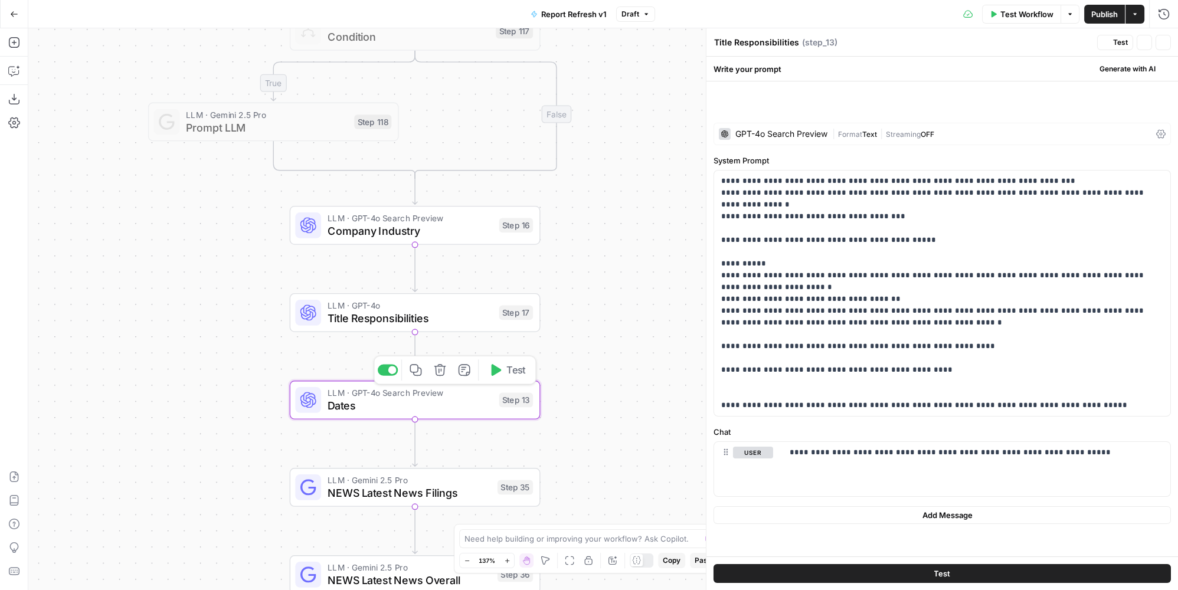
type textarea "Dates"
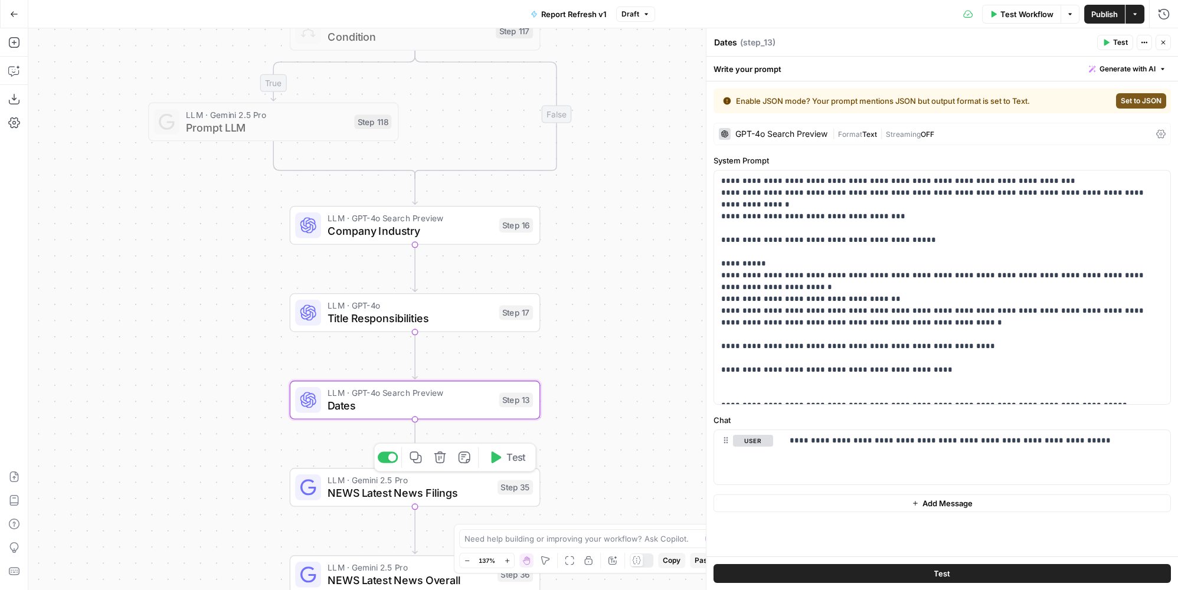
click at [478, 483] on span "LLM · Gemini 2.5 Pro" at bounding box center [410, 480] width 164 height 13
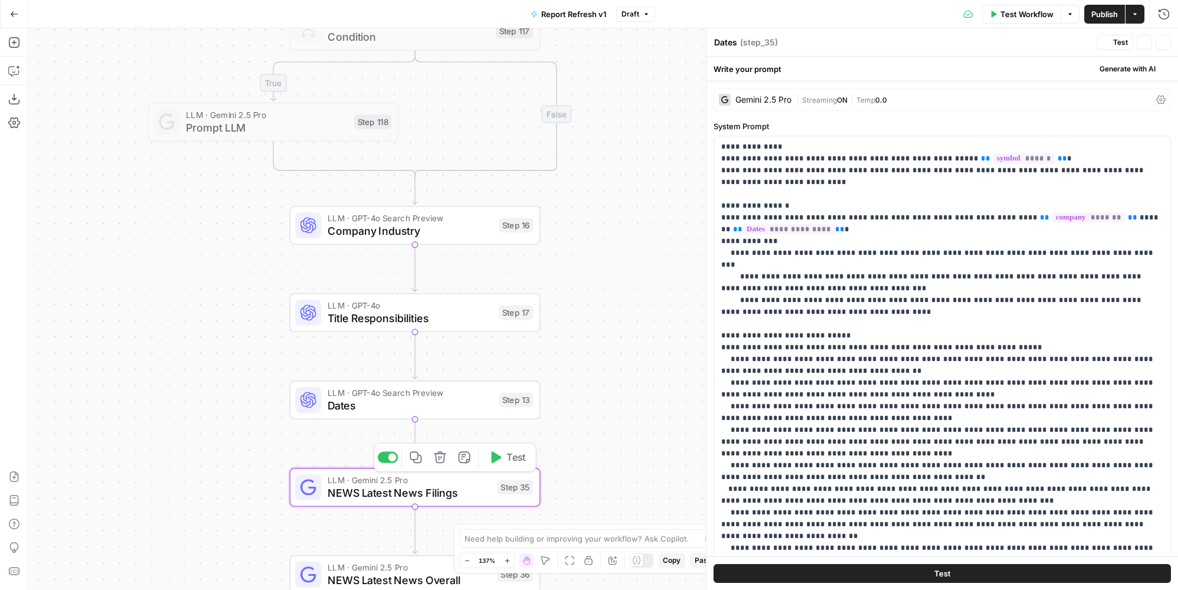
type textarea "NEWS Latest News Filings"
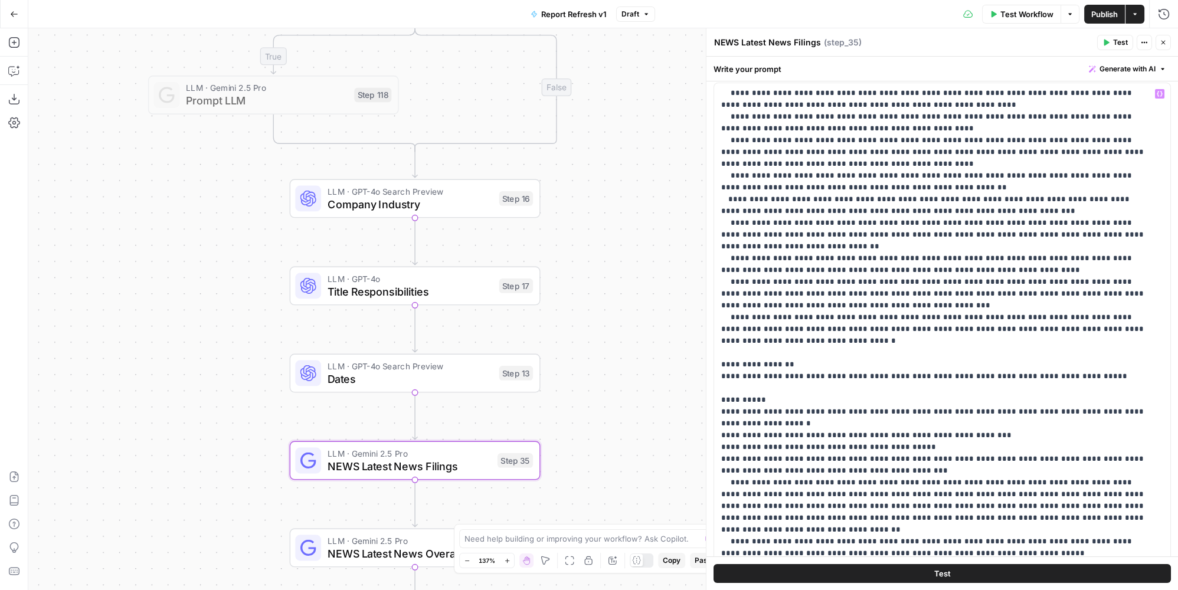
scroll to position [161, 0]
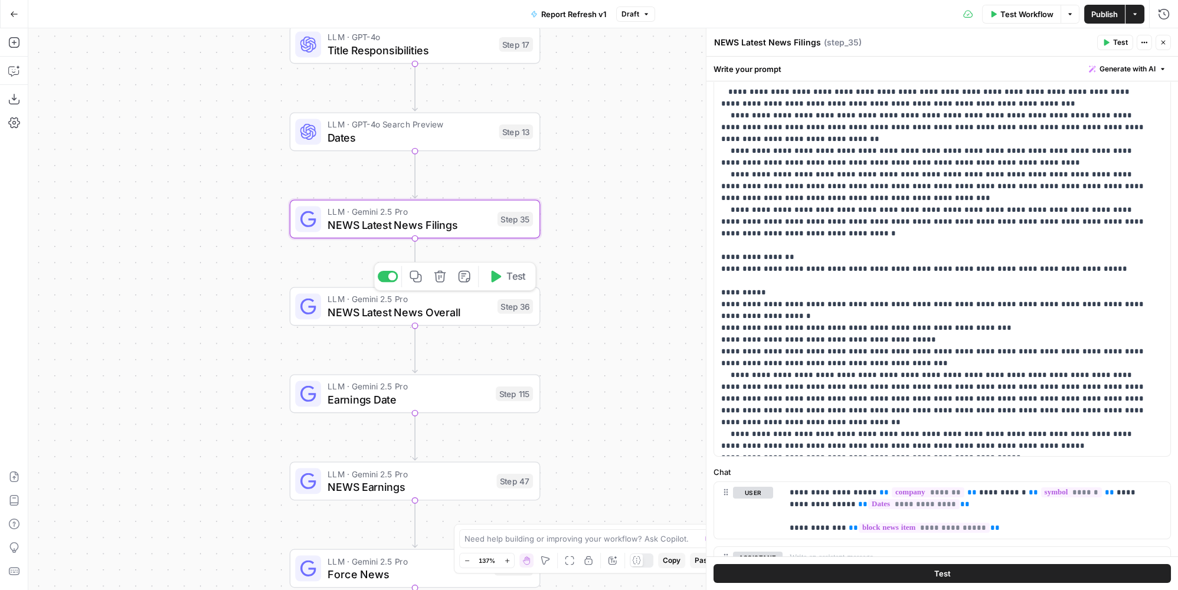
click at [493, 313] on div "LLM · Gemini 2.5 Pro NEWS Latest News Overall Step 36 Copy step Delete step Add…" at bounding box center [414, 307] width 238 height 28
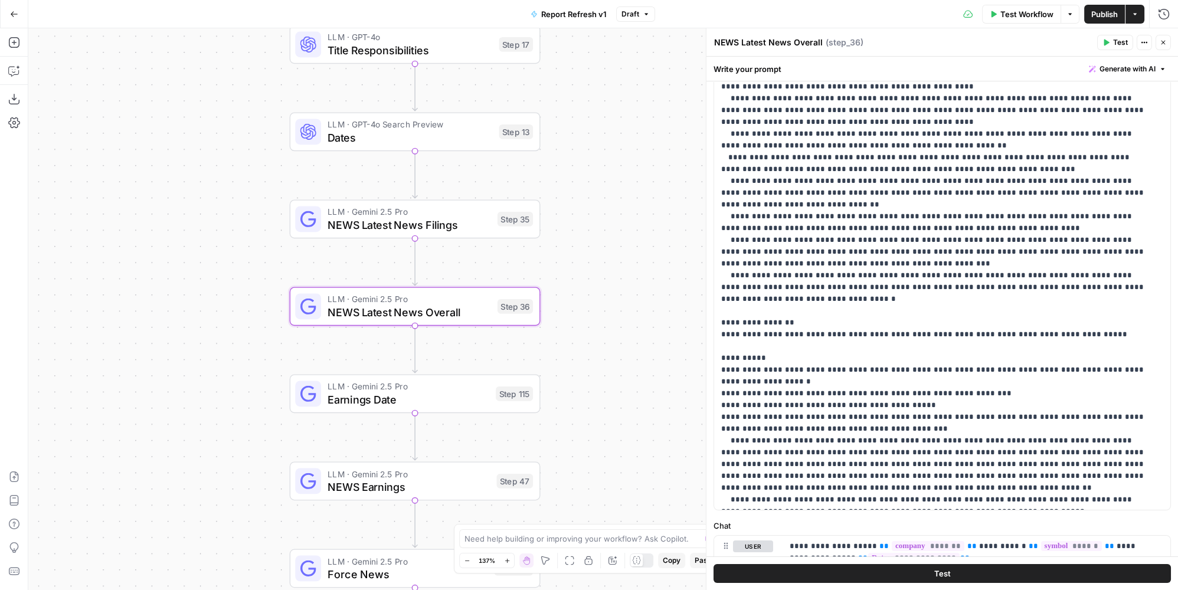
scroll to position [238, 0]
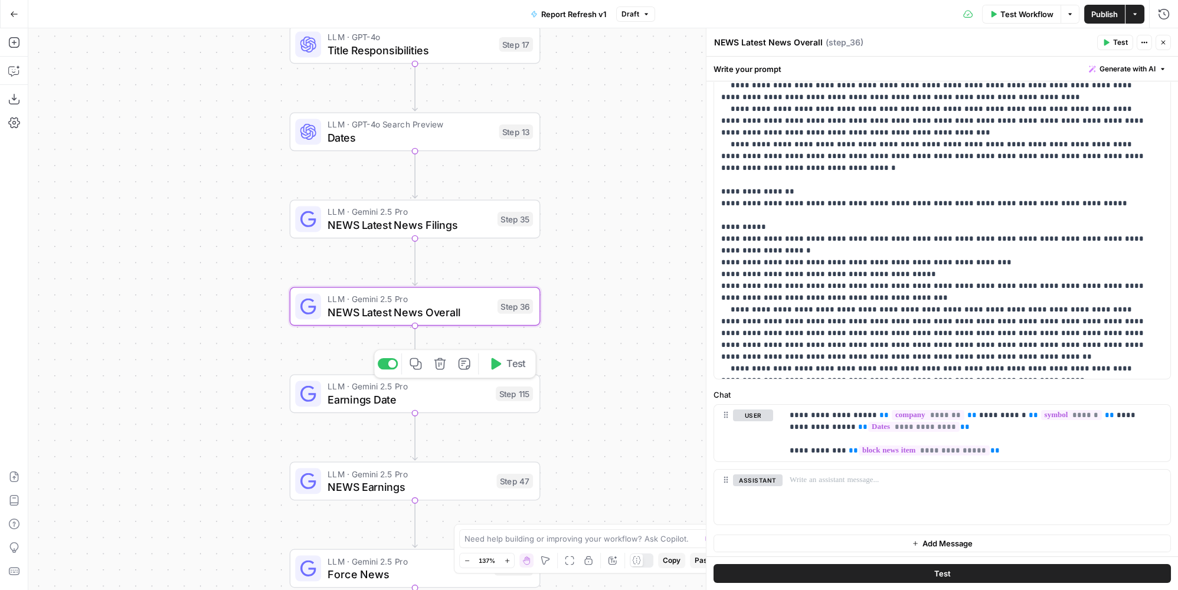
click at [411, 408] on div "LLM · Gemini 2.5 Pro Earnings Date Step 115 Copy step Delete step Add Note Test" at bounding box center [415, 393] width 251 height 39
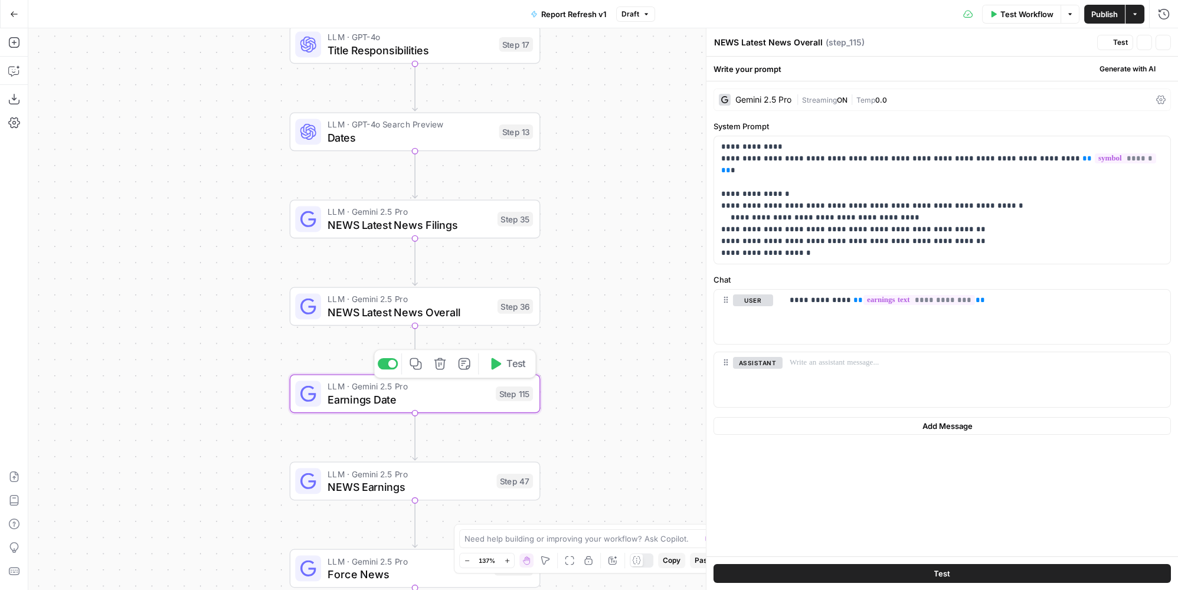
type textarea "Earnings Date"
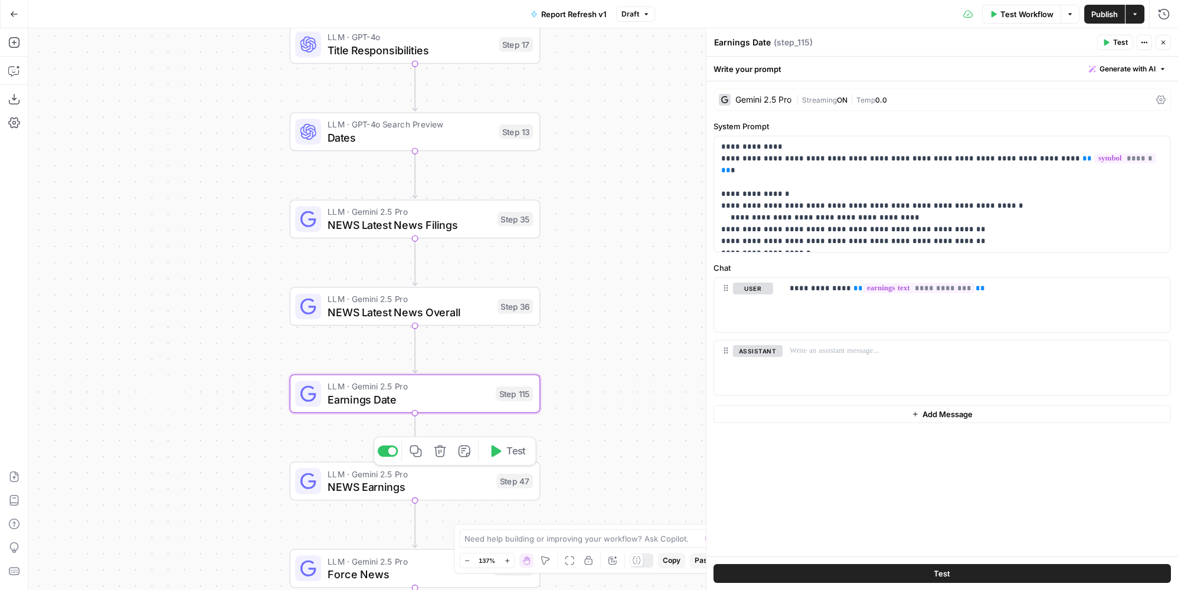
click at [424, 481] on span "NEWS Earnings" at bounding box center [409, 487] width 162 height 16
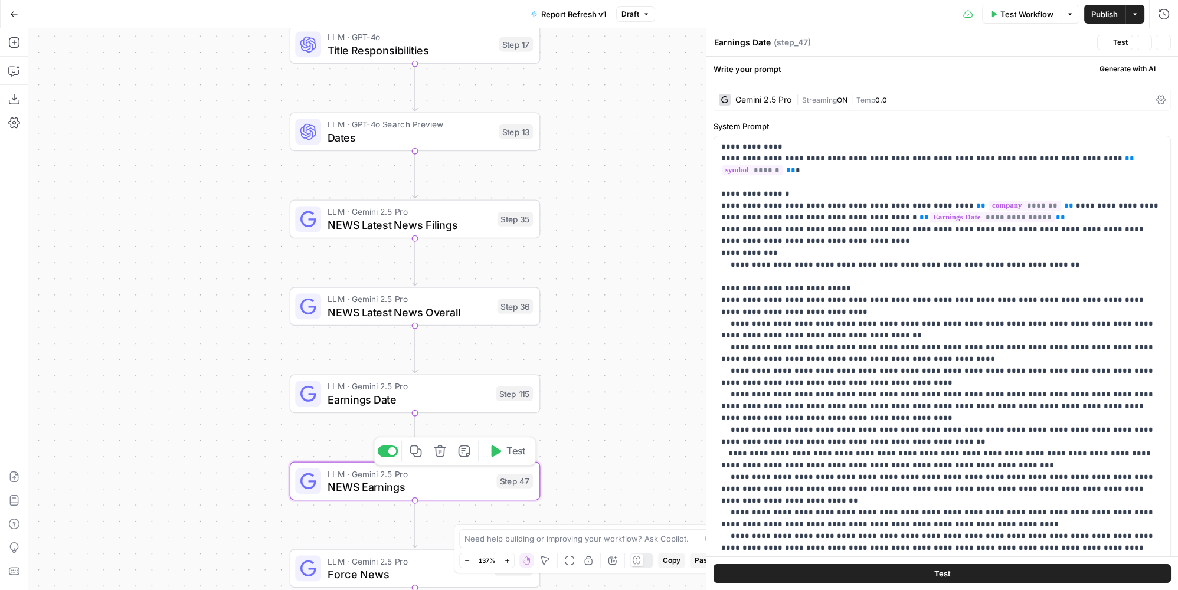
type textarea "NEWS Earnings"
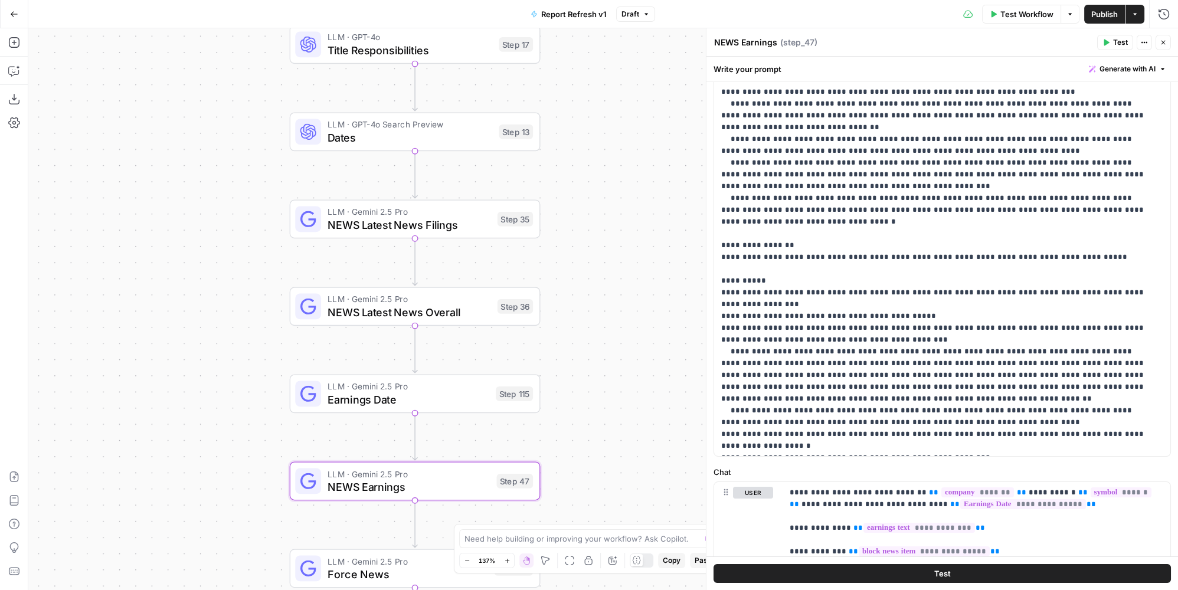
scroll to position [262, 0]
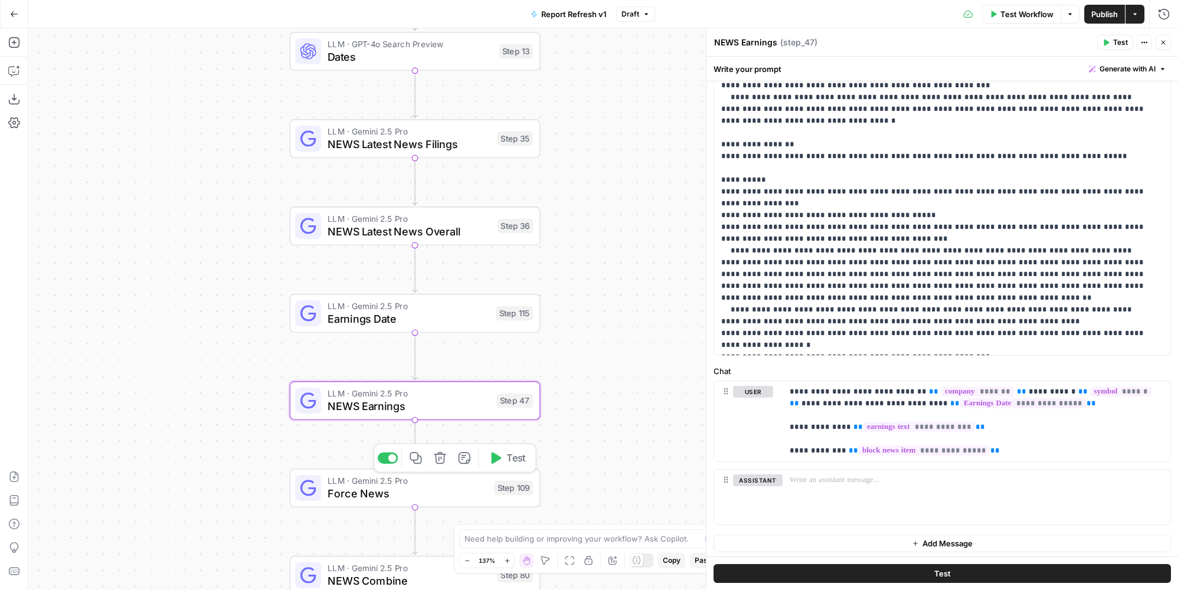
click at [491, 499] on div "LLM · Gemini 2.5 Pro Force News Step 109 Copy step Delete step Add Note Test" at bounding box center [414, 489] width 238 height 28
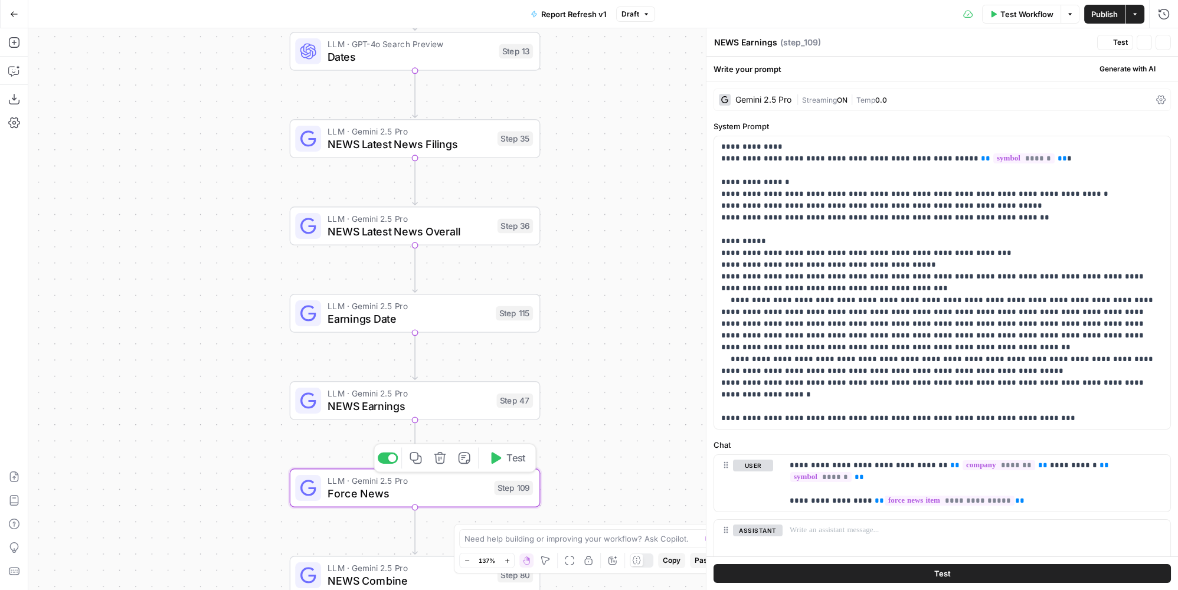
type textarea "Force News"
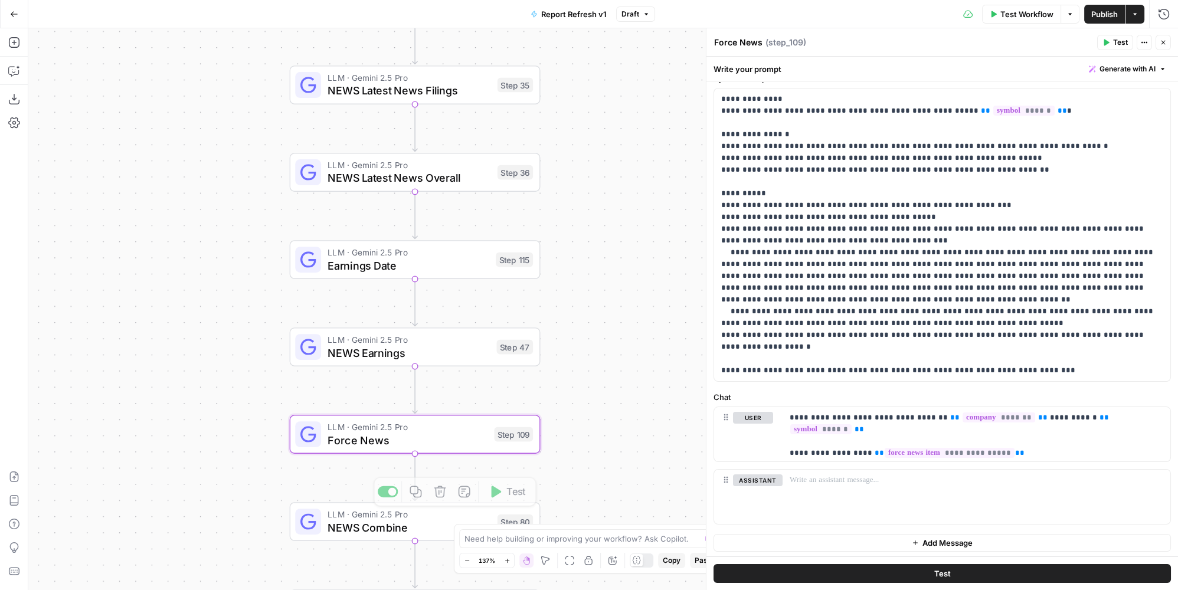
click at [360, 528] on span "NEWS Combine" at bounding box center [410, 528] width 164 height 16
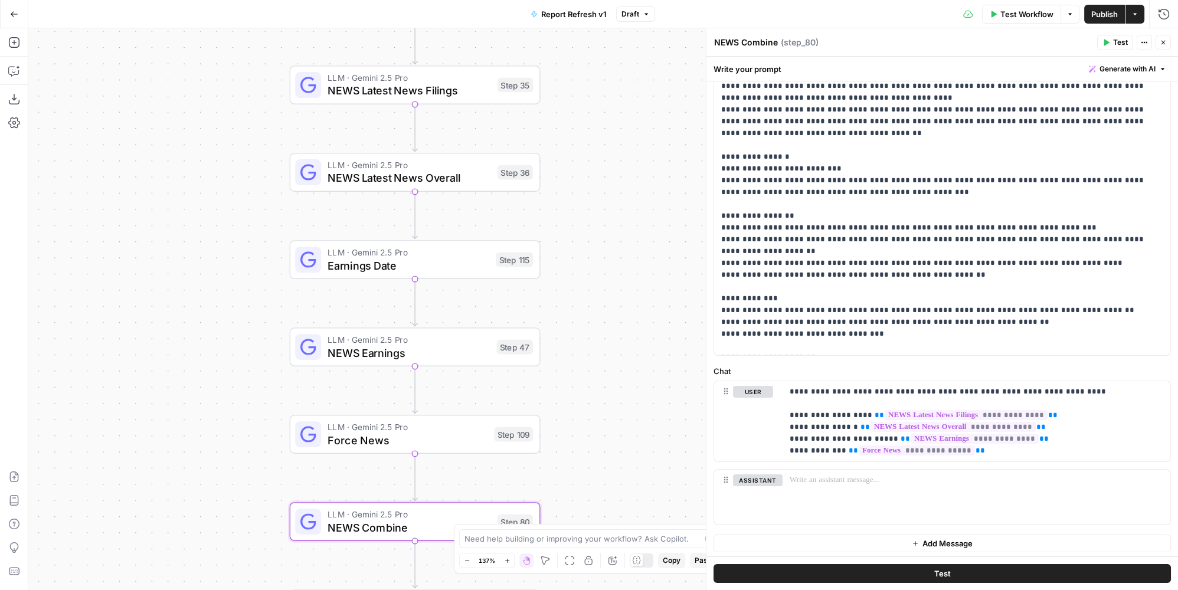
scroll to position [47, 0]
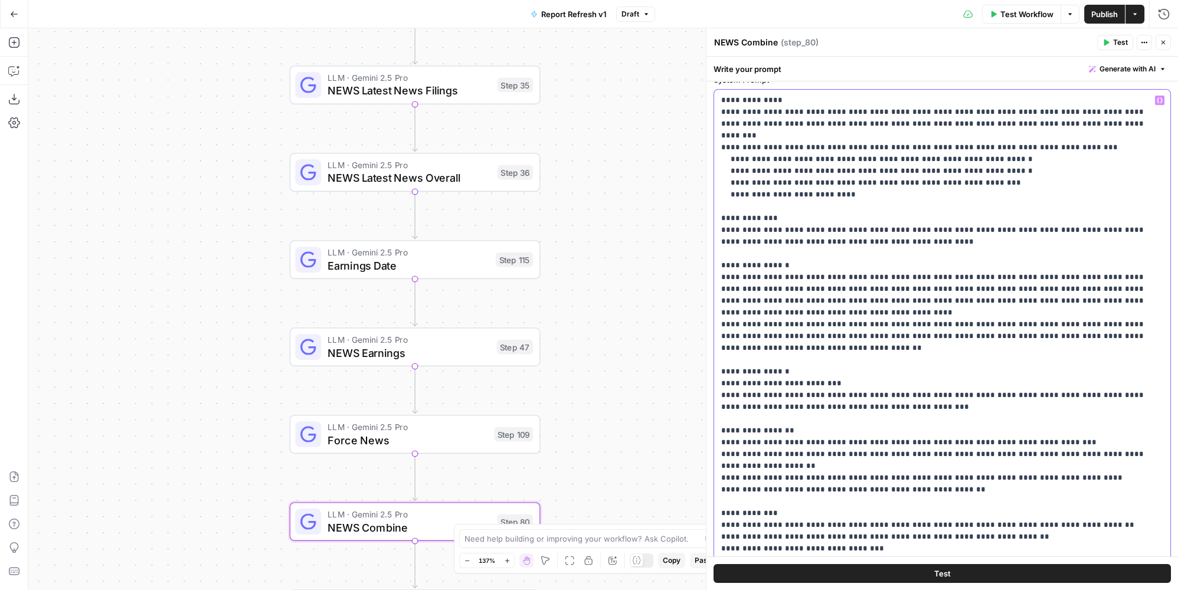
drag, startPoint x: 840, startPoint y: 357, endPoint x: 702, endPoint y: 361, distance: 137.6
click at [706, 361] on div "**********" at bounding box center [942, 309] width 472 height 562
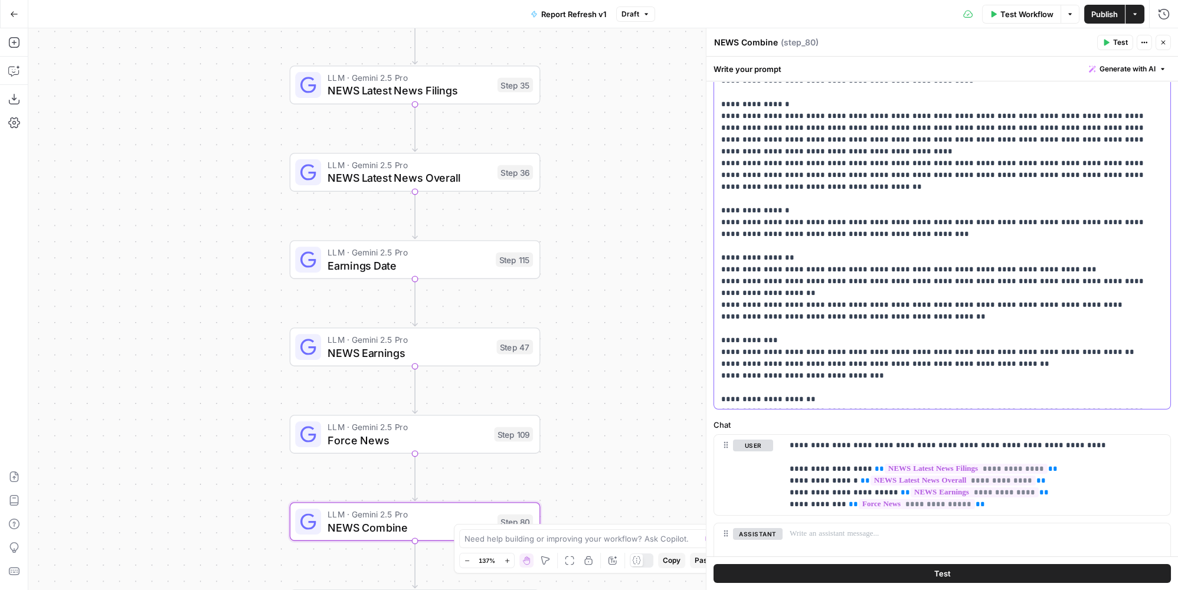
scroll to position [0, 0]
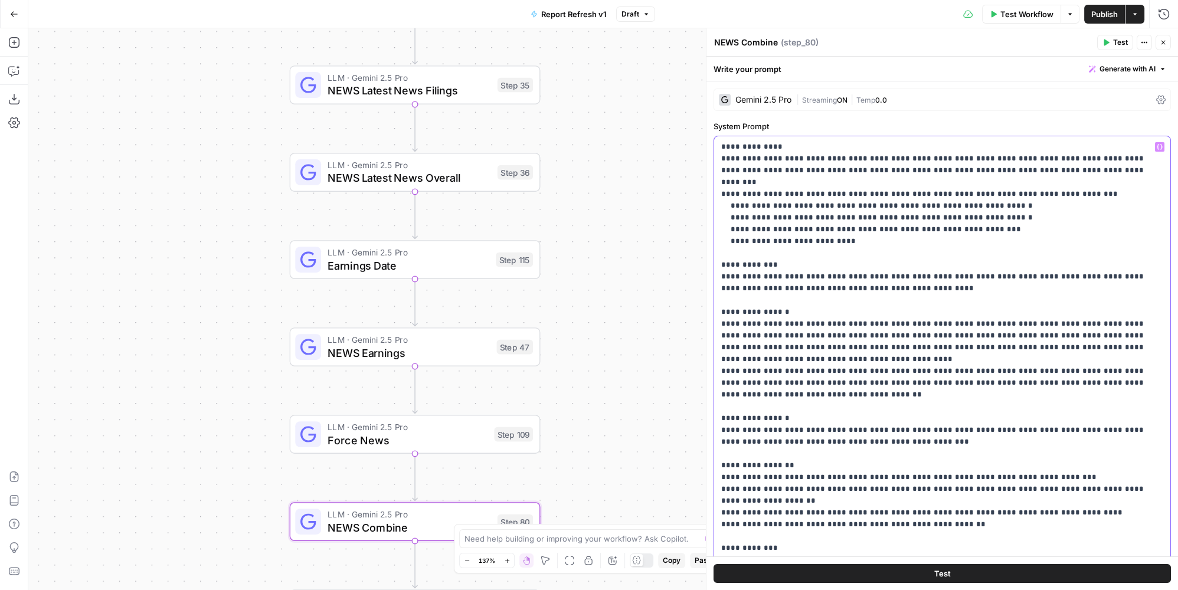
click at [858, 227] on p "**********" at bounding box center [934, 424] width 427 height 567
drag, startPoint x: 819, startPoint y: 263, endPoint x: 844, endPoint y: 260, distance: 25.0
click at [844, 260] on p "**********" at bounding box center [934, 424] width 427 height 567
drag, startPoint x: 849, startPoint y: 313, endPoint x: 867, endPoint y: 309, distance: 18.1
click at [867, 309] on p "**********" at bounding box center [934, 424] width 427 height 567
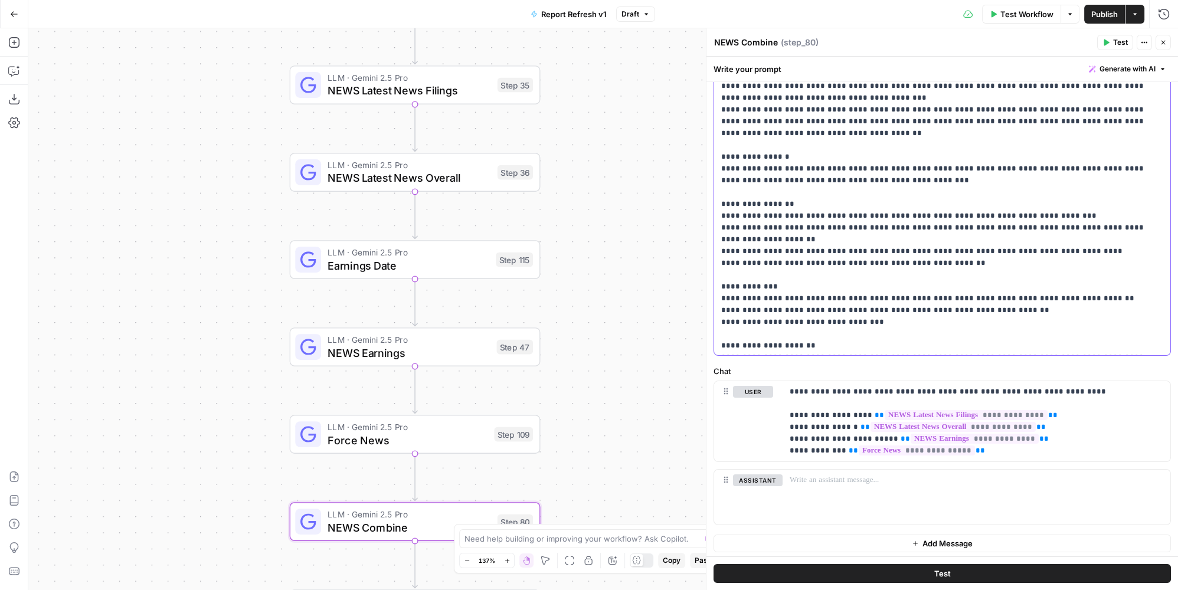
scroll to position [154, 0]
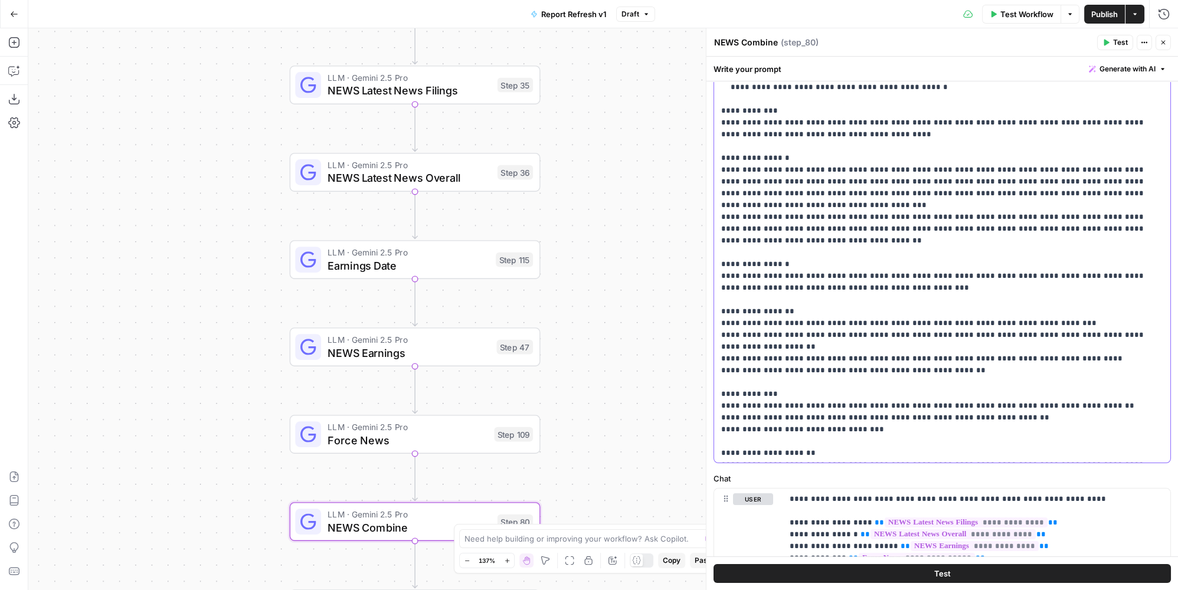
drag, startPoint x: 1032, startPoint y: 298, endPoint x: 717, endPoint y: 299, distance: 315.3
click at [717, 299] on div "**********" at bounding box center [938, 222] width 449 height 481
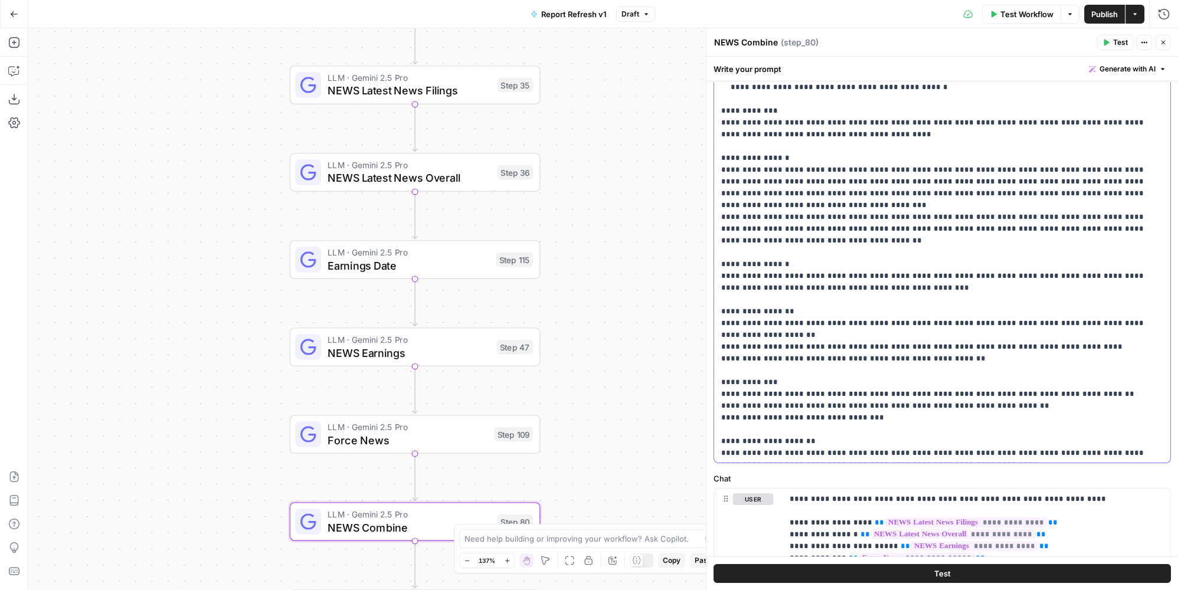
click at [1005, 326] on p "**********" at bounding box center [934, 264] width 427 height 555
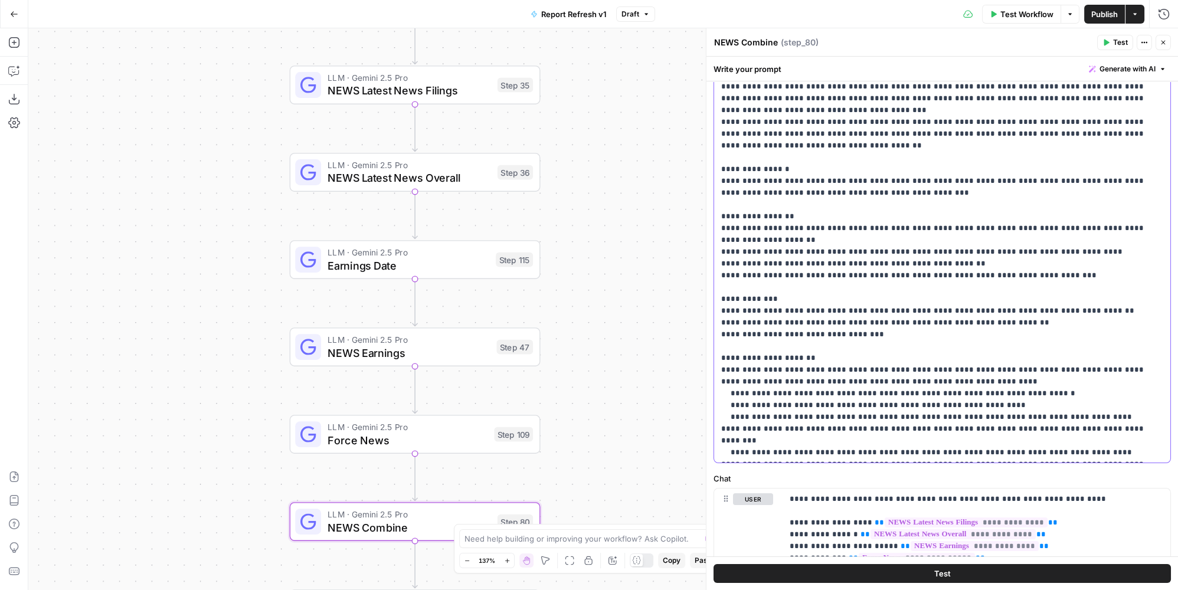
scroll to position [41, 0]
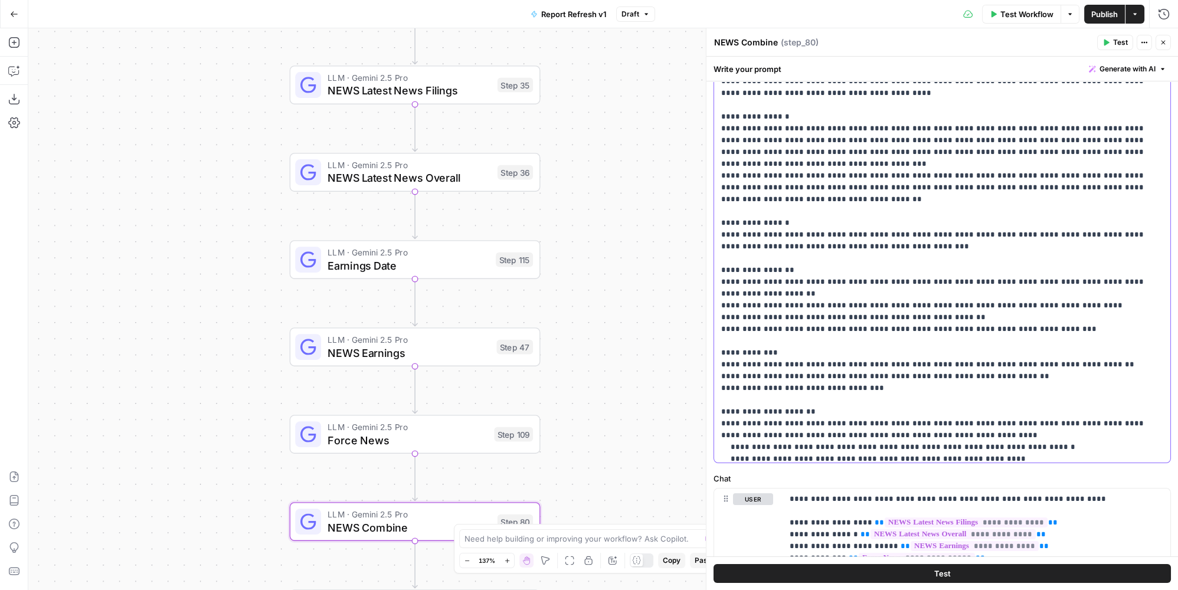
click at [1142, 253] on p "**********" at bounding box center [934, 229] width 427 height 567
click at [1147, 259] on p "**********" at bounding box center [934, 229] width 427 height 567
click at [899, 256] on p "**********" at bounding box center [934, 229] width 427 height 567
click at [945, 270] on p "**********" at bounding box center [934, 235] width 427 height 579
click at [964, 282] on p "**********" at bounding box center [934, 229] width 427 height 567
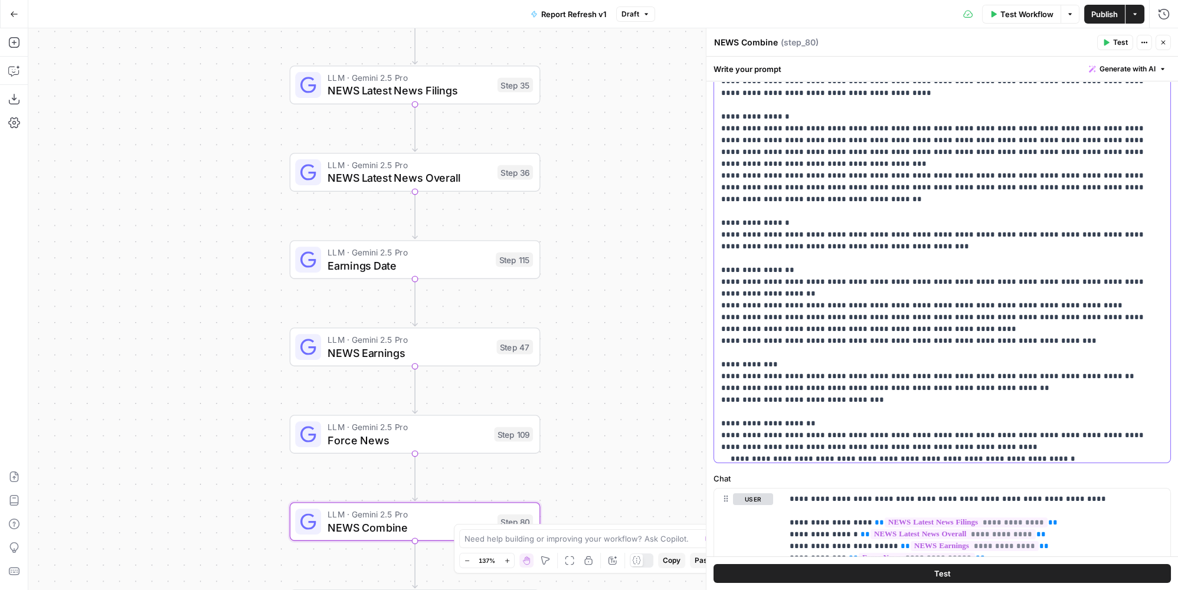
drag, startPoint x: 910, startPoint y: 290, endPoint x: 847, endPoint y: 292, distance: 63.2
click at [847, 292] on p "**********" at bounding box center [934, 235] width 427 height 579
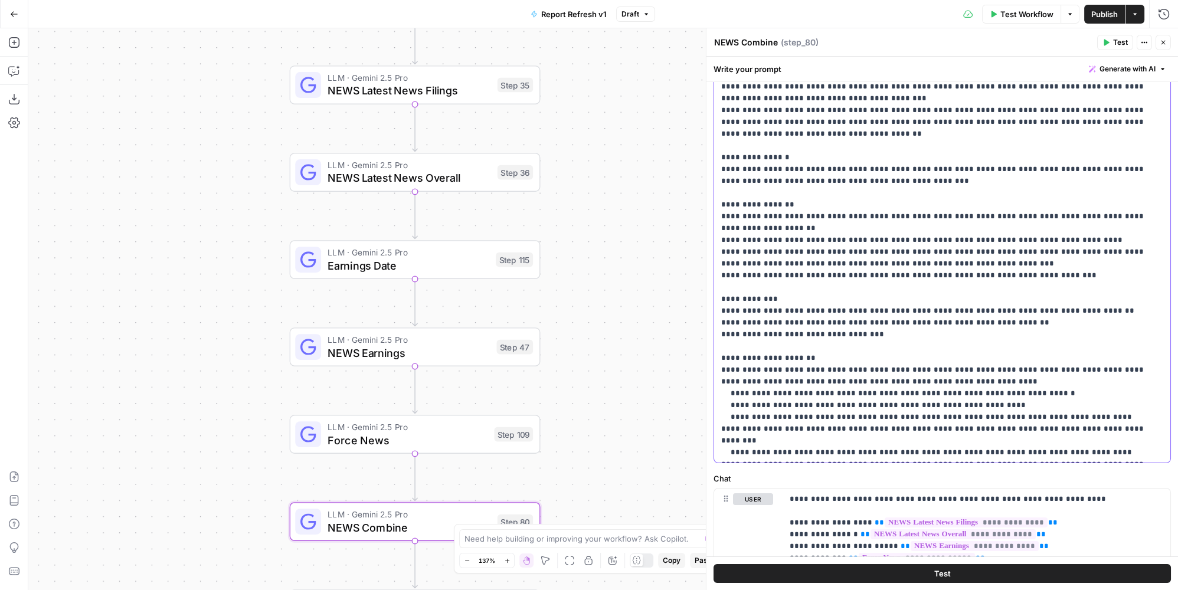
scroll to position [208, 0]
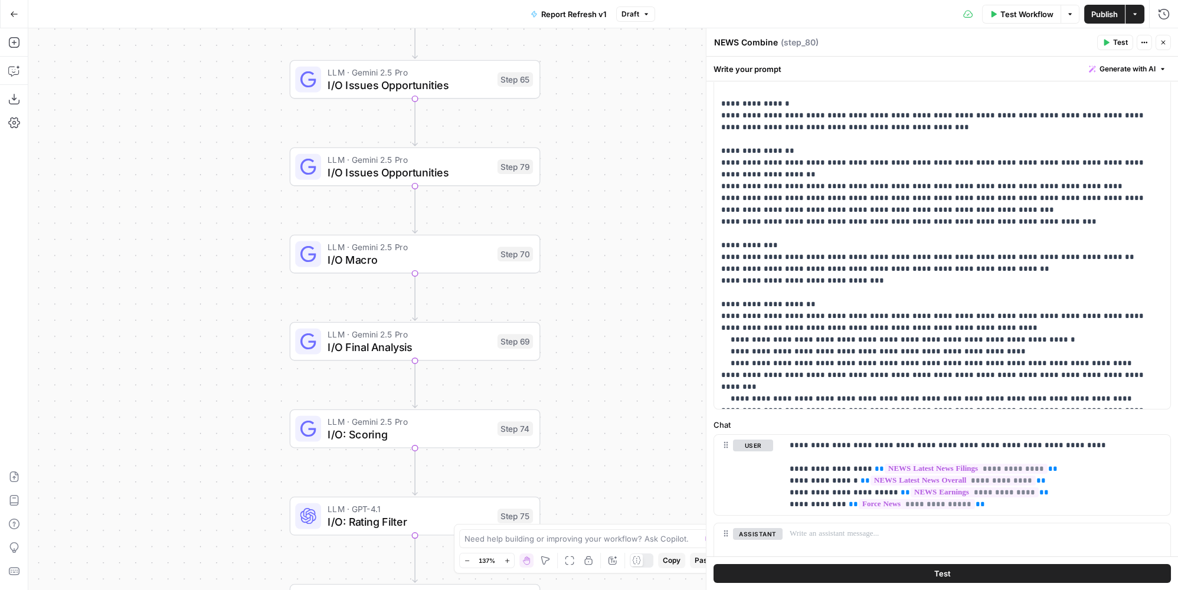
click at [1108, 9] on span "Publish" at bounding box center [1105, 14] width 27 height 12
